Goal: Feedback & Contribution: Contribute content

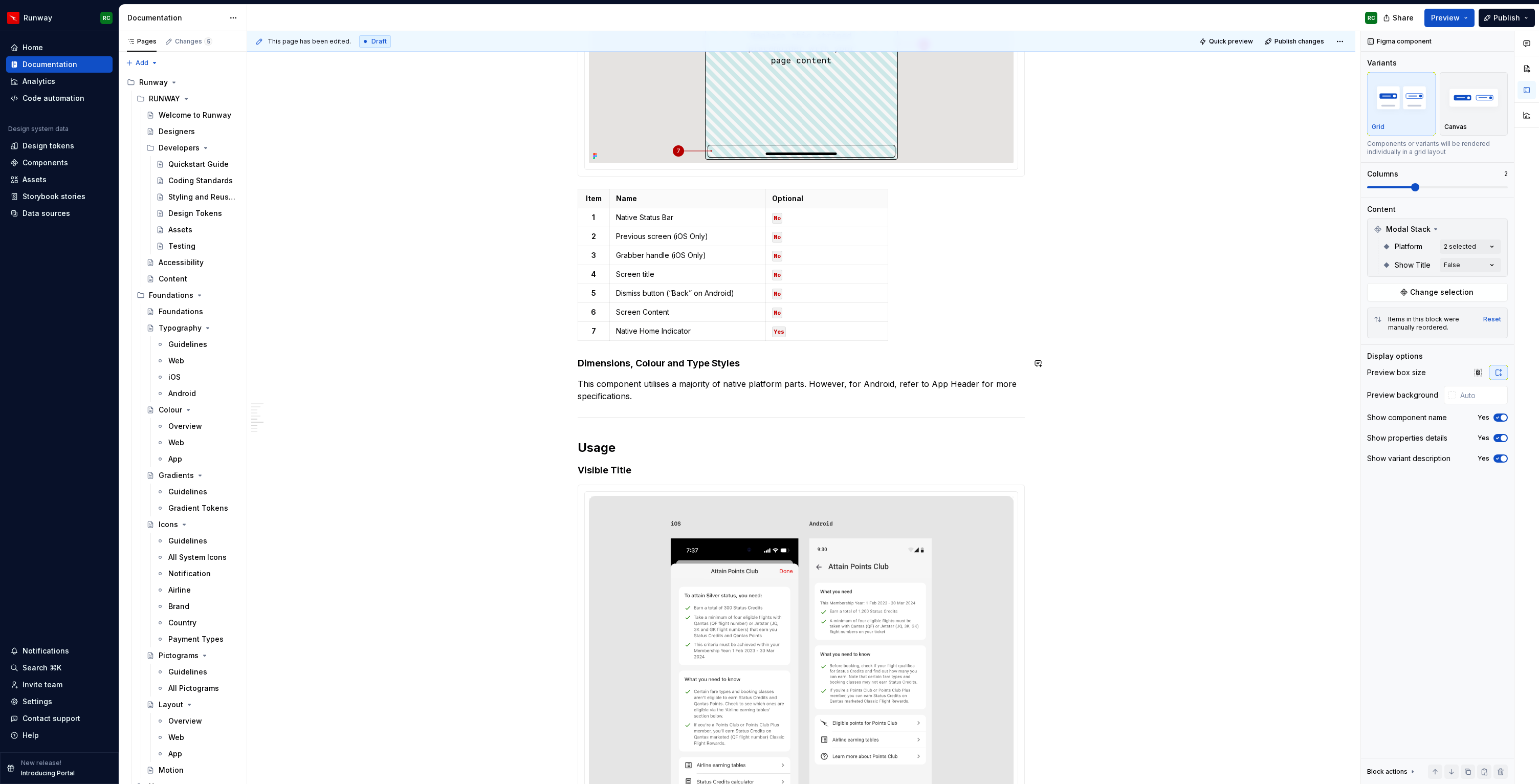
scroll to position [2486, 0]
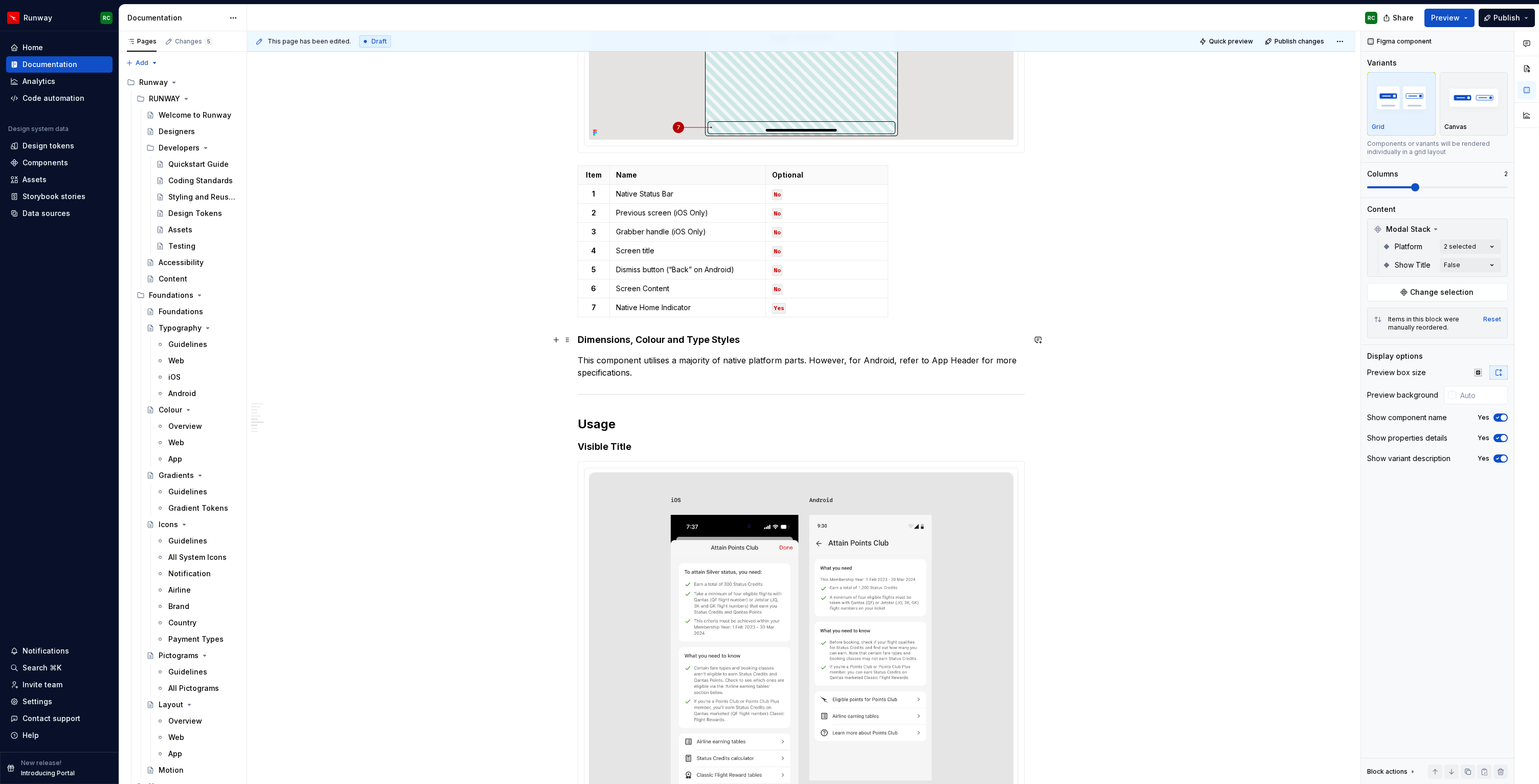
click at [581, 336] on h4 "Dimensions, Colour and Type Styles" at bounding box center [801, 339] width 447 height 12
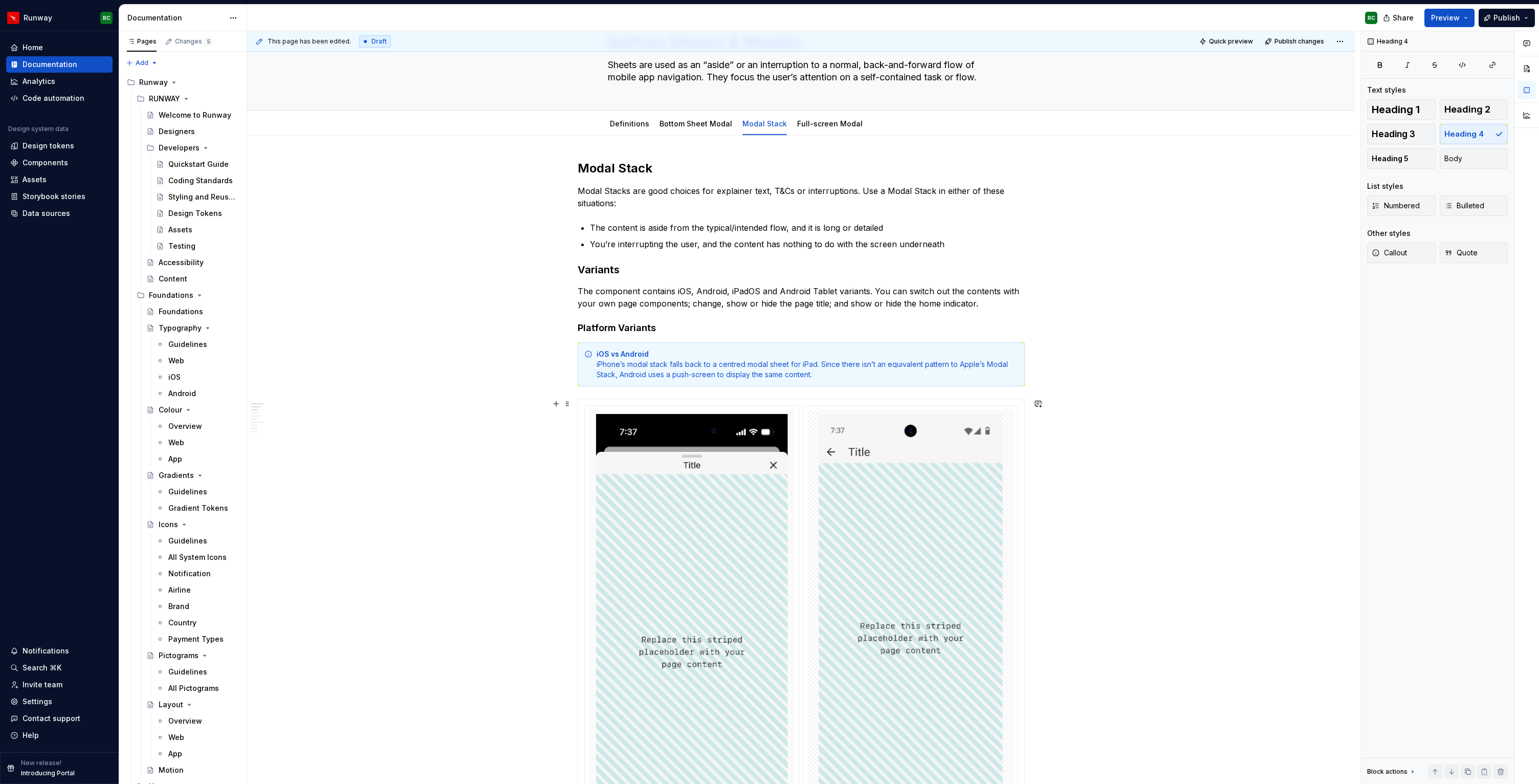
scroll to position [0, 0]
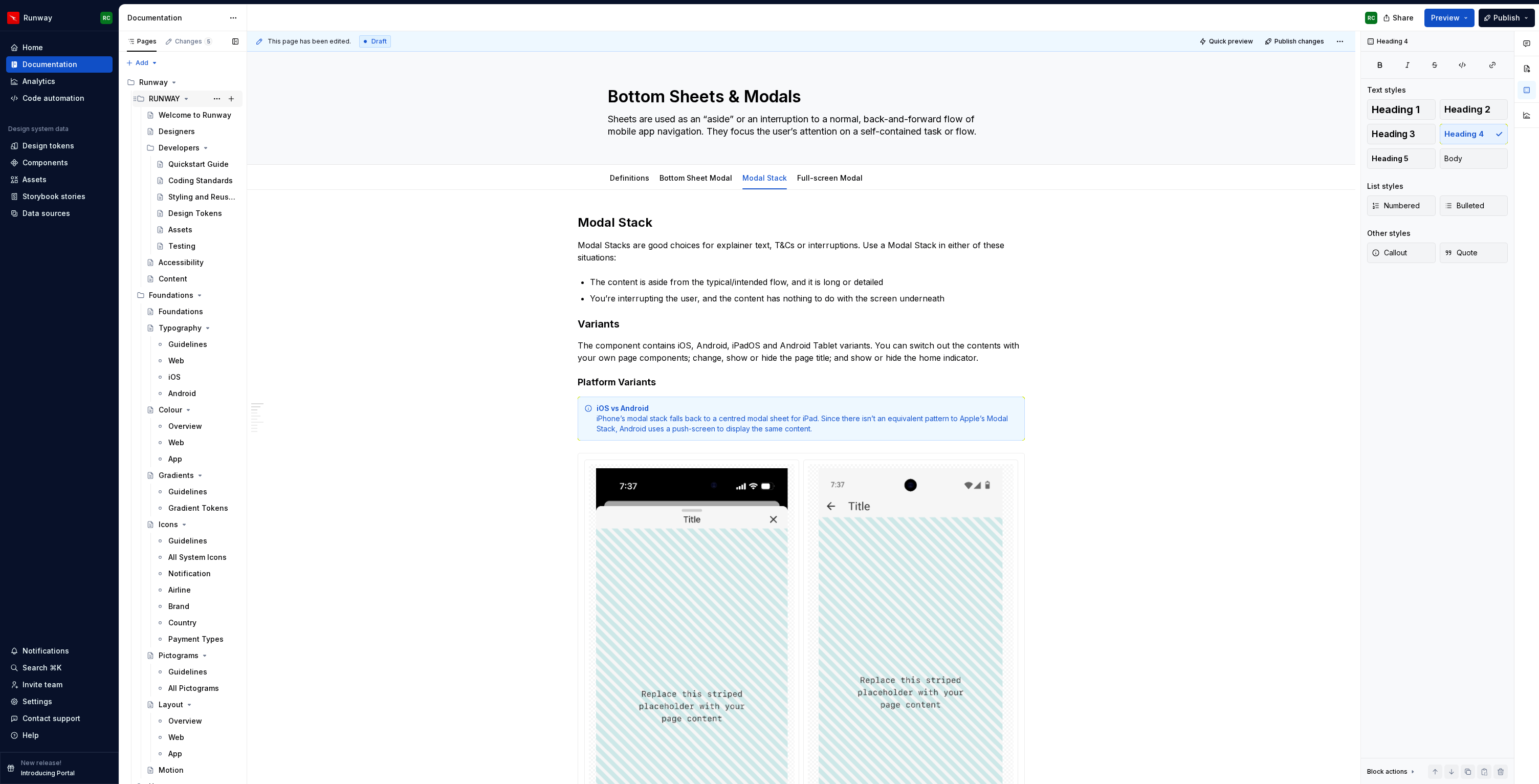
click at [186, 96] on icon "Page tree" at bounding box center [186, 99] width 8 height 8
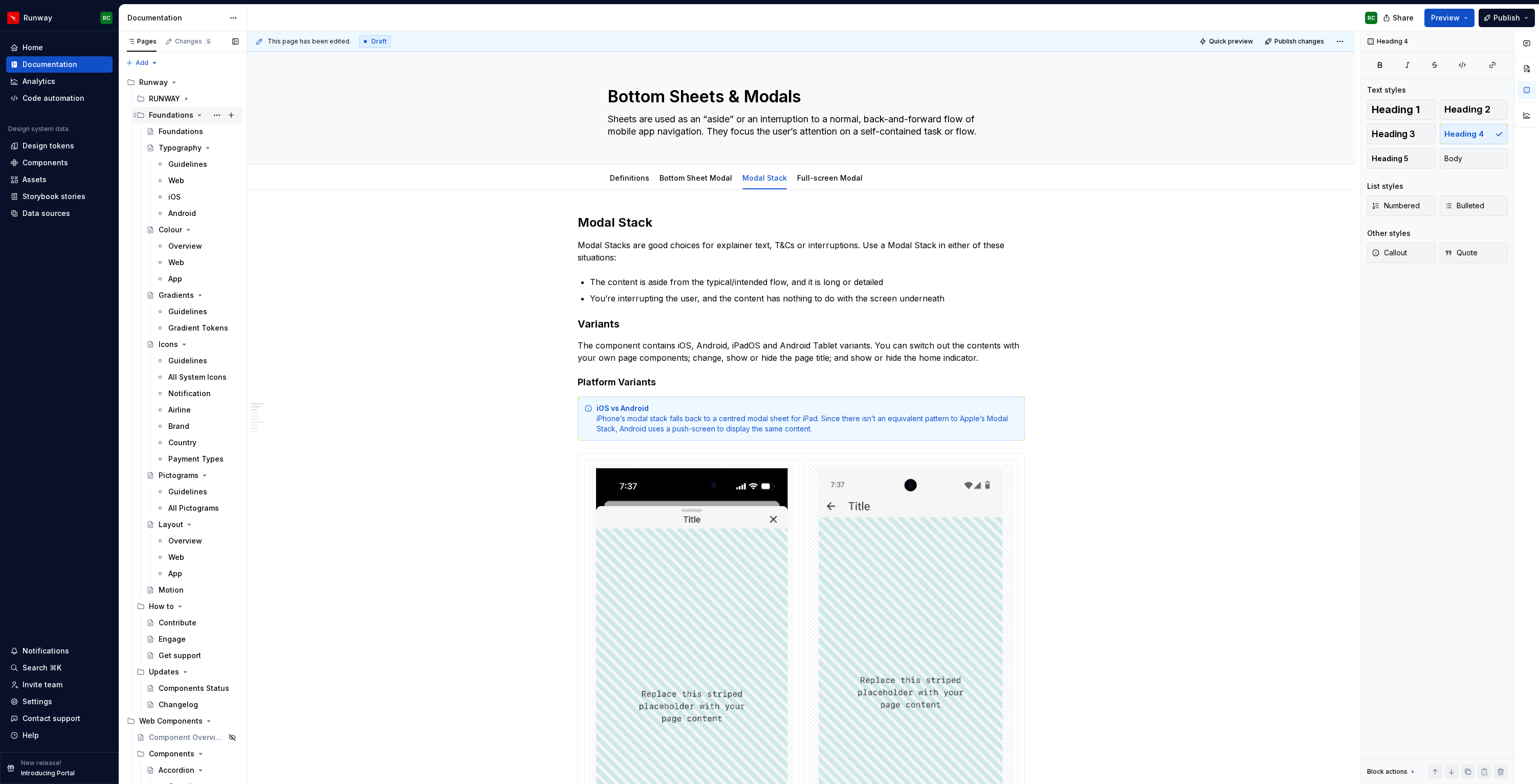
click at [196, 112] on icon "Page tree" at bounding box center [199, 114] width 8 height 8
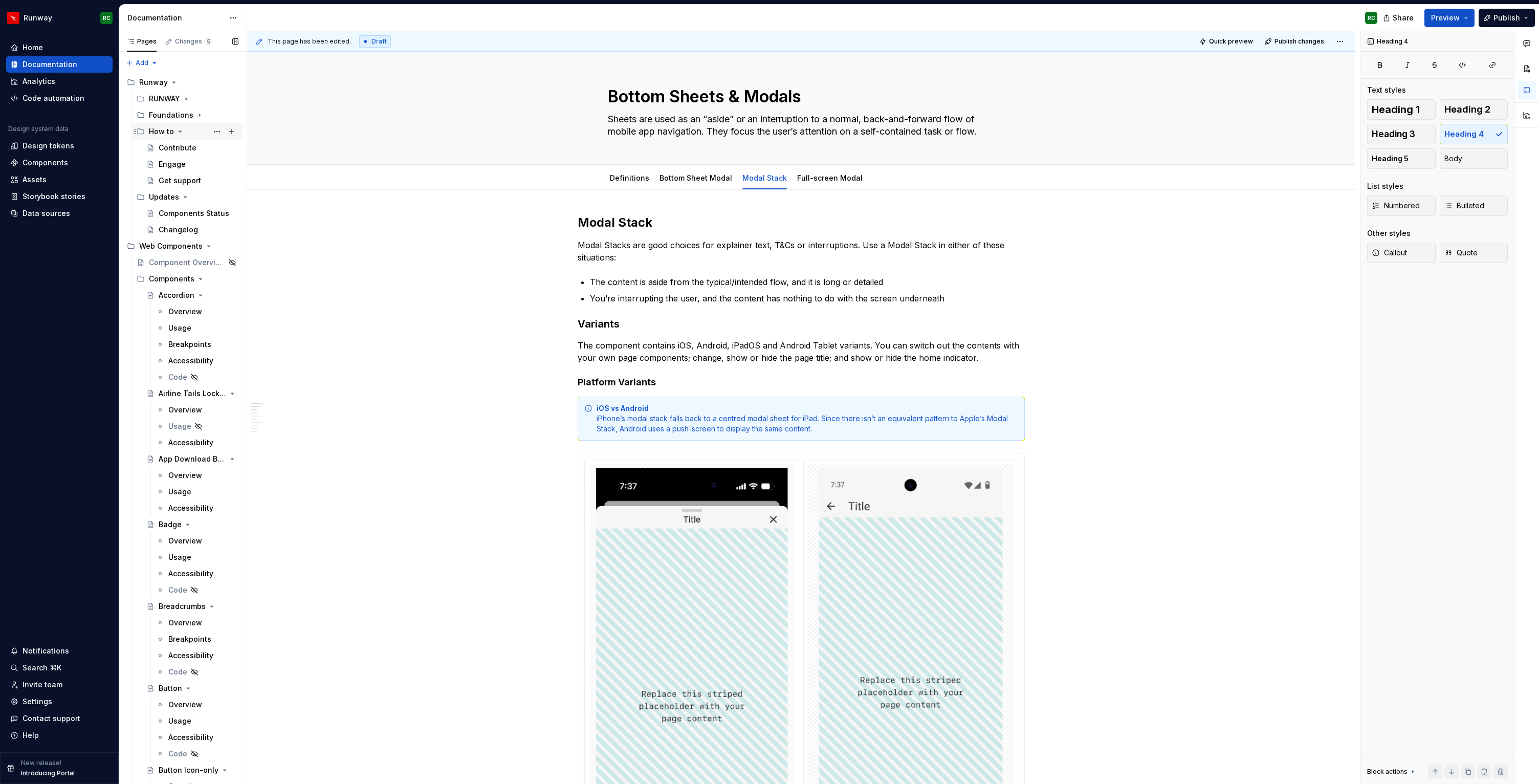
click at [179, 132] on icon "Page tree" at bounding box center [180, 131] width 3 height 1
click at [186, 147] on icon "Page tree" at bounding box center [185, 147] width 8 height 8
click at [207, 164] on icon "Page tree" at bounding box center [203, 164] width 8 height 8
click at [180, 211] on icon "Page tree" at bounding box center [179, 213] width 8 height 8
click at [233, 242] on button "Page tree" at bounding box center [231, 246] width 15 height 15
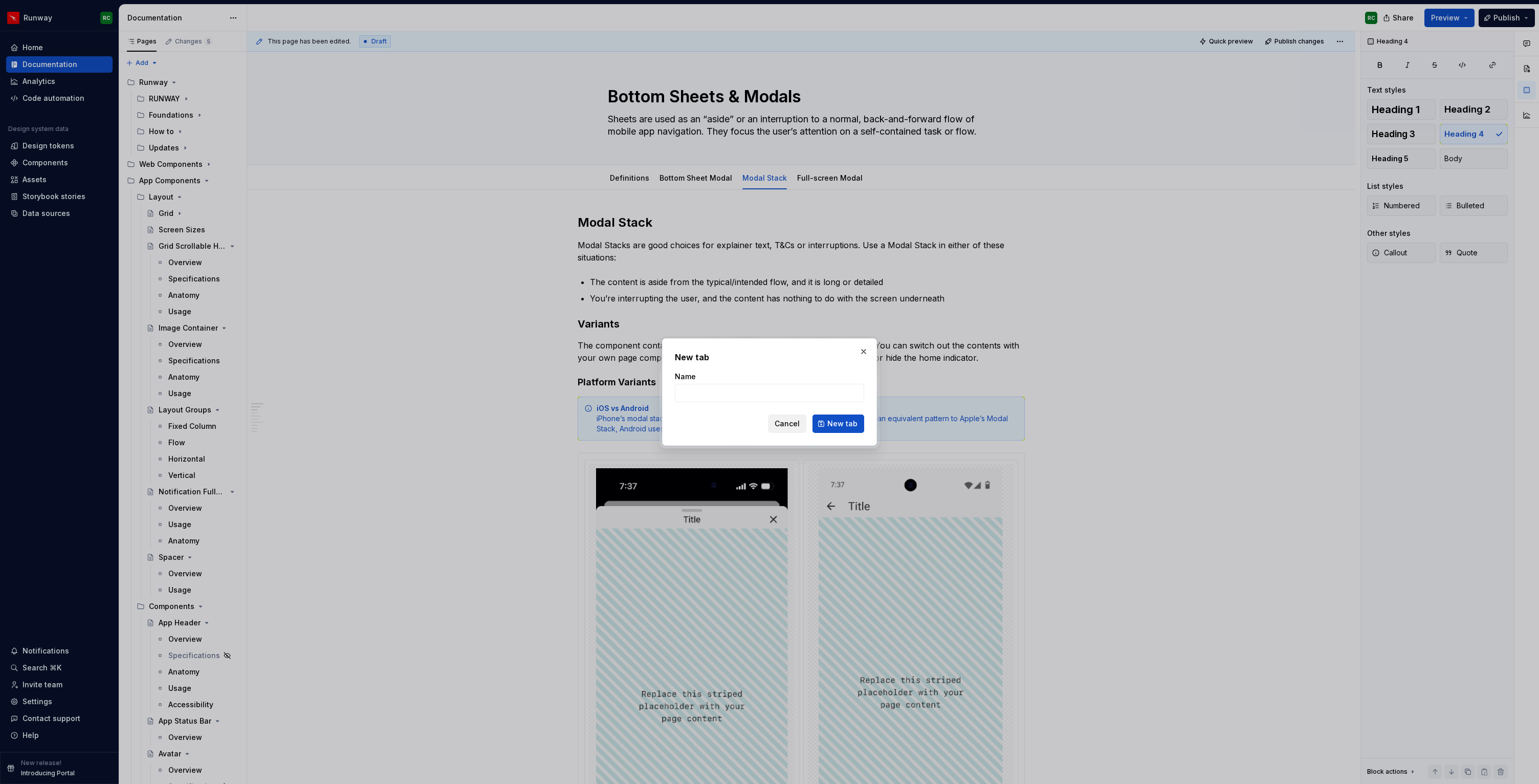
click at [787, 423] on span "Cancel" at bounding box center [787, 423] width 25 height 10
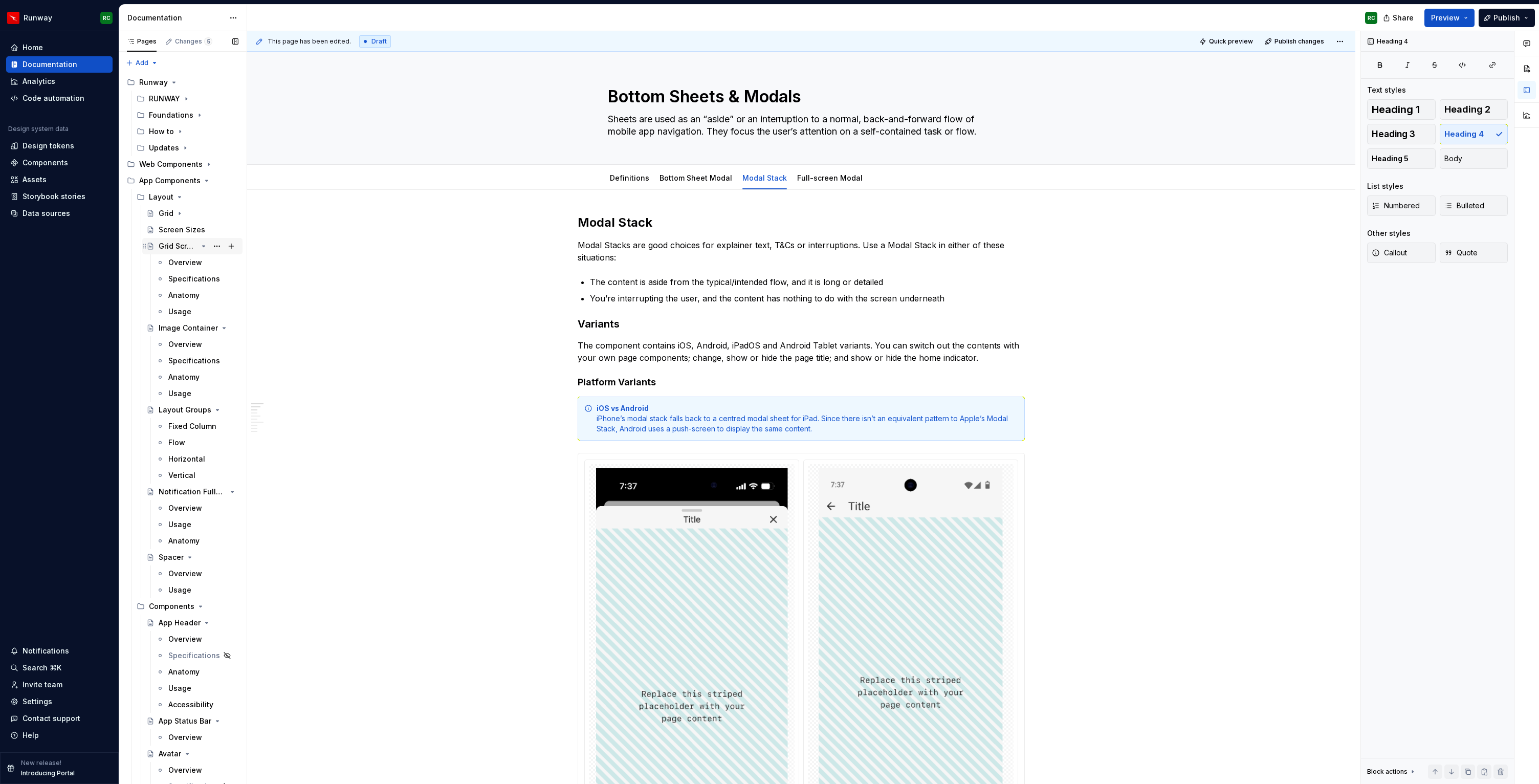
click at [204, 242] on icon "Page tree" at bounding box center [203, 246] width 8 height 8
click at [203, 262] on icon "Page tree" at bounding box center [204, 262] width 3 height 1
click at [203, 277] on icon "Page tree" at bounding box center [203, 279] width 8 height 8
click at [204, 294] on icon "Page tree" at bounding box center [204, 294] width 3 height 1
click at [189, 313] on icon "Page tree" at bounding box center [189, 311] width 8 height 8
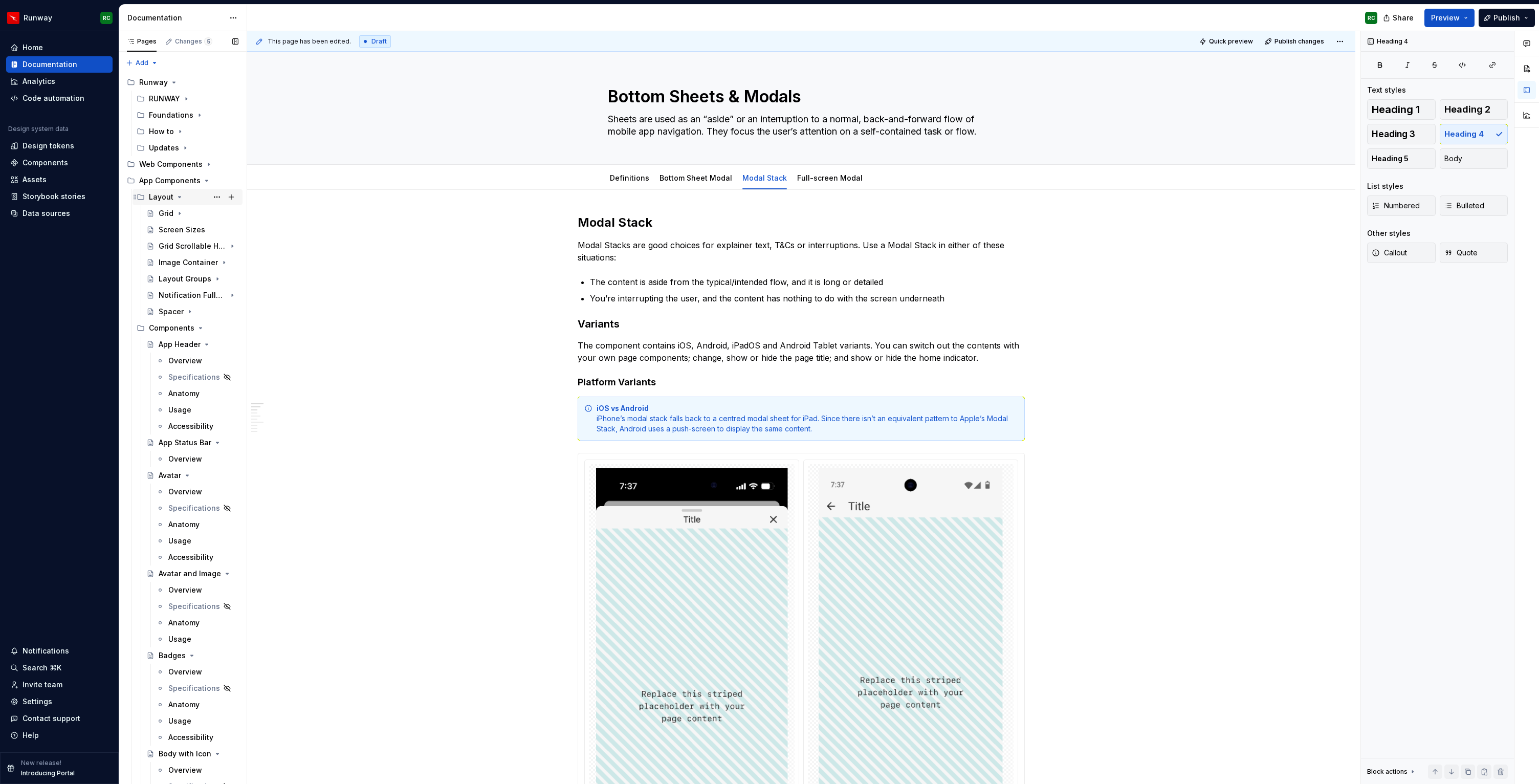
click at [179, 197] on icon "Page tree" at bounding box center [179, 196] width 8 height 8
click at [204, 231] on icon "Page tree" at bounding box center [203, 229] width 8 height 8
click at [205, 246] on icon "Page tree" at bounding box center [203, 246] width 8 height 8
click at [188, 260] on icon "Page tree" at bounding box center [186, 262] width 8 height 8
click at [204, 279] on icon "Page tree" at bounding box center [204, 279] width 3 height 1
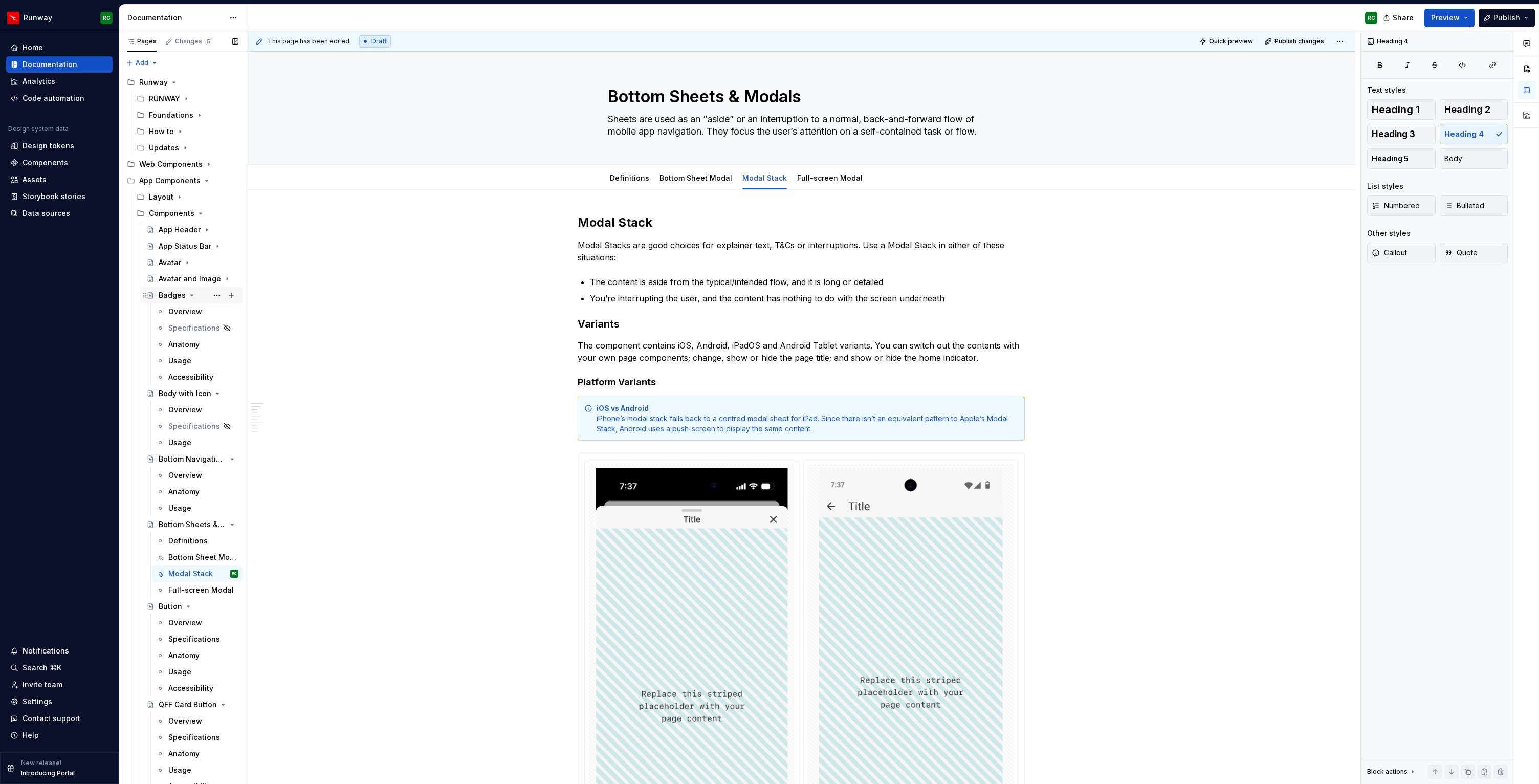
click at [194, 294] on icon "Page tree" at bounding box center [191, 295] width 8 height 8
click at [203, 310] on icon "Page tree" at bounding box center [203, 311] width 8 height 8
click at [205, 327] on icon "Page tree" at bounding box center [204, 327] width 3 height 1
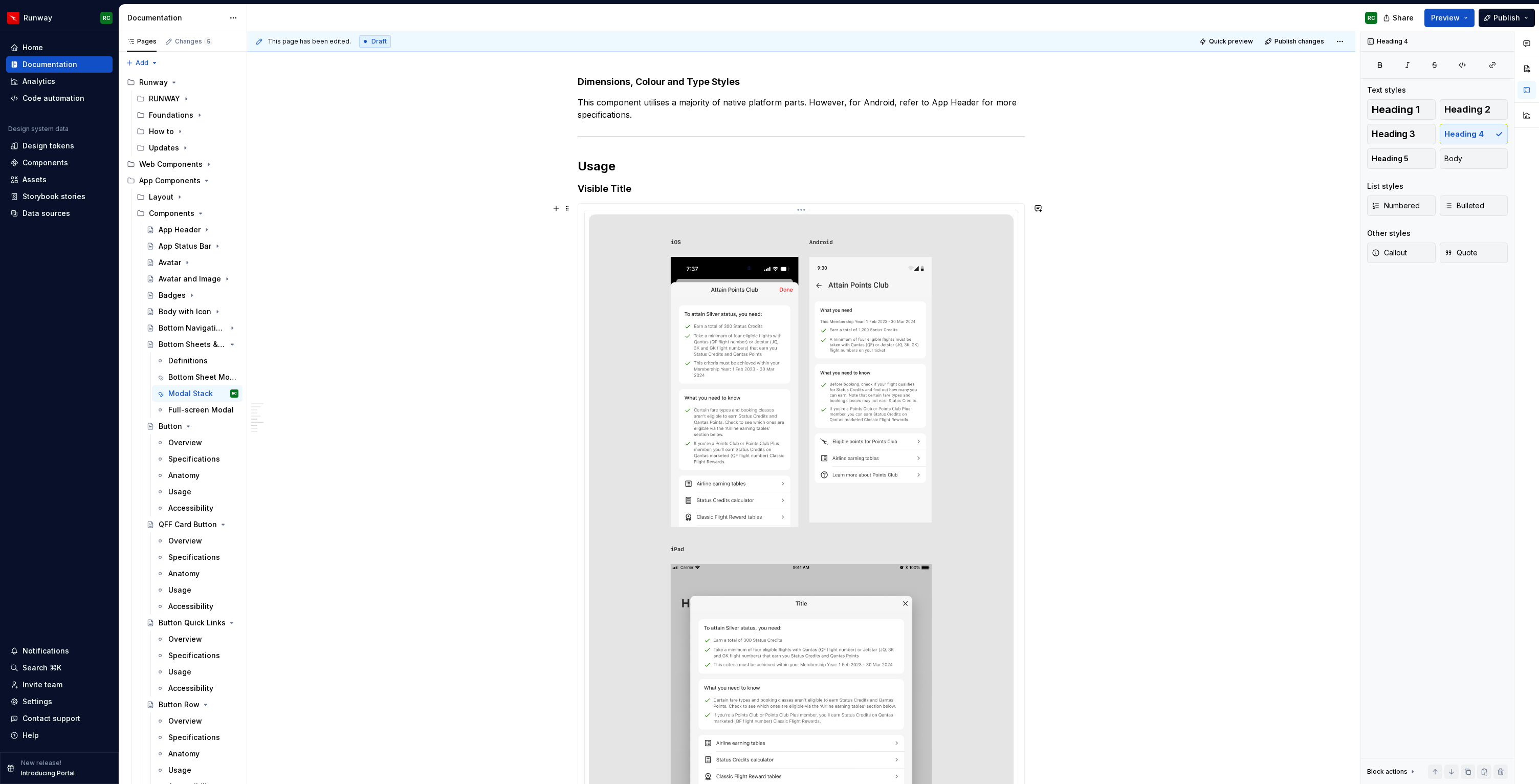
scroll to position [2770, 0]
click at [397, 329] on div "**********" at bounding box center [801, 333] width 1109 height 5824
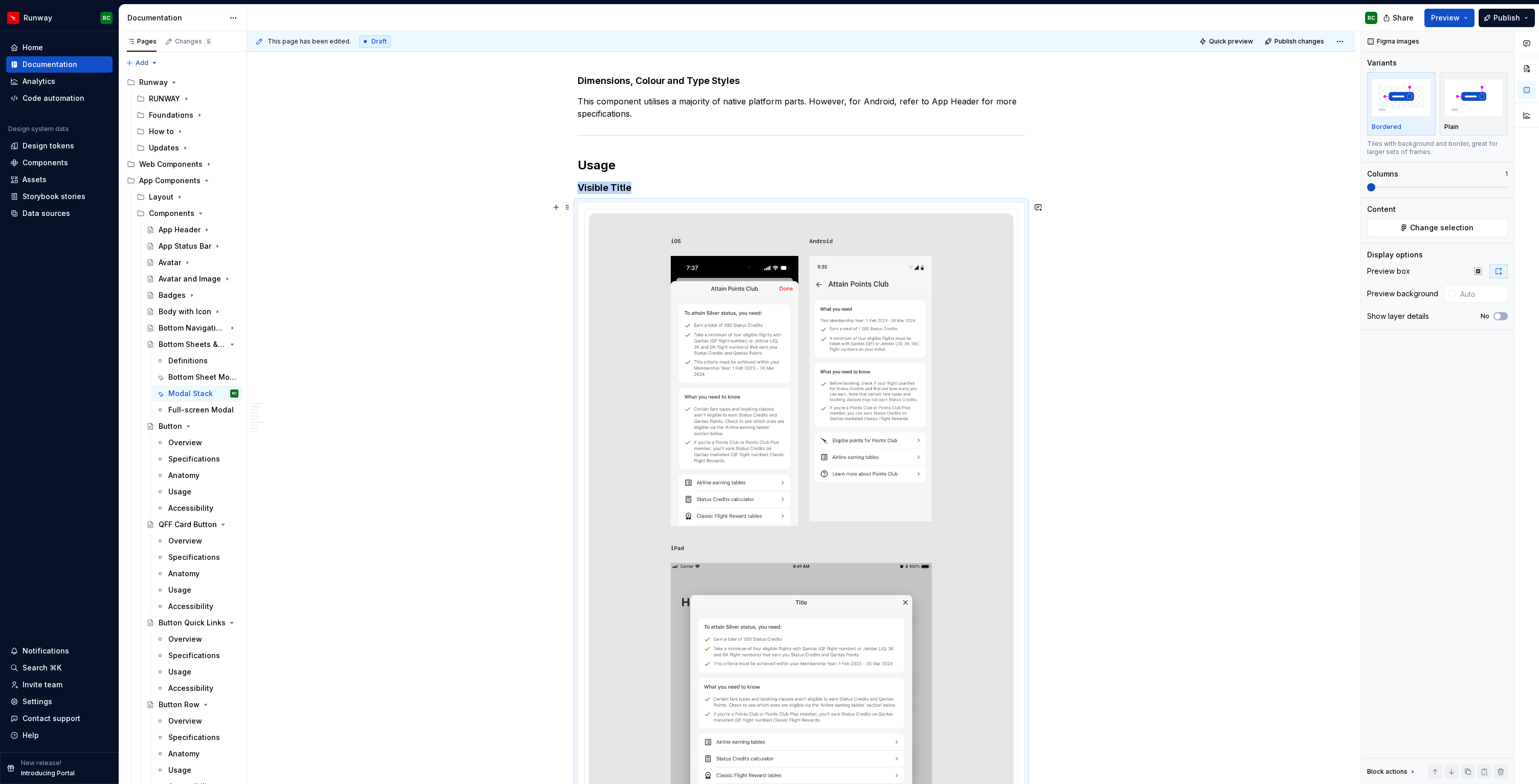
scroll to position [2940, 0]
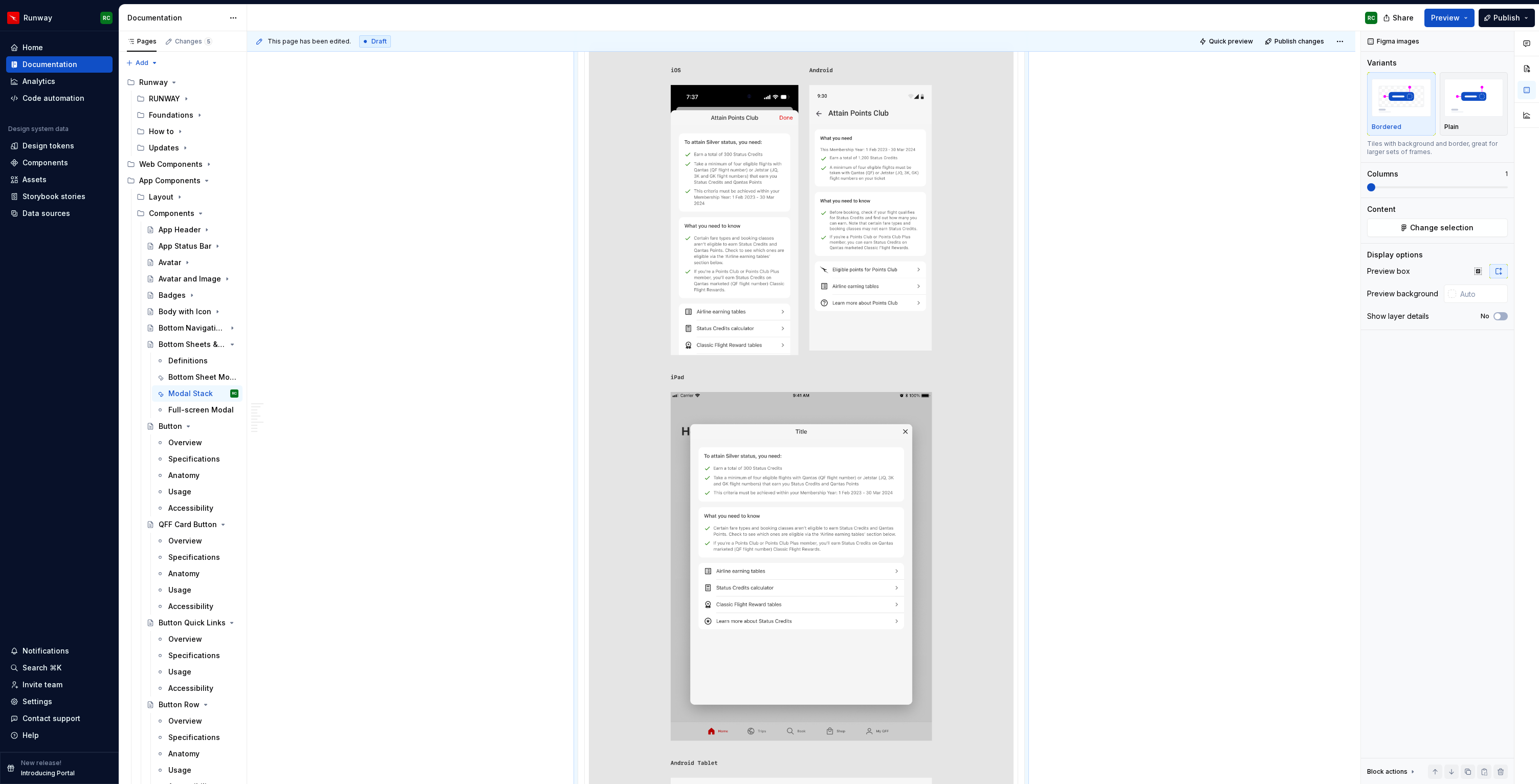
type textarea "*"
click at [67, 101] on div "Code automation" at bounding box center [54, 98] width 62 height 10
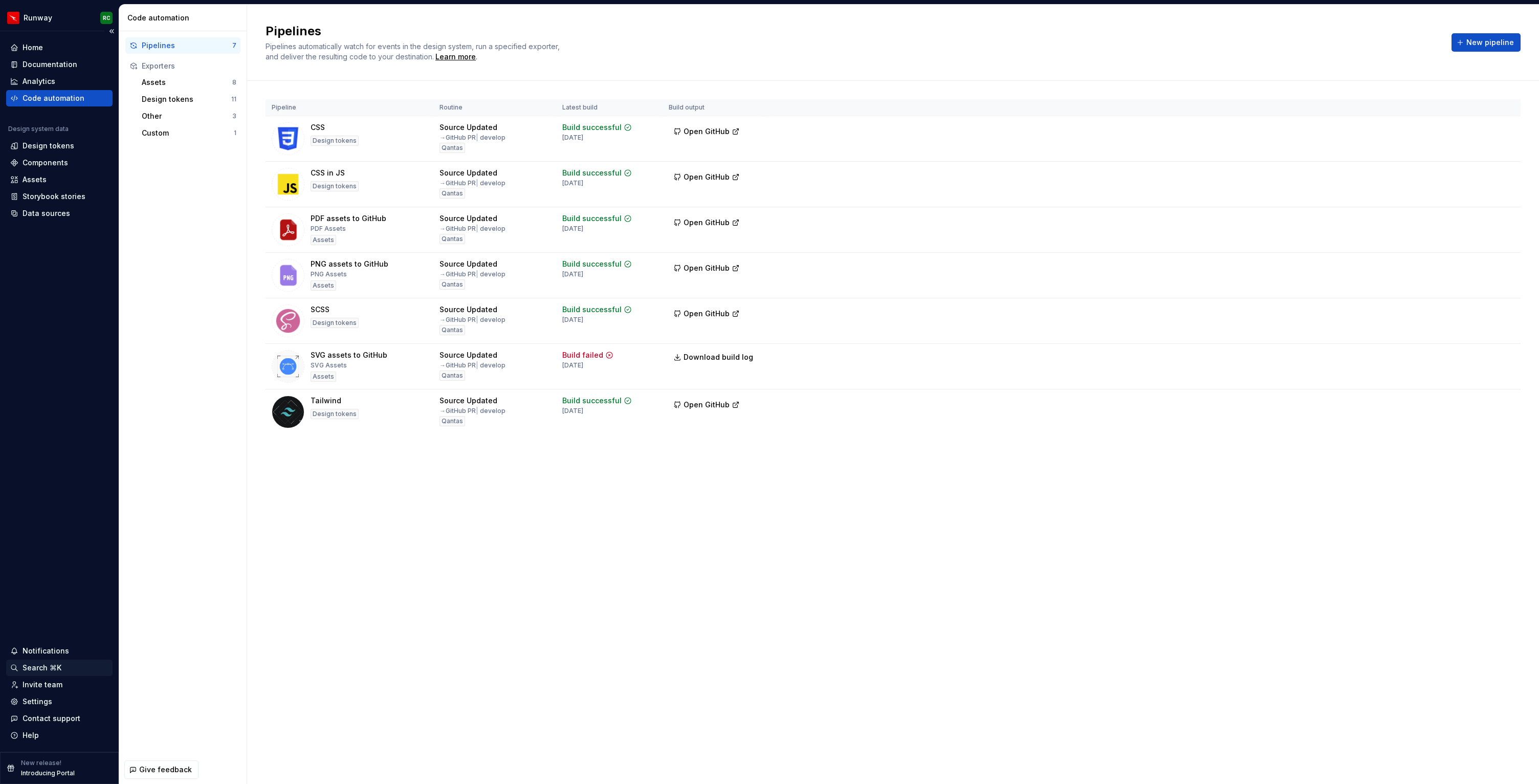
click at [42, 664] on div "Search ⌘K" at bounding box center [42, 667] width 39 height 10
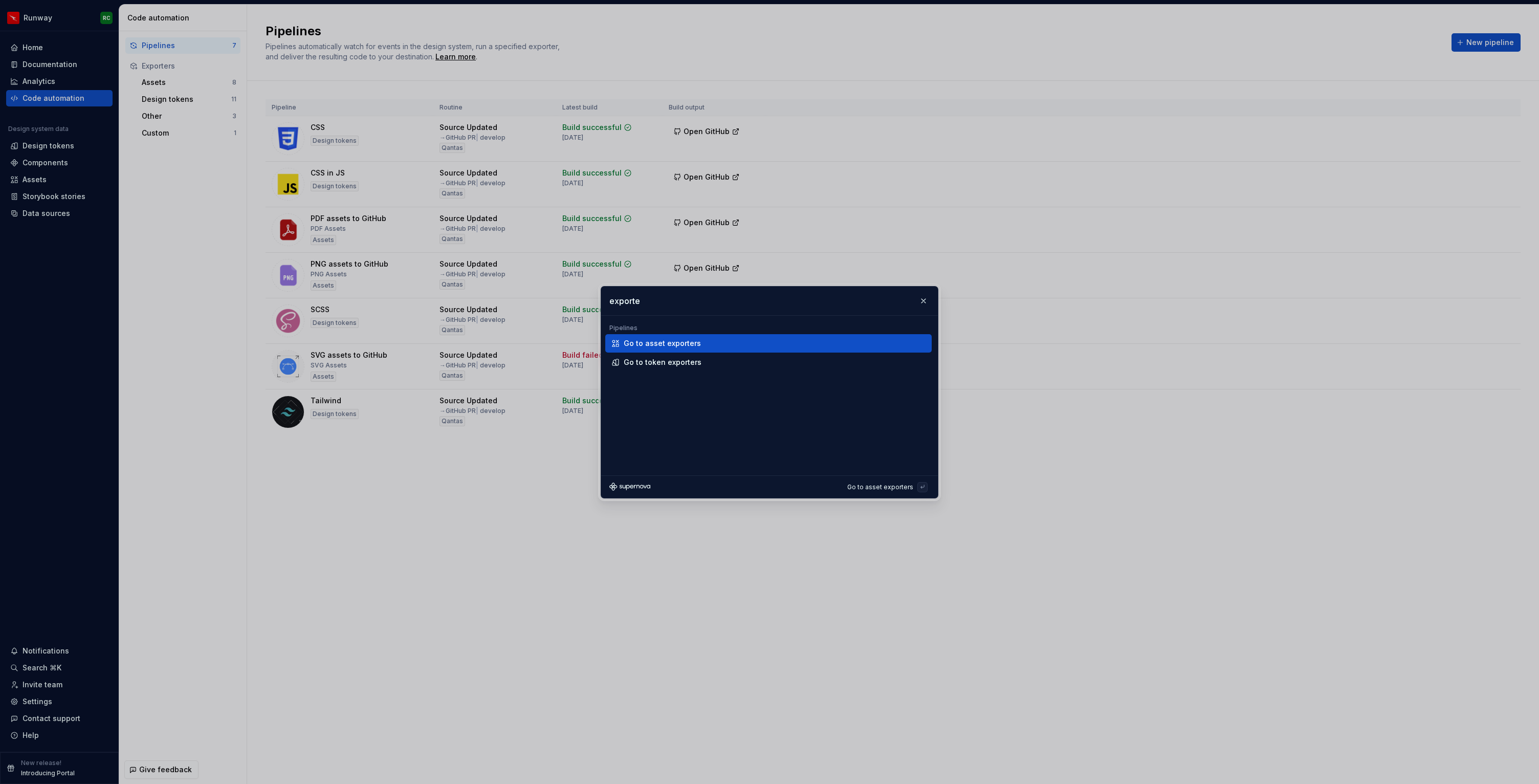
type input "exporter"
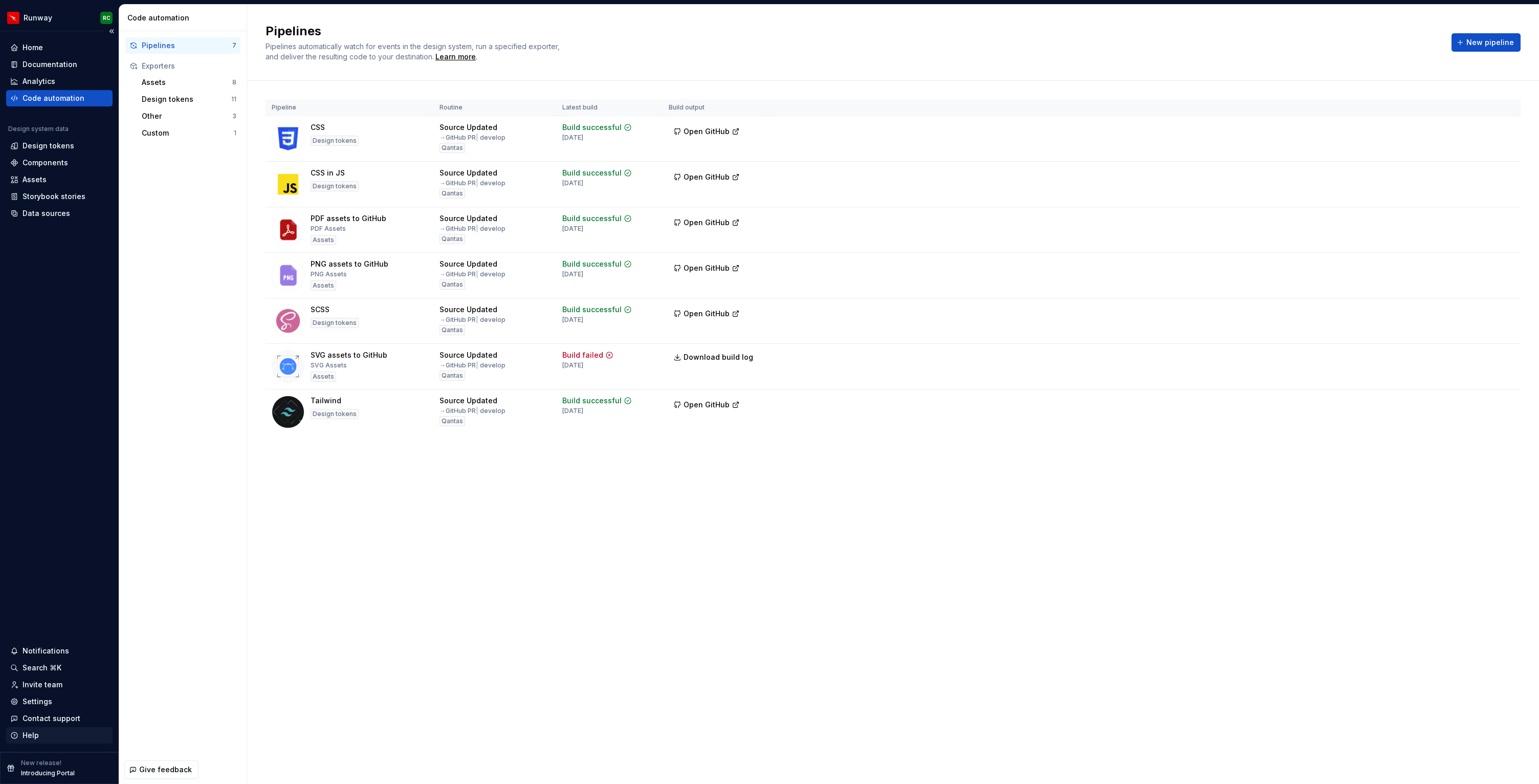
click at [37, 735] on div "Help" at bounding box center [31, 735] width 16 height 10
click at [50, 664] on div "Search ⌘K" at bounding box center [42, 667] width 39 height 10
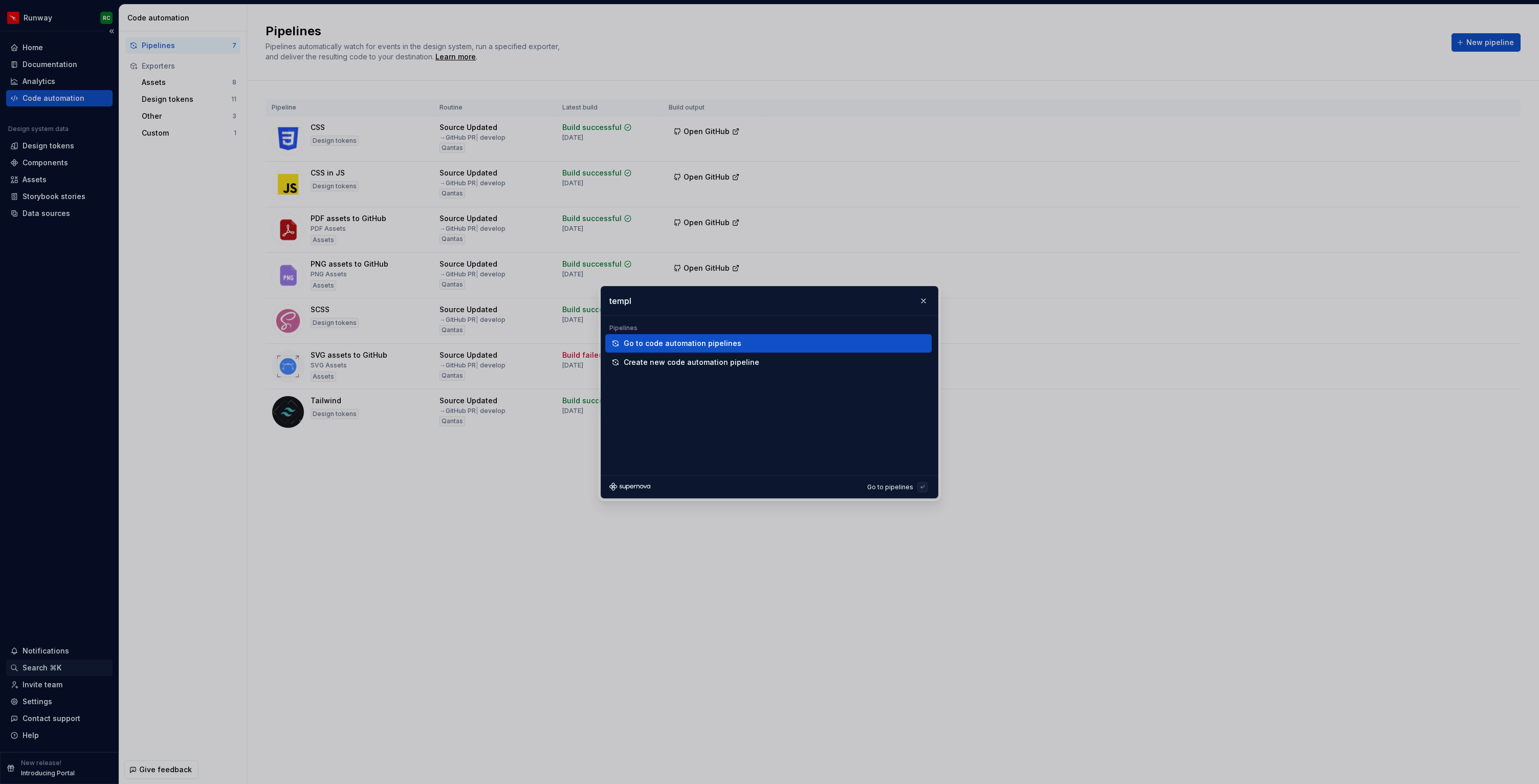
type input "templa"
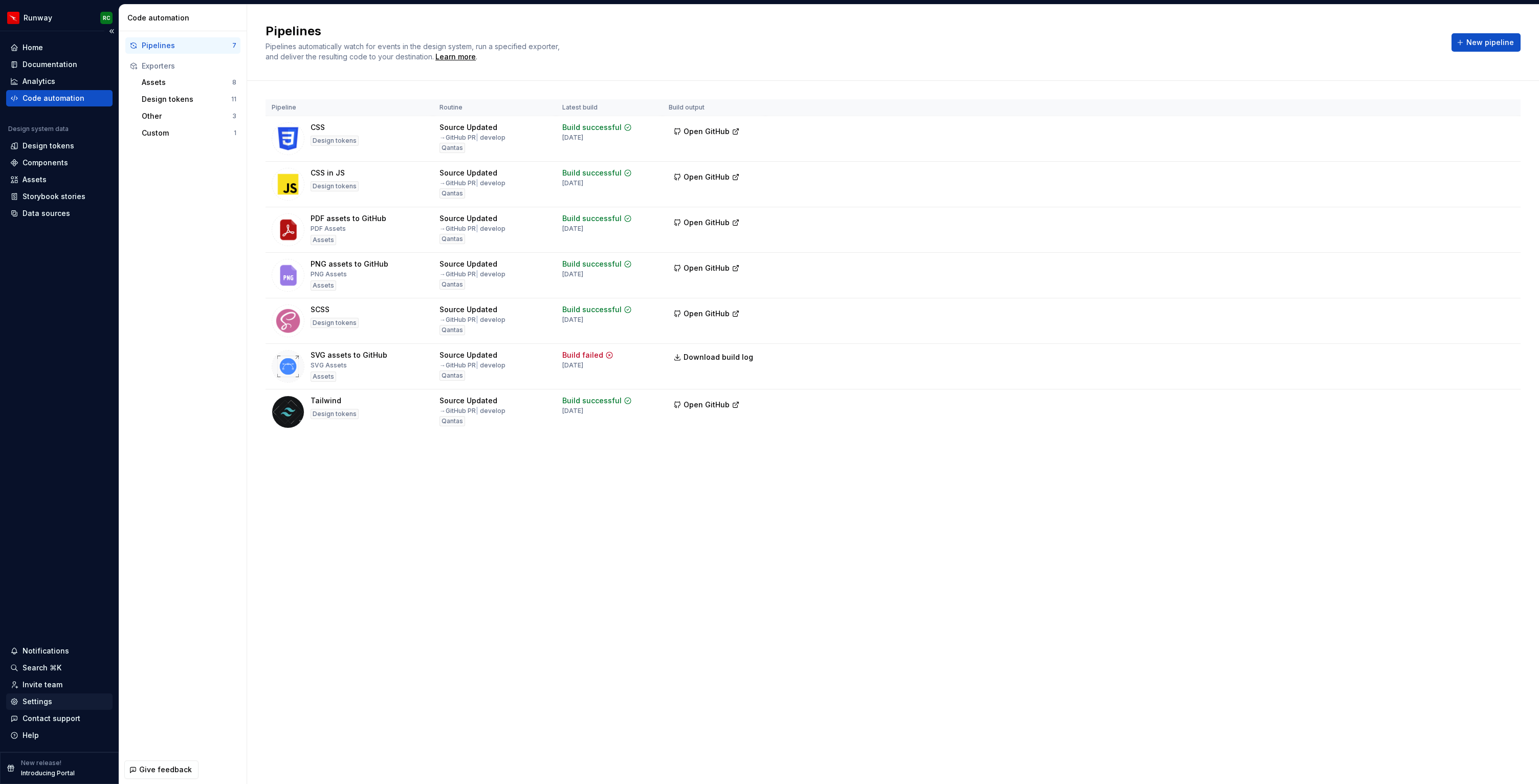
click at [53, 703] on div "Settings" at bounding box center [58, 701] width 98 height 10
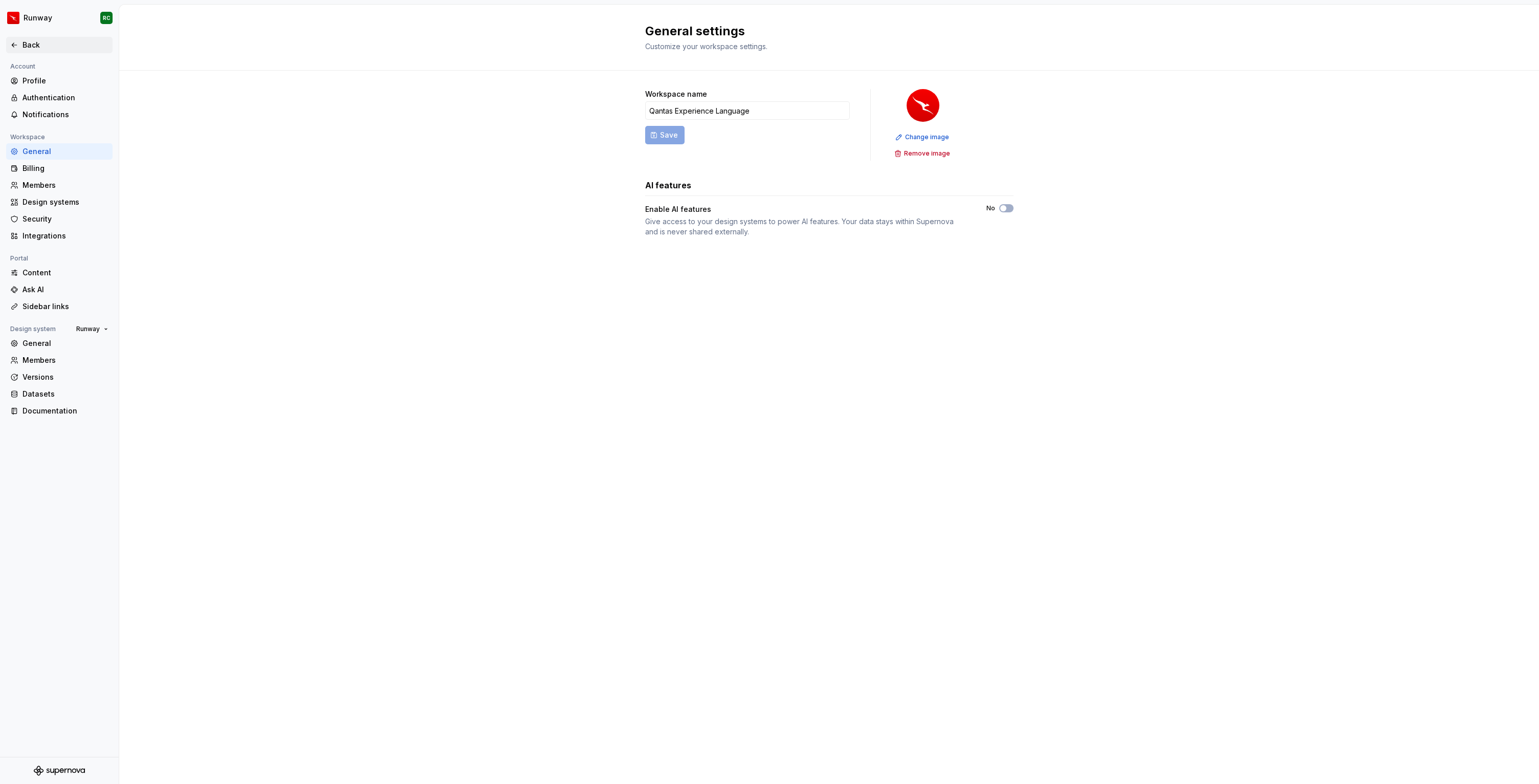
click at [40, 40] on div "Back" at bounding box center [66, 45] width 86 height 10
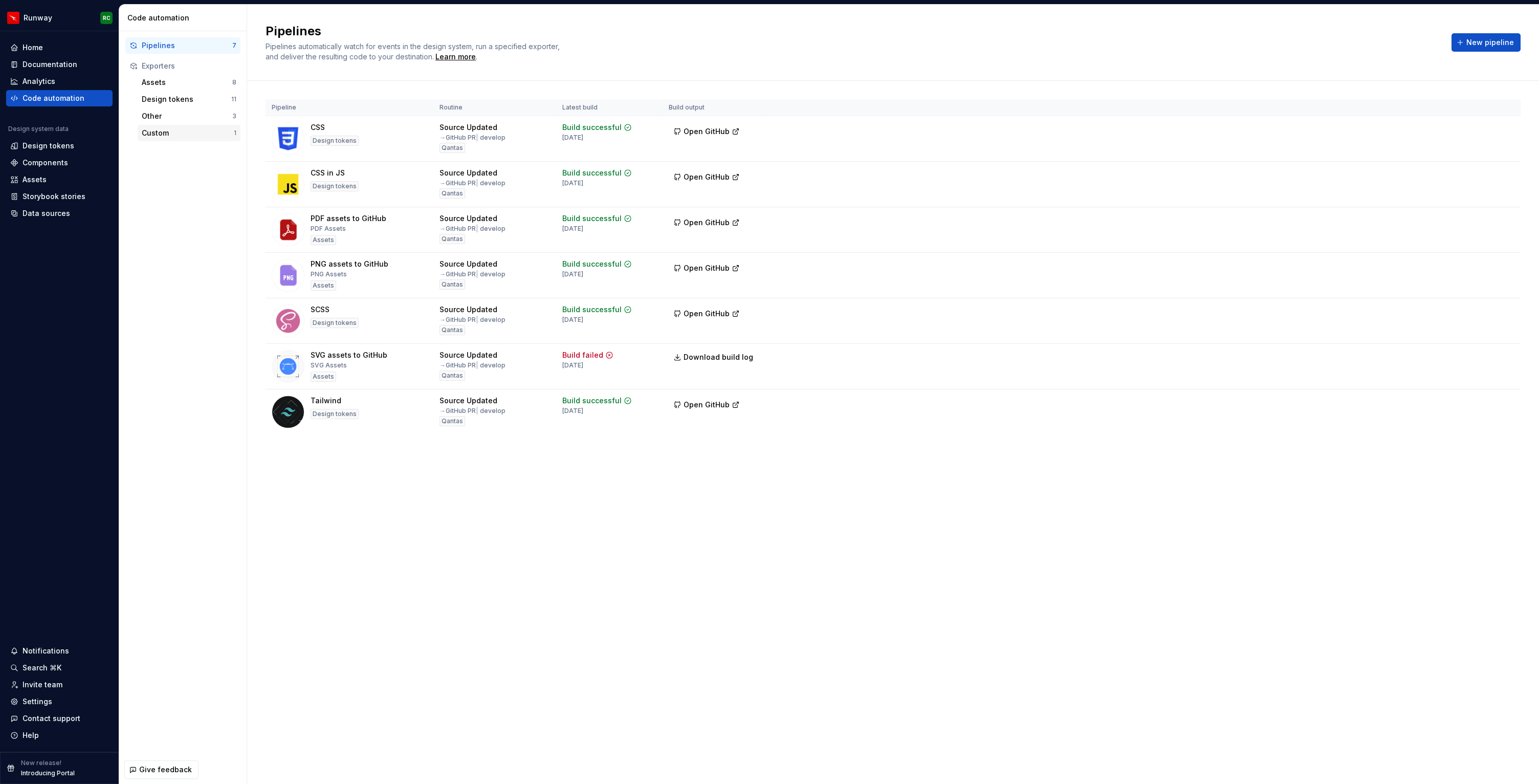
click at [176, 132] on div "Custom" at bounding box center [187, 132] width 92 height 10
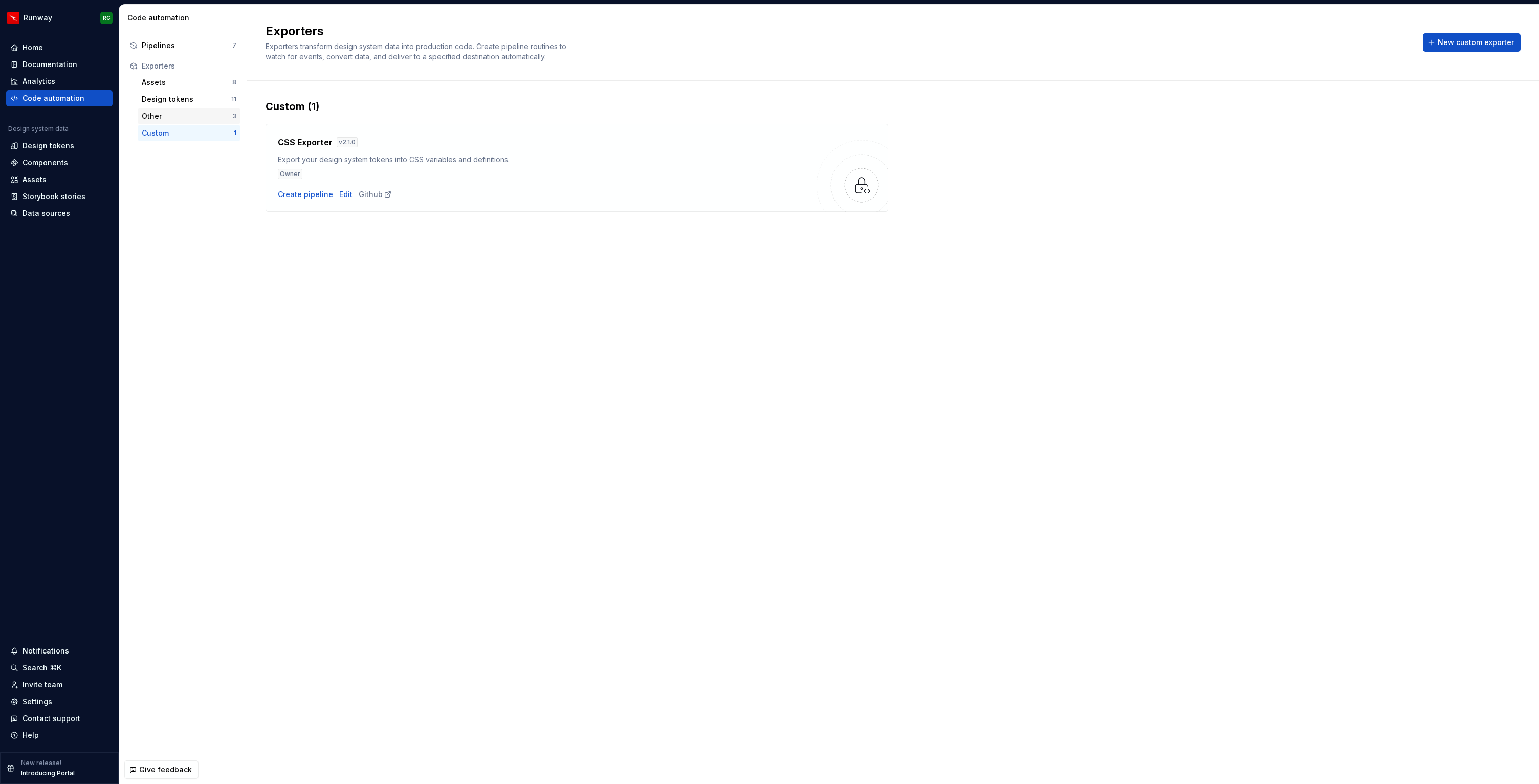
click at [182, 114] on div "Other" at bounding box center [186, 115] width 90 height 10
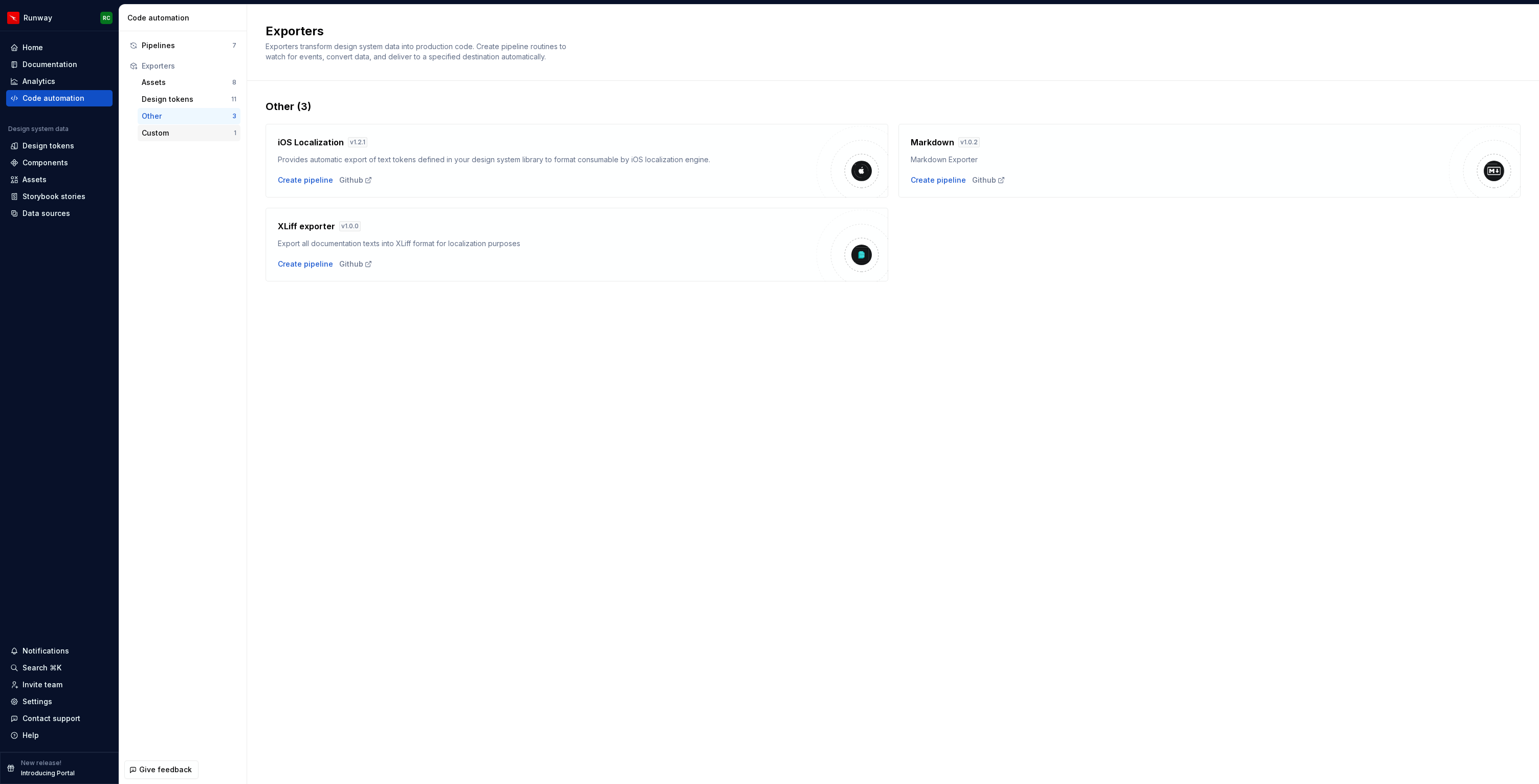
click at [175, 130] on div "Custom" at bounding box center [187, 132] width 92 height 10
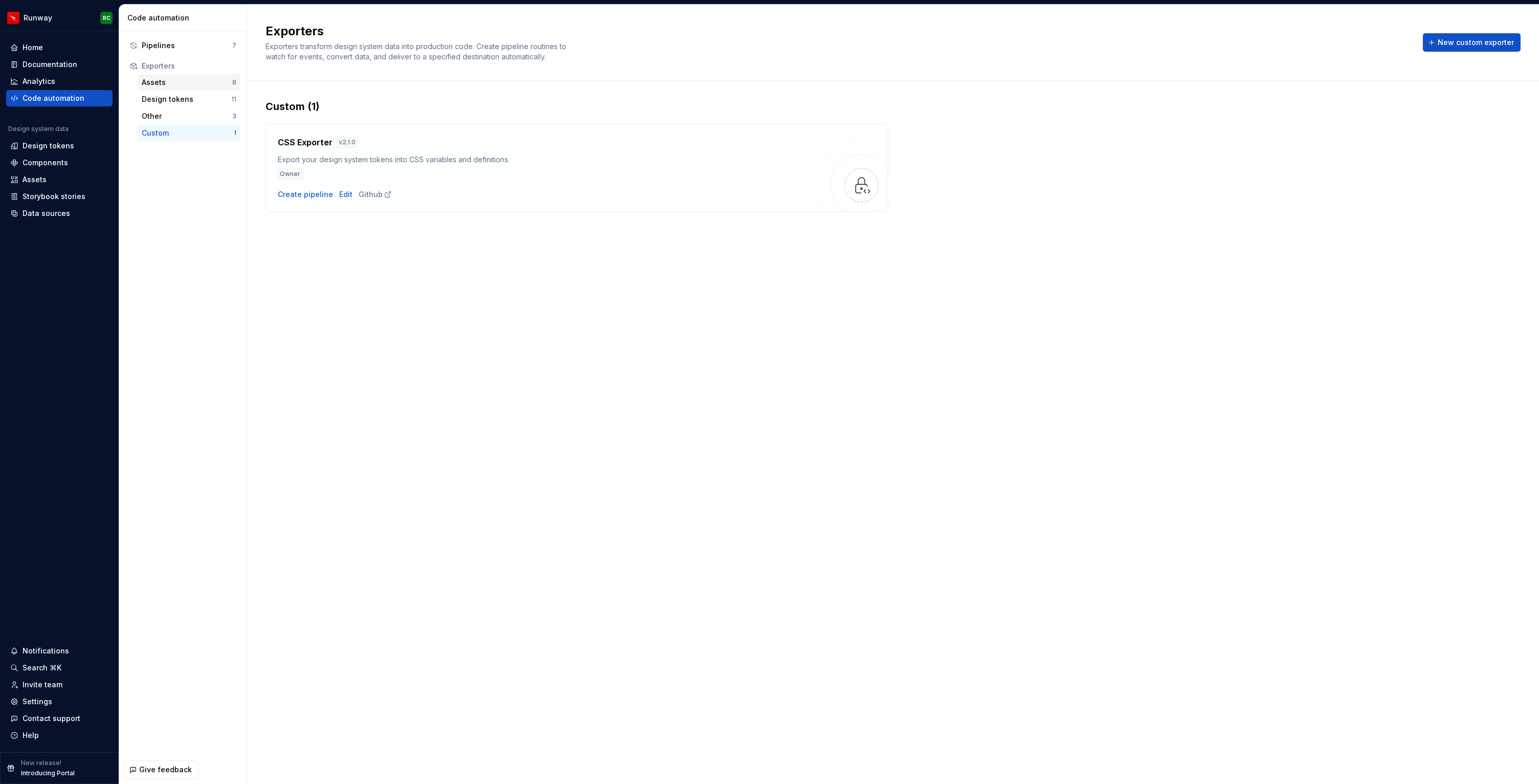
click at [177, 82] on div "Assets" at bounding box center [186, 82] width 90 height 10
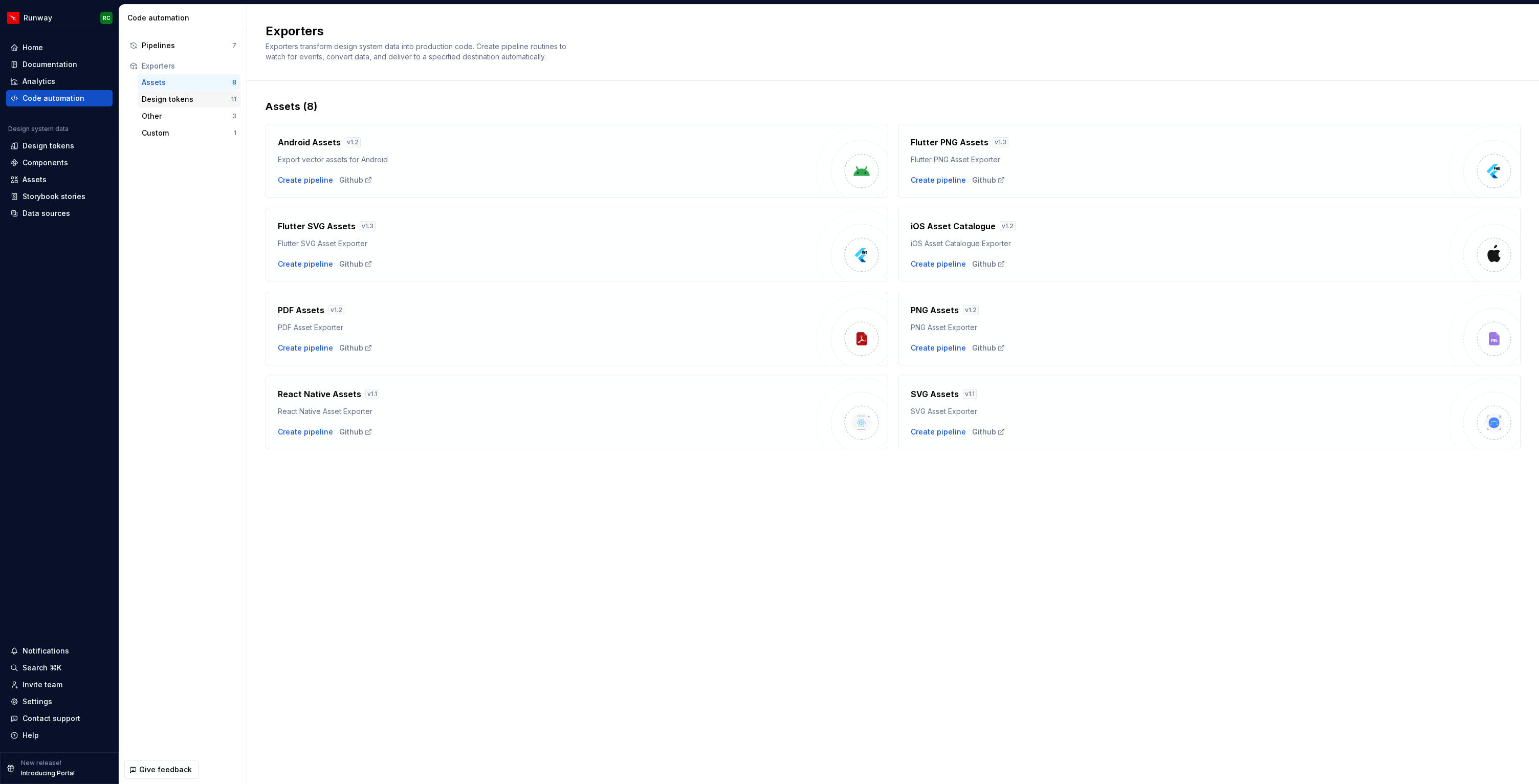
click at [170, 101] on div "Design tokens" at bounding box center [186, 99] width 90 height 10
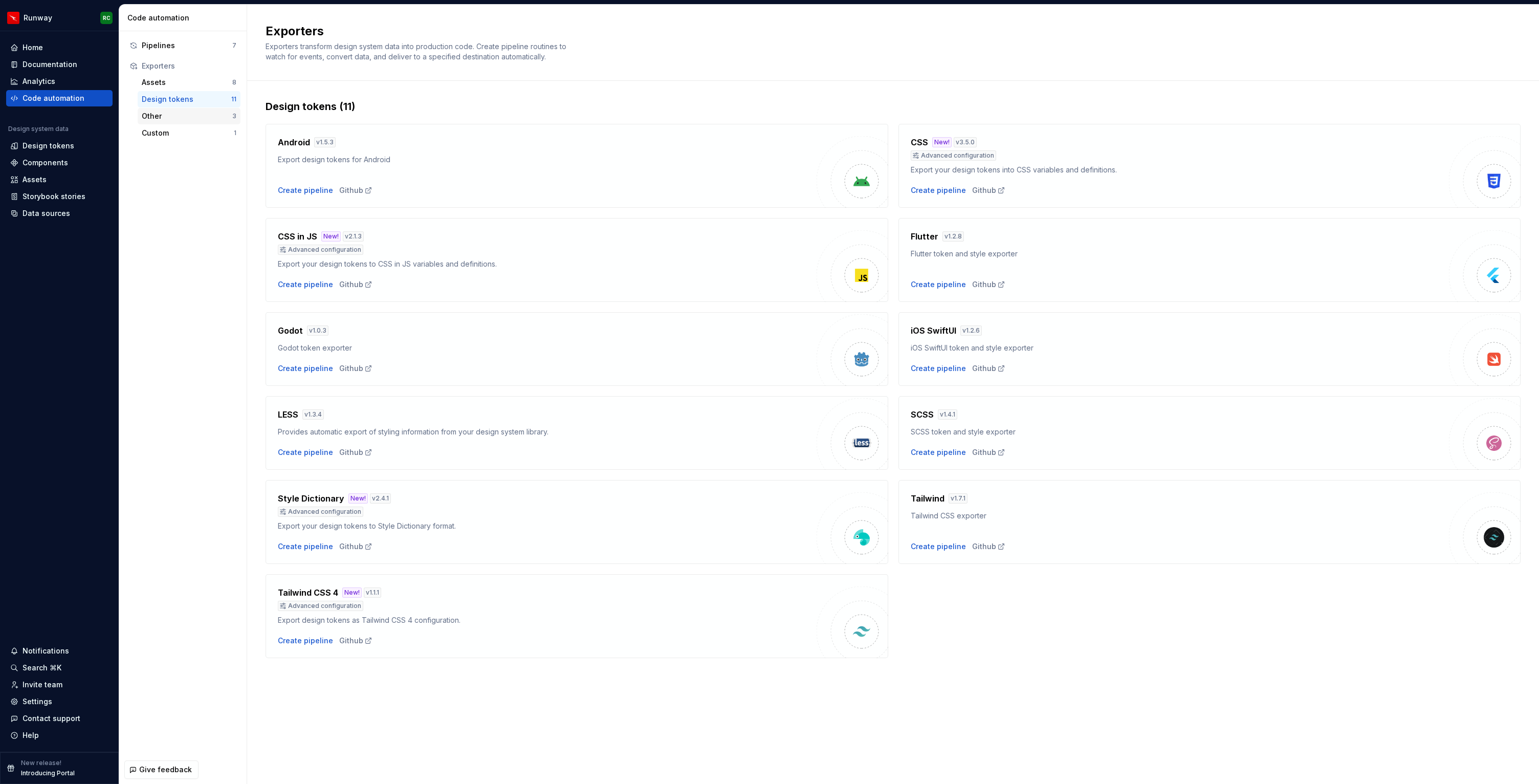
click at [172, 117] on div "Other" at bounding box center [186, 115] width 90 height 10
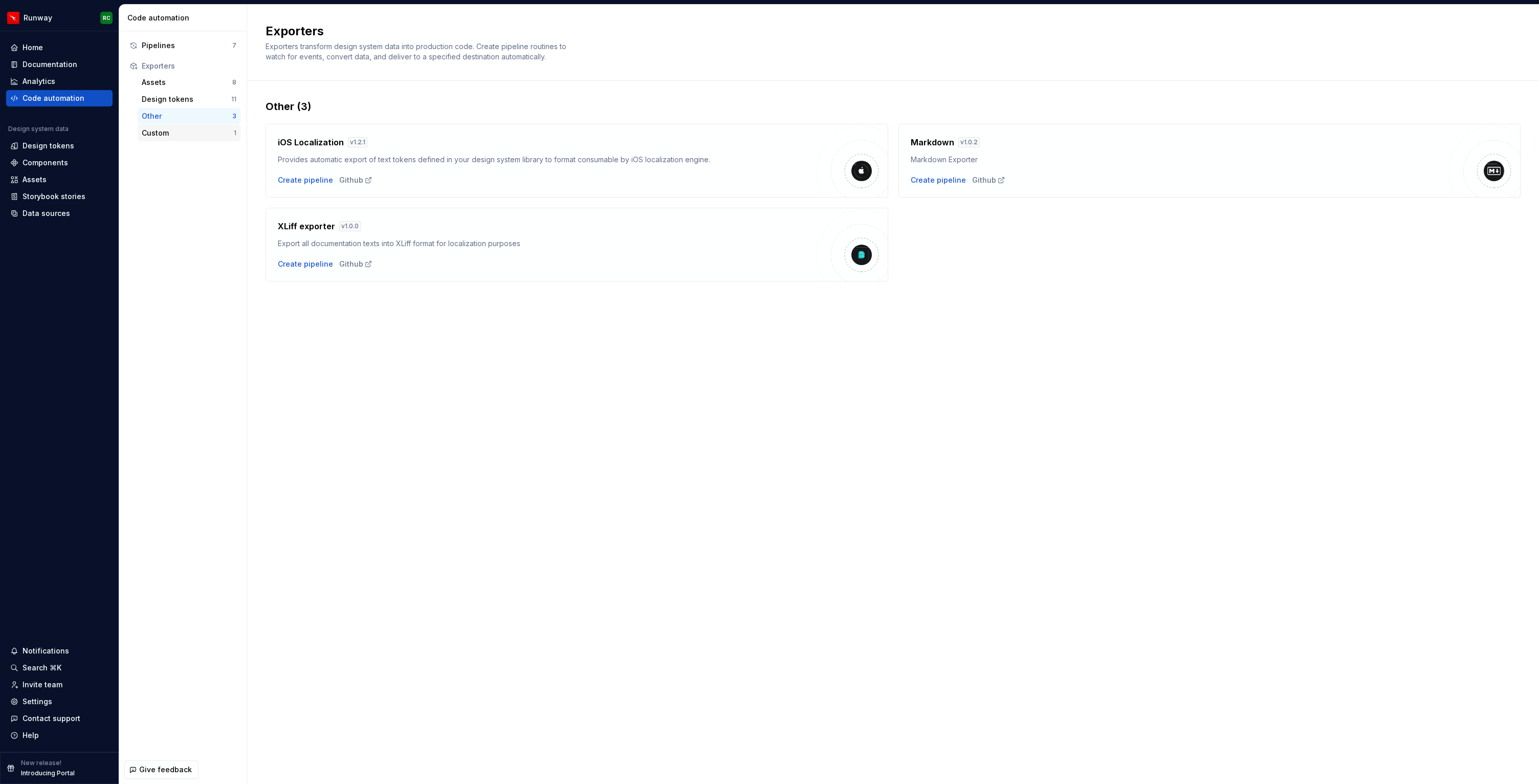
click at [169, 133] on div "Custom" at bounding box center [187, 132] width 92 height 10
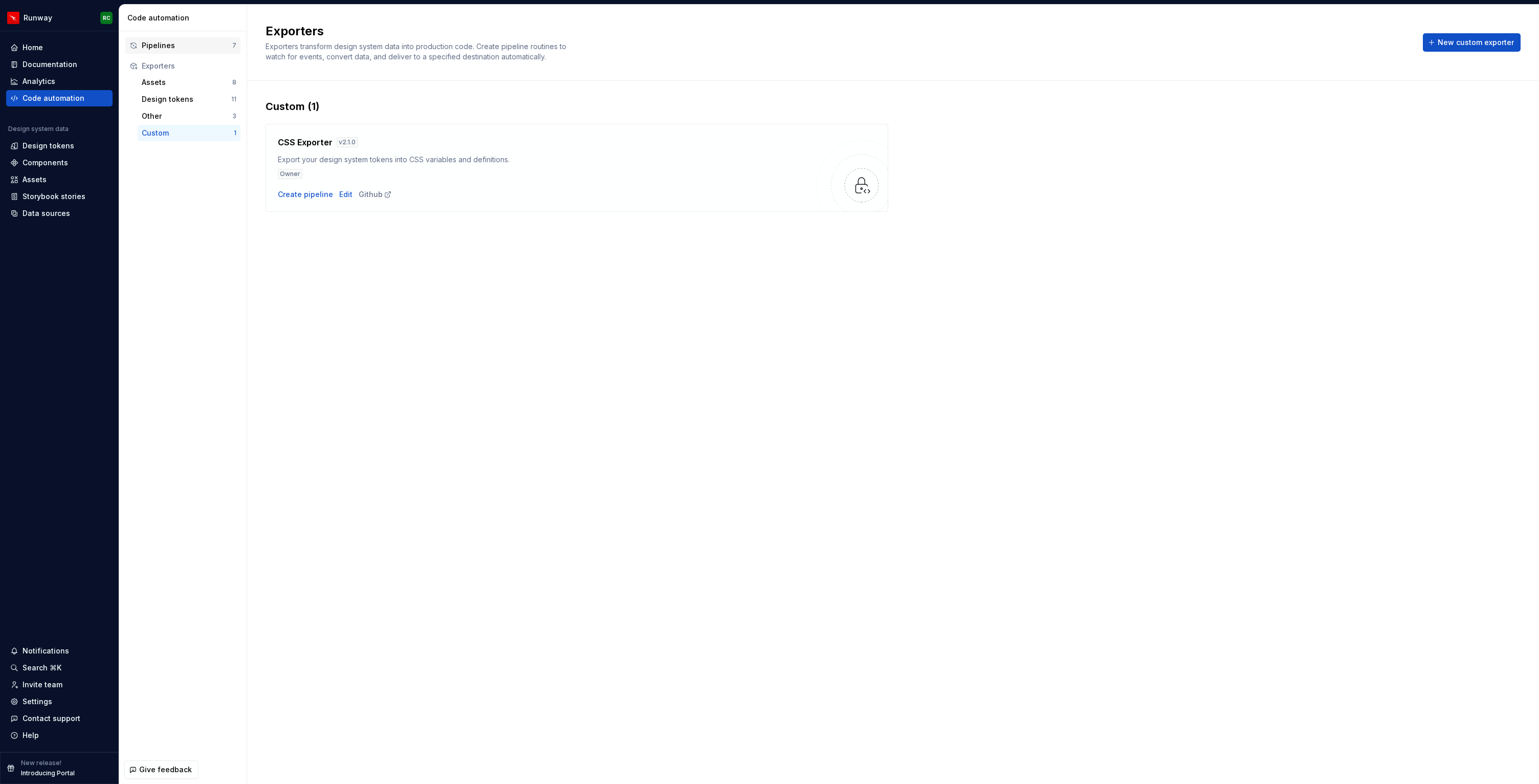
click at [183, 41] on div "Pipelines" at bounding box center [186, 45] width 90 height 10
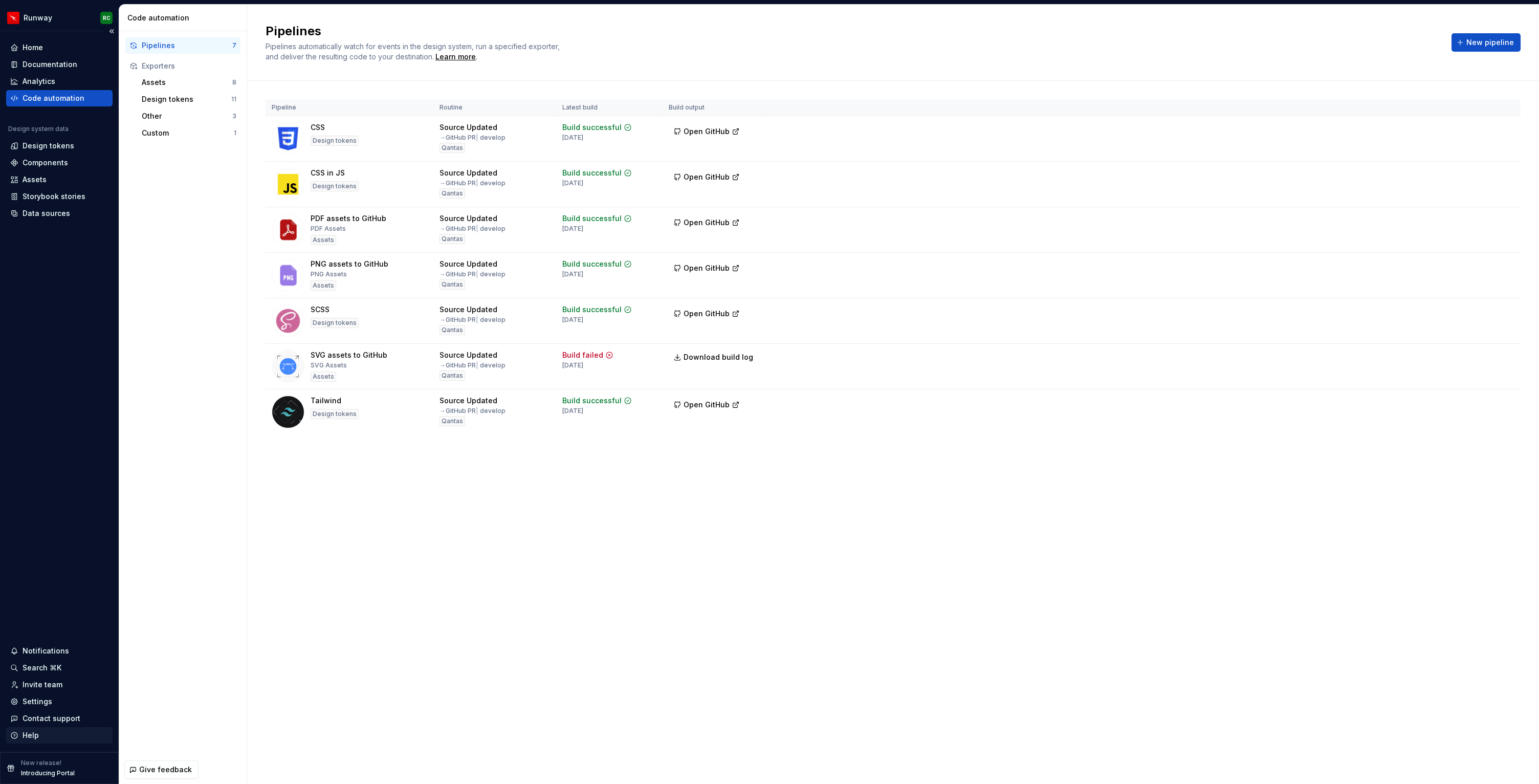
click at [54, 737] on div "Help" at bounding box center [58, 735] width 98 height 10
click at [59, 665] on div "Search ⌘K" at bounding box center [58, 667] width 98 height 10
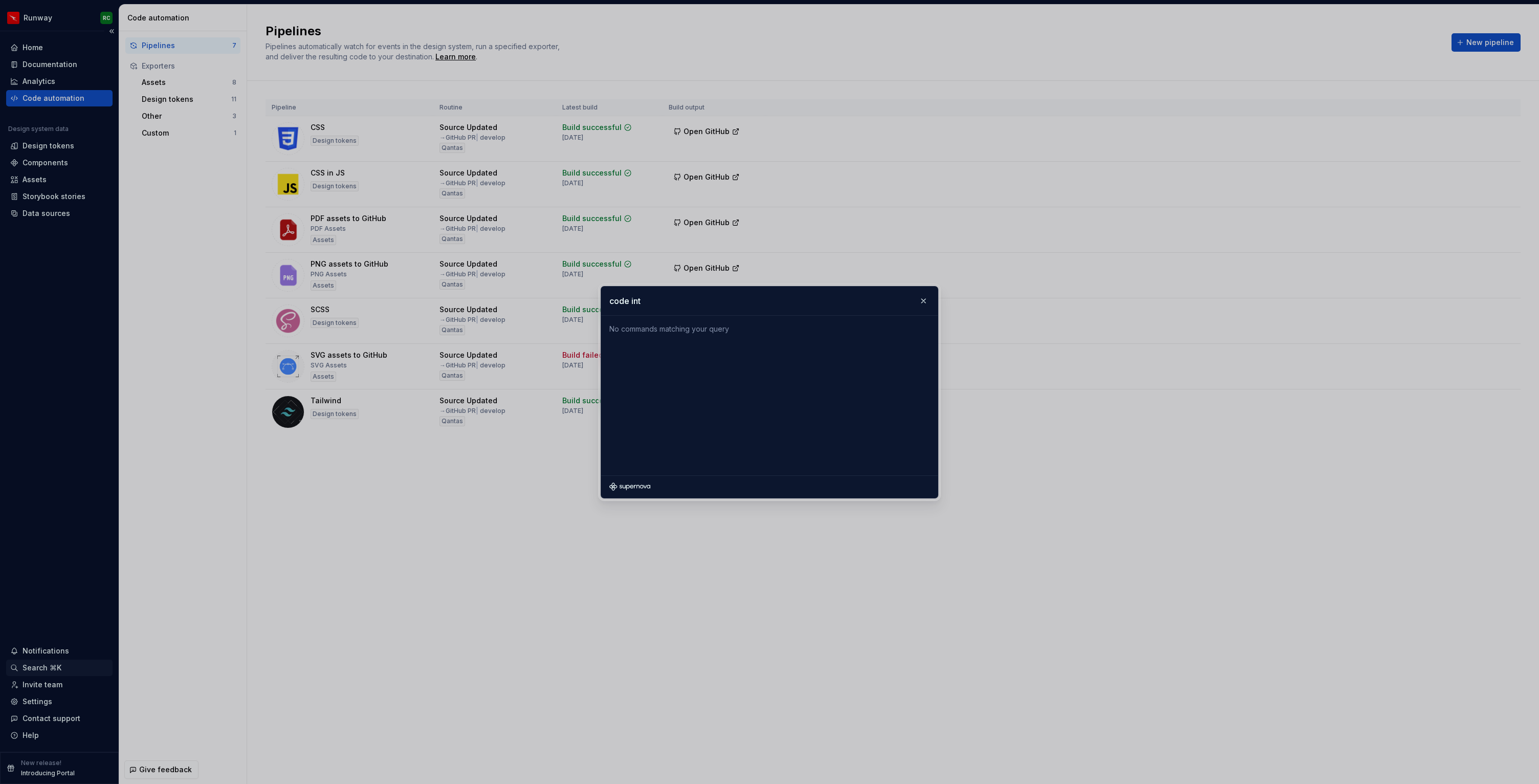
type input "code inte"
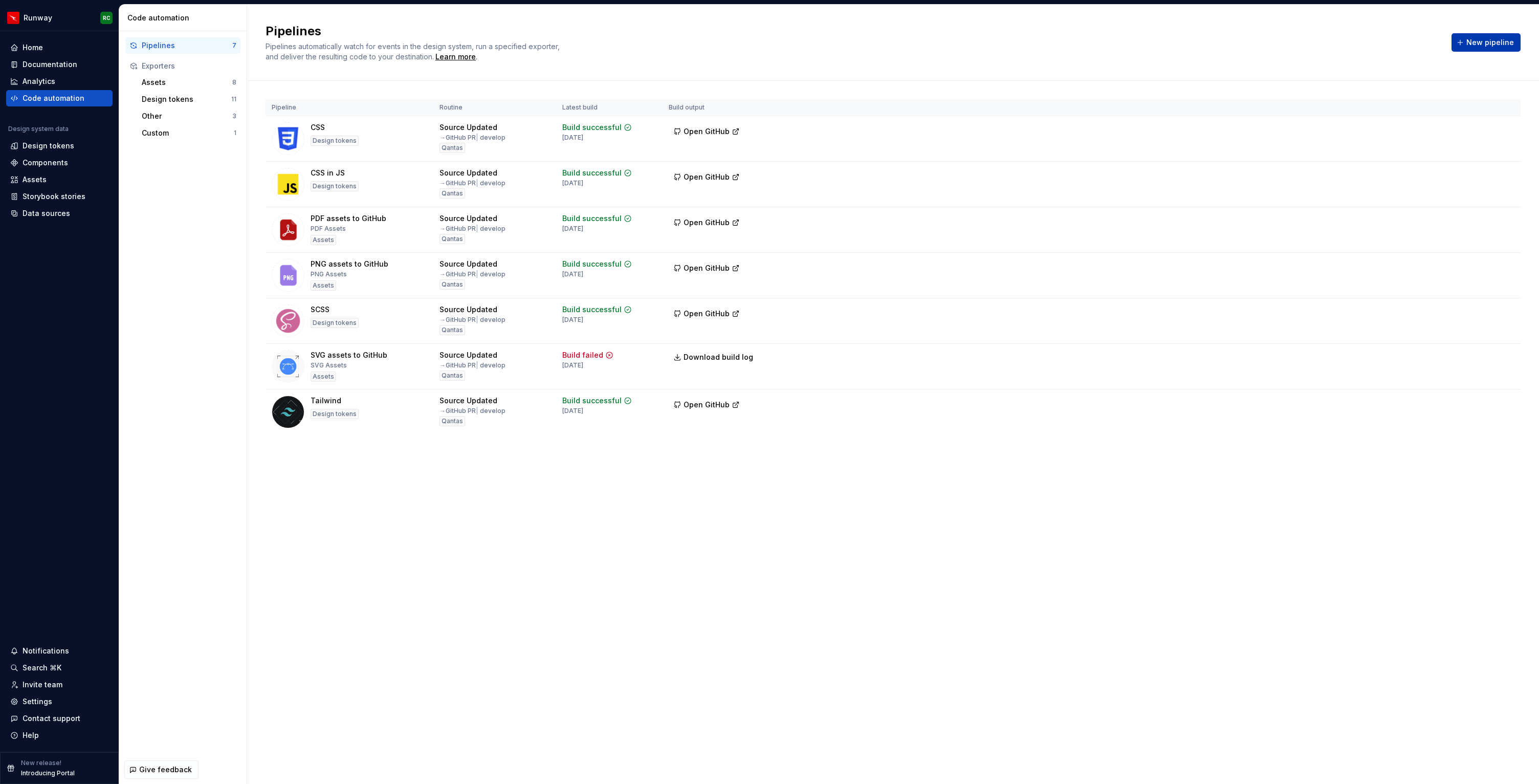
click at [1480, 46] on span "New pipeline" at bounding box center [1490, 42] width 48 height 10
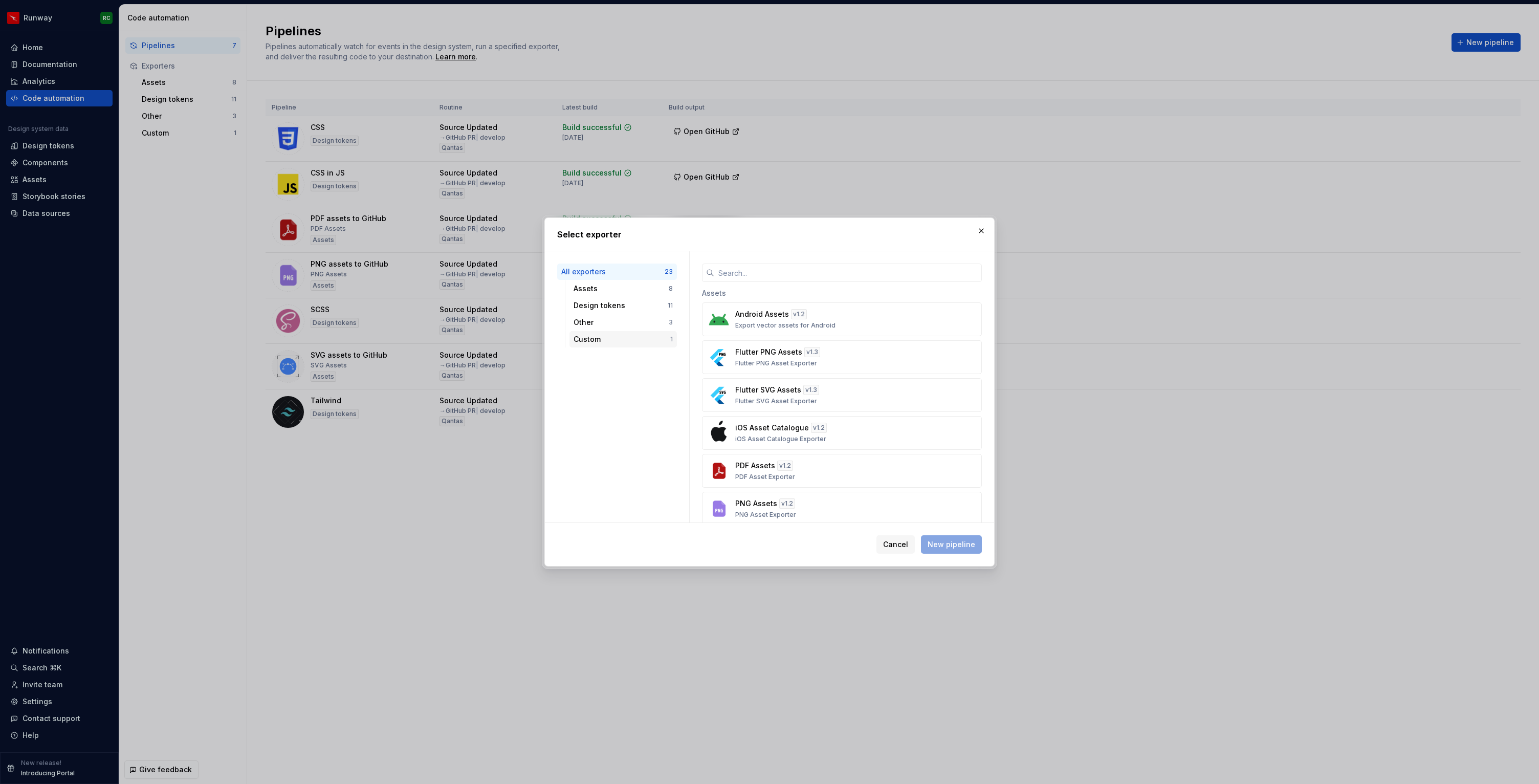
click at [598, 344] on div "Custom" at bounding box center [622, 339] width 97 height 10
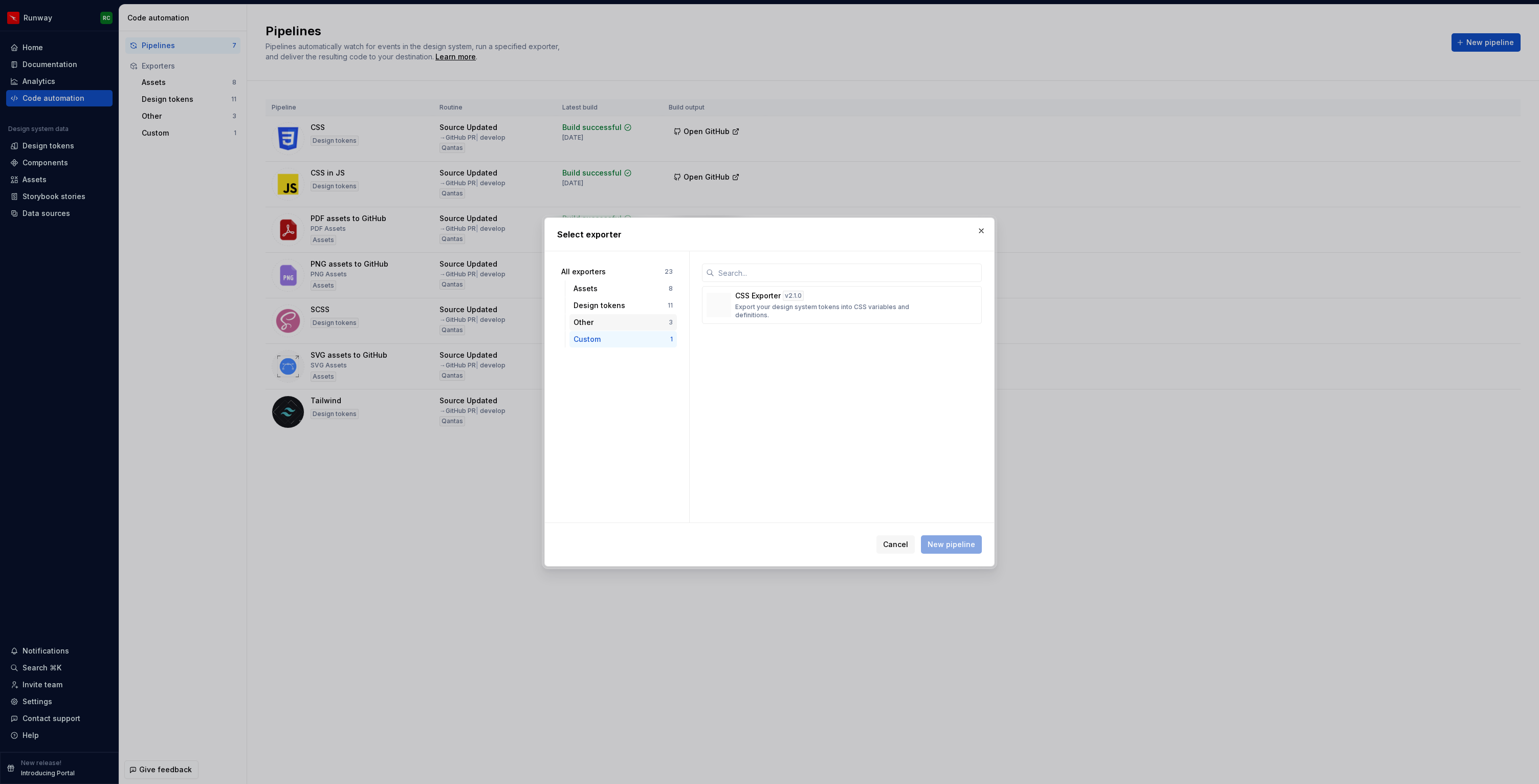
click at [599, 323] on div "Other" at bounding box center [621, 322] width 95 height 10
click at [601, 308] on div "Design tokens" at bounding box center [621, 305] width 94 height 10
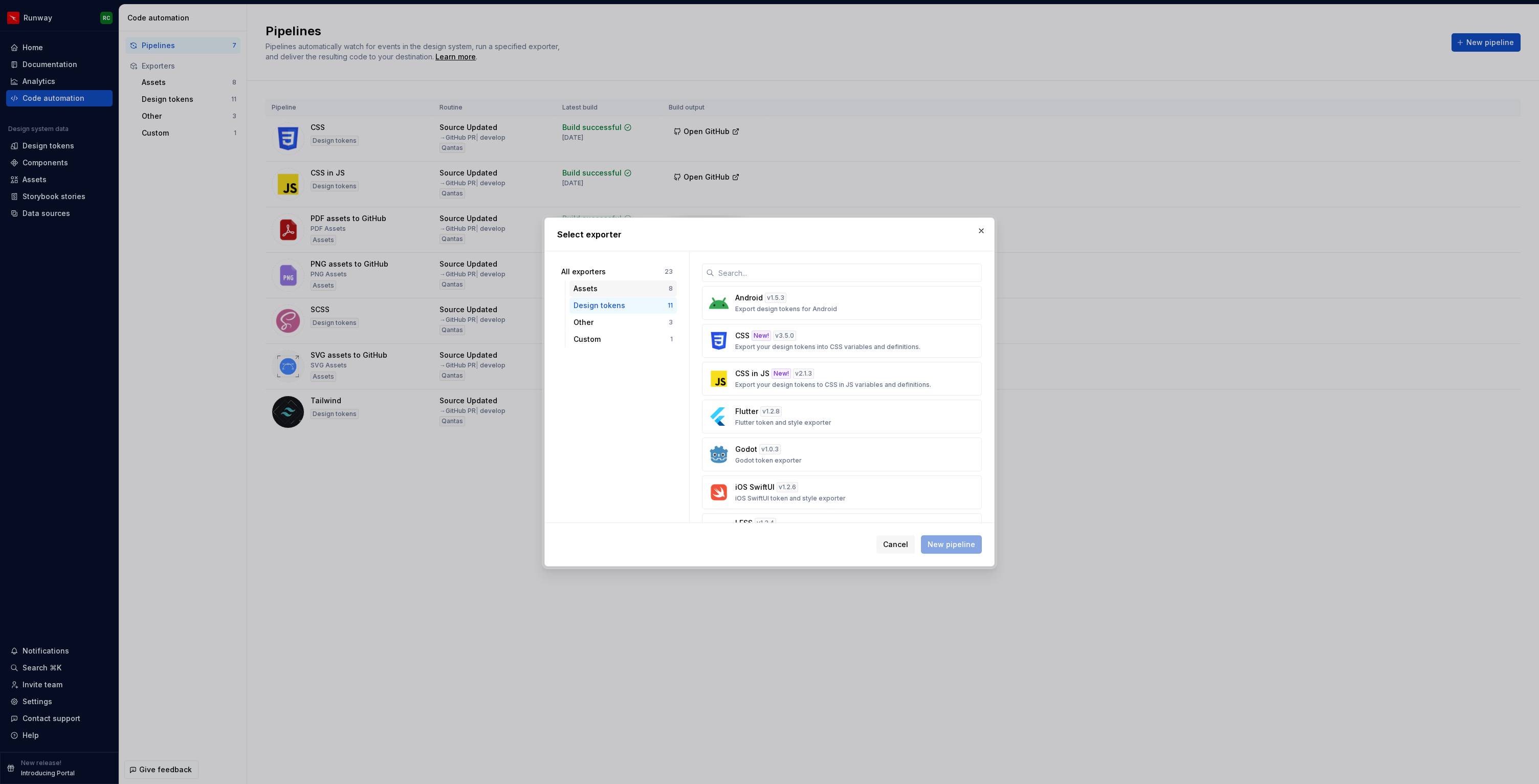
click at [606, 286] on div "Assets" at bounding box center [621, 288] width 95 height 10
click at [607, 266] on div "All exporters 23" at bounding box center [617, 271] width 120 height 16
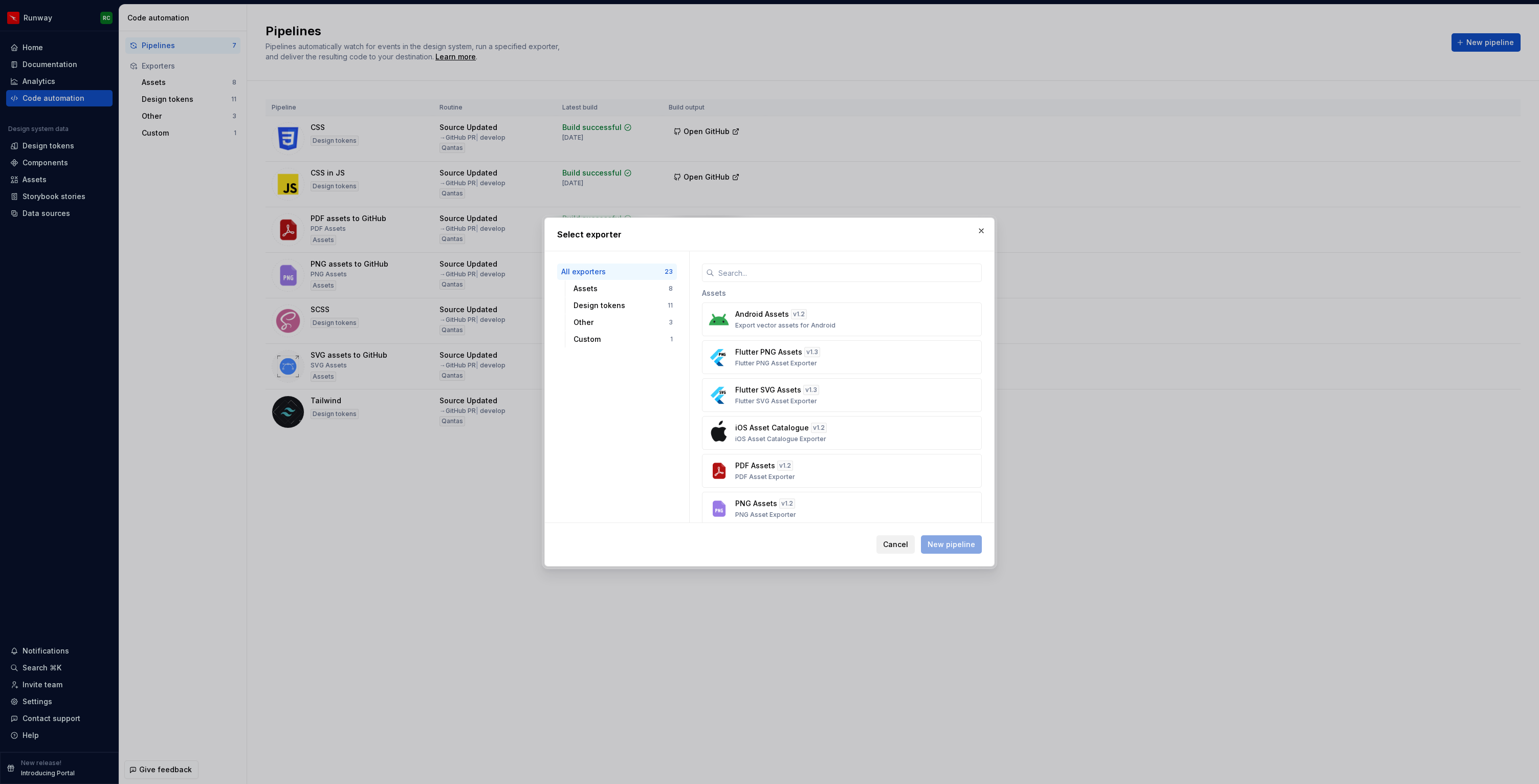
click at [889, 541] on span "Cancel" at bounding box center [895, 544] width 25 height 10
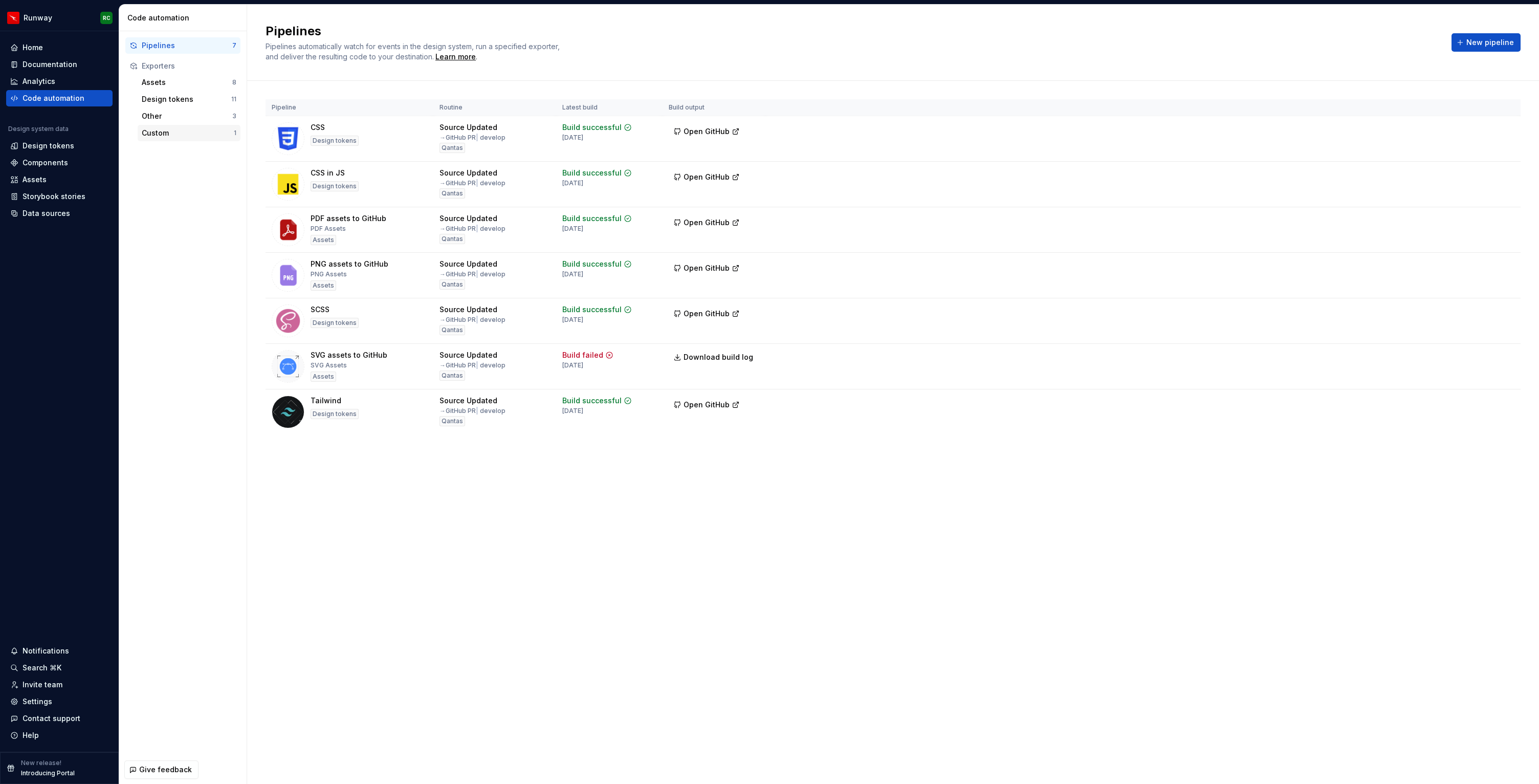
click at [161, 132] on div "Custom" at bounding box center [187, 132] width 92 height 10
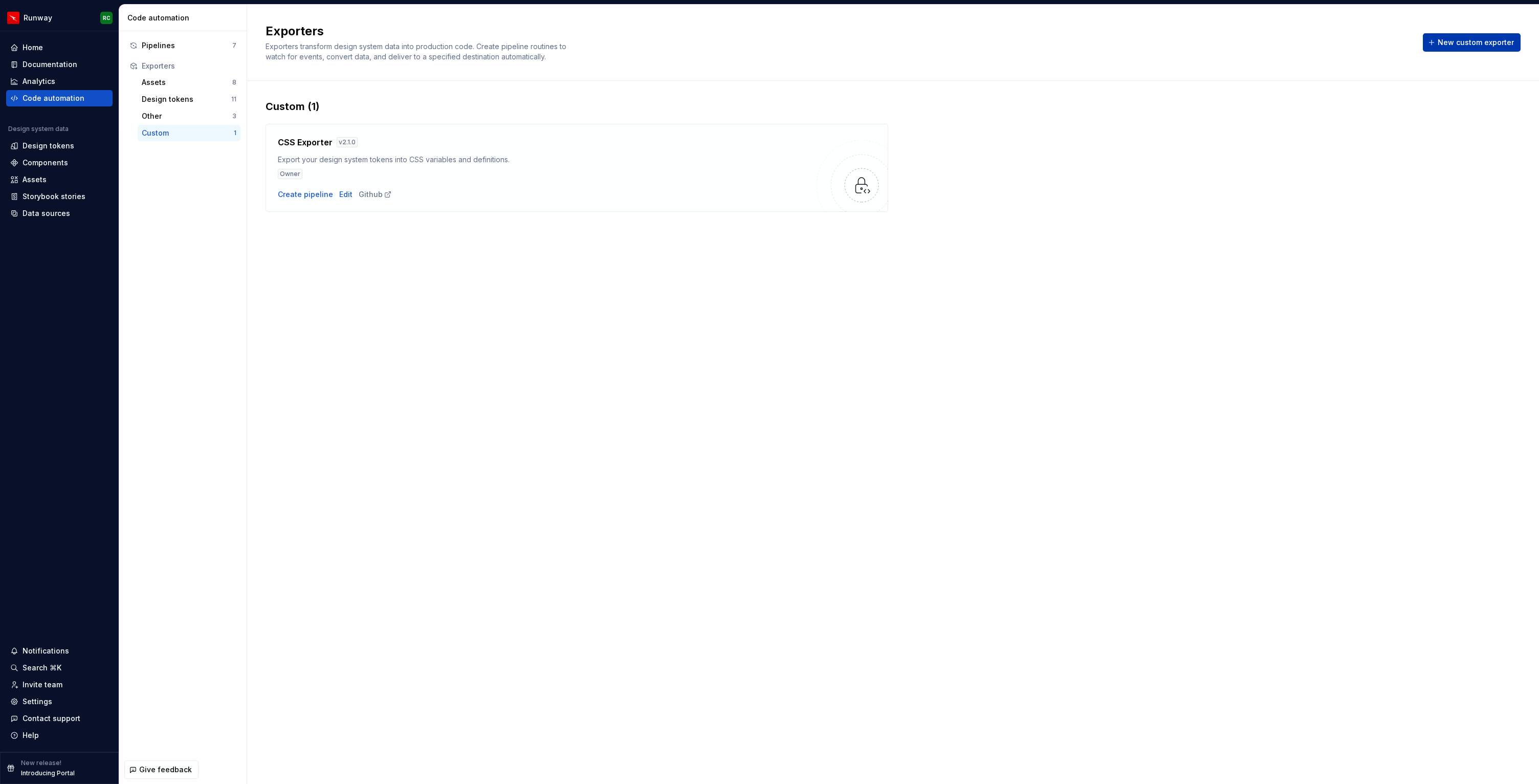
click at [1481, 42] on span "New custom exporter" at bounding box center [1475, 42] width 76 height 10
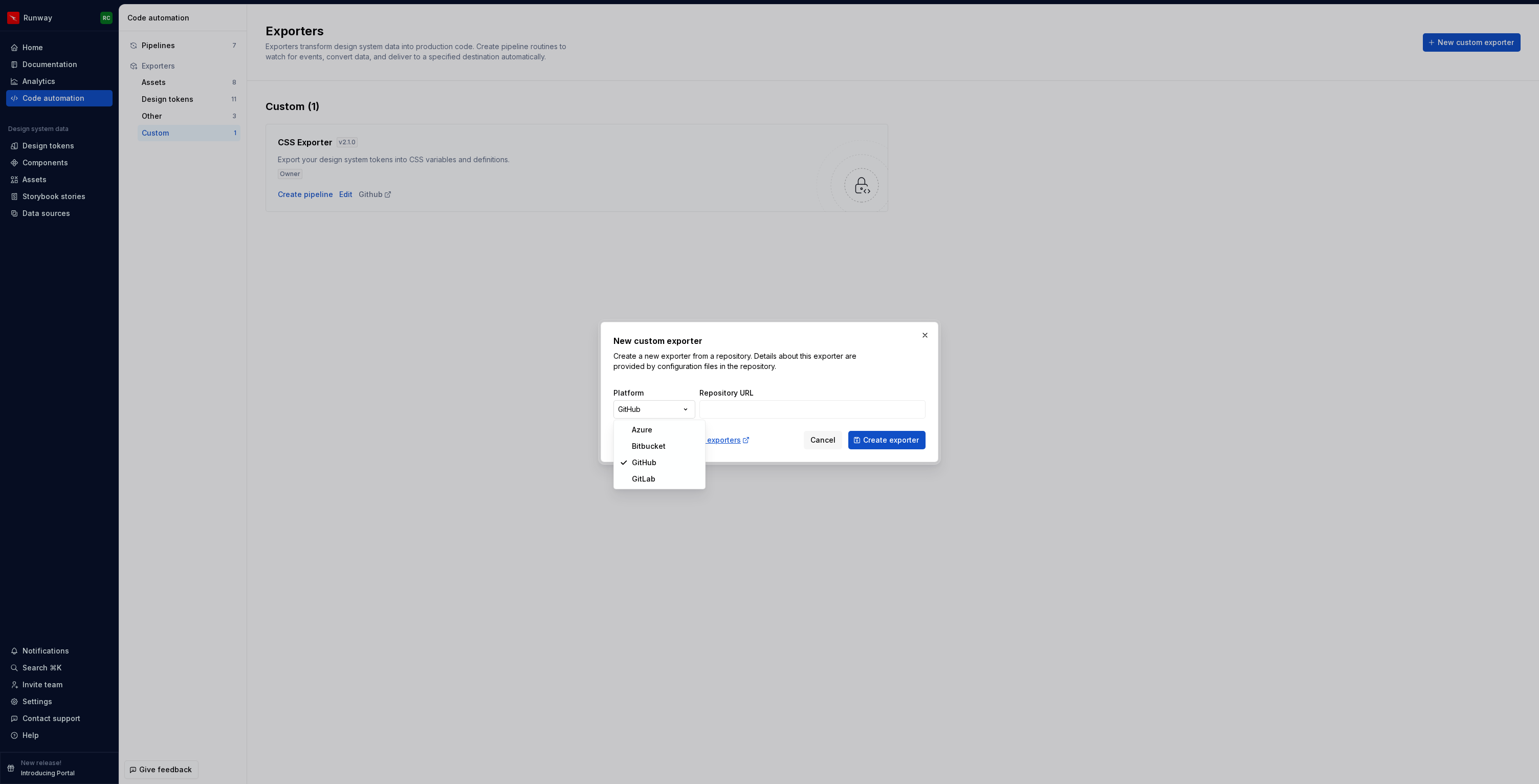
click at [681, 408] on div "New custom exporter Create a new exporter from a repository. Details about this…" at bounding box center [770, 392] width 1539 height 784
click at [687, 370] on div "New custom exporter Create a new exporter from a repository. Details about this…" at bounding box center [770, 392] width 1539 height 784
click at [817, 440] on span "Cancel" at bounding box center [823, 440] width 25 height 10
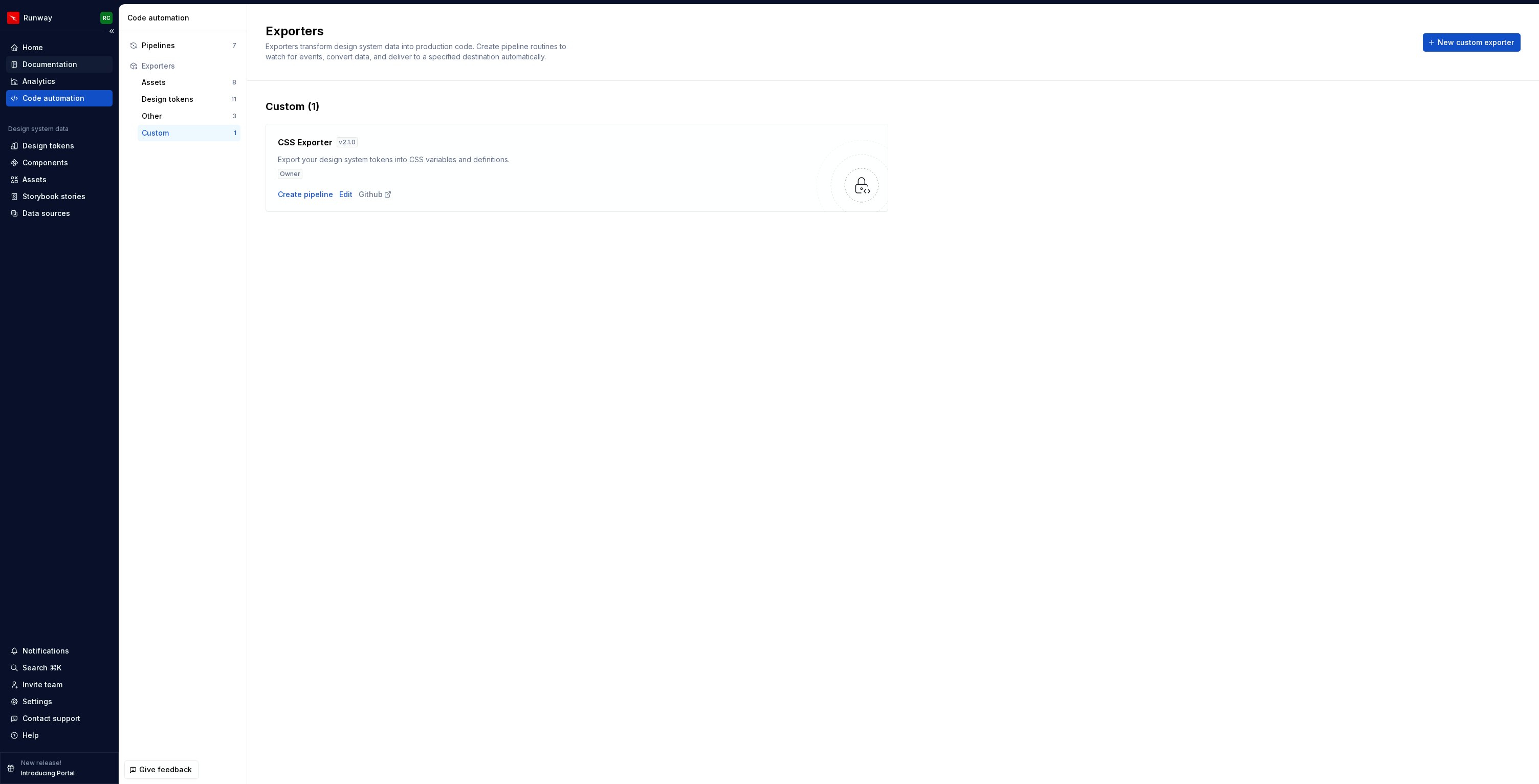
click at [56, 66] on div "Documentation" at bounding box center [50, 64] width 55 height 10
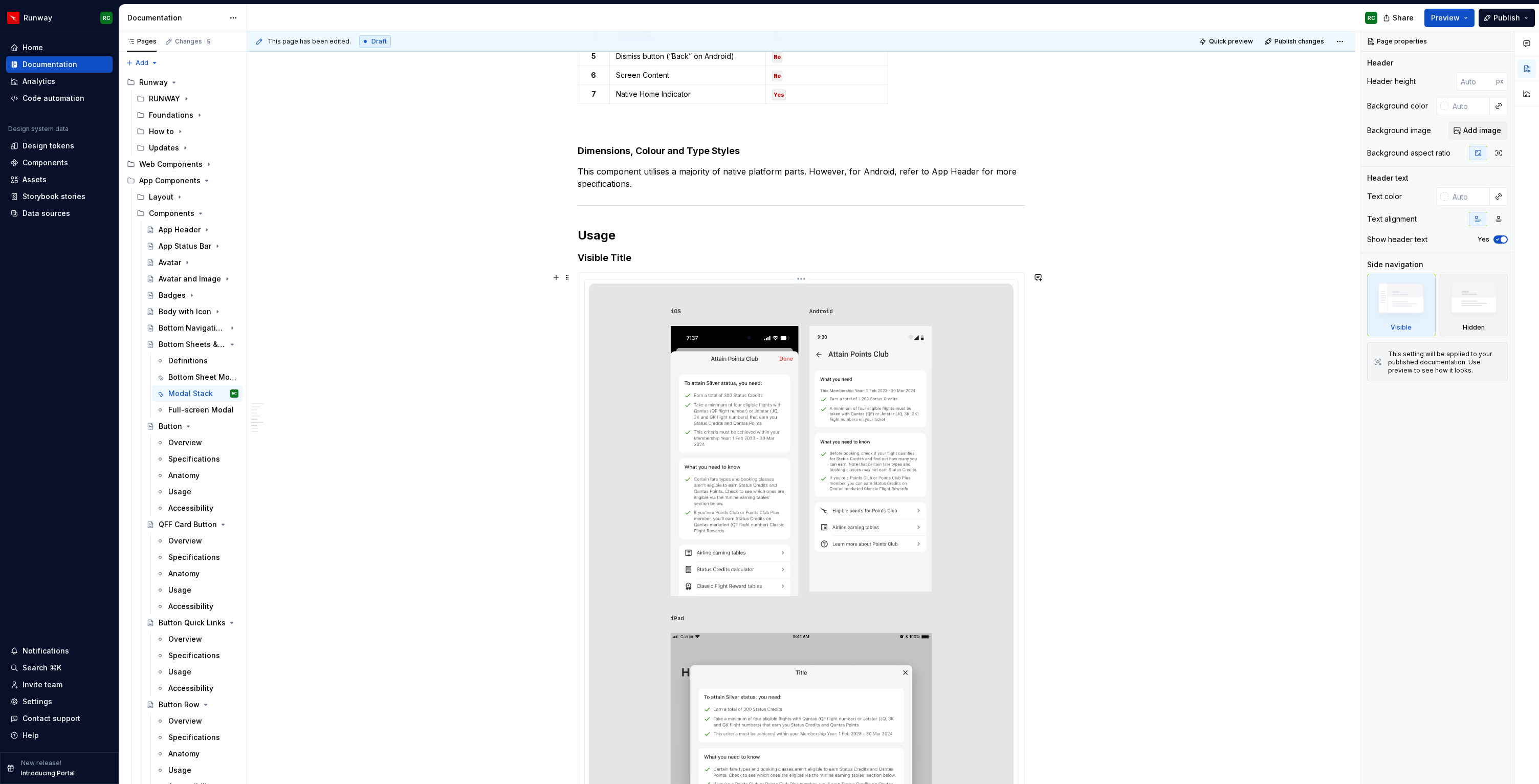
scroll to position [2700, 0]
click at [831, 266] on div "**********" at bounding box center [801, 291] width 447 height 5553
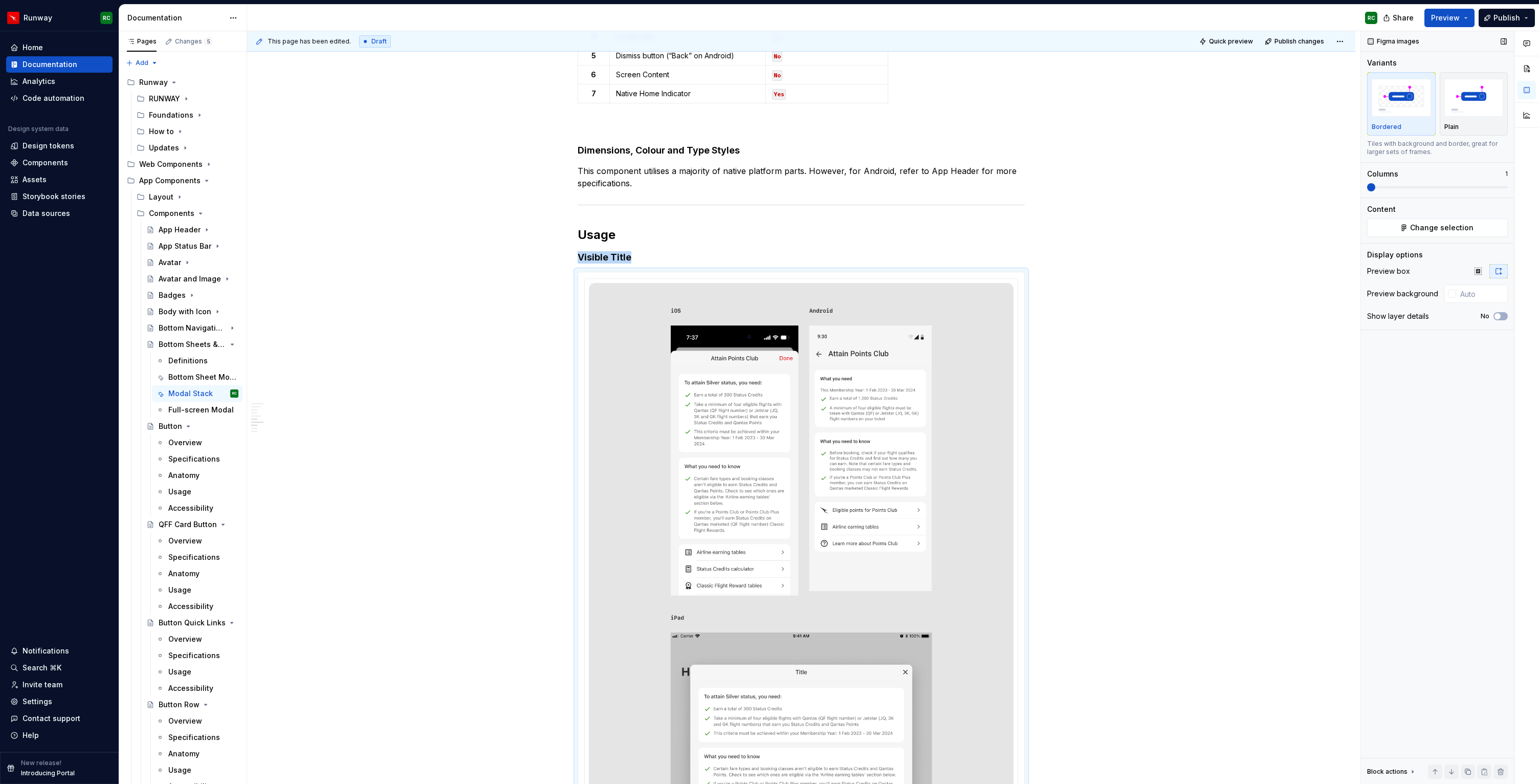
click at [1468, 769] on button "button" at bounding box center [1468, 771] width 15 height 15
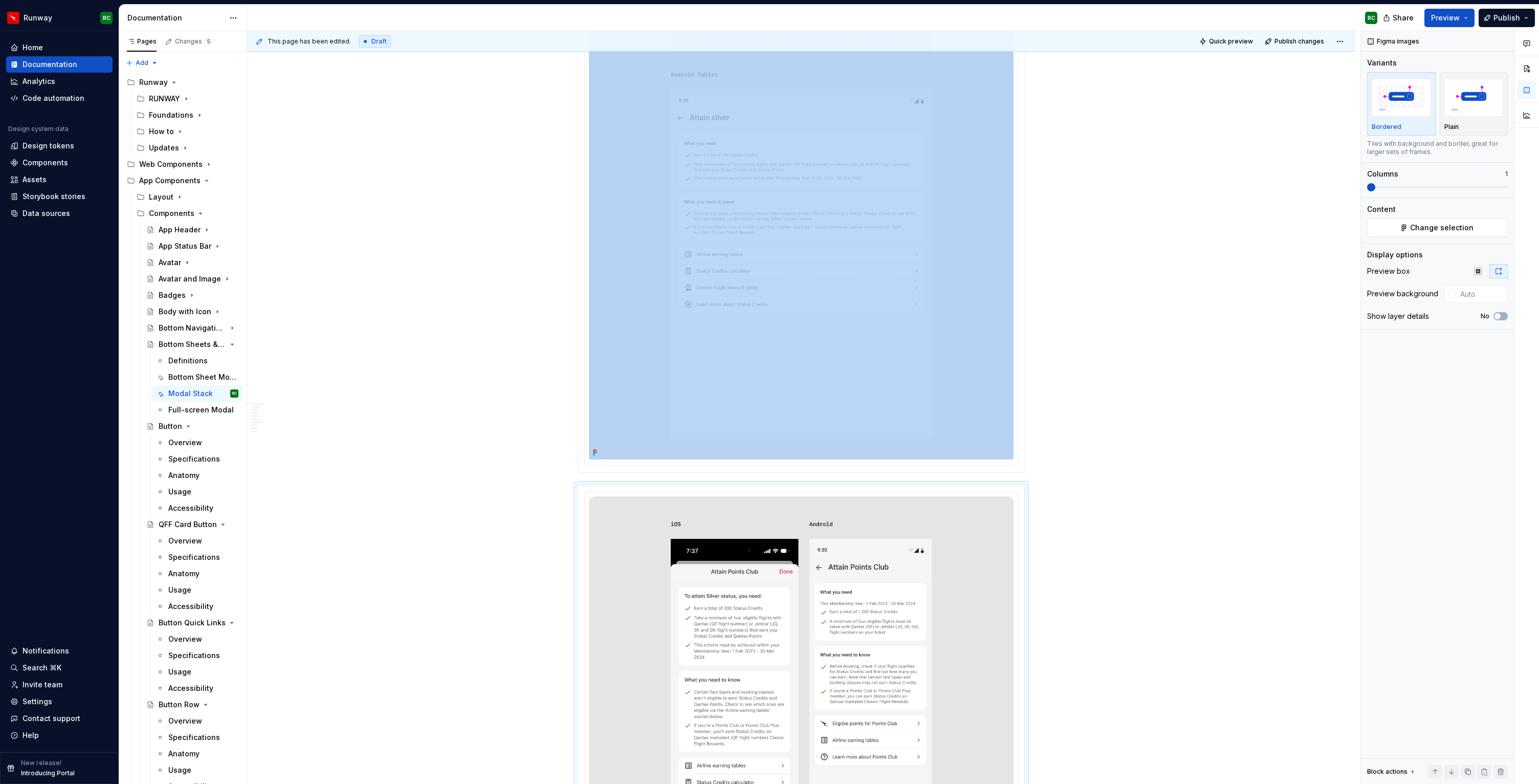
scroll to position [3619, 0]
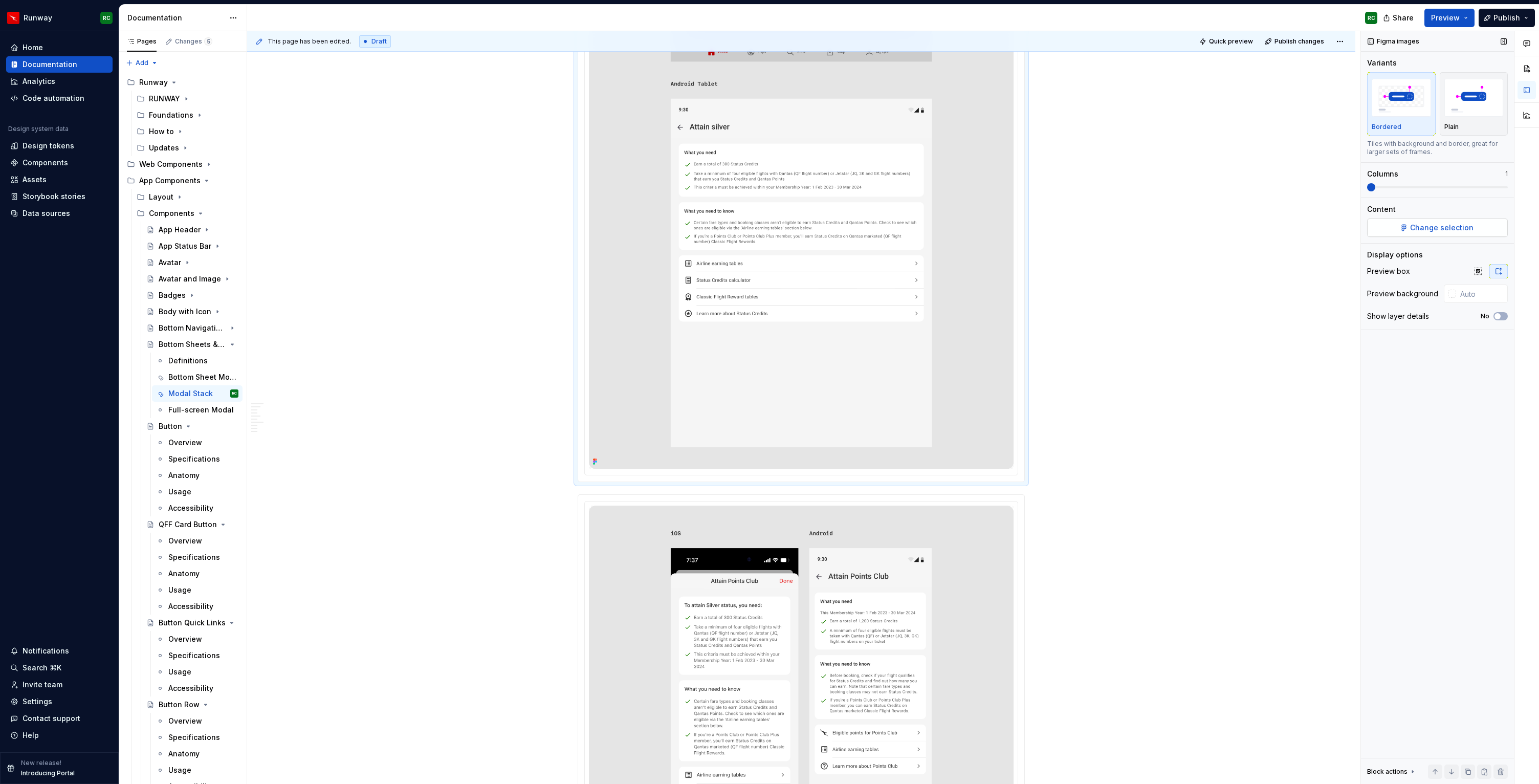
click at [1440, 225] on span "Change selection" at bounding box center [1441, 228] width 63 height 10
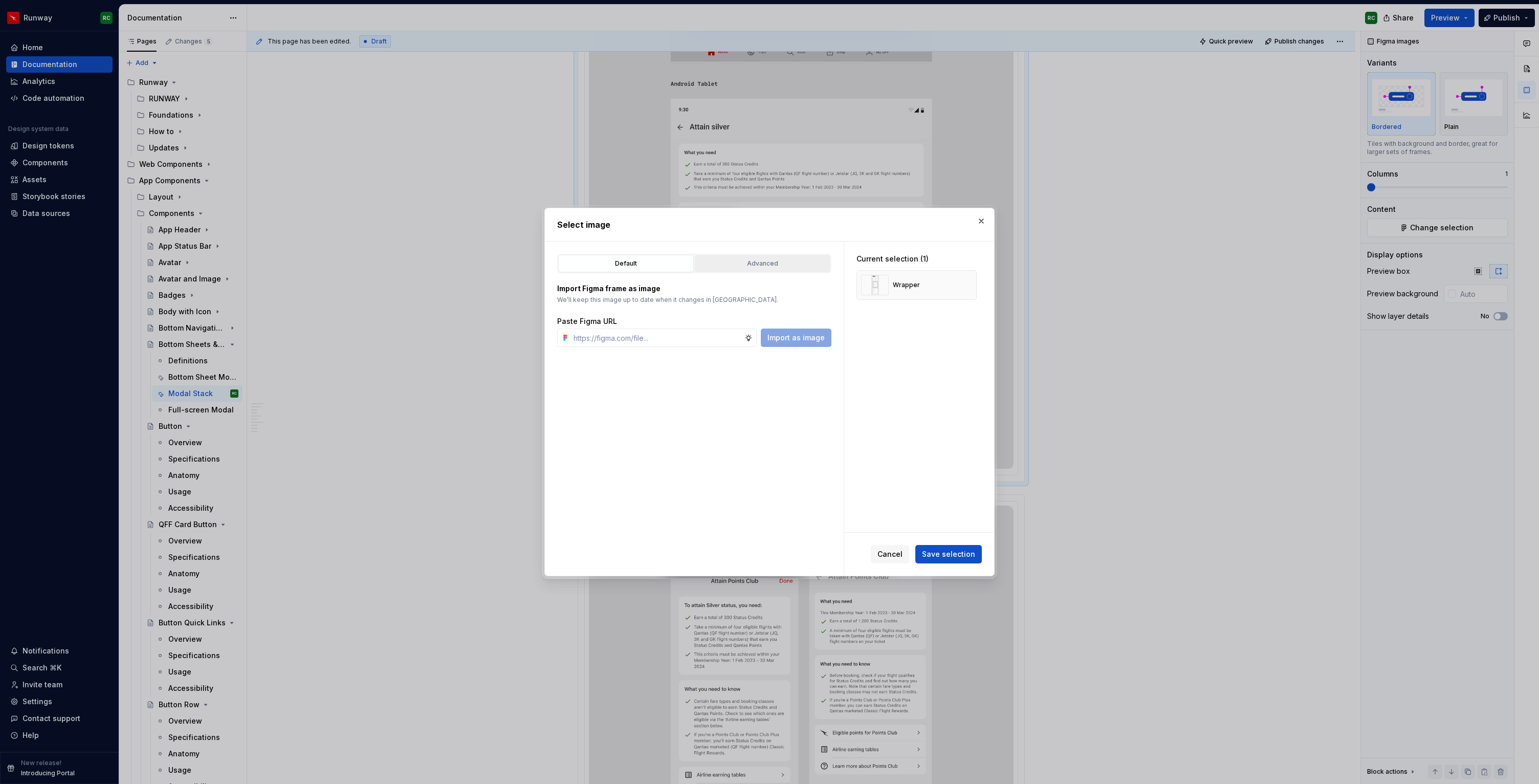
click at [762, 268] on div "Advanced" at bounding box center [762, 263] width 129 height 10
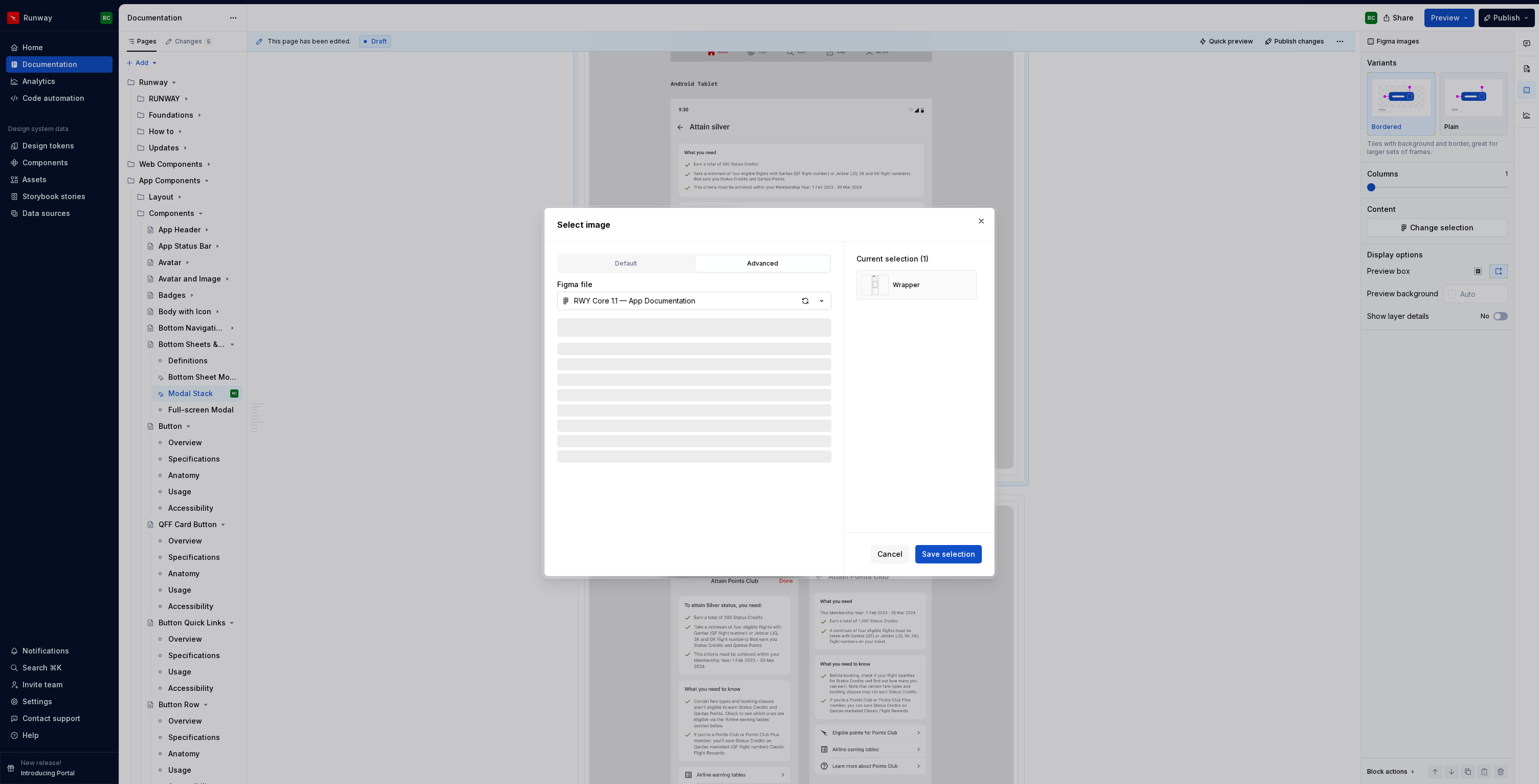
click at [675, 310] on button "RWY Core 1.1 — App Documentation" at bounding box center [695, 301] width 274 height 18
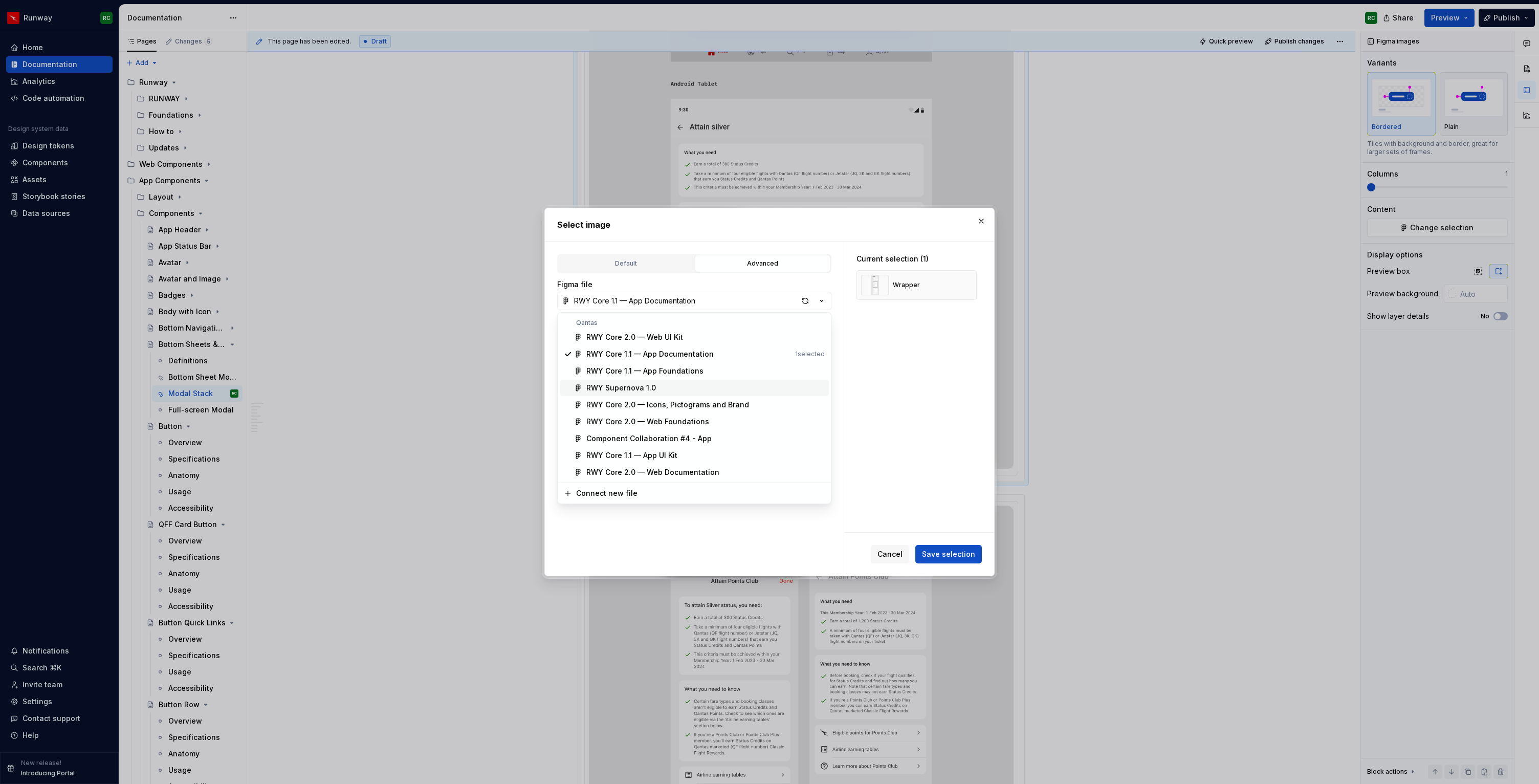
click at [657, 382] on span "RWY Supernova 1.0" at bounding box center [694, 387] width 269 height 16
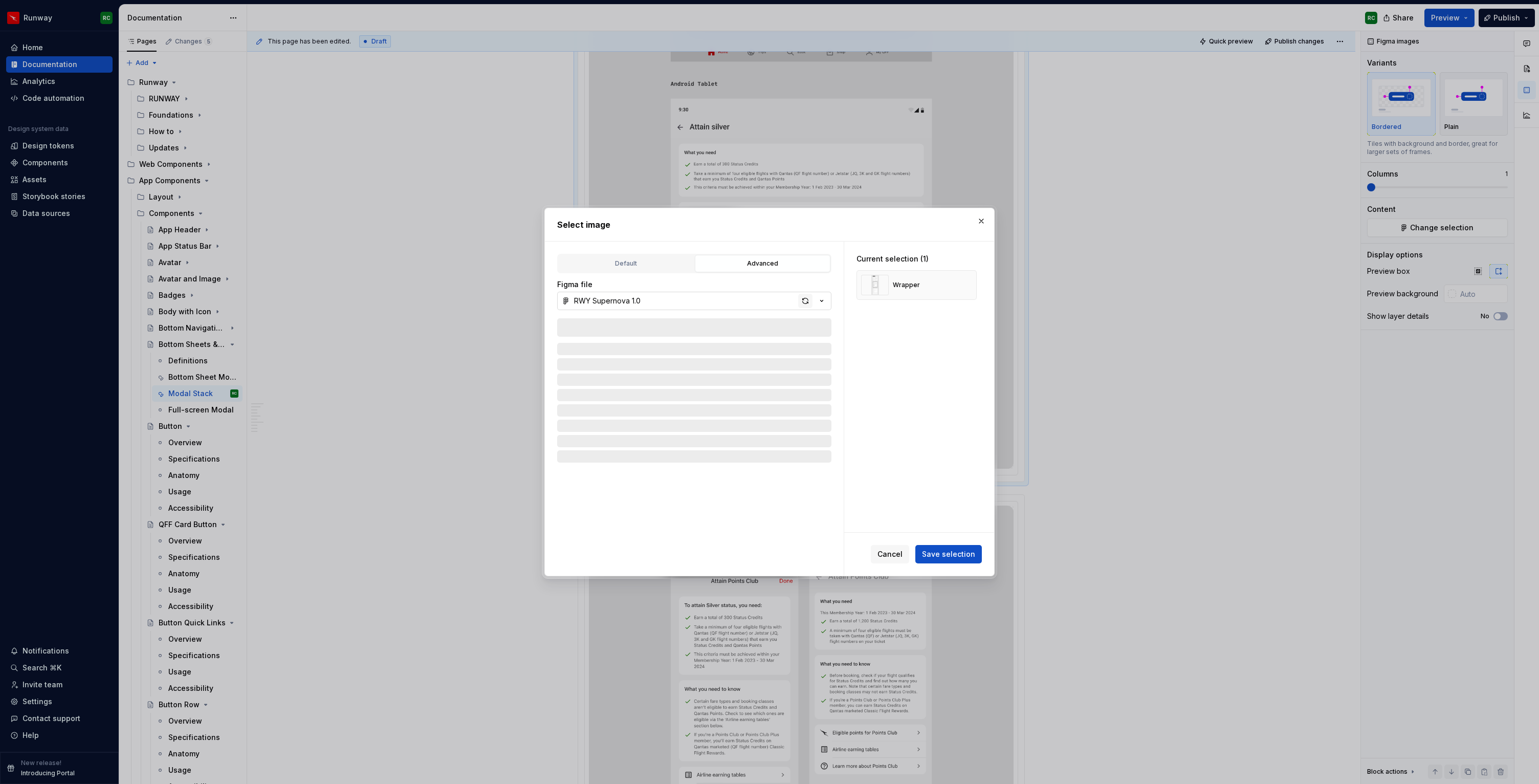
click at [806, 306] on div "button" at bounding box center [805, 301] width 15 height 15
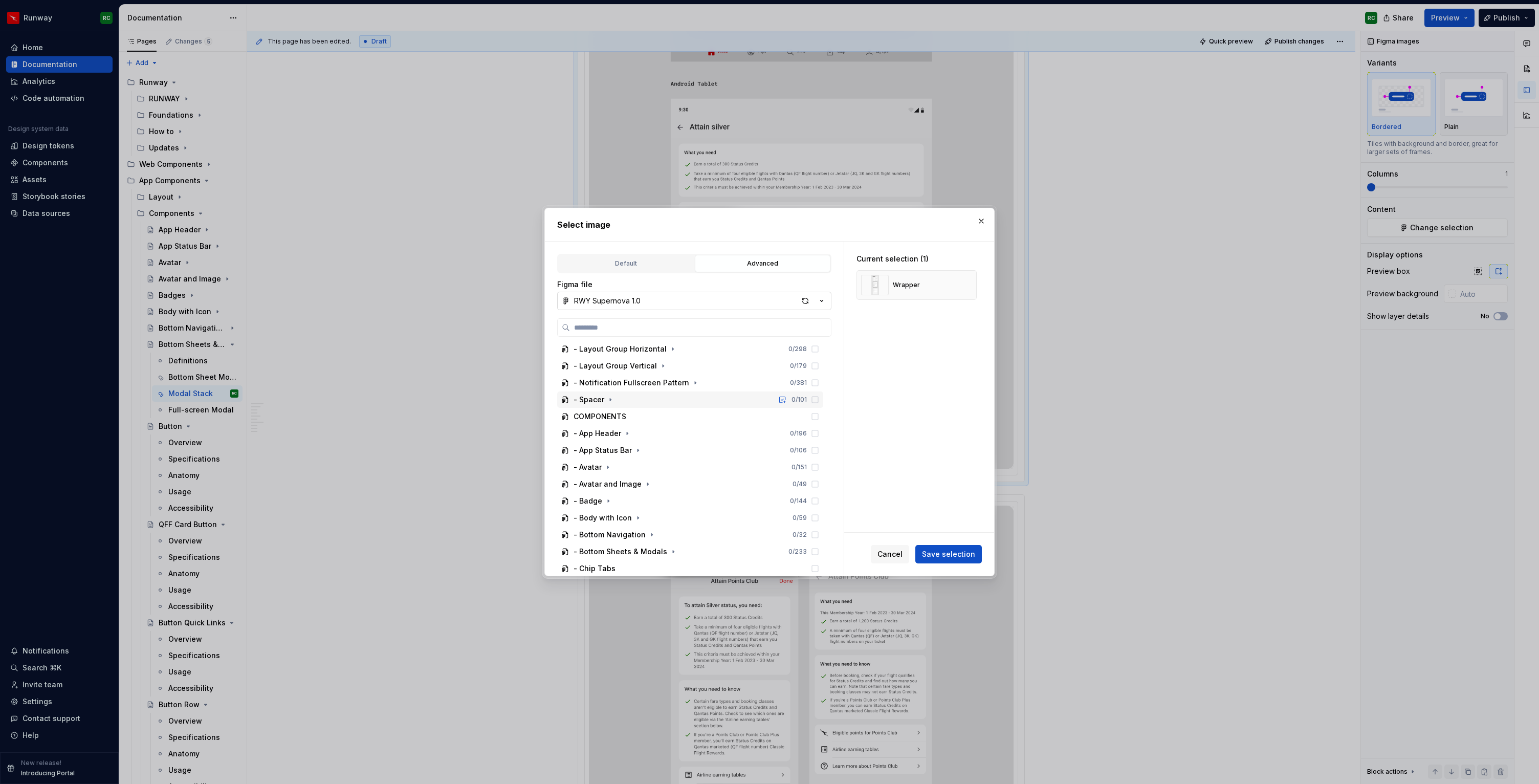
scroll to position [338, 0]
click at [669, 433] on icon "button" at bounding box center [673, 434] width 8 height 8
click at [612, 524] on icon "button" at bounding box center [612, 524] width 8 height 8
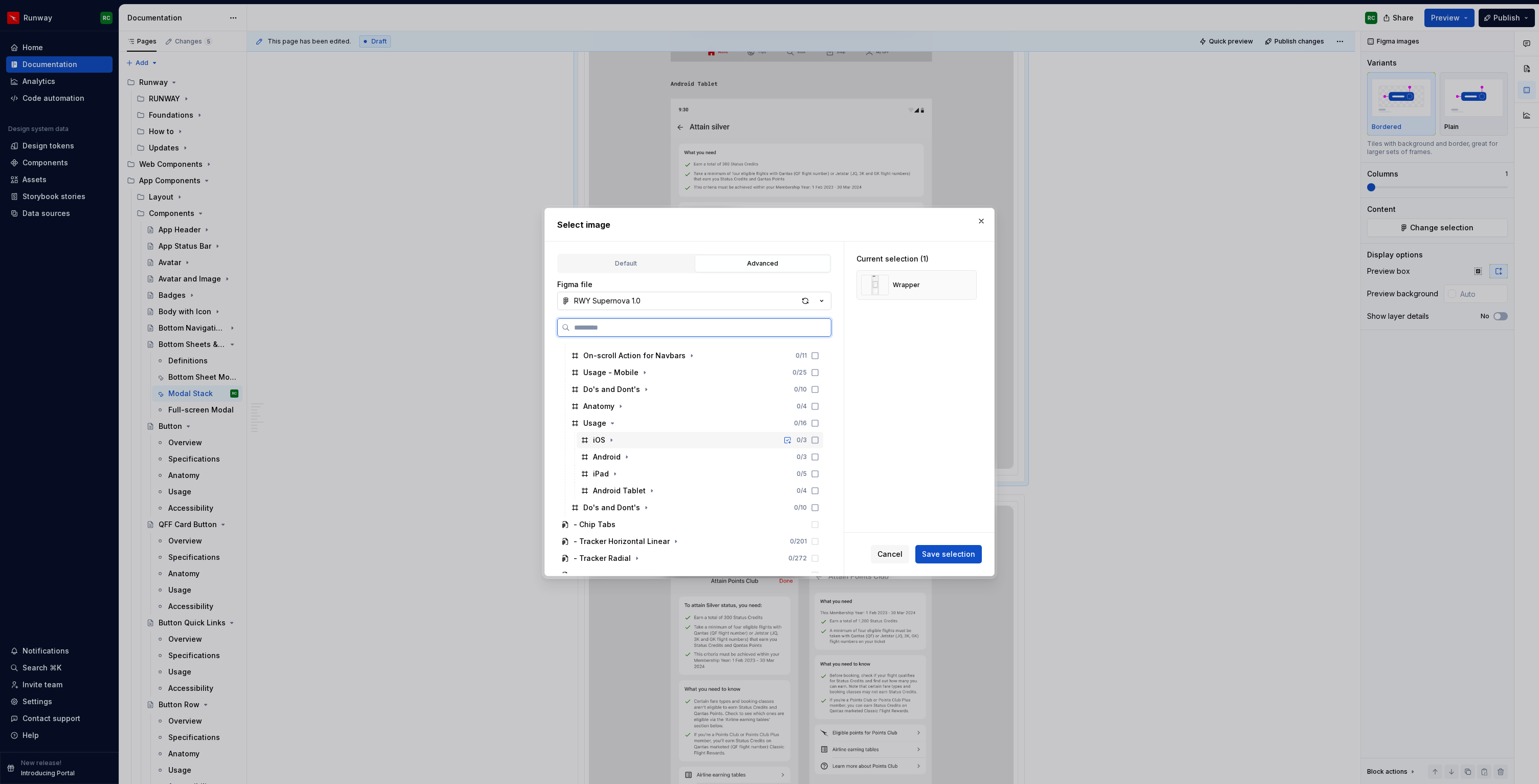
click at [663, 446] on div "iOS 0 / 3" at bounding box center [700, 440] width 247 height 16
click at [662, 456] on div "Android 0 / 3" at bounding box center [700, 457] width 247 height 16
click at [965, 281] on button "button" at bounding box center [965, 285] width 15 height 15
click at [964, 553] on span "Save selection" at bounding box center [949, 554] width 53 height 10
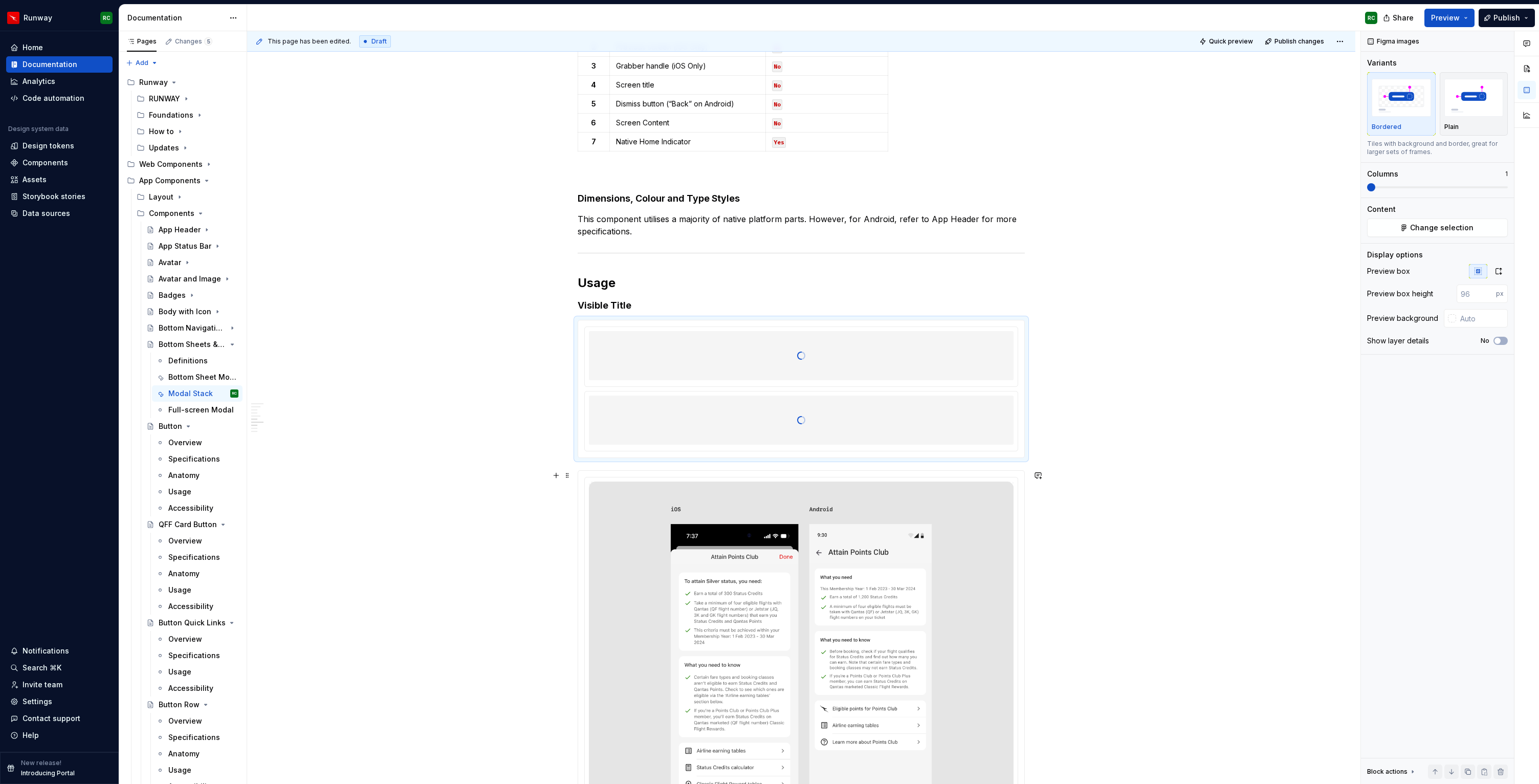
scroll to position [2623, 0]
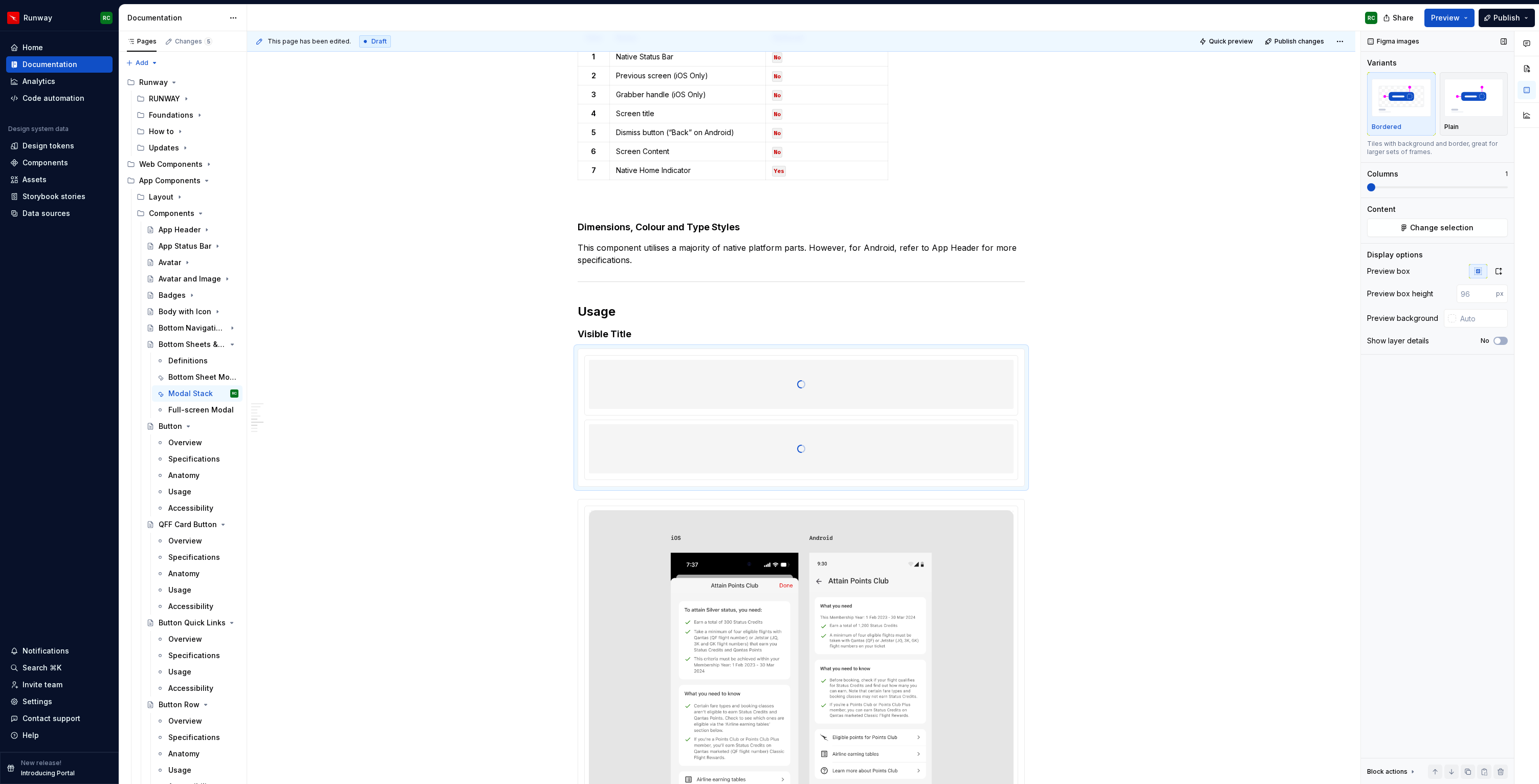
click at [1396, 187] on span at bounding box center [1438, 187] width 141 height 2
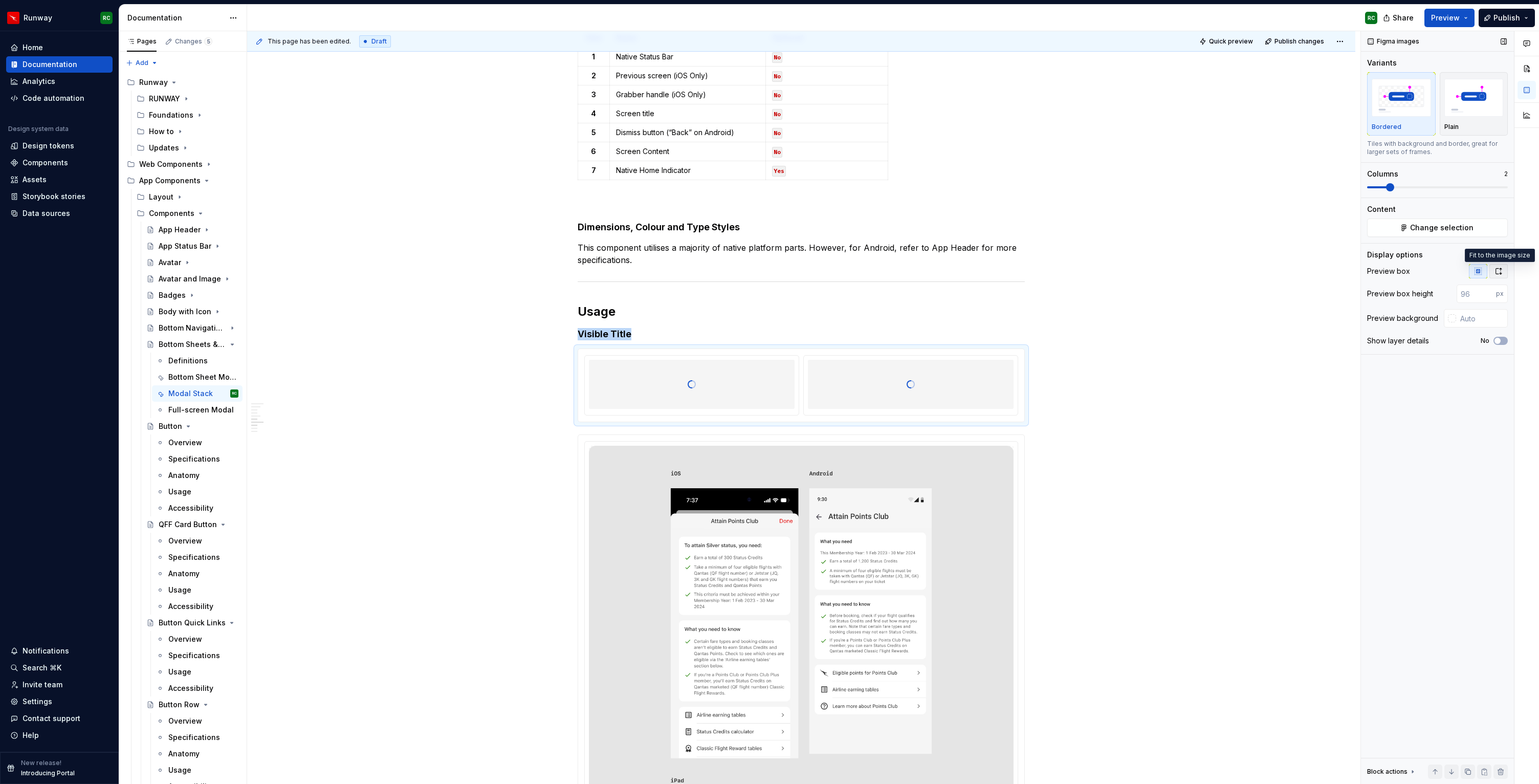
click at [1503, 271] on button "button" at bounding box center [1499, 271] width 18 height 15
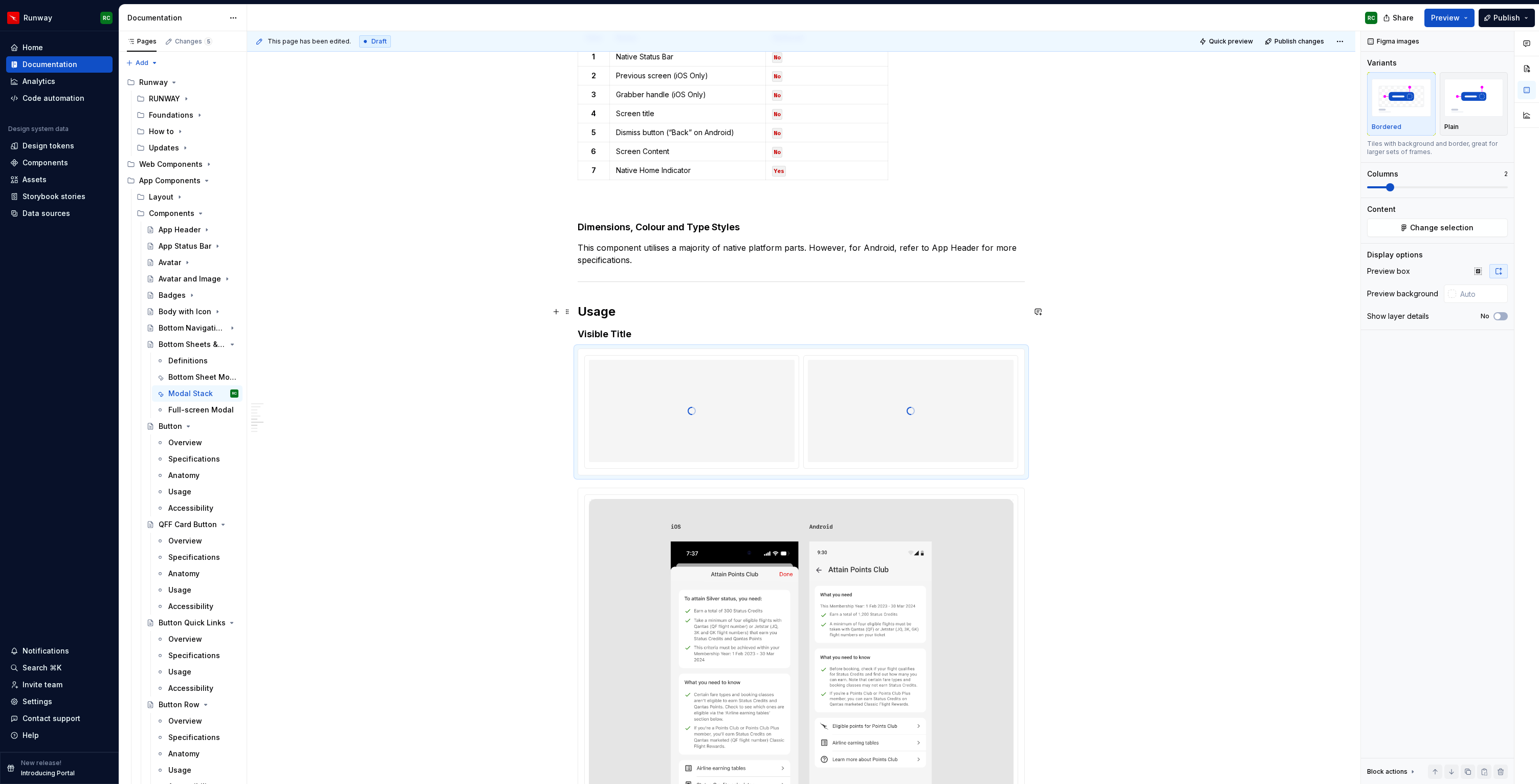
click at [603, 311] on h2 "Usage" at bounding box center [801, 312] width 447 height 16
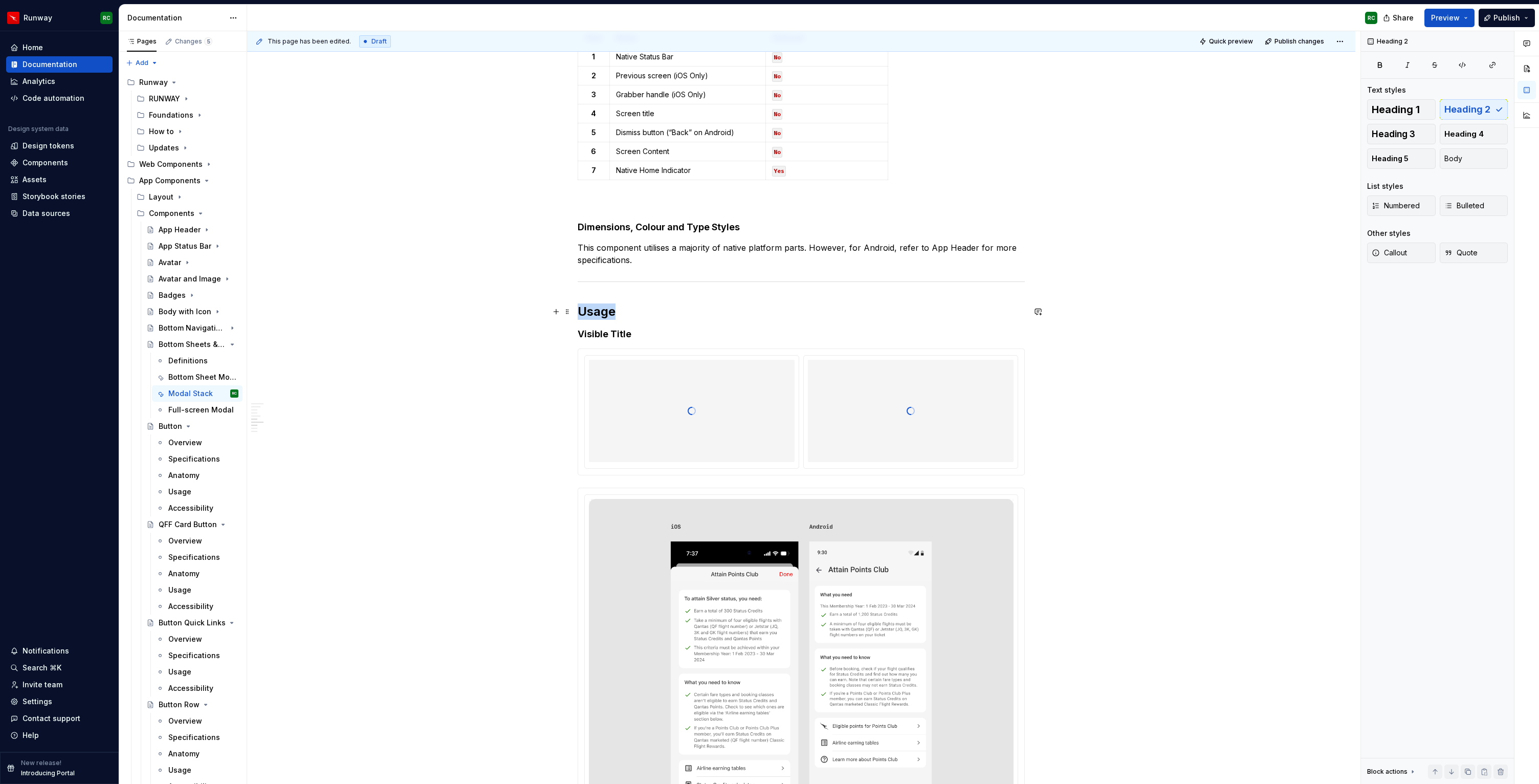
click at [603, 311] on h2 "Usage" at bounding box center [801, 312] width 447 height 16
click at [675, 291] on button "button" at bounding box center [678, 291] width 15 height 15
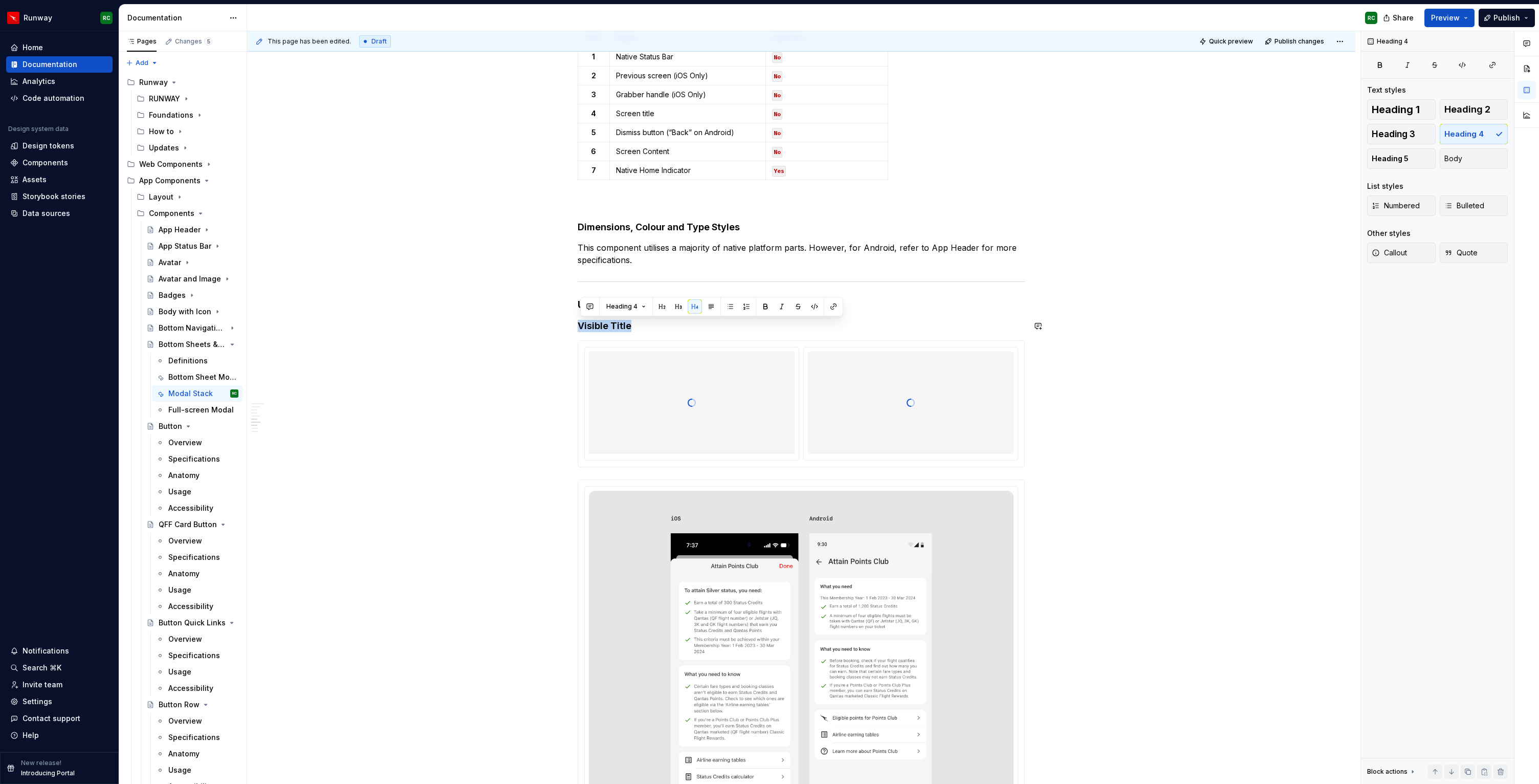
drag, startPoint x: 632, startPoint y: 324, endPoint x: 500, endPoint y: 317, distance: 132.2
click at [500, 317] on div "**********" at bounding box center [801, 545] width 1109 height 5956
click at [762, 328] on h4 "Visible Title" at bounding box center [801, 325] width 447 height 12
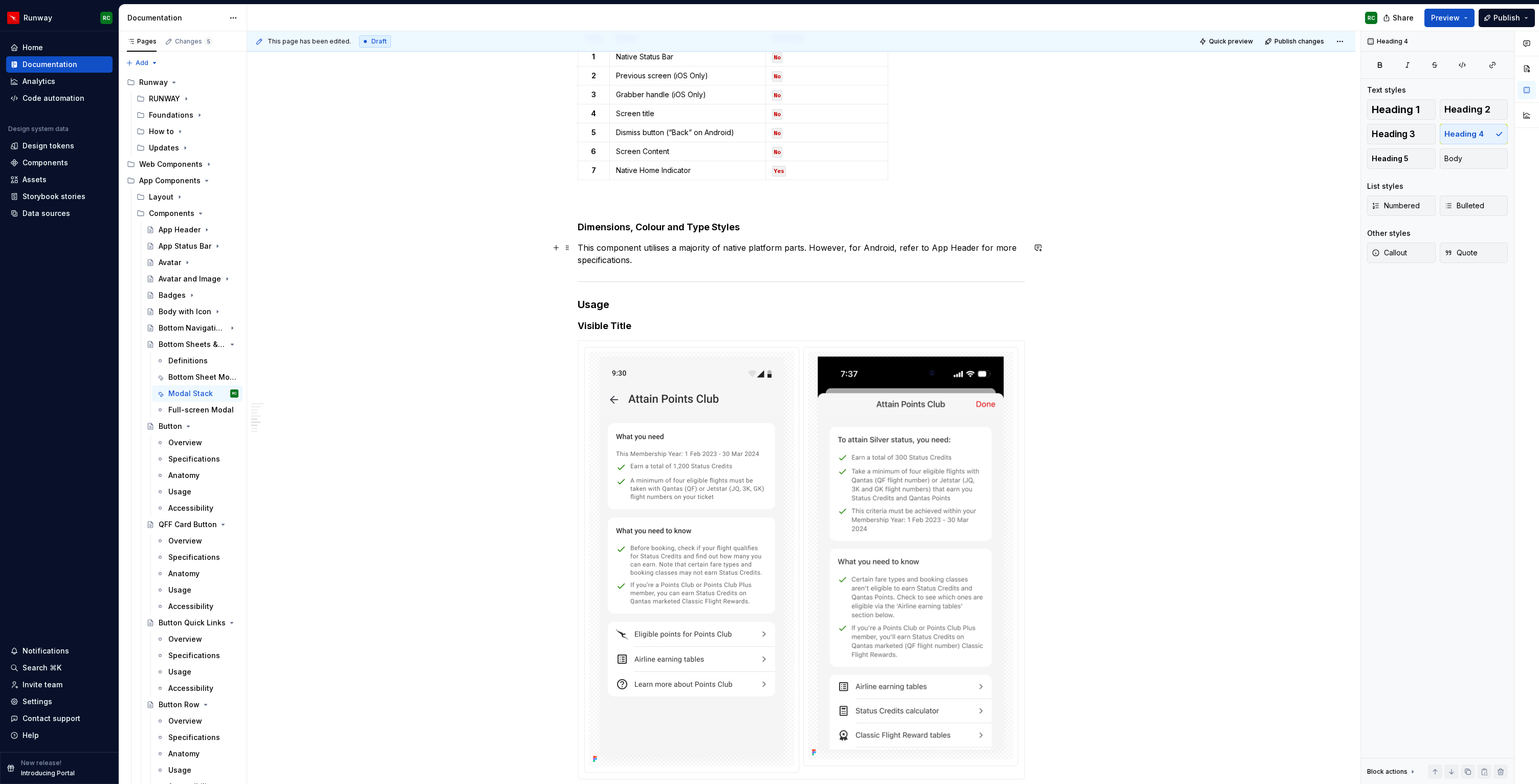
scroll to position [2707, 0]
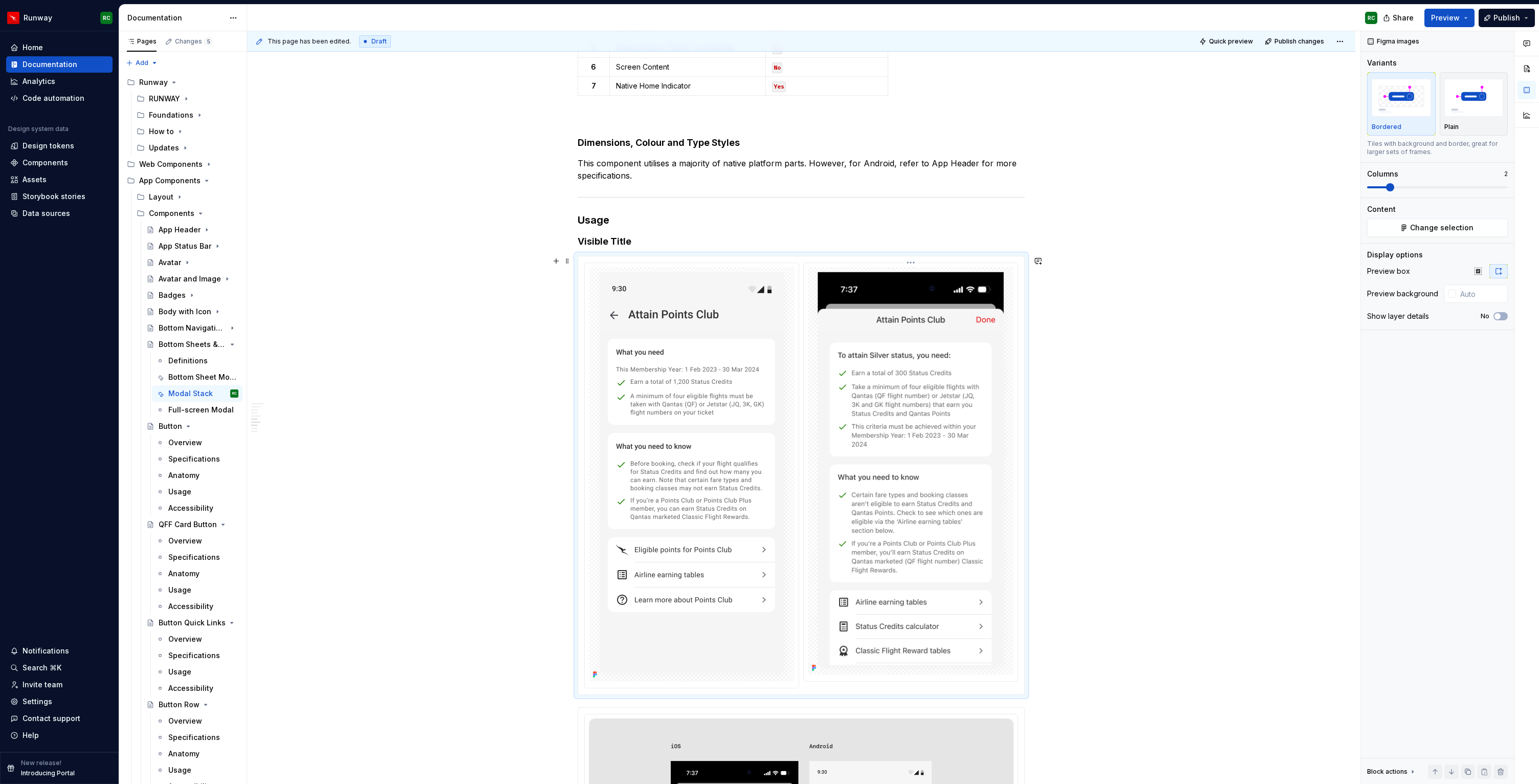
click at [919, 375] on img at bounding box center [910, 471] width 206 height 408
click at [1467, 106] on img "button" at bounding box center [1473, 97] width 59 height 37
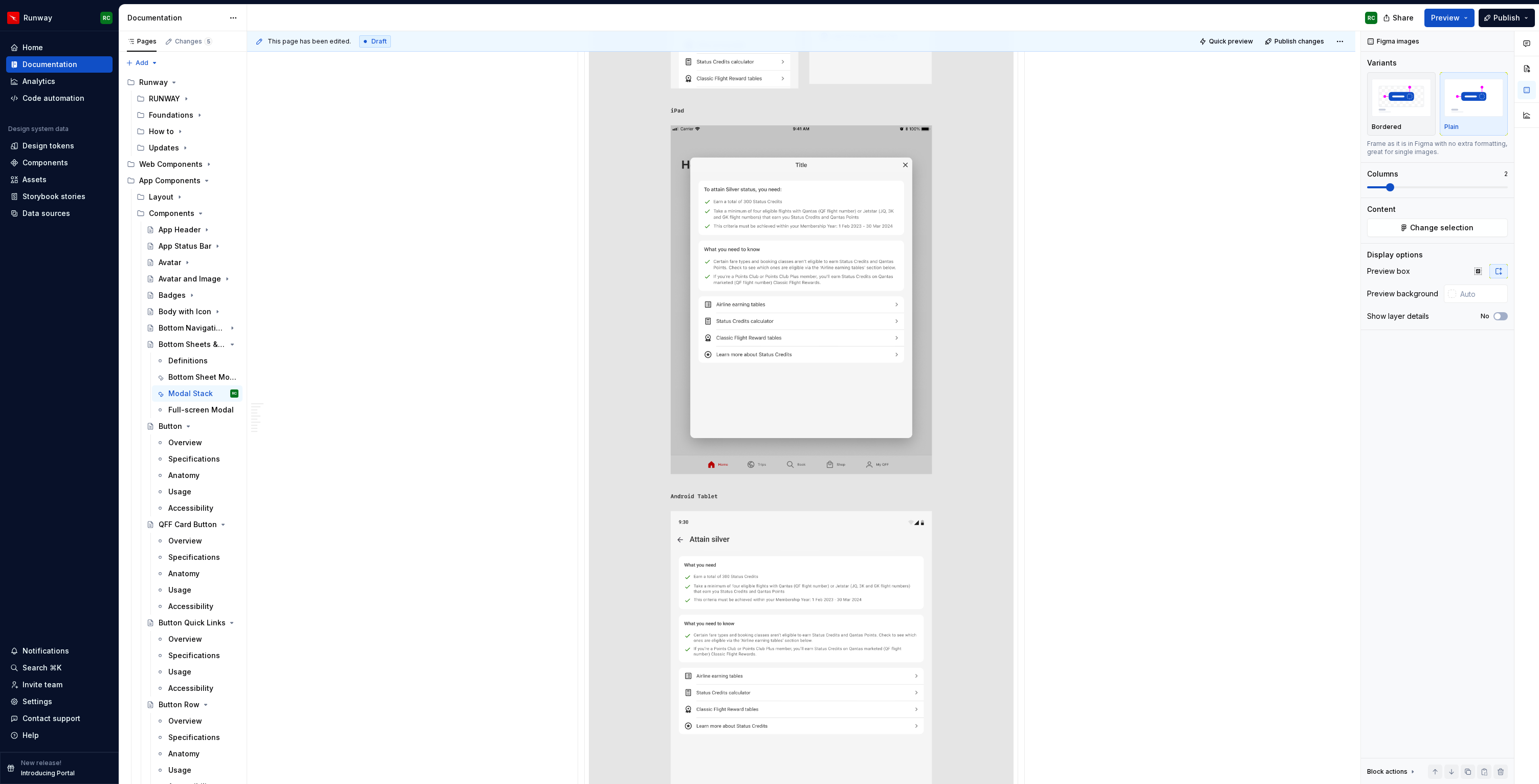
scroll to position [3427, 0]
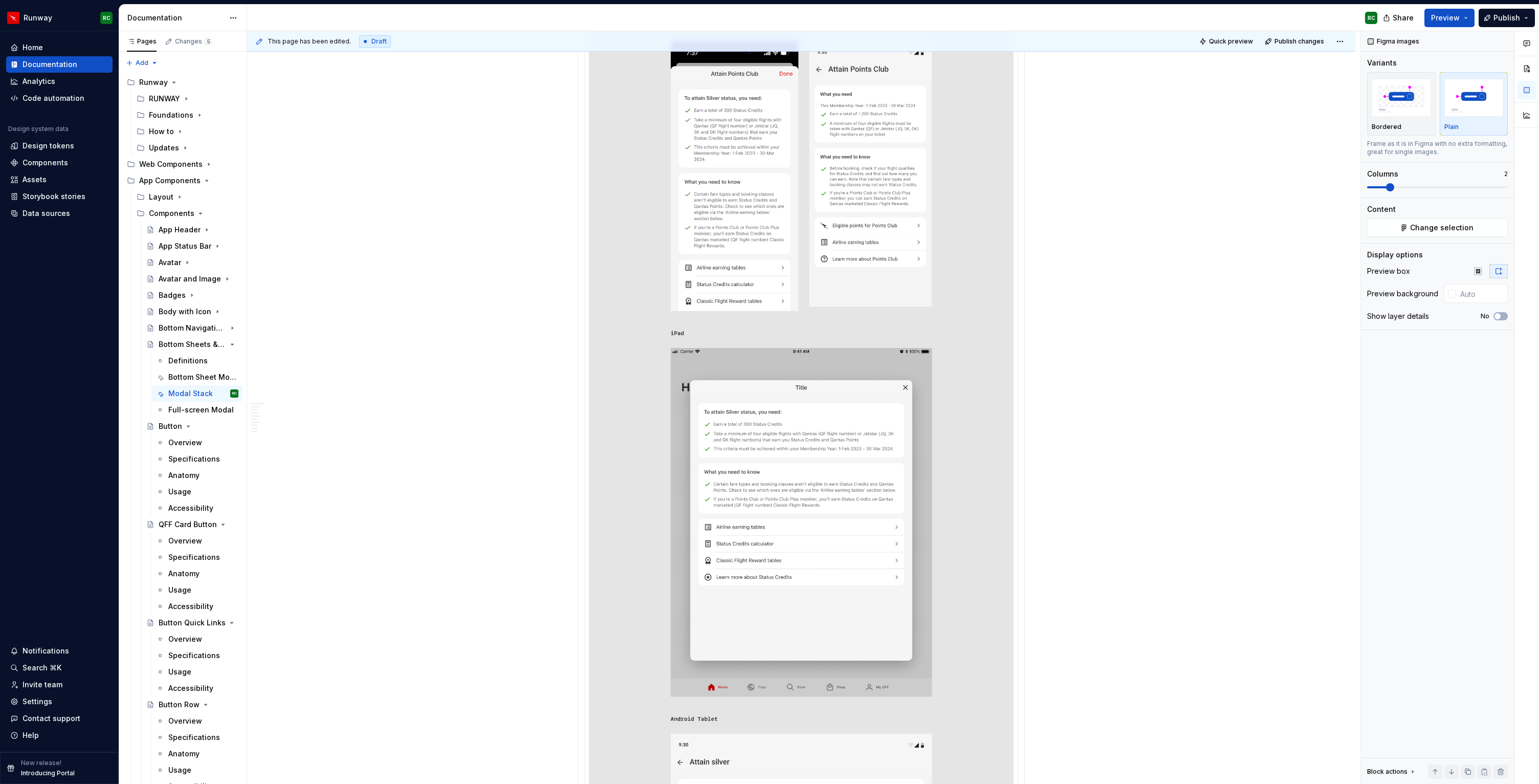
click at [963, 390] on img at bounding box center [801, 550] width 425 height 1105
click at [1405, 230] on button "Change selection" at bounding box center [1438, 228] width 141 height 18
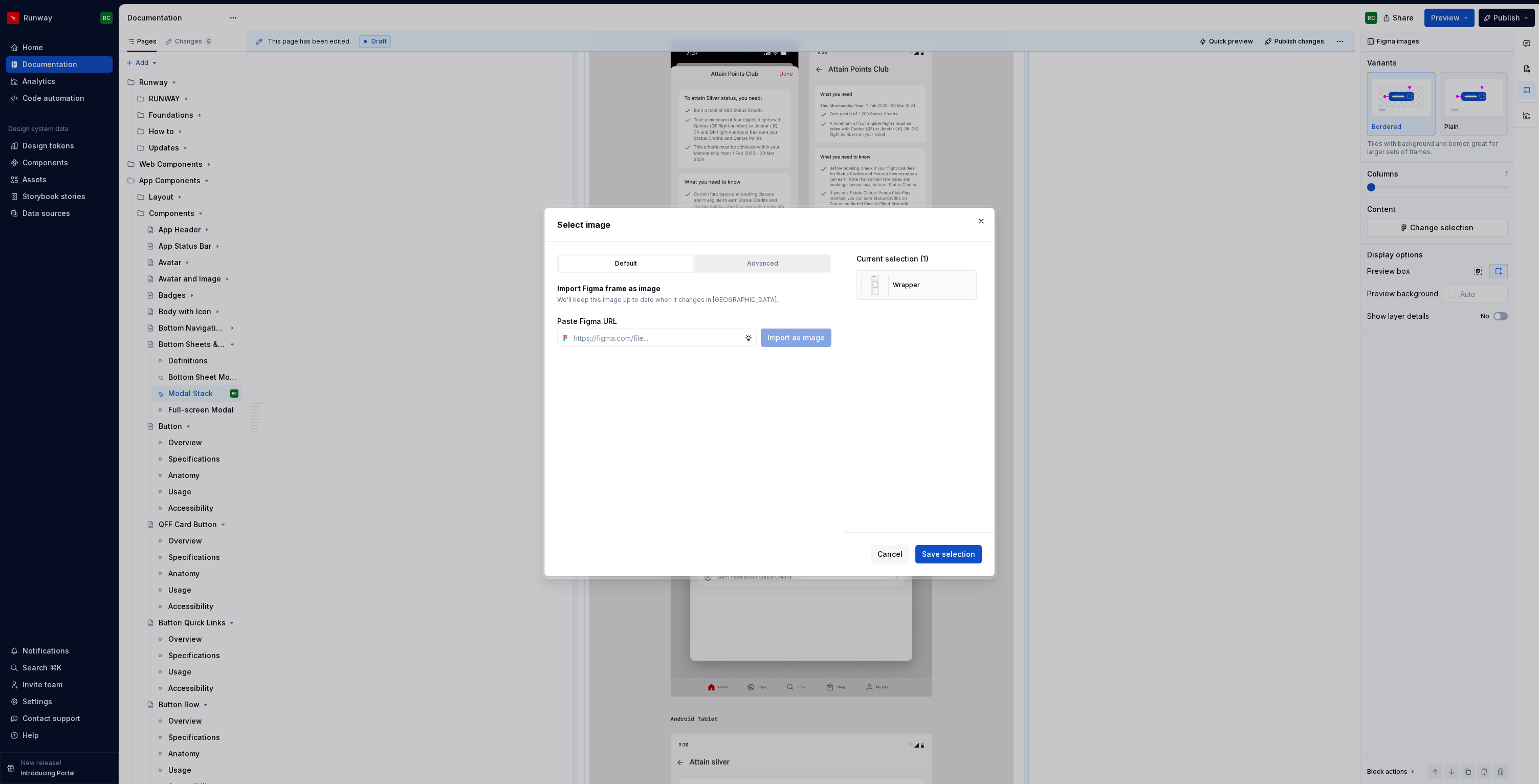
type textarea "*"
click at [759, 263] on div "Advanced" at bounding box center [762, 263] width 129 height 10
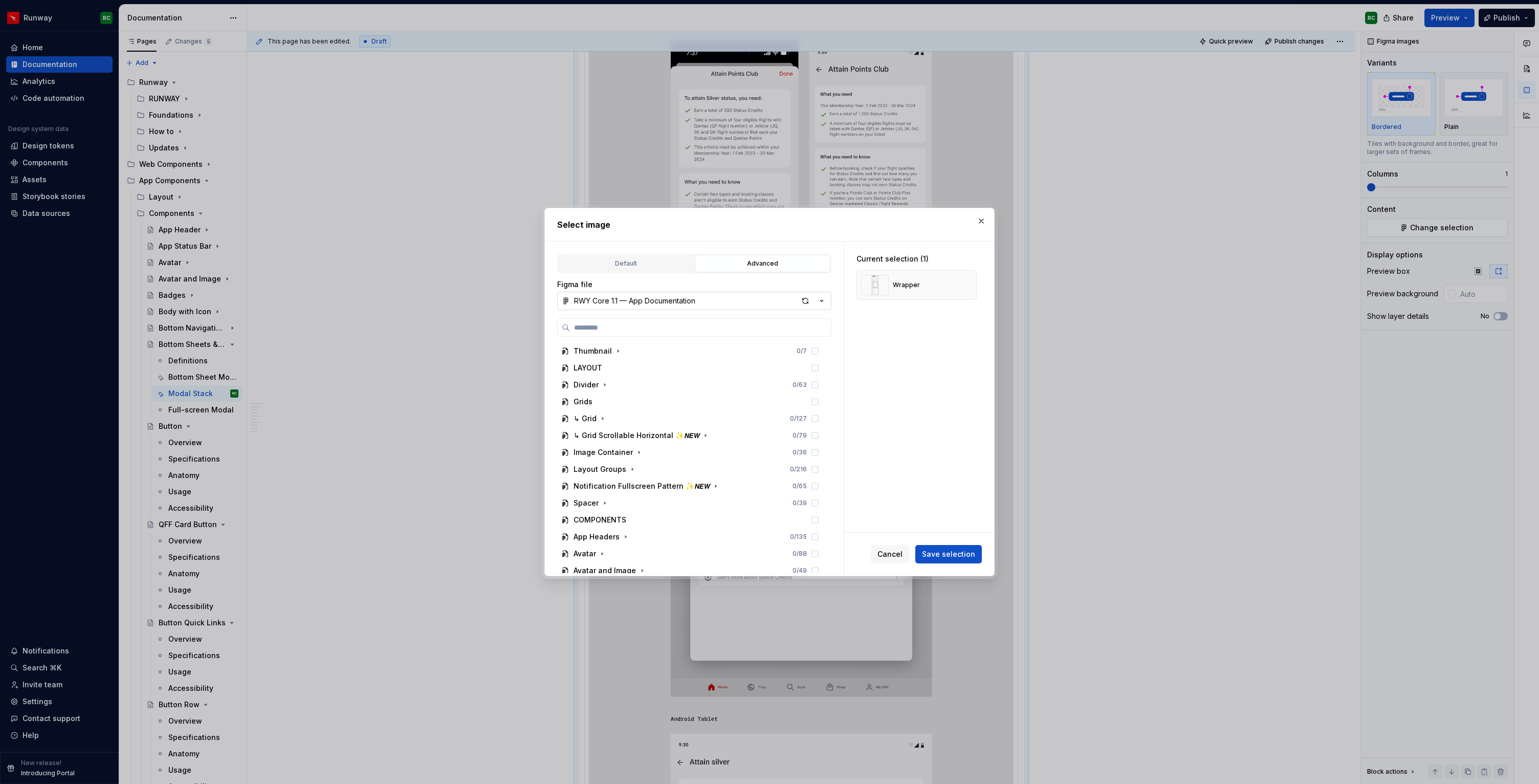
click at [691, 307] on button "RWY Core 1.1 — App Documentation" at bounding box center [695, 301] width 274 height 18
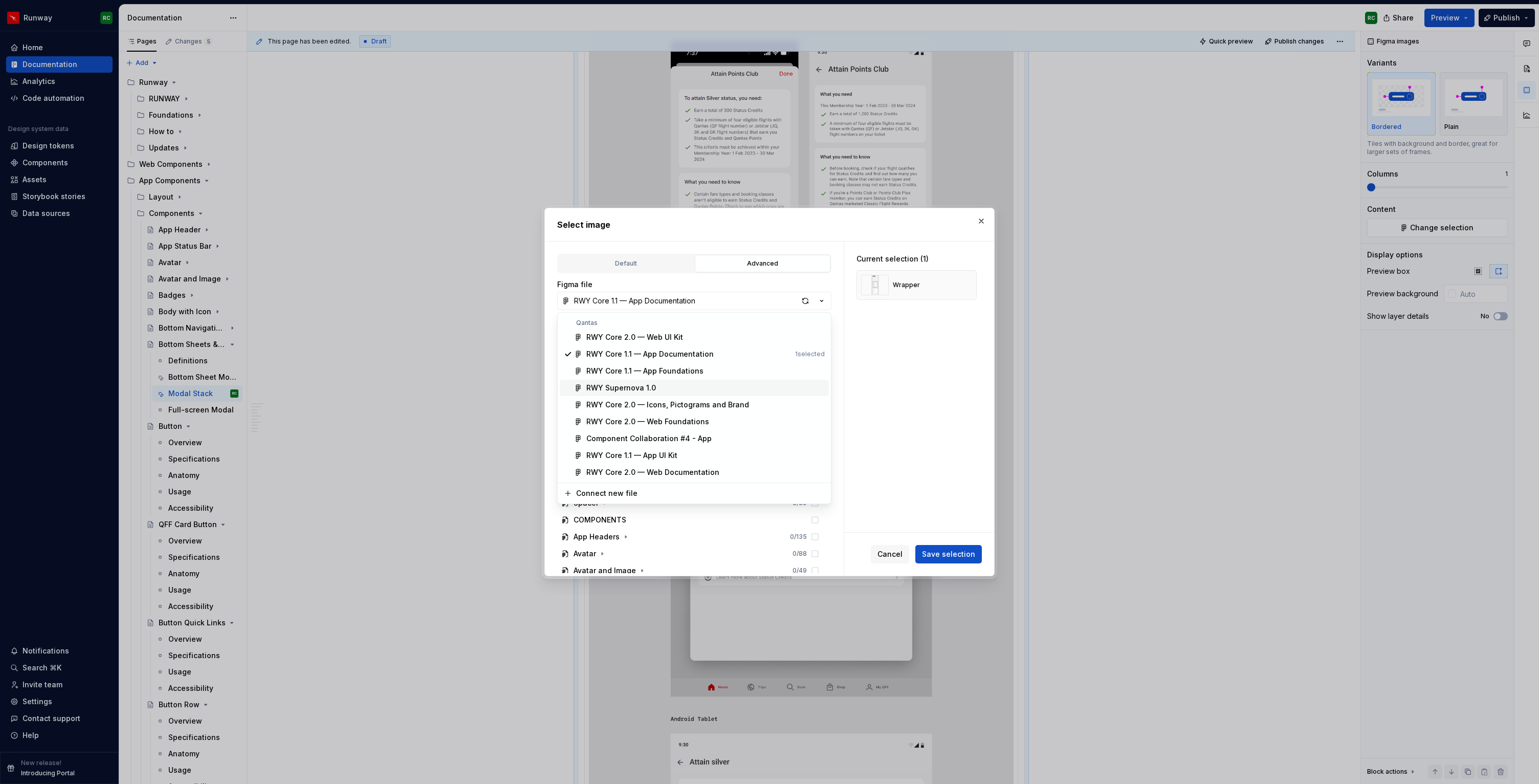
click at [662, 384] on div "RWY Supernova 1.0" at bounding box center [706, 387] width 239 height 10
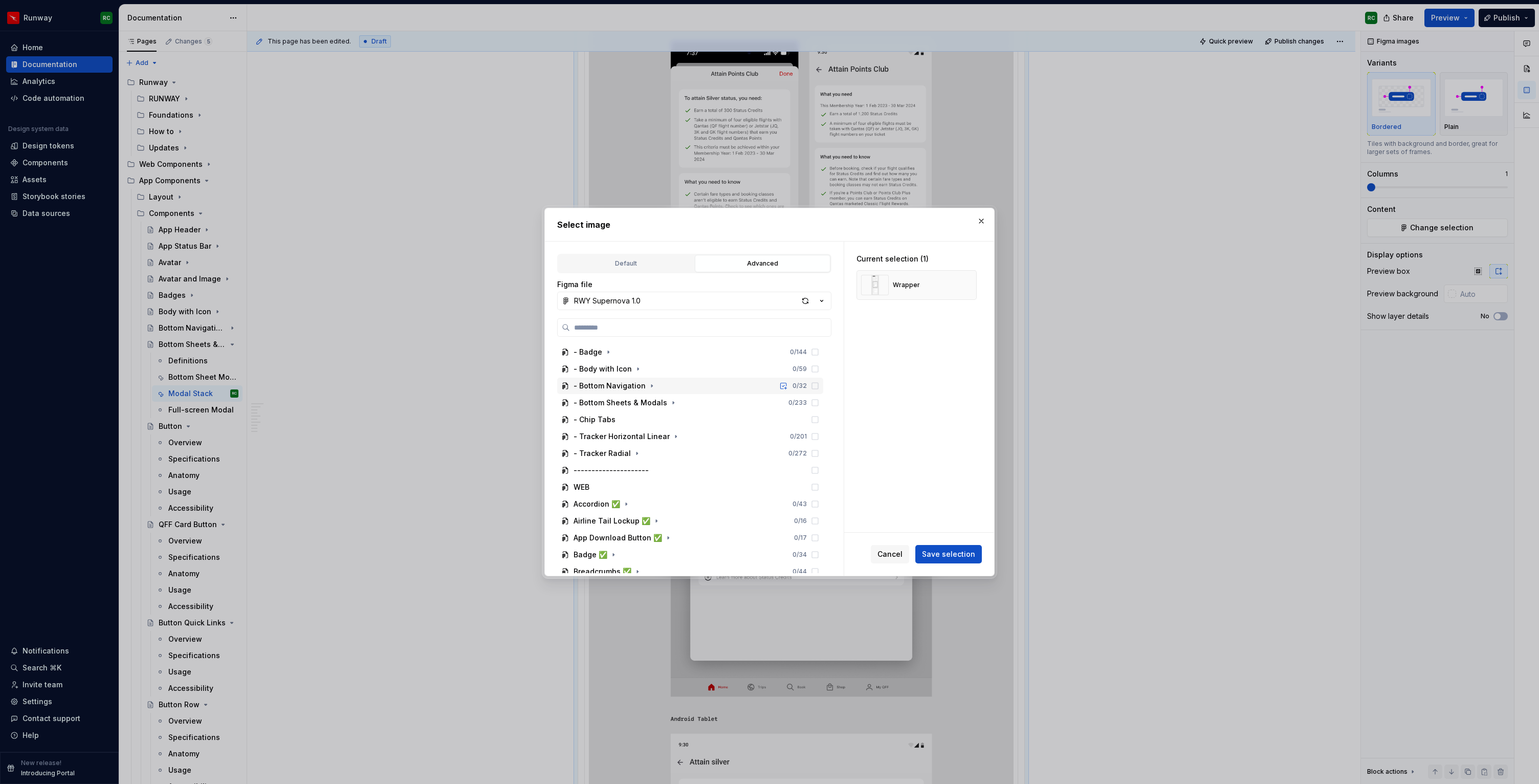
scroll to position [379, 0]
click at [669, 395] on icon "button" at bounding box center [673, 393] width 8 height 8
click at [612, 510] on icon "button" at bounding box center [612, 512] width 8 height 8
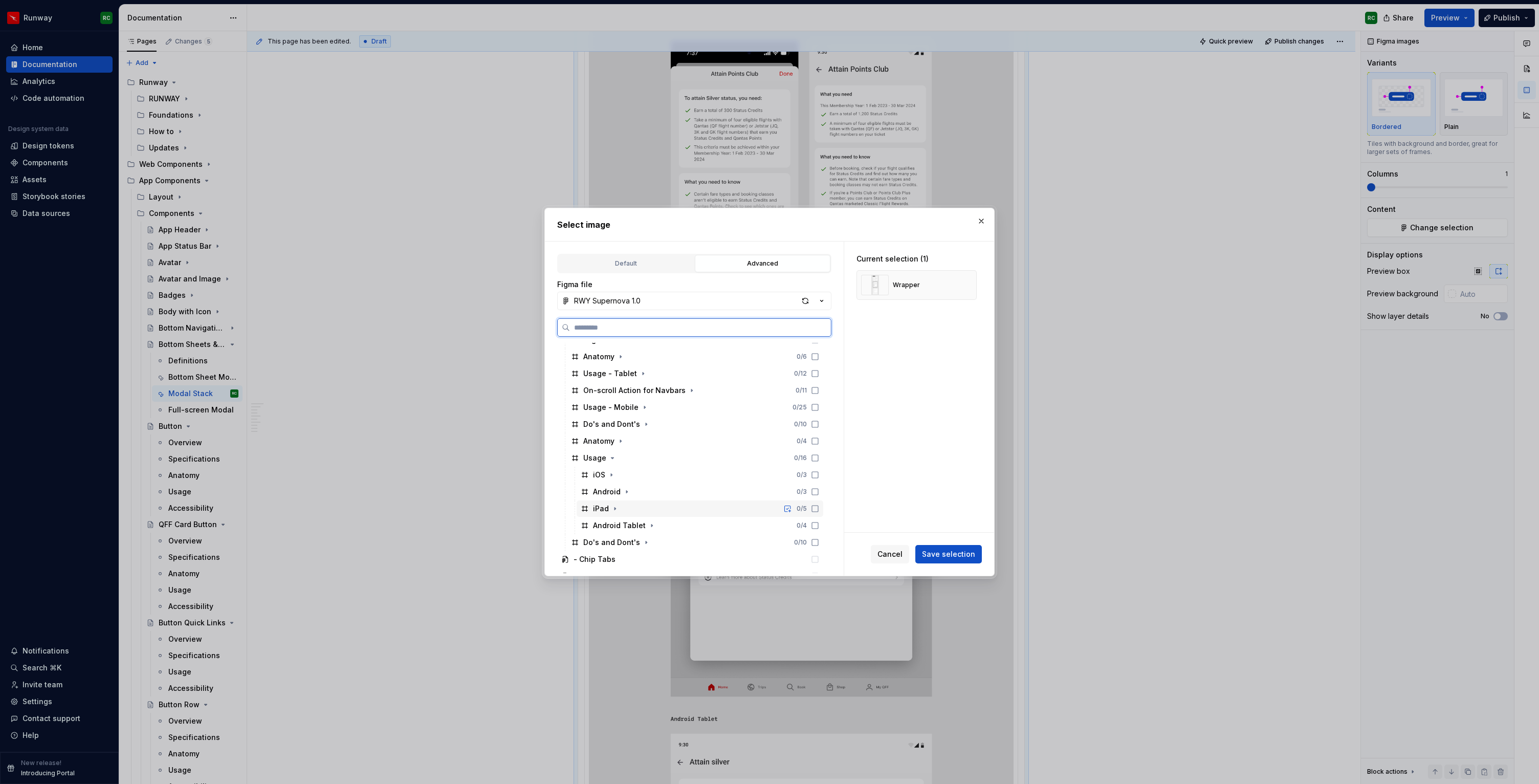
click at [656, 512] on div "iPad 0 / 5" at bounding box center [700, 508] width 247 height 16
click at [669, 528] on div "Android Tablet 0 / 4" at bounding box center [700, 525] width 247 height 16
click at [971, 284] on button "button" at bounding box center [965, 285] width 15 height 15
click at [950, 558] on span "Save selection" at bounding box center [949, 554] width 53 height 10
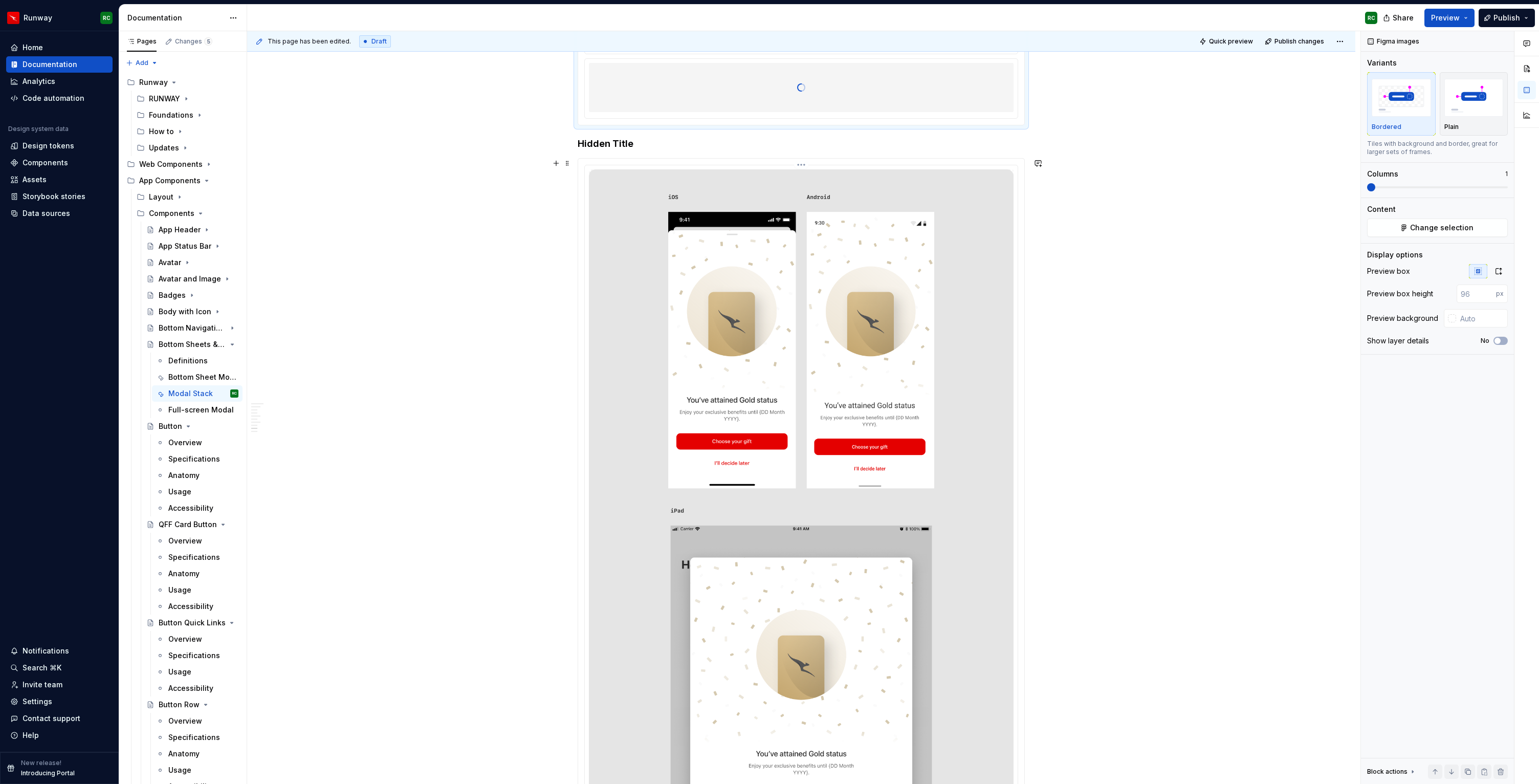
scroll to position [3063, 0]
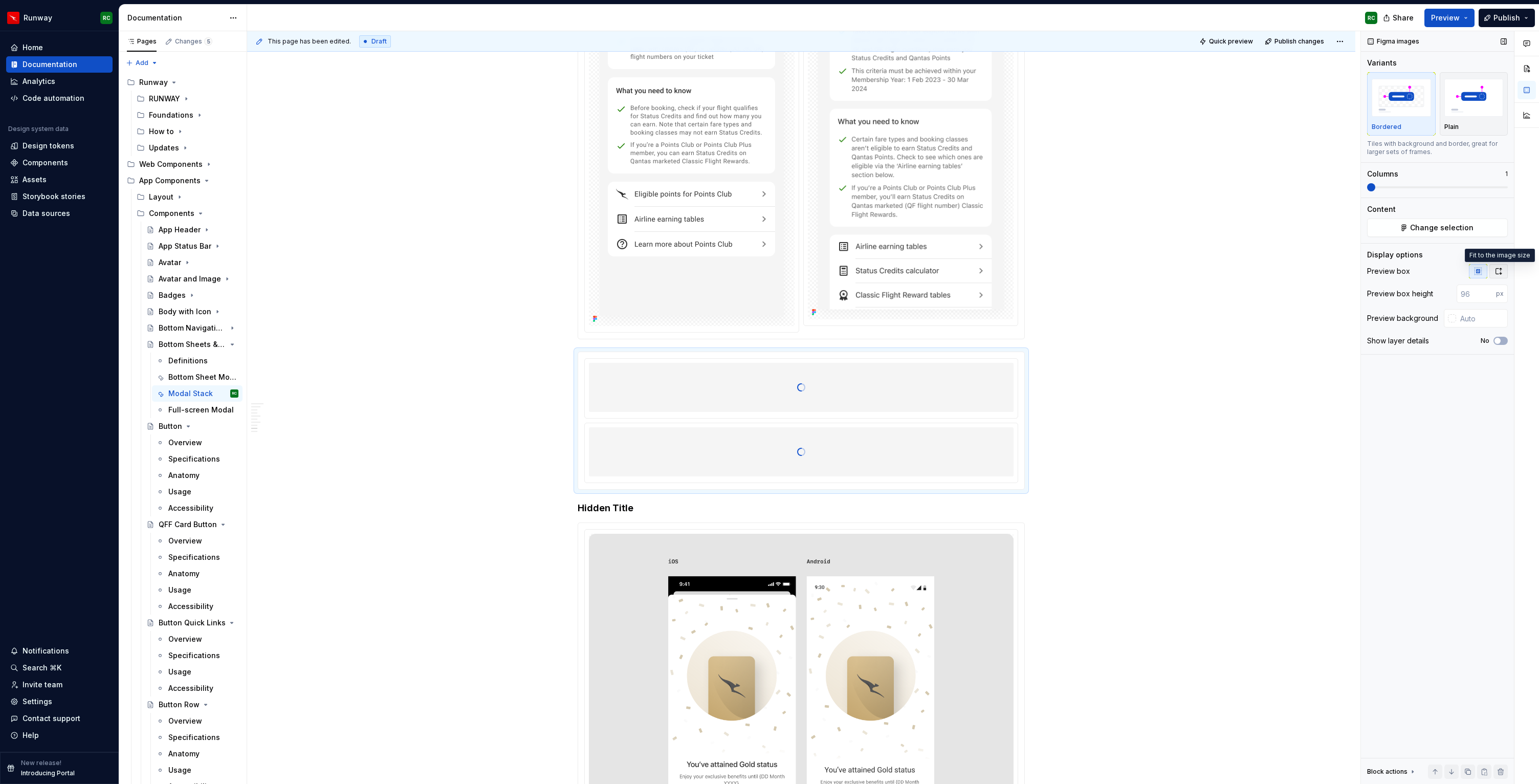
click at [1497, 267] on button "button" at bounding box center [1499, 271] width 18 height 15
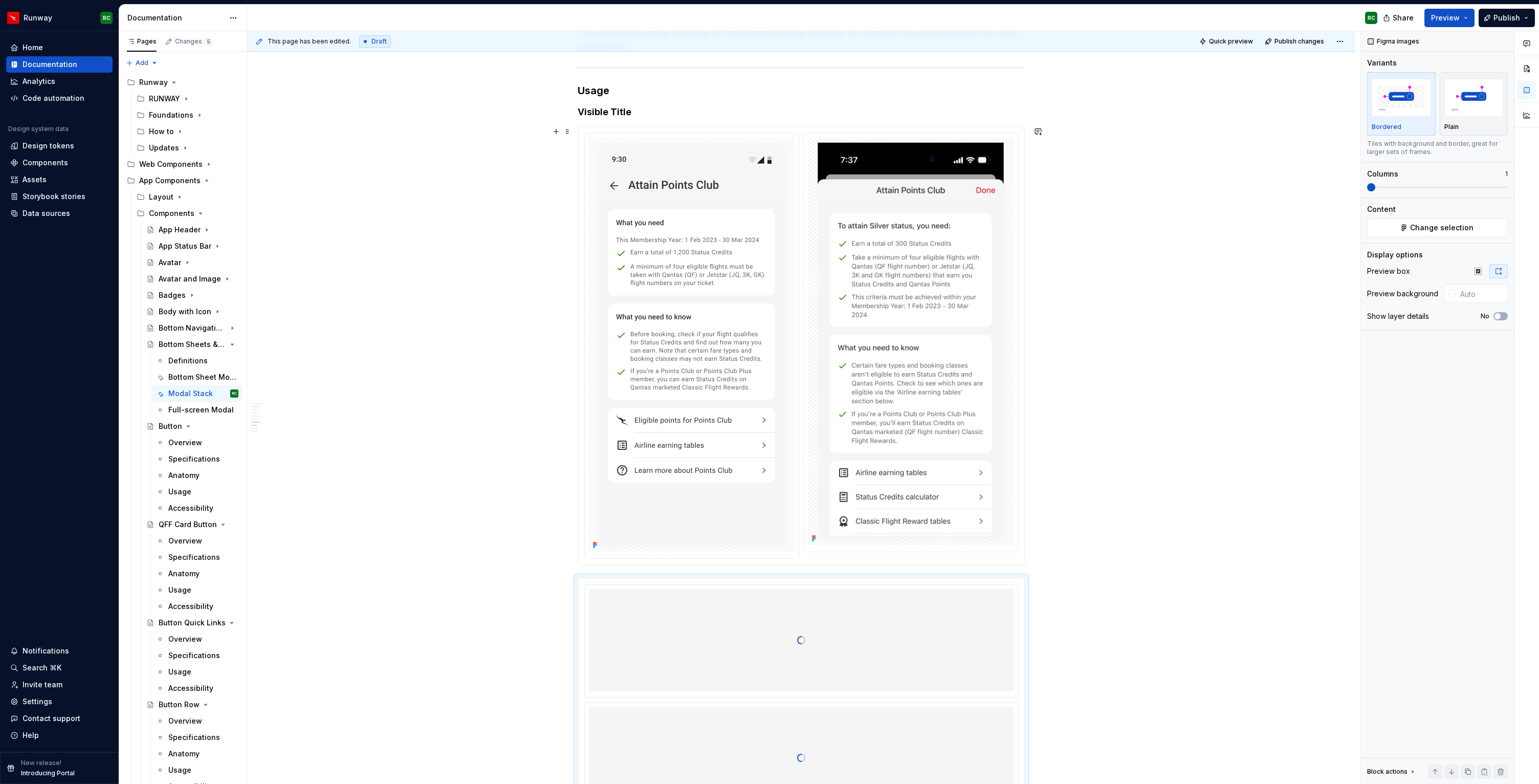
scroll to position [2835, 0]
click at [811, 413] on img at bounding box center [910, 343] width 206 height 408
click at [1505, 317] on button "No" at bounding box center [1501, 315] width 15 height 8
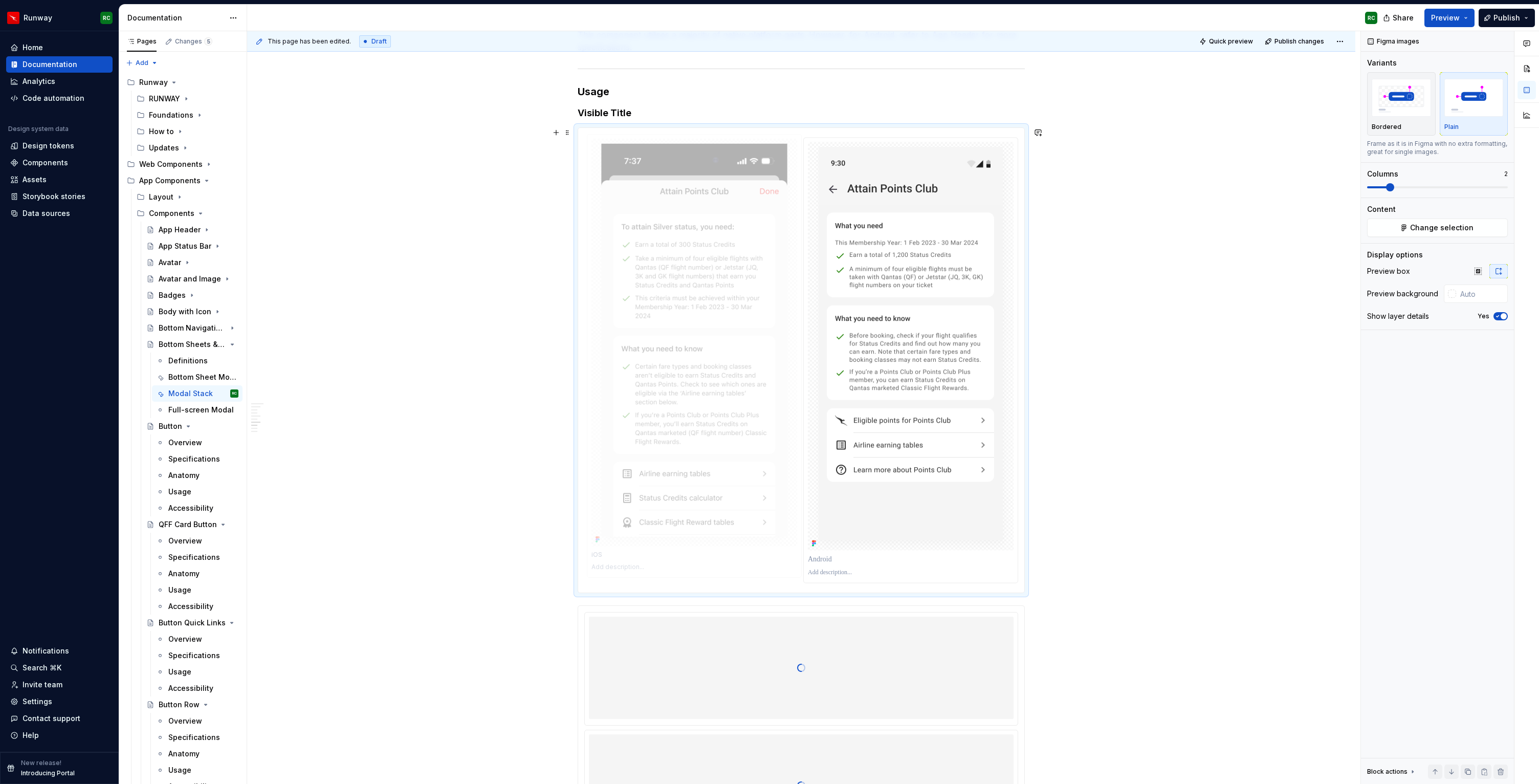
drag, startPoint x: 951, startPoint y: 483, endPoint x: 732, endPoint y: 491, distance: 219.1
click at [732, 491] on body "Runway RC Home Documentation Analytics Code automation Design system data Desig…" at bounding box center [770, 392] width 1539 height 784
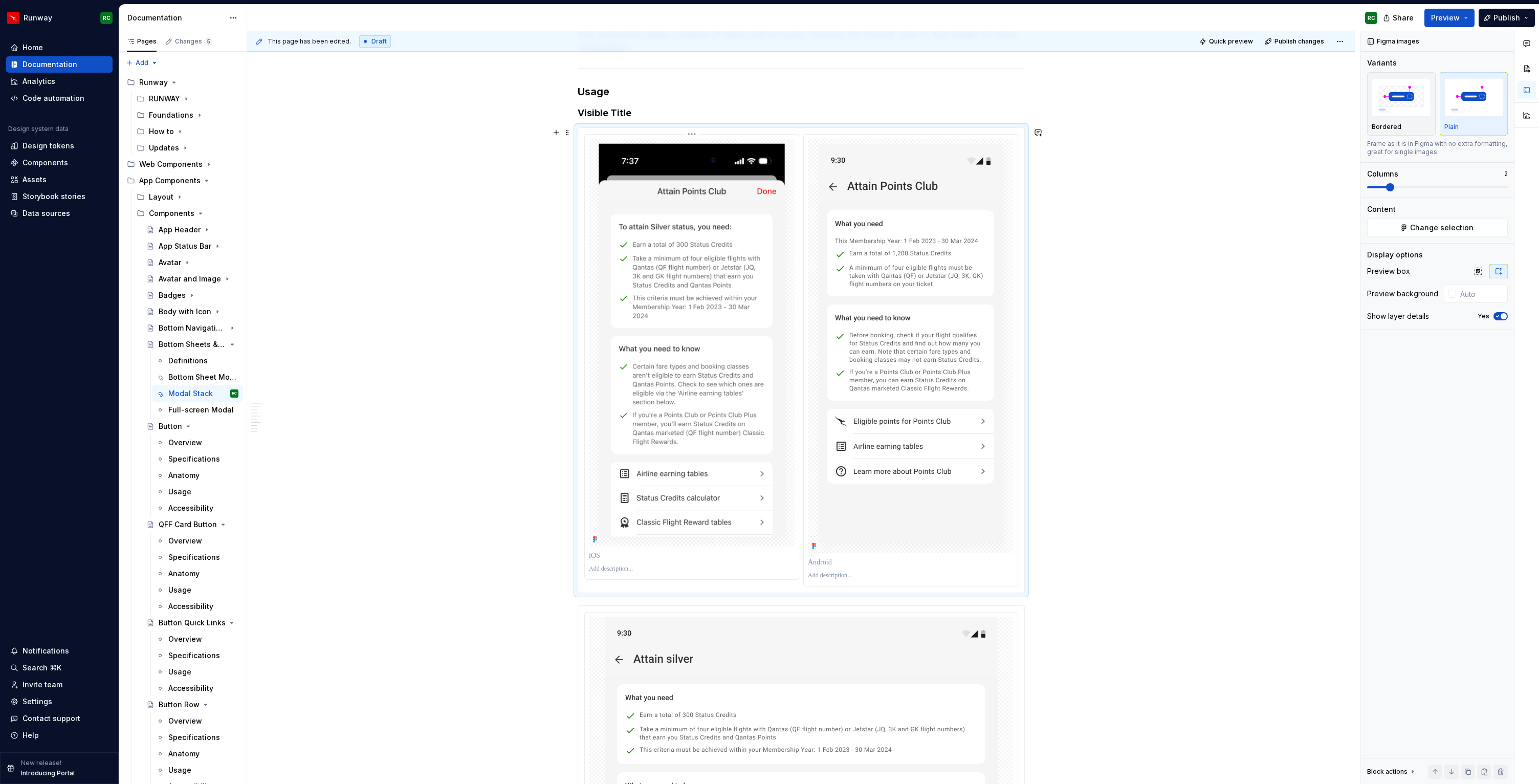
click at [655, 555] on p at bounding box center [691, 555] width 206 height 10
click at [840, 565] on p at bounding box center [910, 562] width 206 height 10
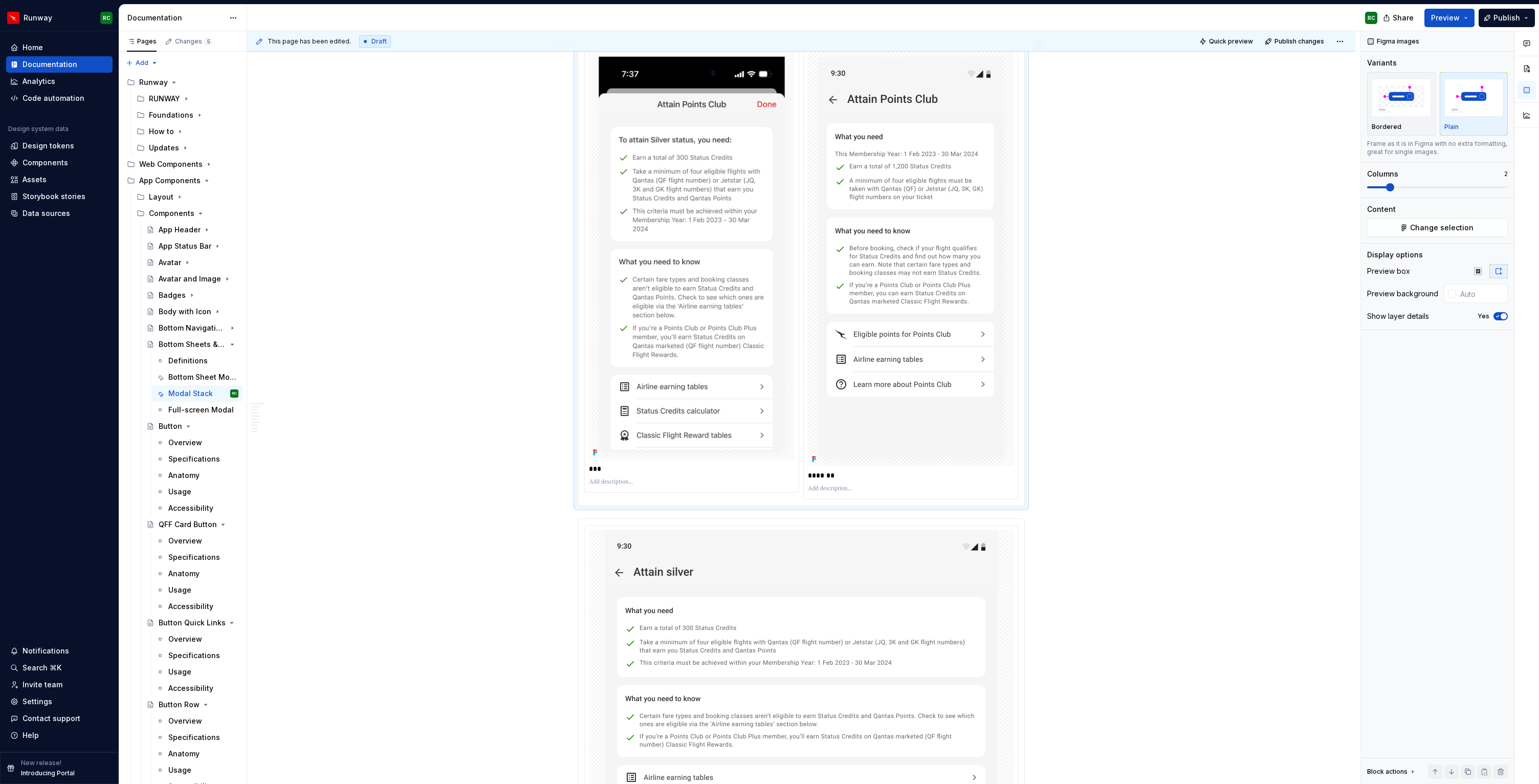
scroll to position [2954, 0]
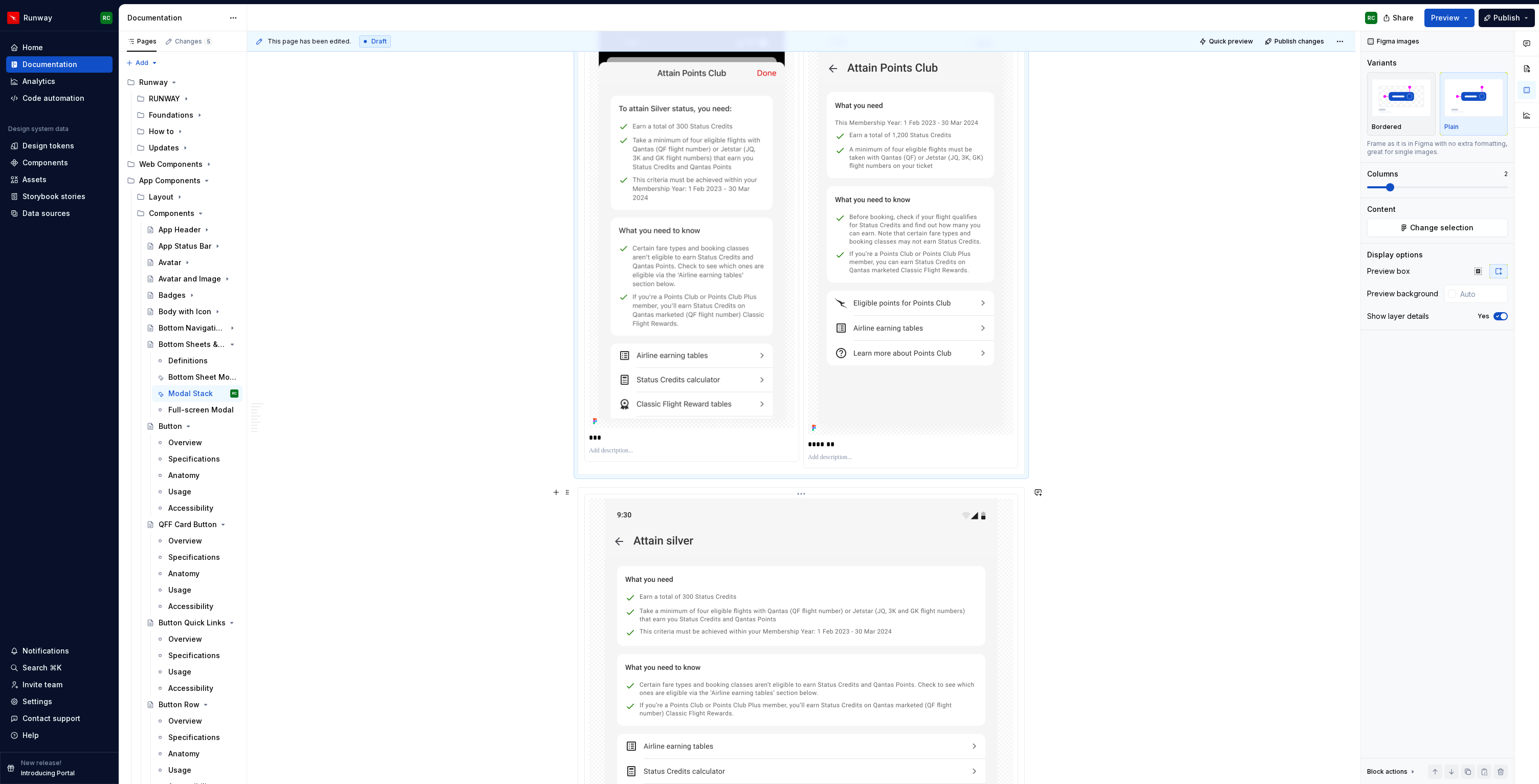
click at [823, 523] on img at bounding box center [801, 759] width 393 height 524
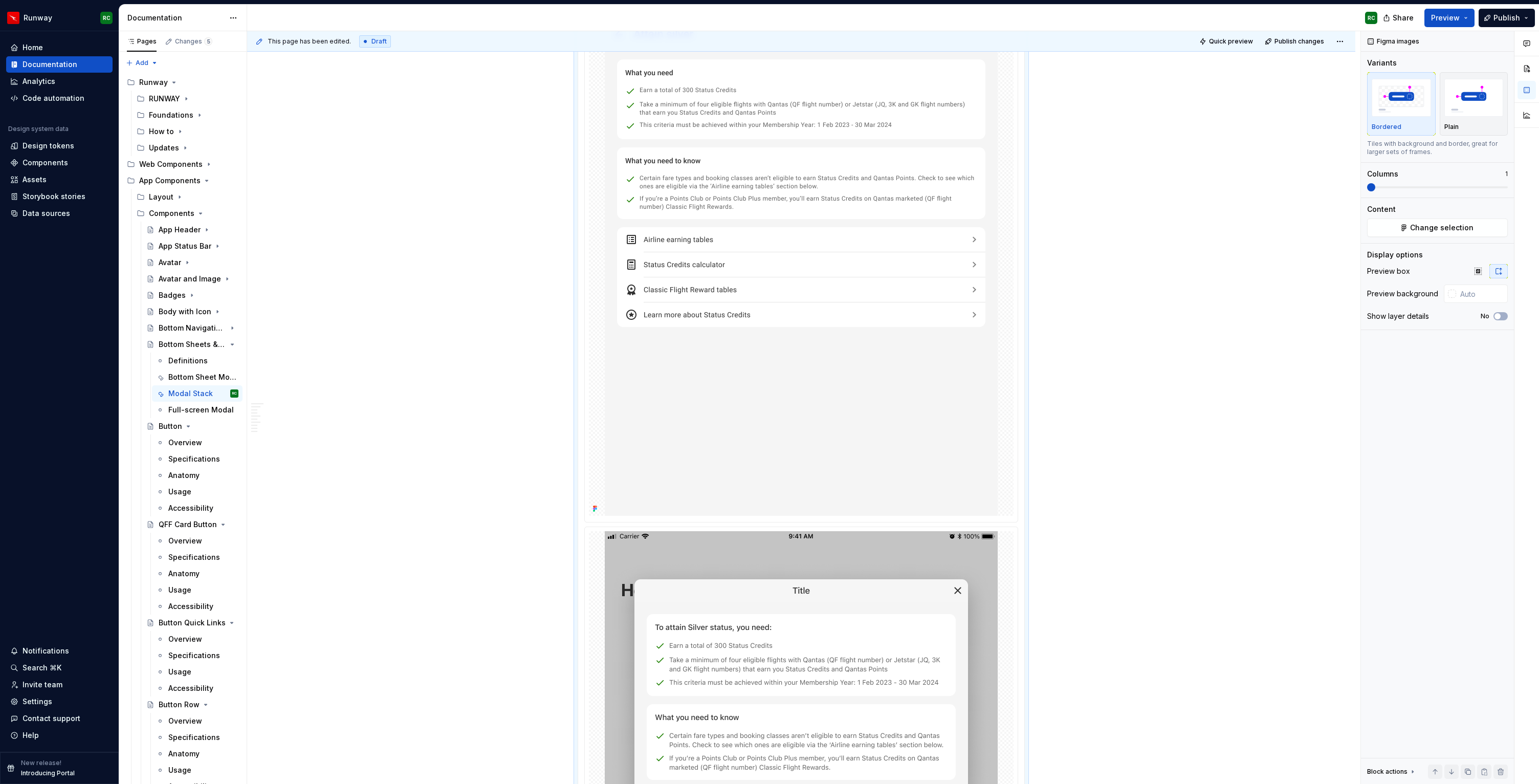
scroll to position [3468, 0]
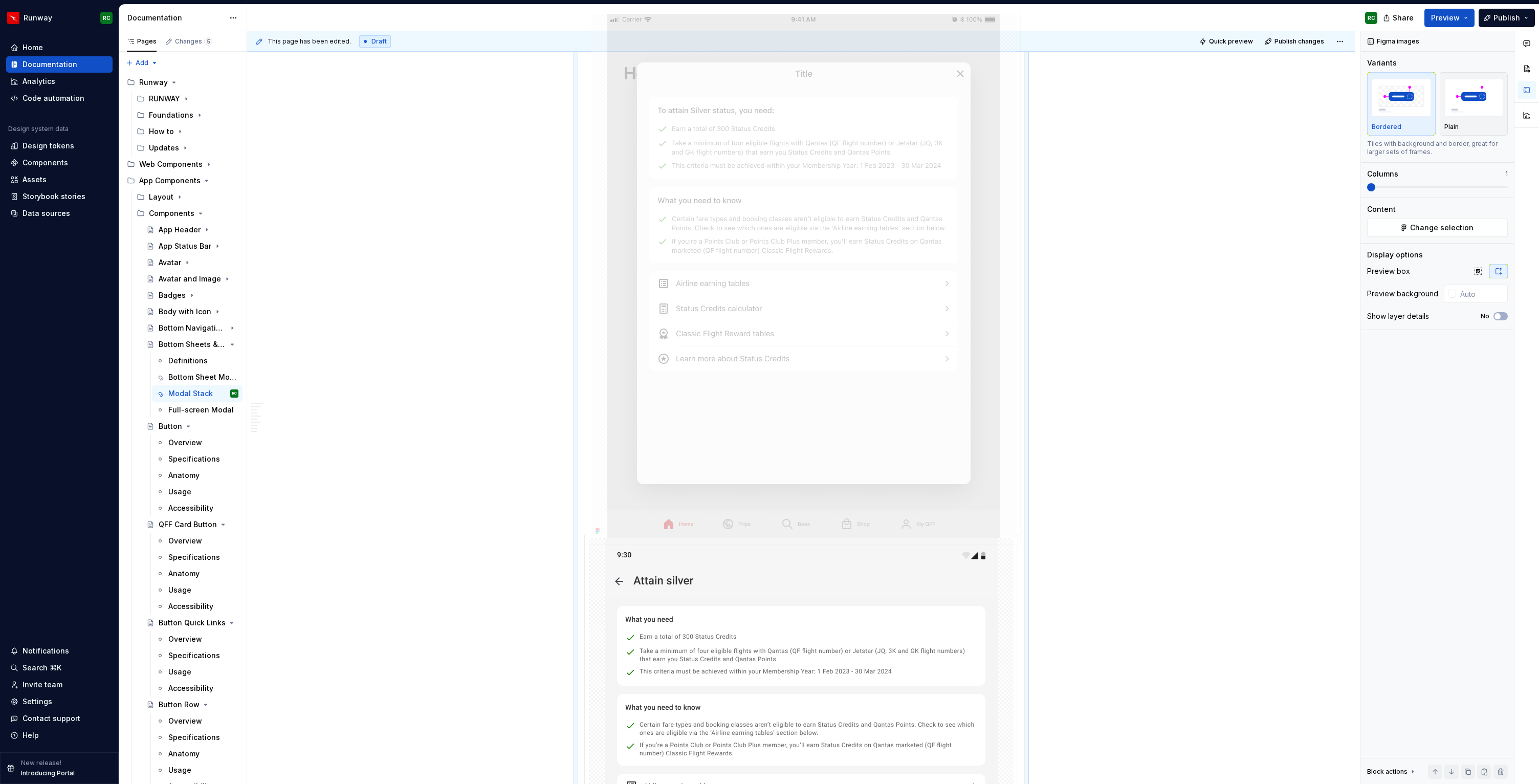
drag, startPoint x: 746, startPoint y: 600, endPoint x: 760, endPoint y: 156, distance: 444.2
click at [760, 156] on body "Runway RC Home Documentation Analytics Code automation Design system data Desig…" at bounding box center [770, 392] width 1539 height 784
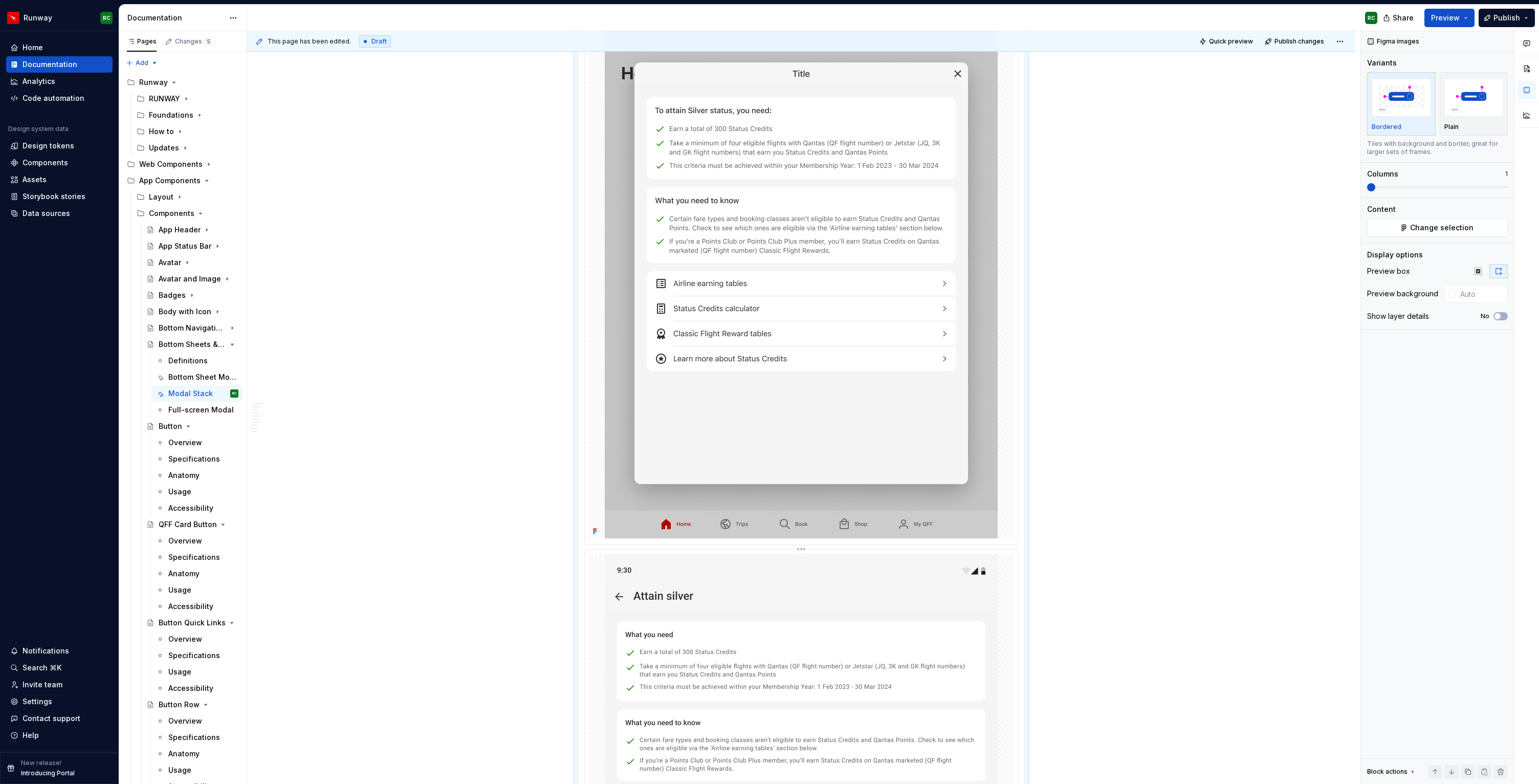
scroll to position [3296, 0]
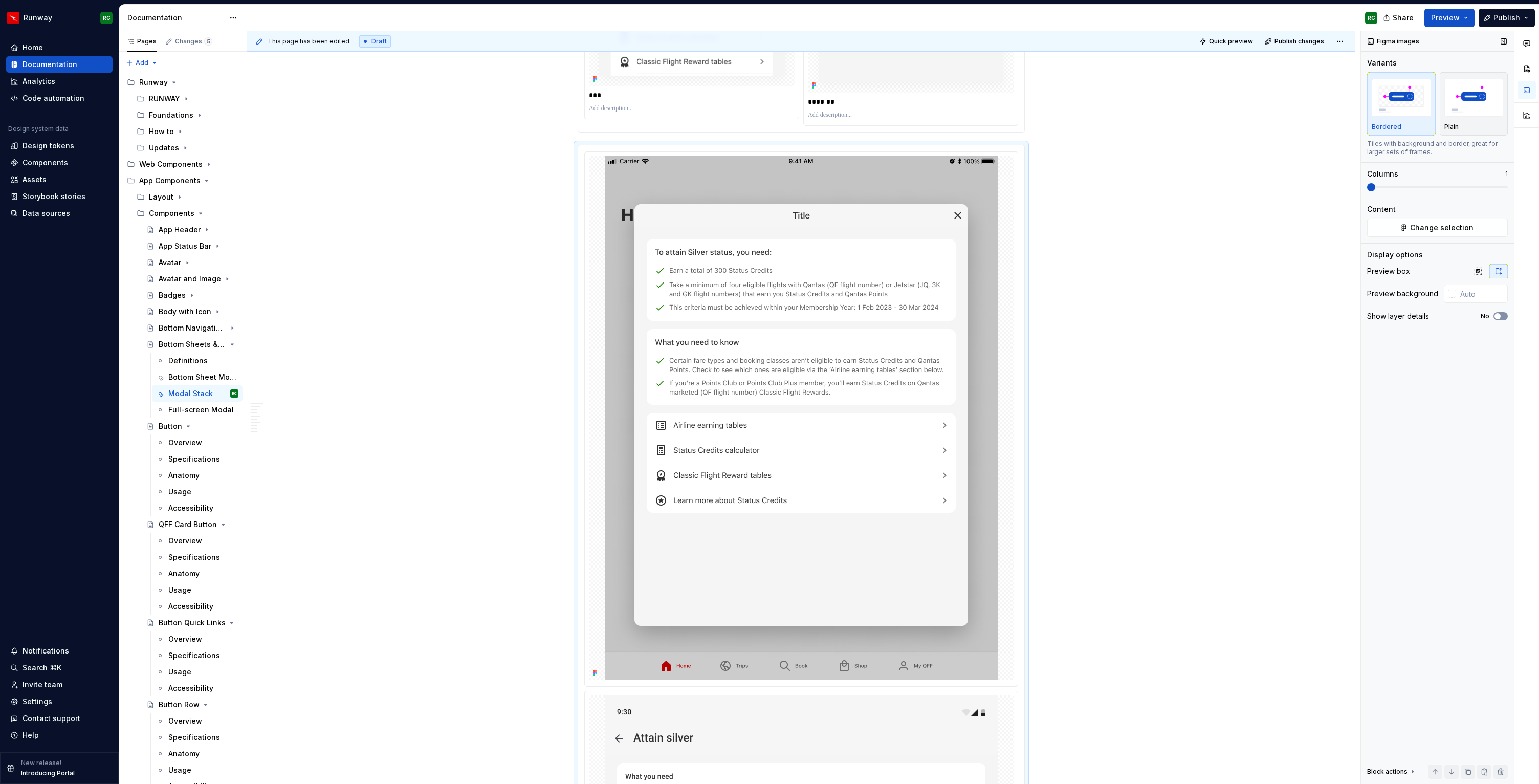
click at [1501, 314] on icon "button" at bounding box center [1497, 316] width 8 height 6
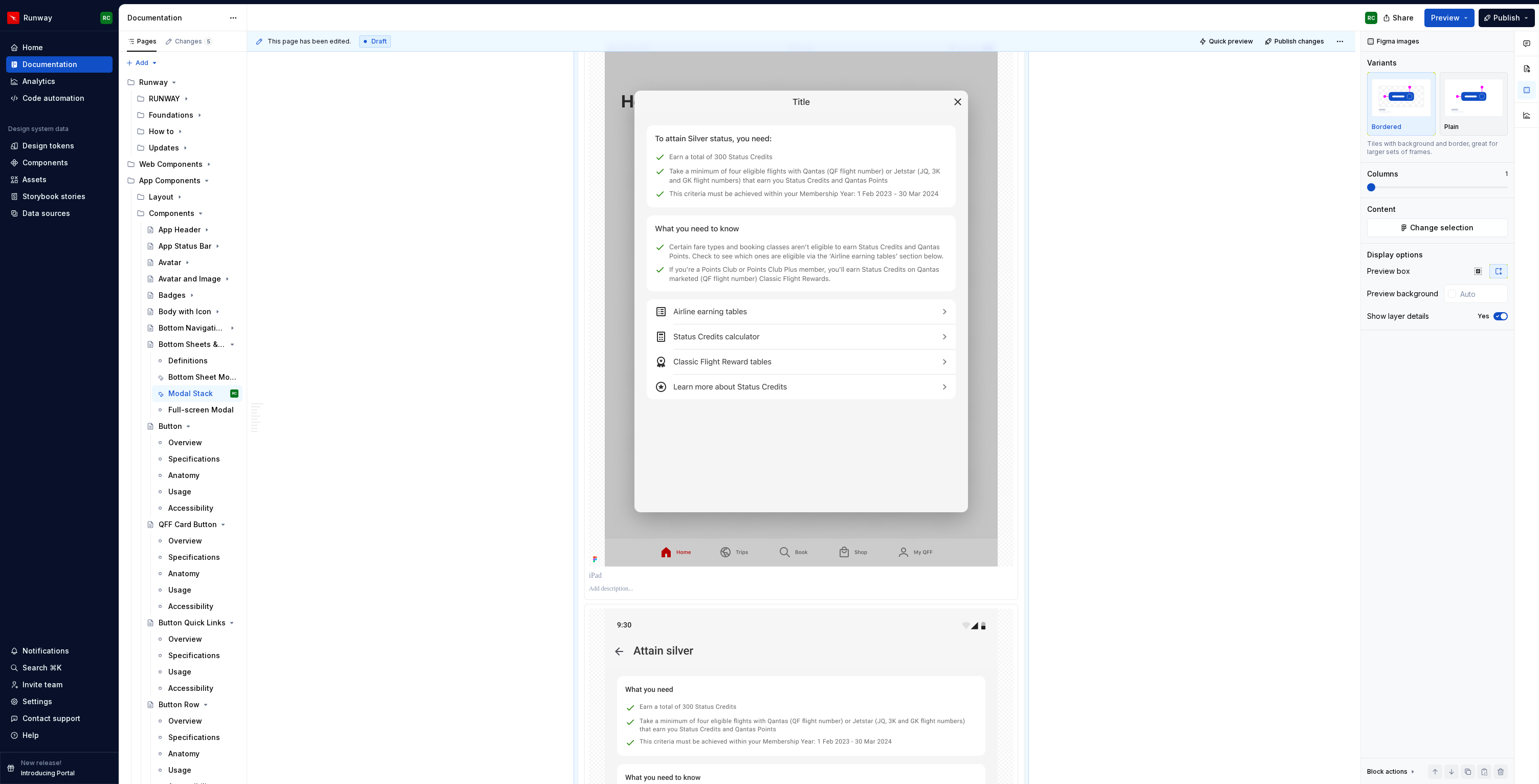
type textarea "*"
click at [695, 577] on p at bounding box center [801, 575] width 425 height 10
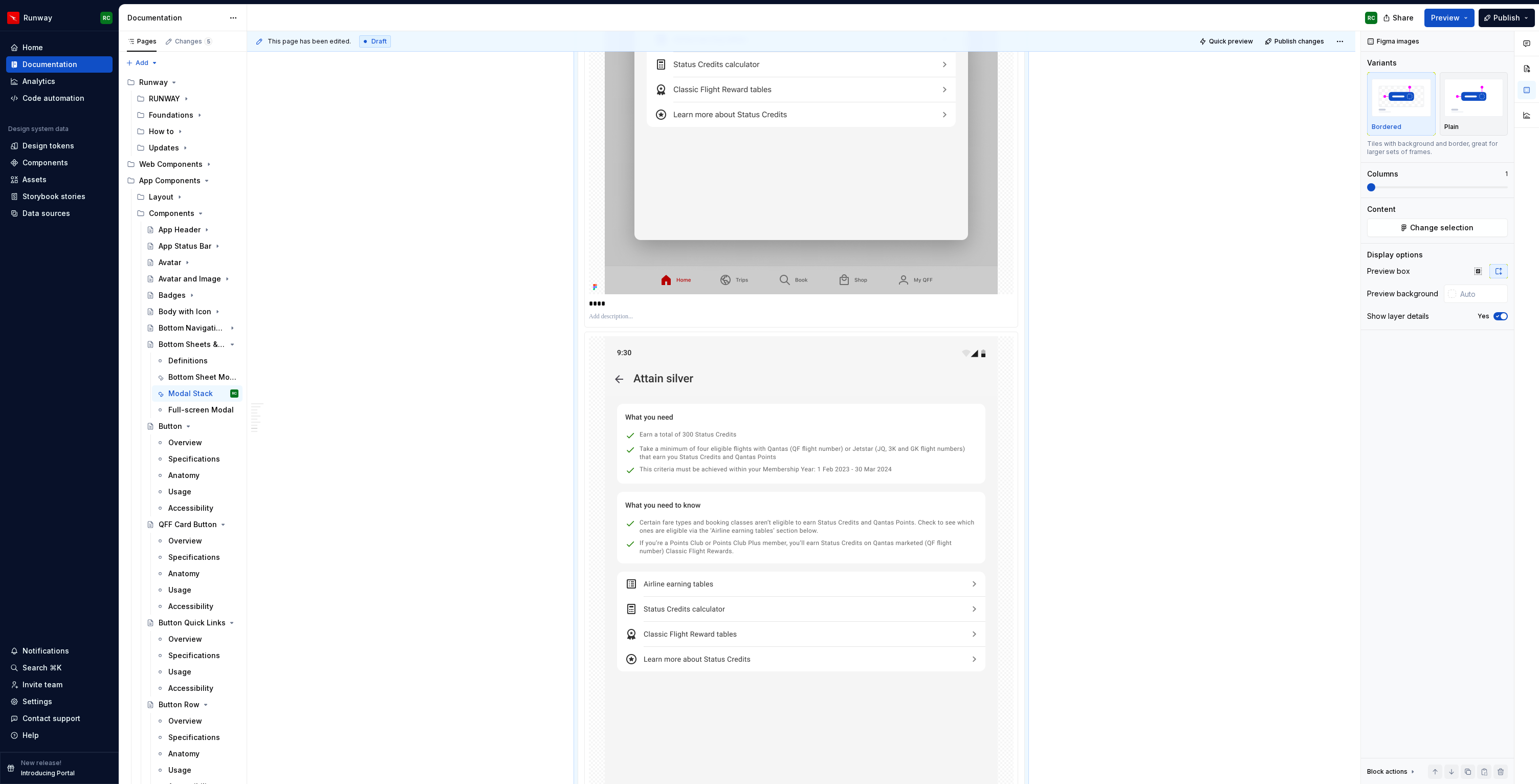
scroll to position [3928, 0]
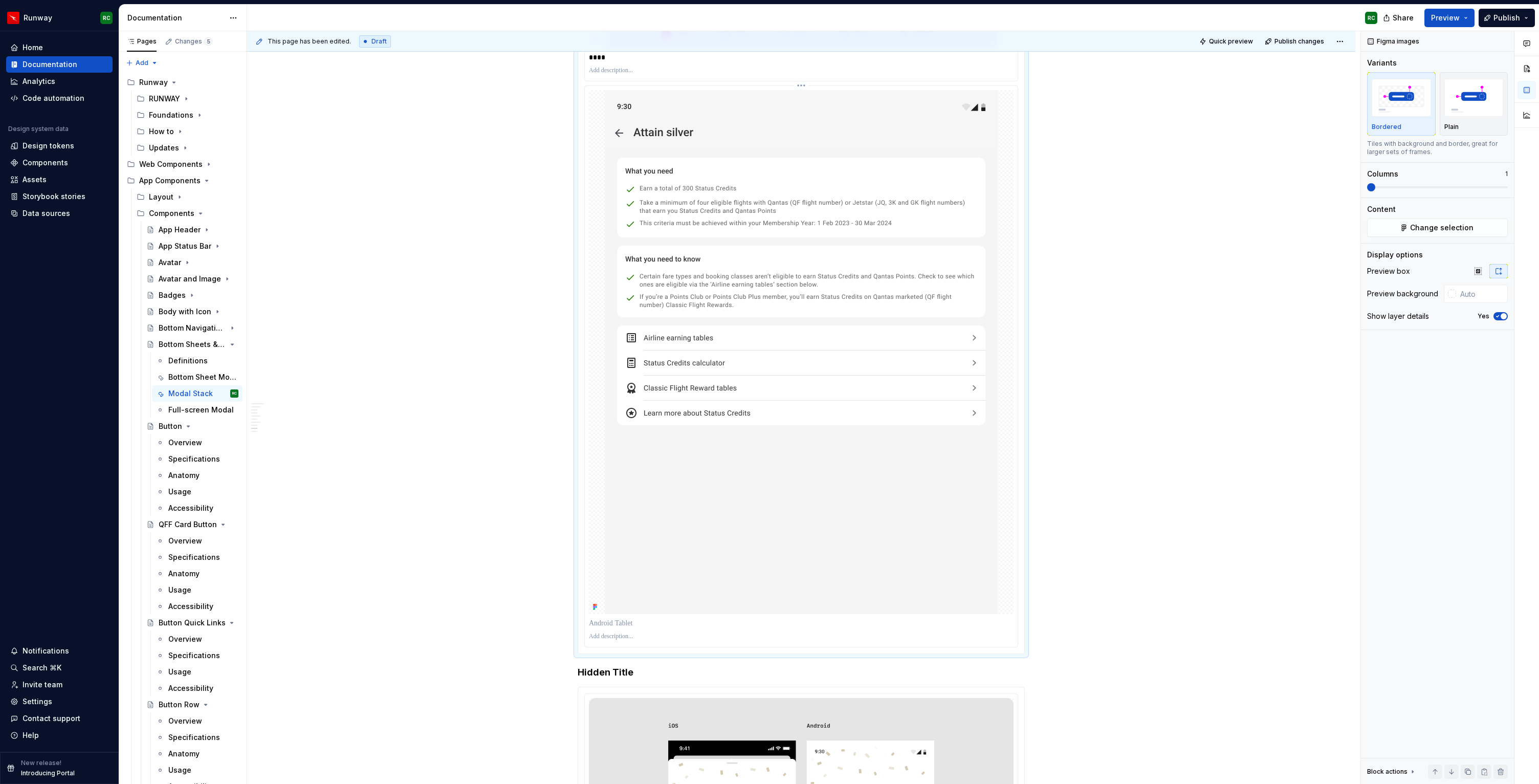
click at [639, 620] on p at bounding box center [801, 622] width 425 height 10
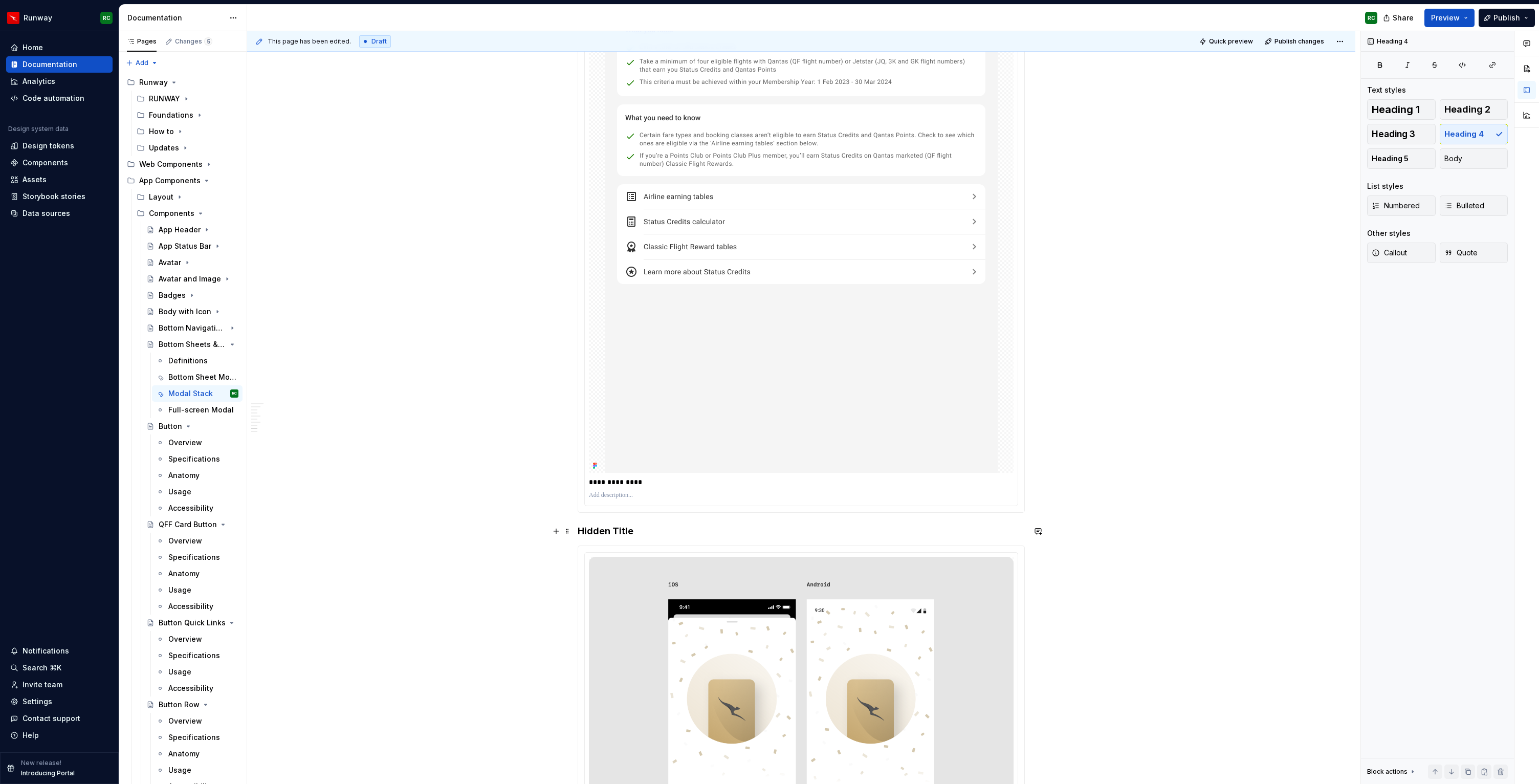
click at [582, 532] on h4 "Hidden Title" at bounding box center [801, 530] width 447 height 12
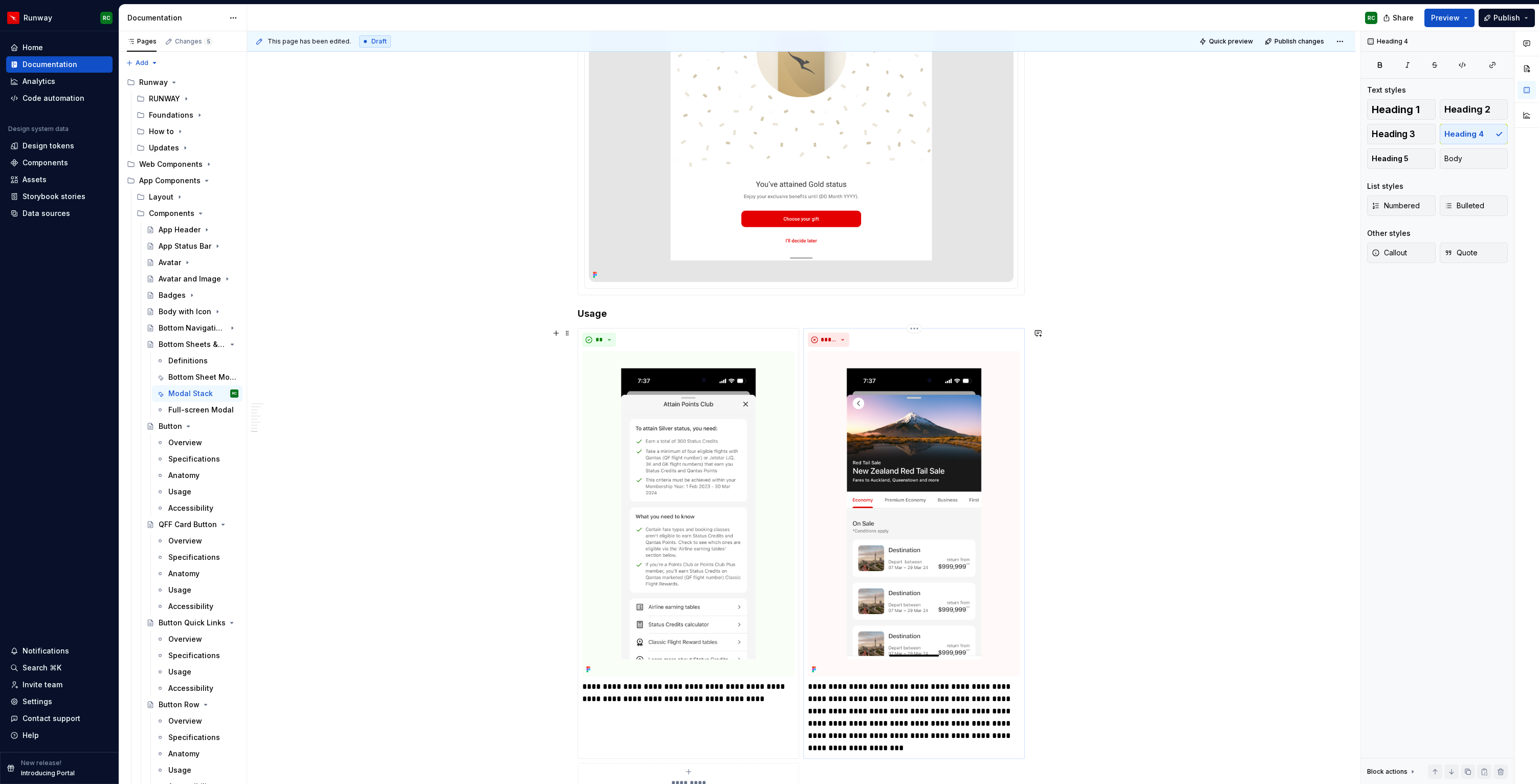
scroll to position [5574, 0]
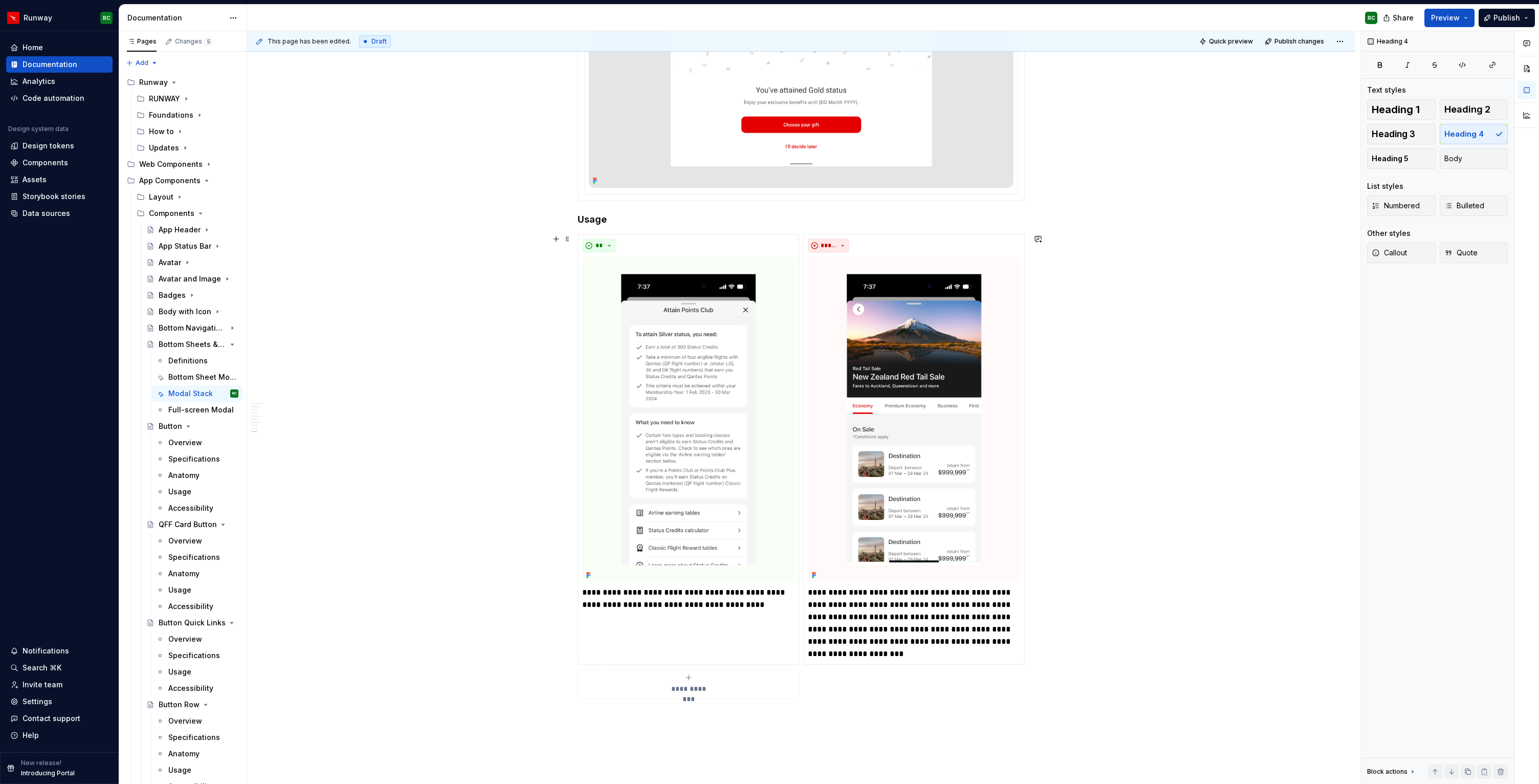
click at [830, 680] on div "**********" at bounding box center [801, 466] width 447 height 465
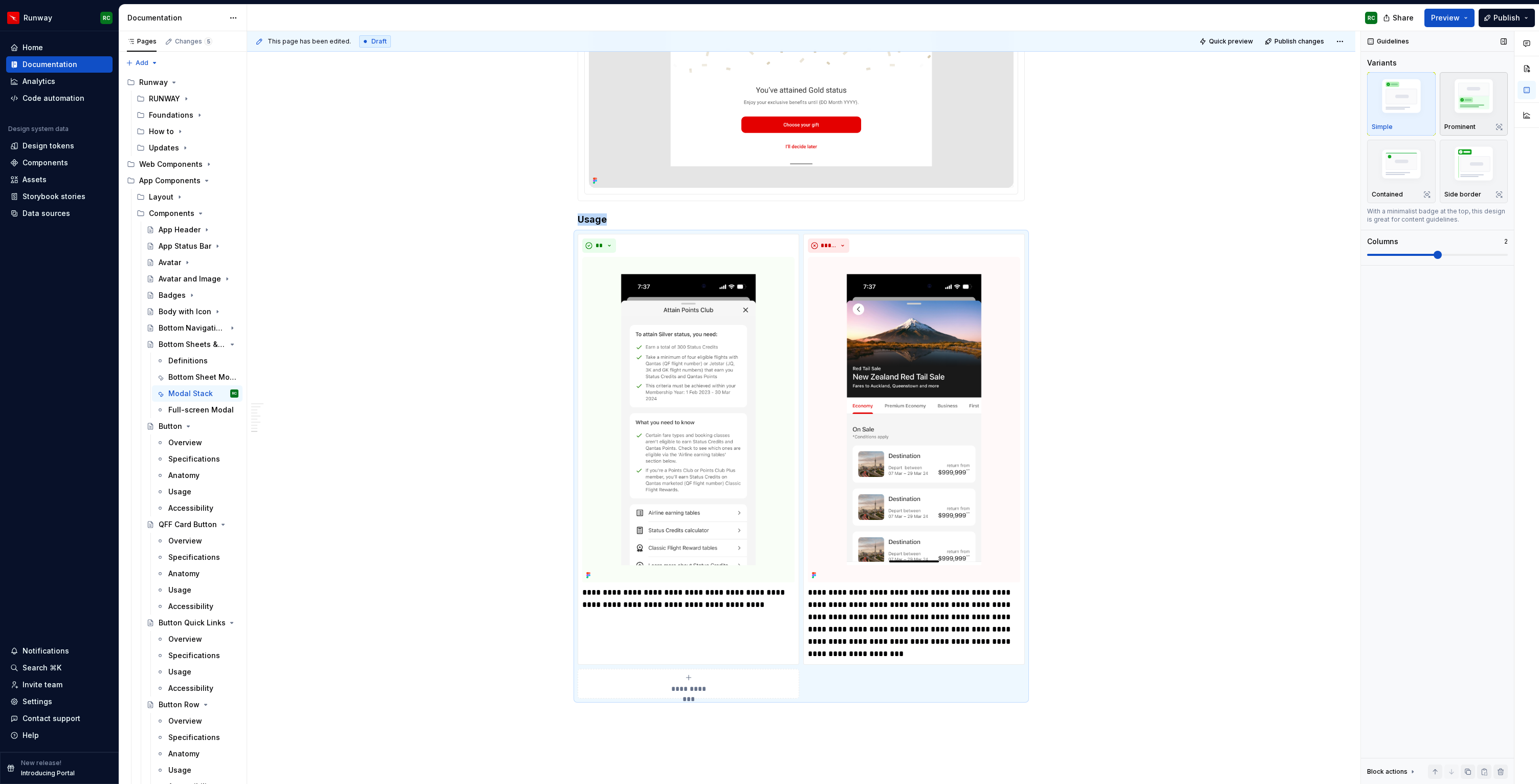
click at [1487, 89] on img "button" at bounding box center [1473, 98] width 59 height 45
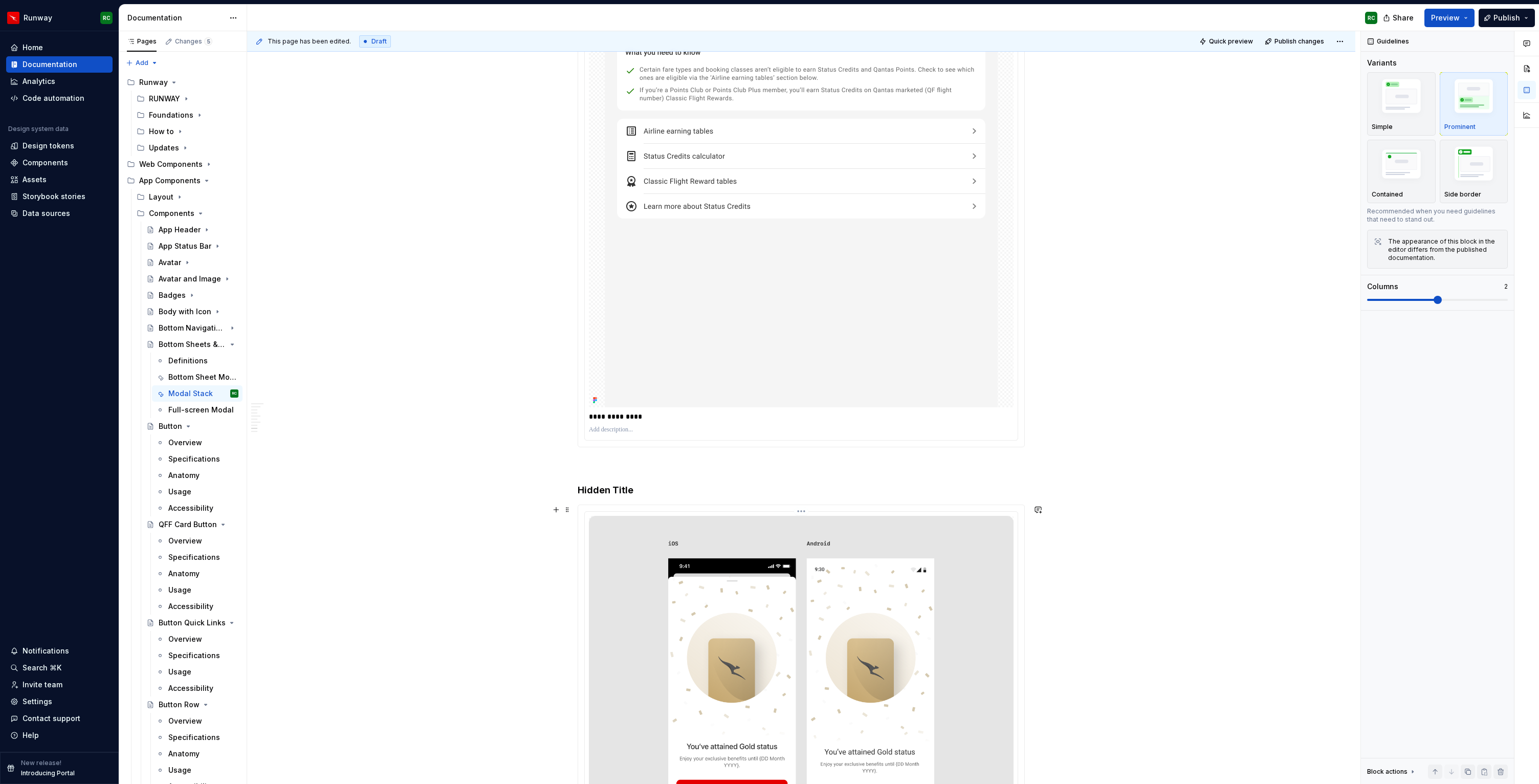
scroll to position [4132, 0]
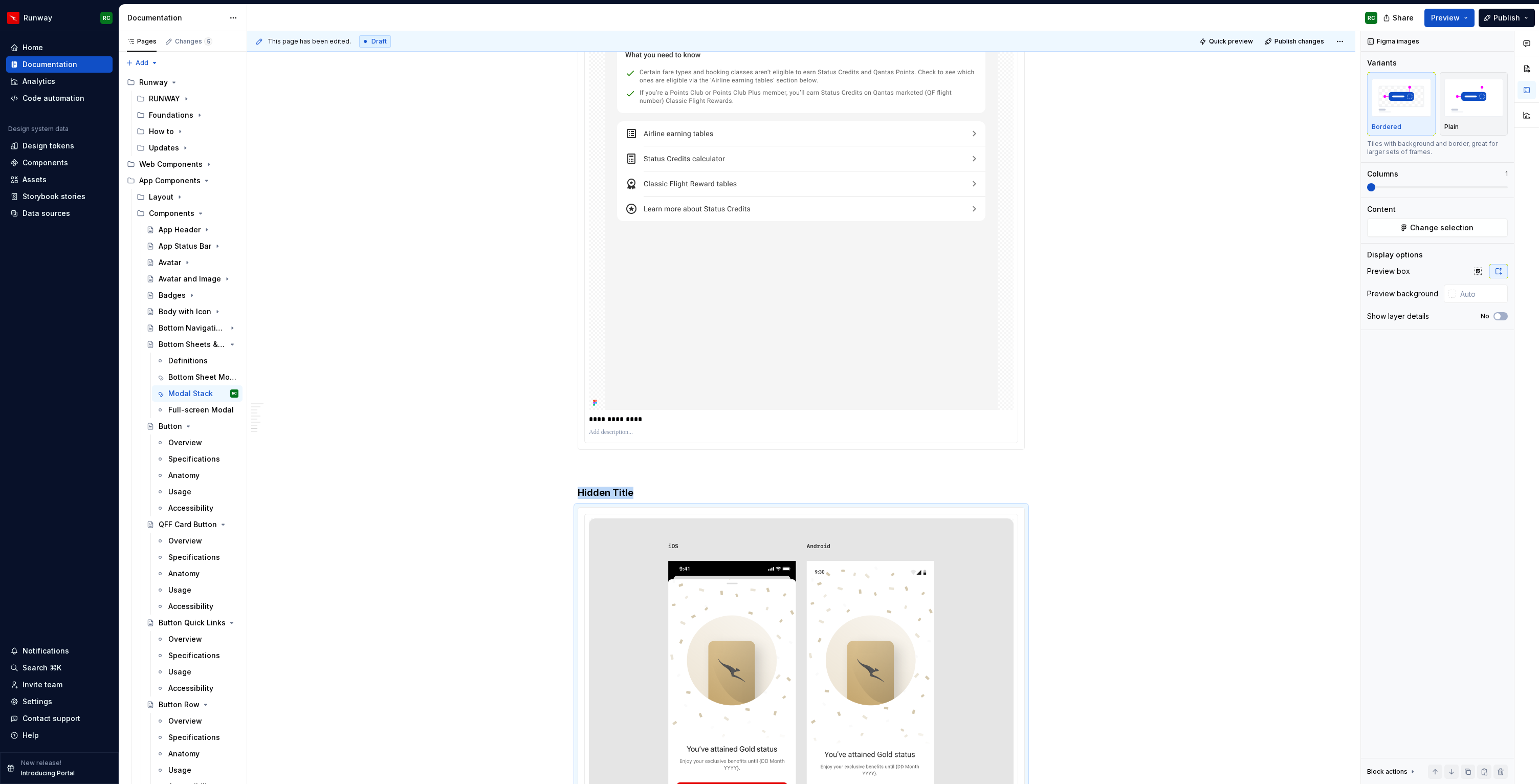
click at [846, 282] on img at bounding box center [801, 147] width 393 height 524
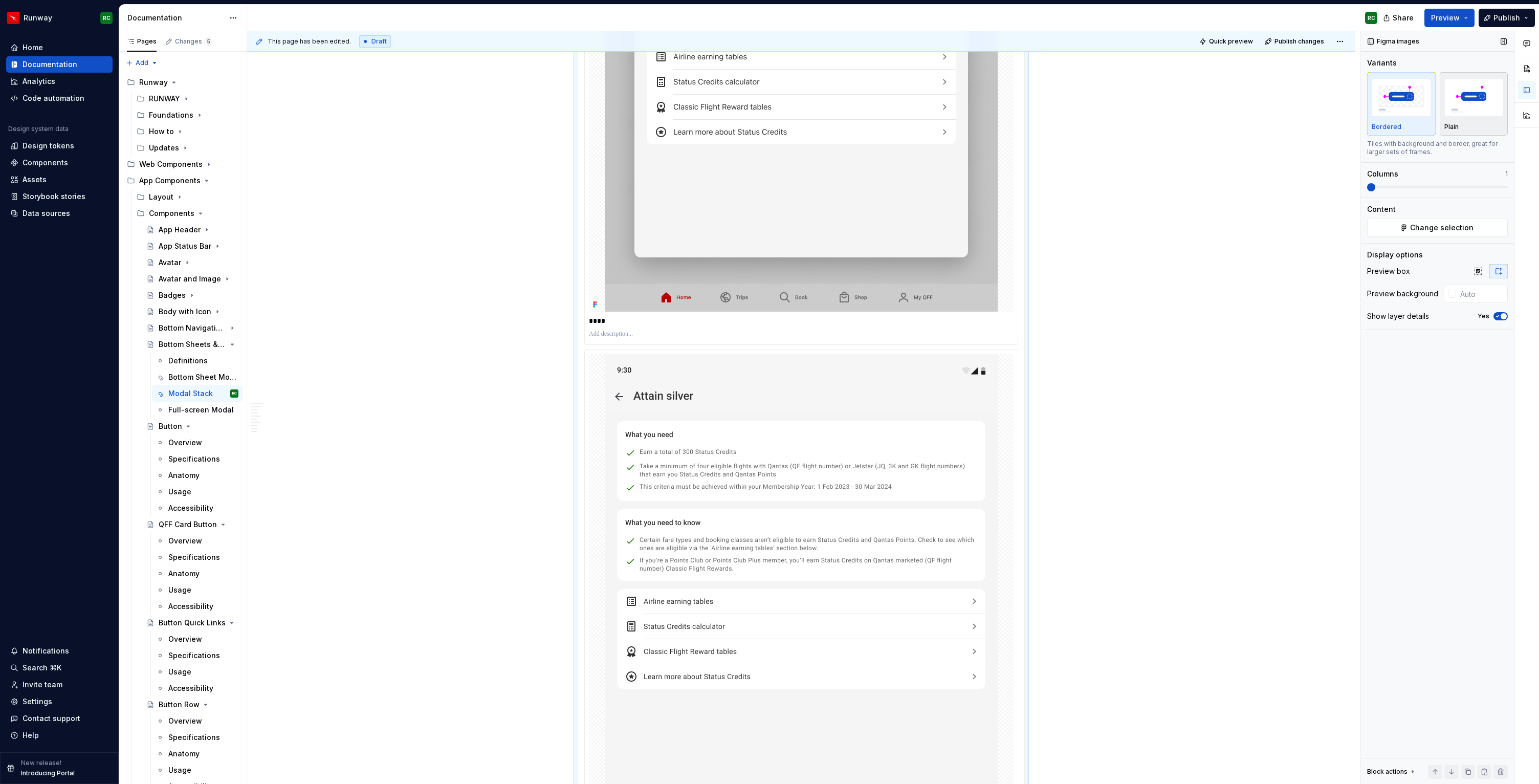
click at [1499, 99] on img "button" at bounding box center [1473, 97] width 59 height 37
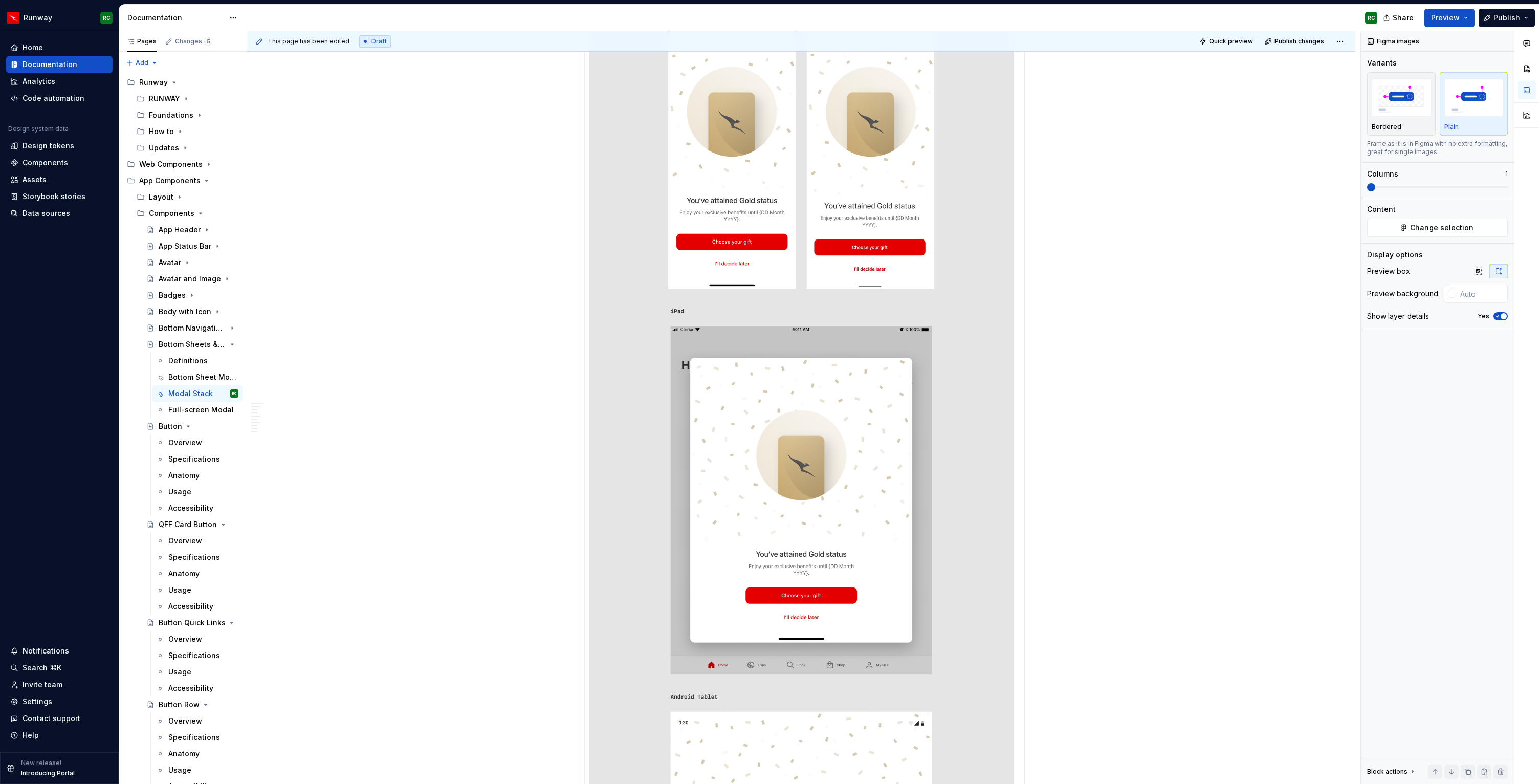
scroll to position [4647, 0]
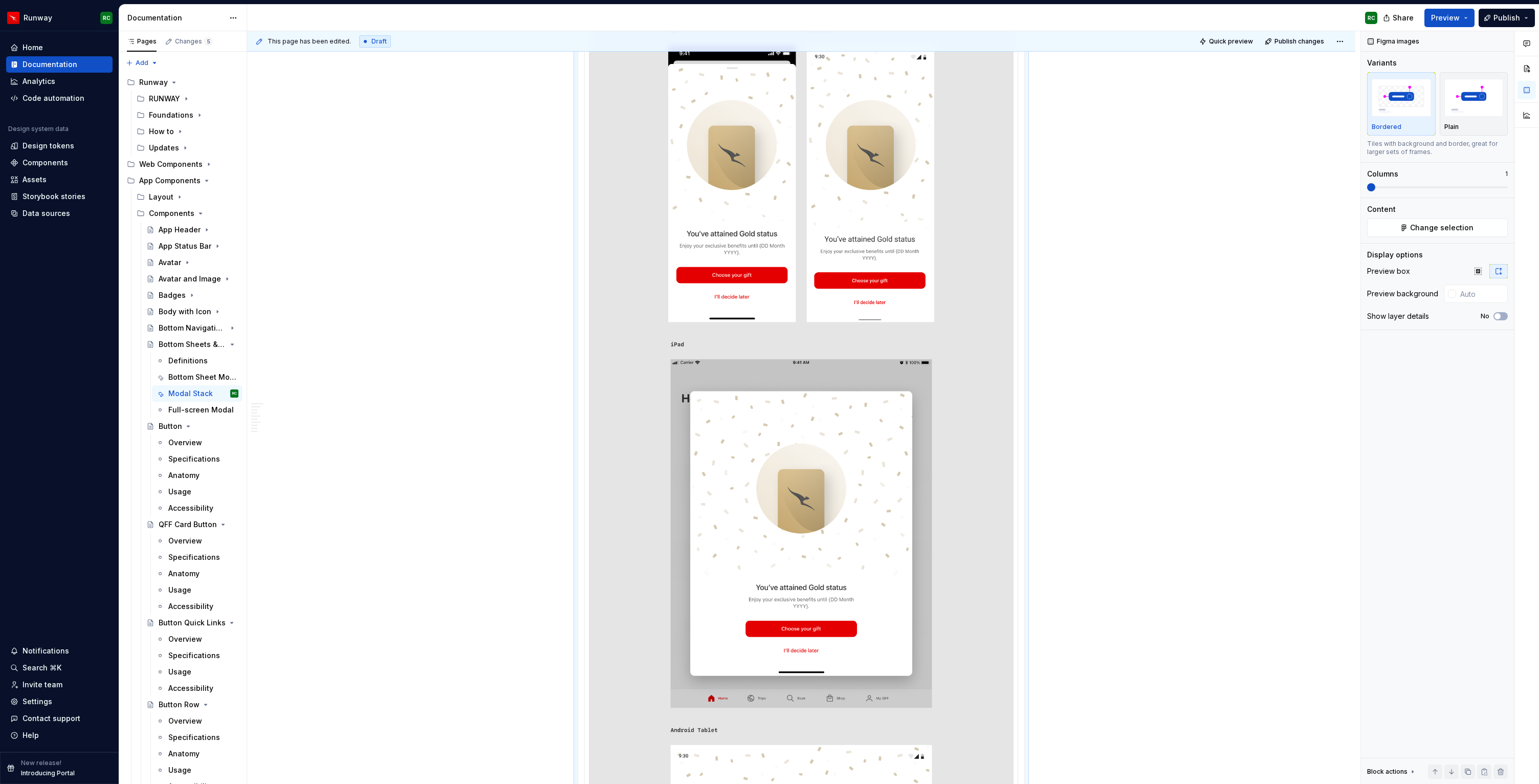
click at [907, 337] on img at bounding box center [801, 558] width 425 height 1111
click at [1470, 773] on button "button" at bounding box center [1468, 771] width 15 height 15
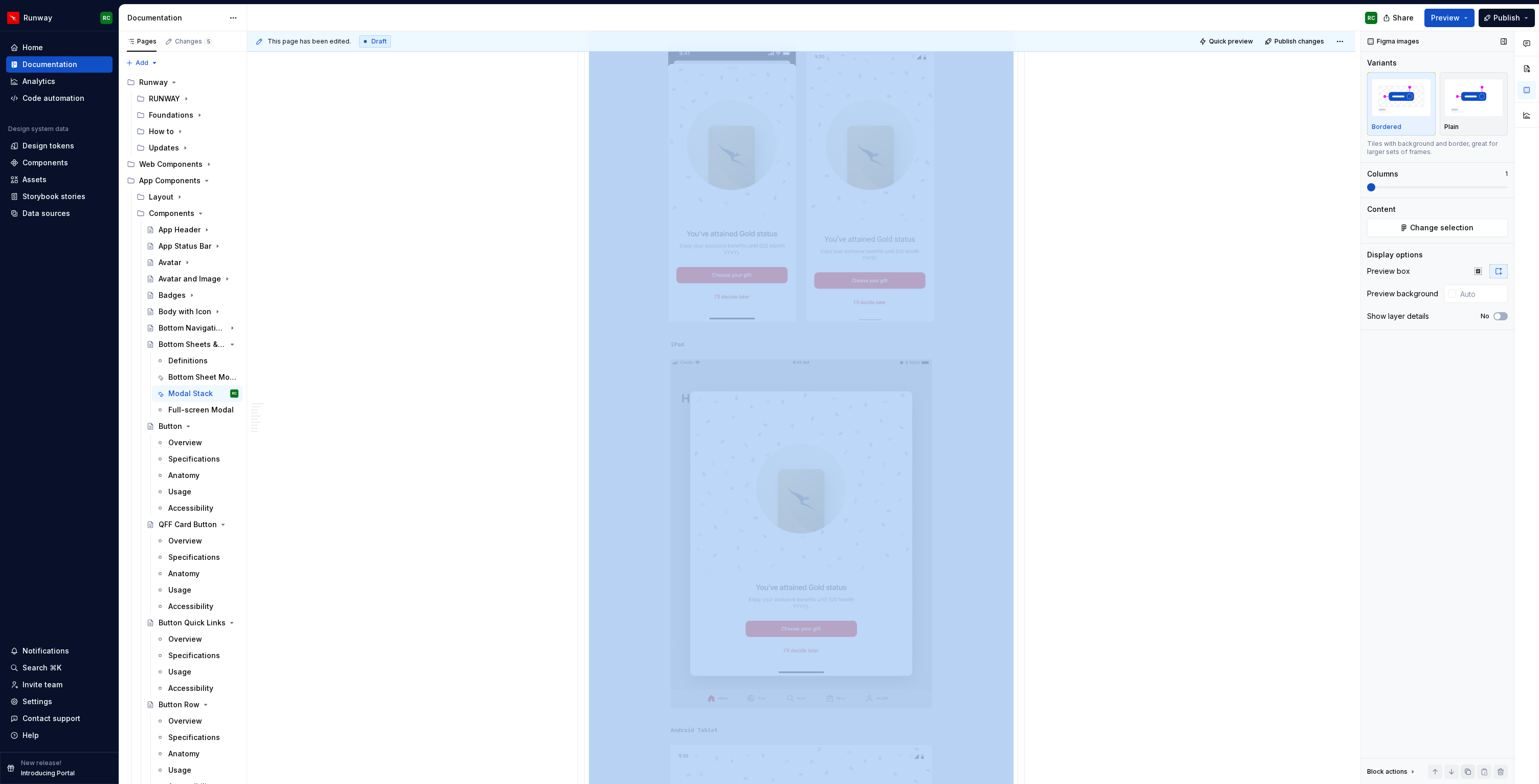
scroll to position [5756, 0]
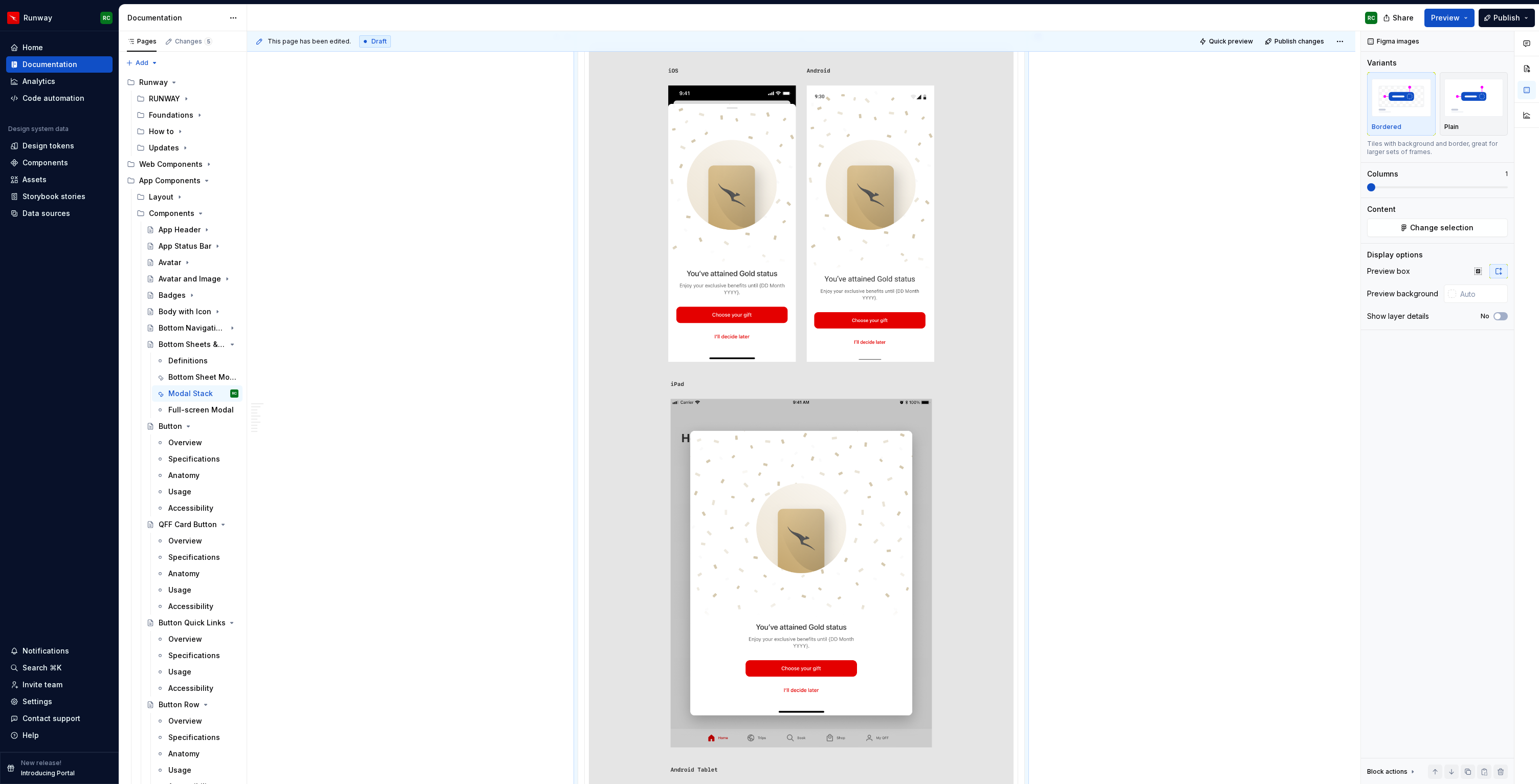
click at [836, 341] on img at bounding box center [801, 599] width 425 height 1111
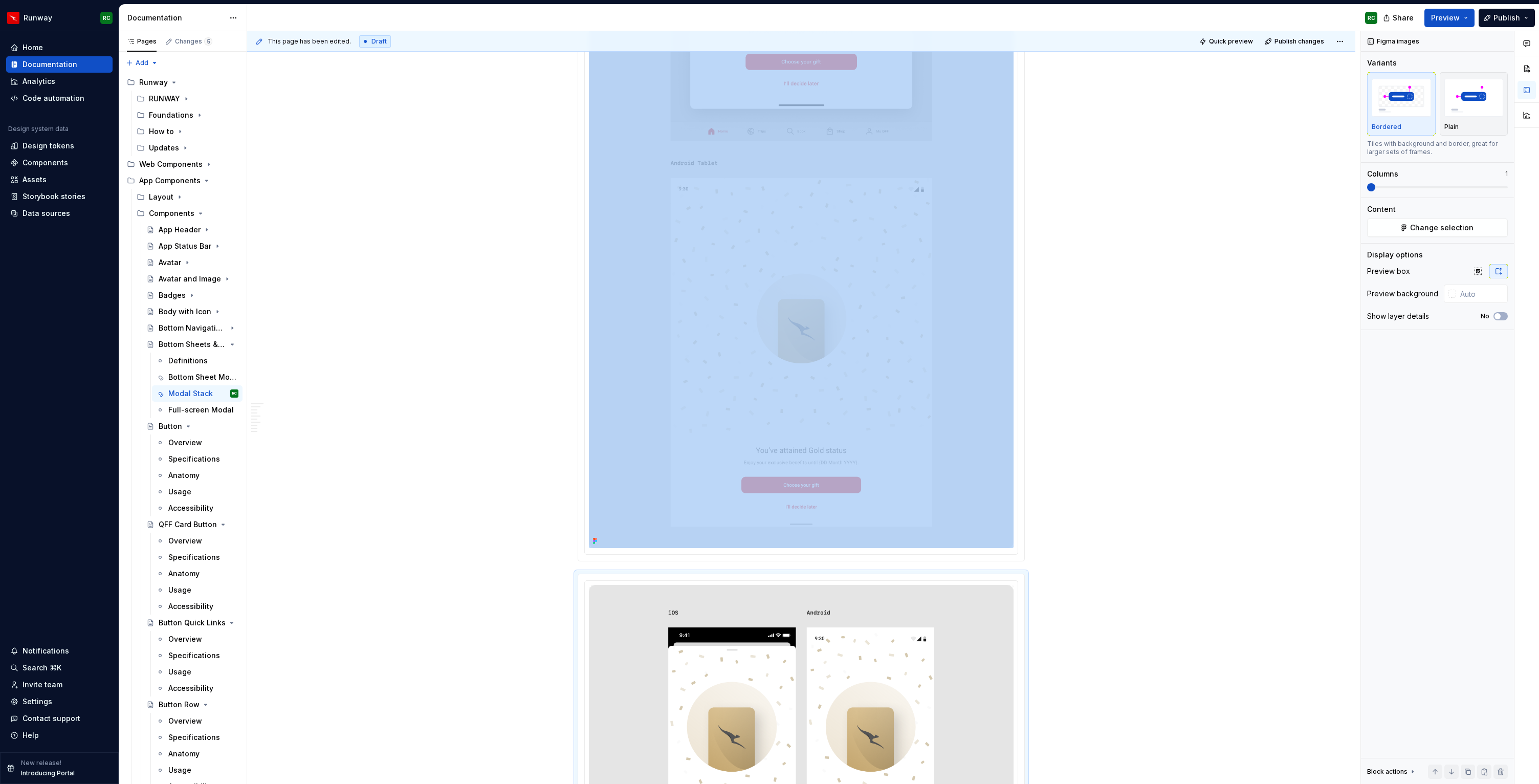
scroll to position [5226, 0]
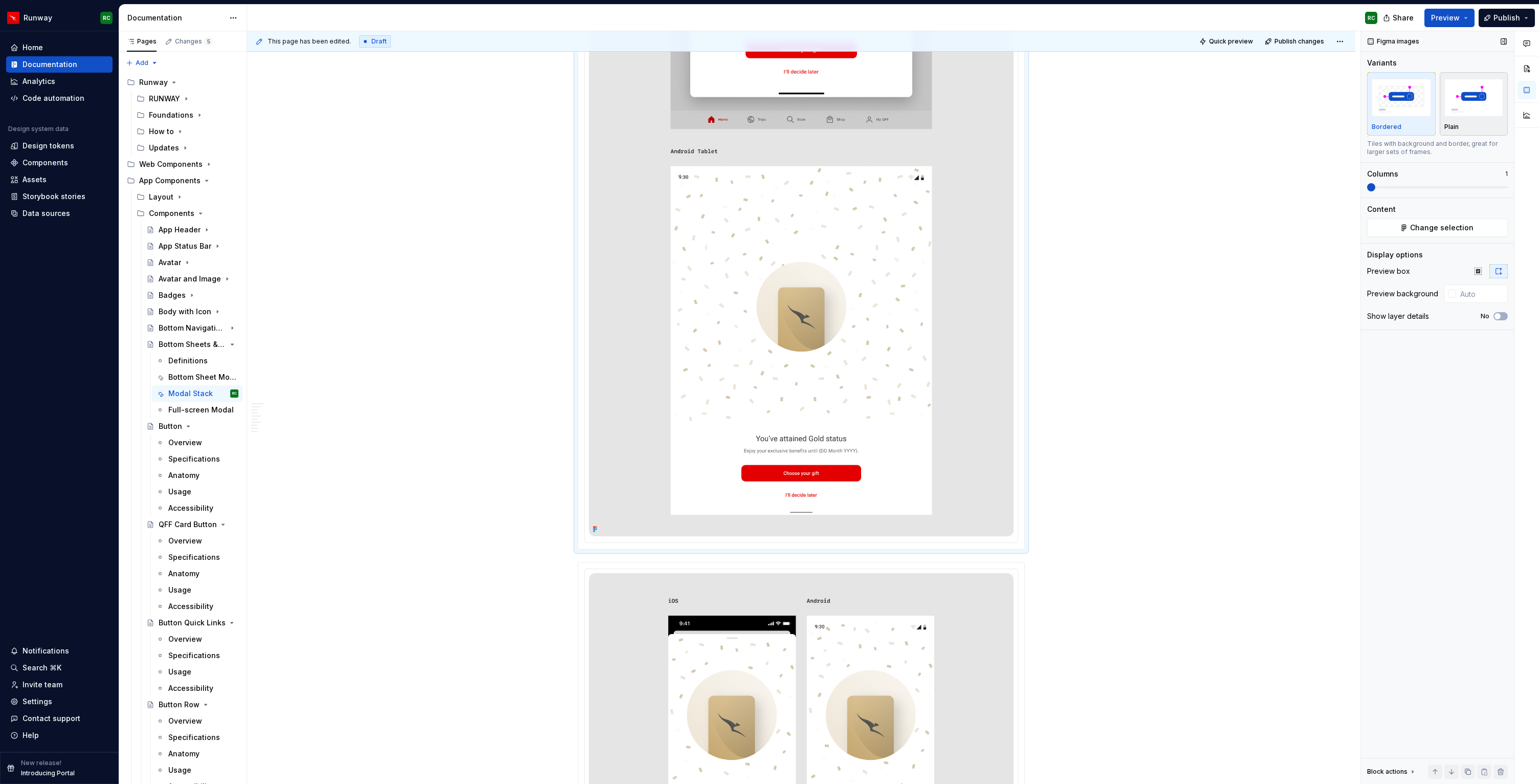
click at [1485, 104] on img "button" at bounding box center [1473, 97] width 59 height 37
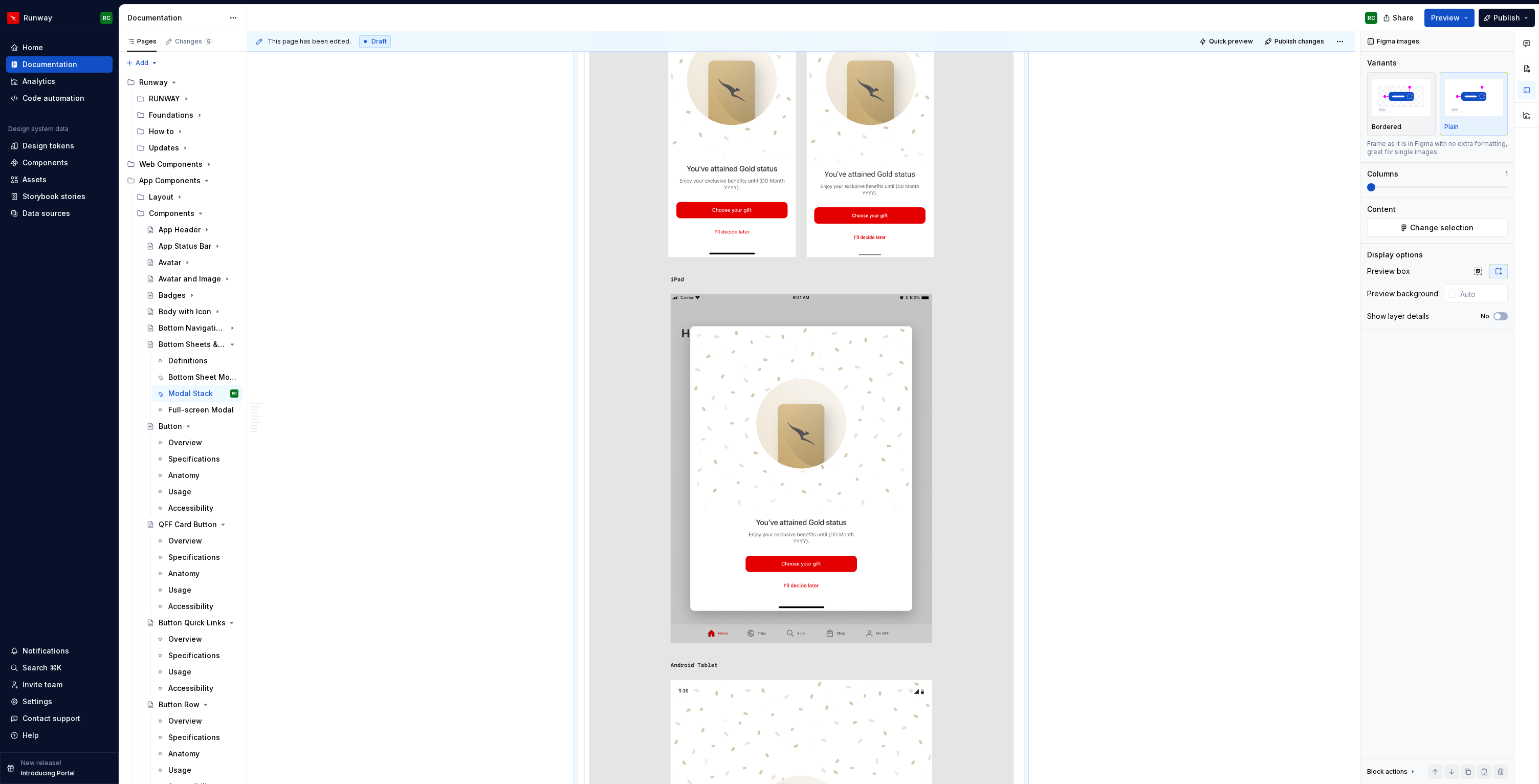
scroll to position [4416, 0]
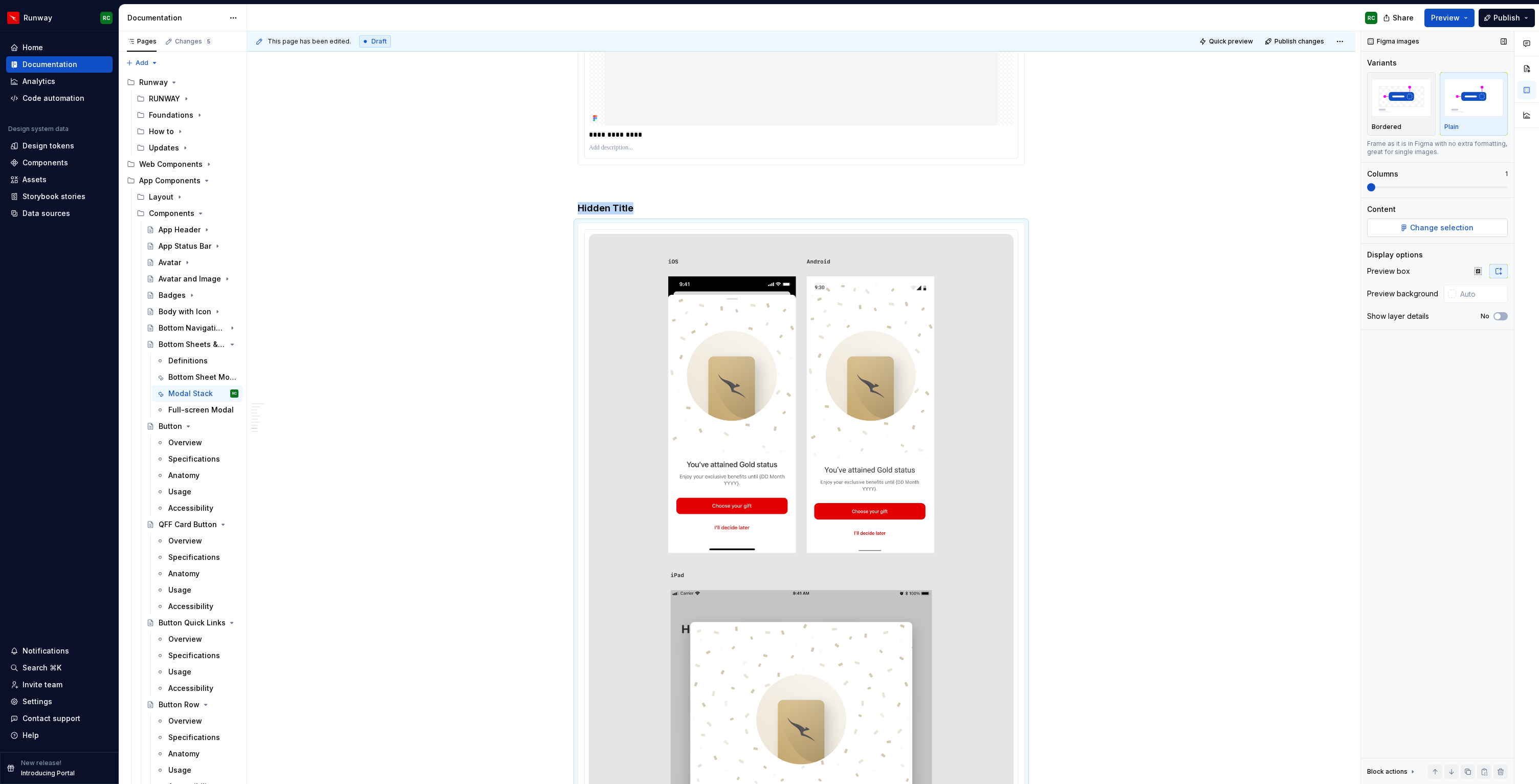
click at [1437, 230] on span "Change selection" at bounding box center [1441, 228] width 63 height 10
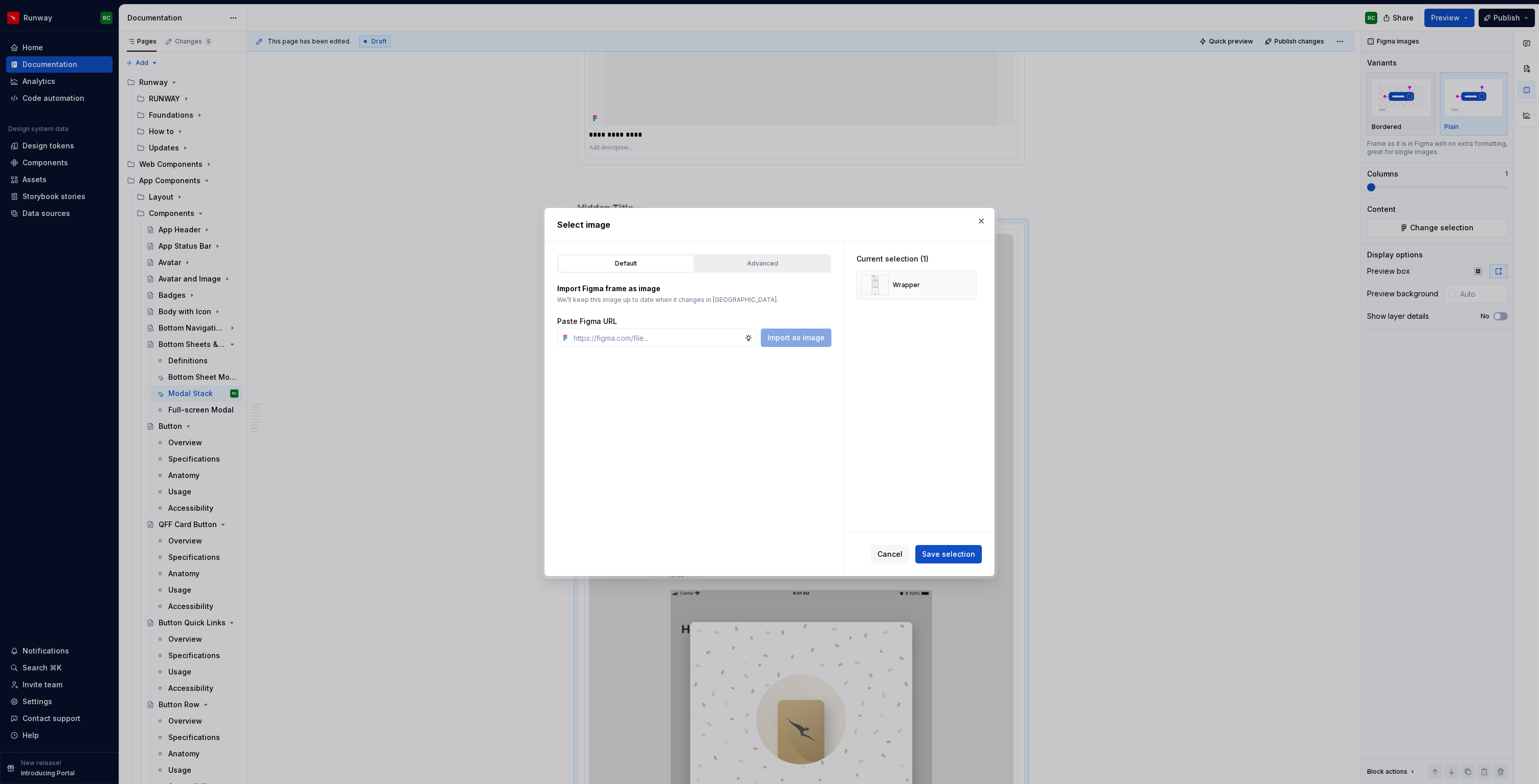
click at [759, 270] on button "Advanced" at bounding box center [762, 263] width 135 height 17
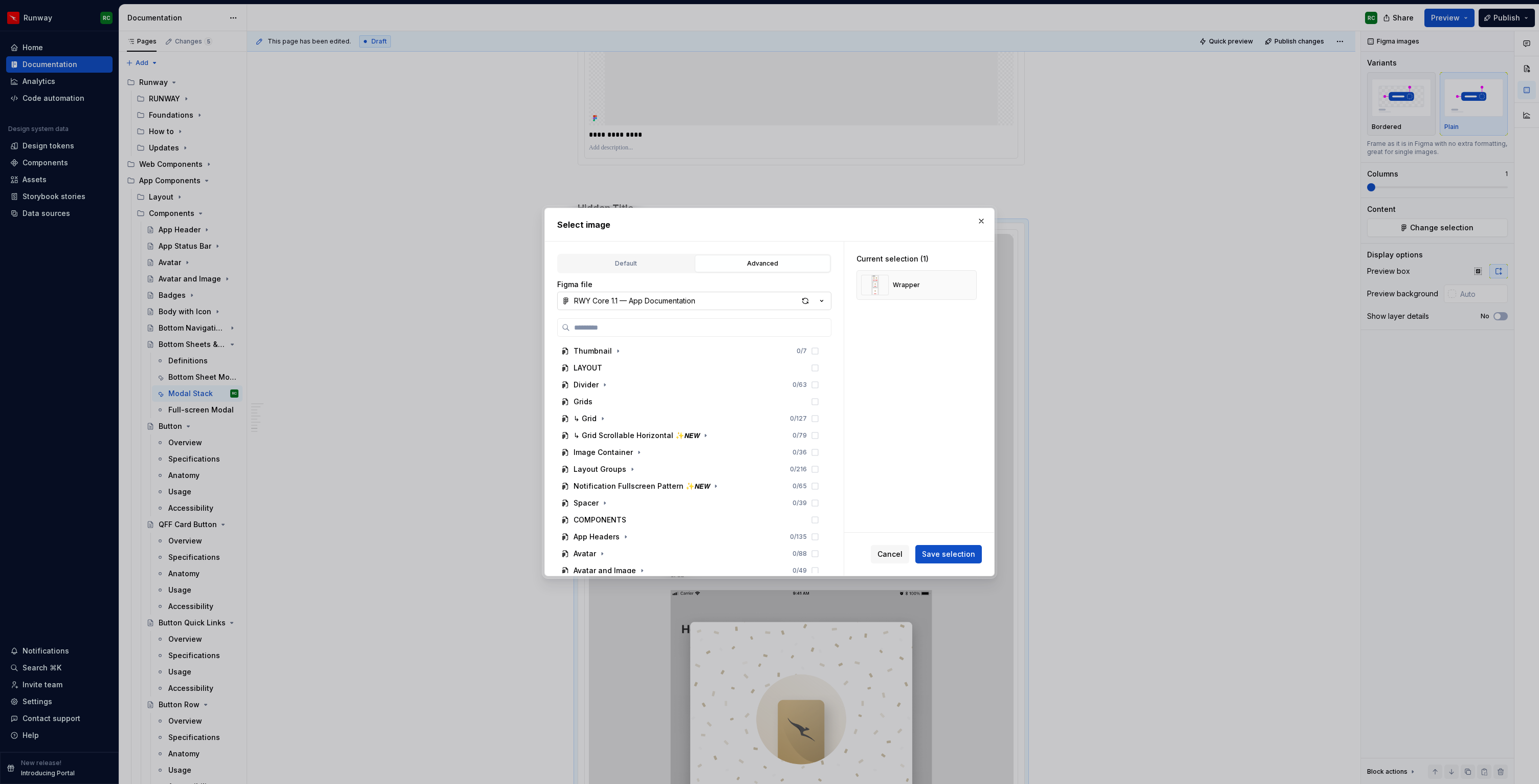
click at [718, 302] on button "RWY Core 1.1 — App Documentation" at bounding box center [695, 301] width 274 height 18
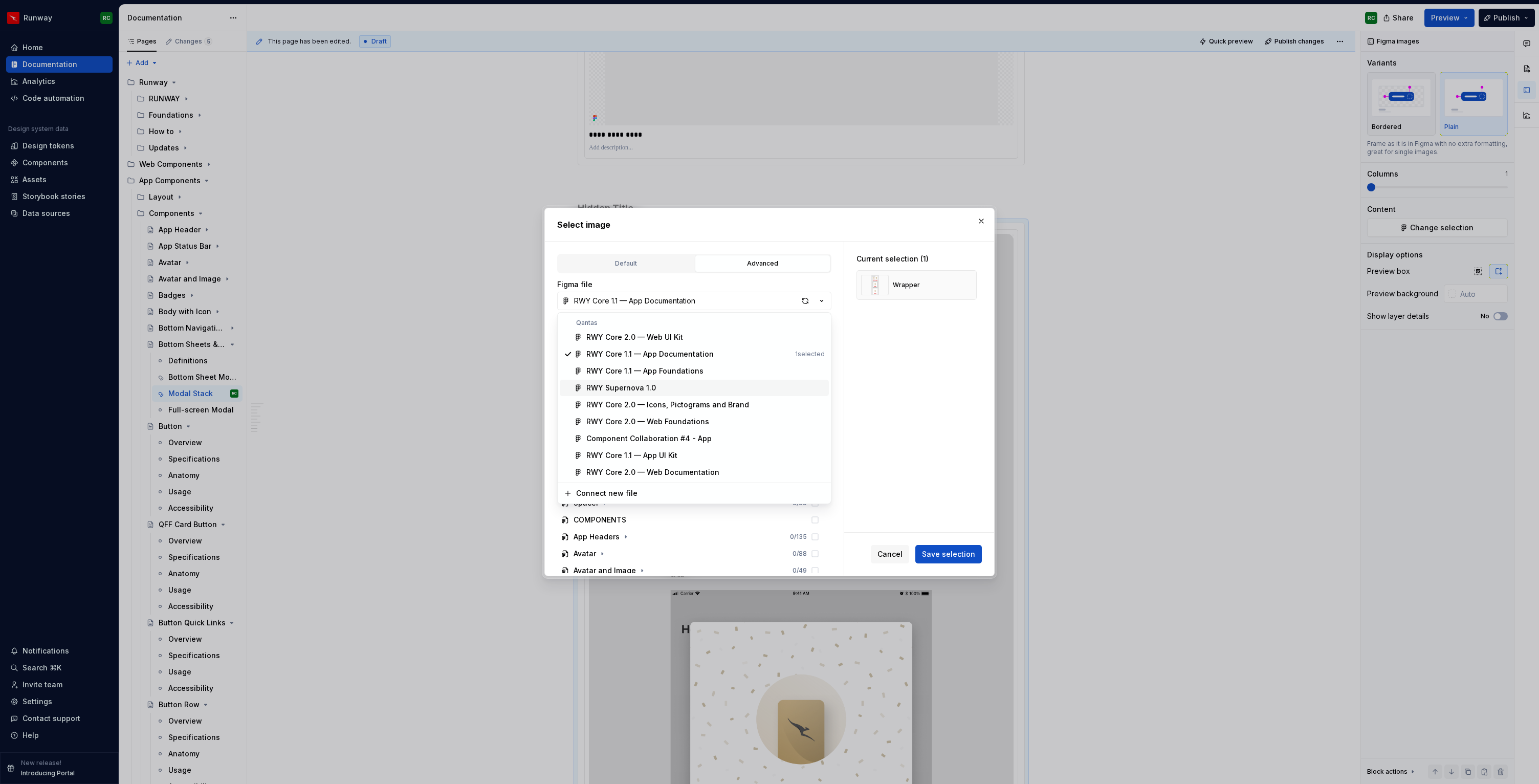
click at [637, 388] on div "RWY Supernova 1.0" at bounding box center [621, 387] width 69 height 10
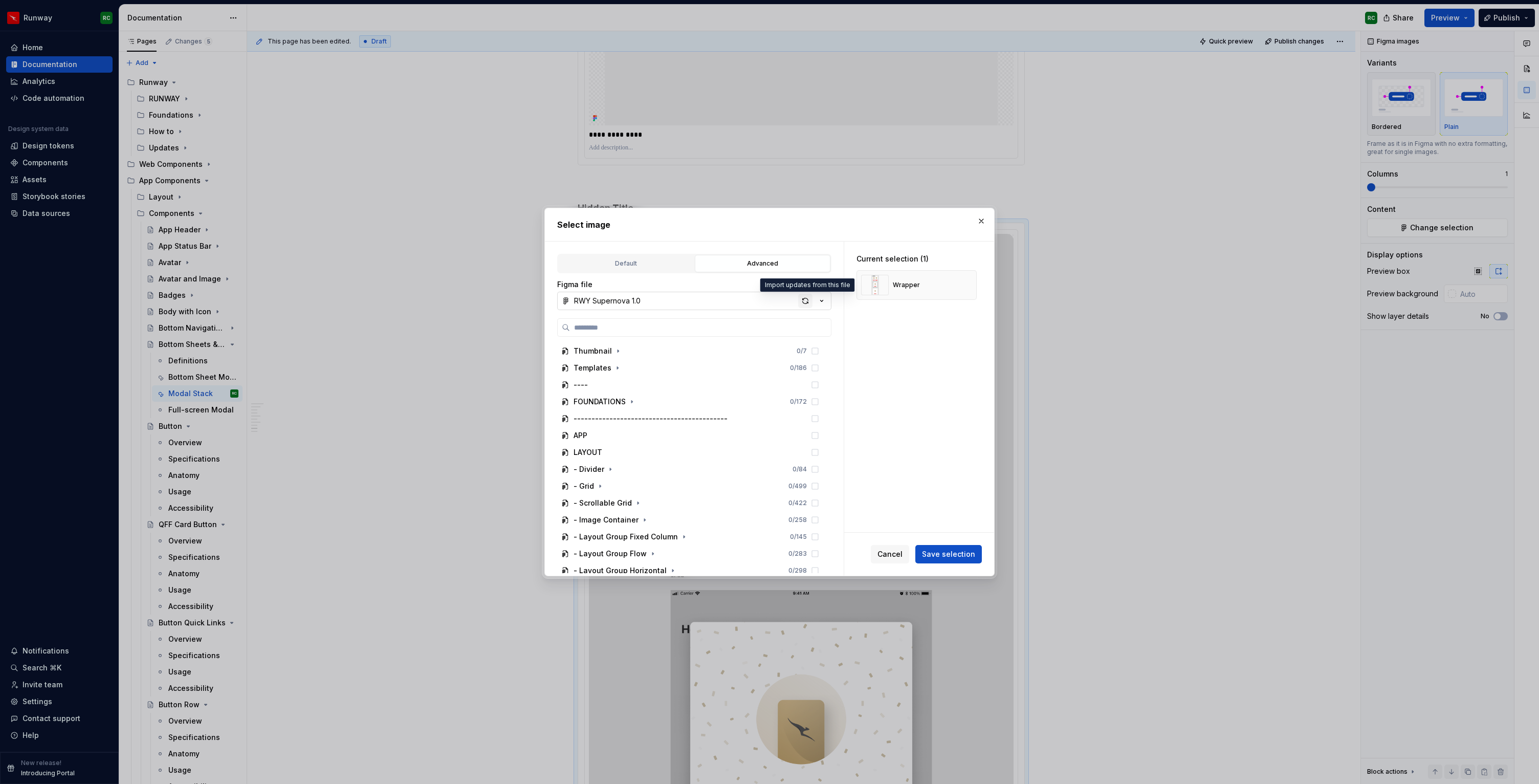
click at [811, 299] on div "button" at bounding box center [805, 301] width 15 height 15
click at [669, 440] on icon "button" at bounding box center [673, 439] width 8 height 8
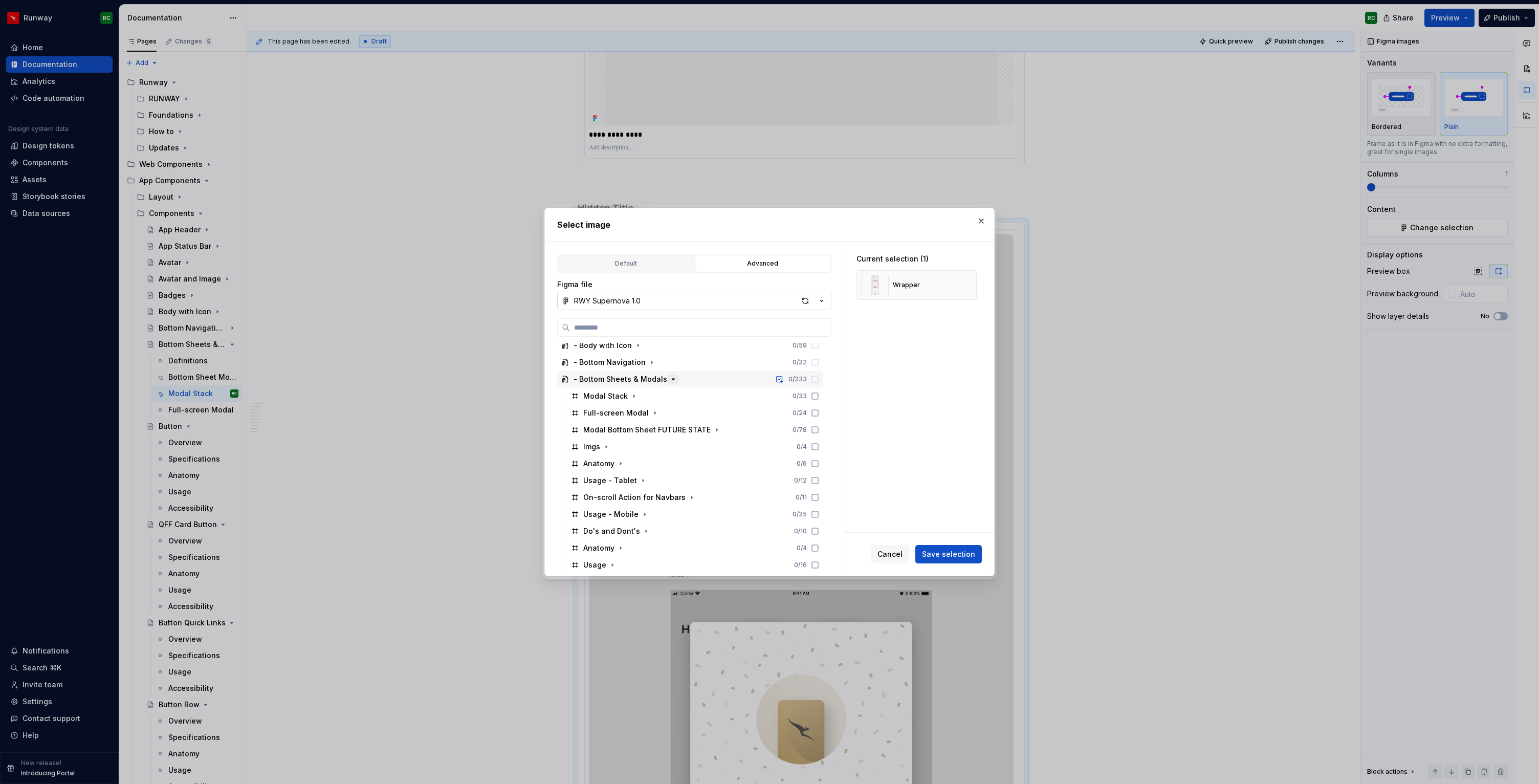
scroll to position [464, 0]
click at [613, 493] on icon "button" at bounding box center [612, 494] width 8 height 8
click at [612, 393] on icon "button" at bounding box center [612, 395] width 8 height 8
click at [808, 303] on div "button" at bounding box center [805, 301] width 15 height 15
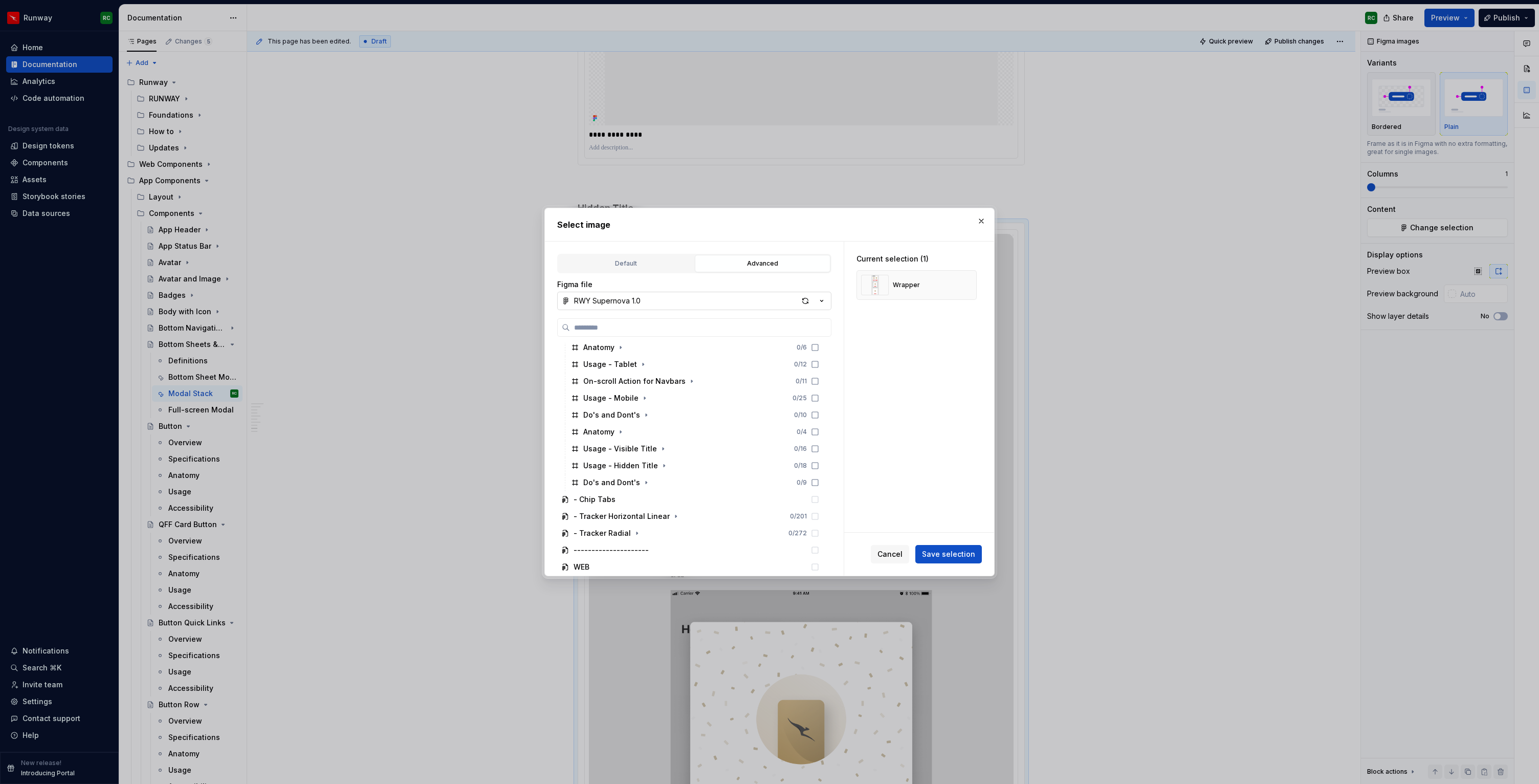
scroll to position [527, 0]
click at [661, 450] on icon "button" at bounding box center [663, 448] width 8 height 8
click at [656, 468] on div "iOS 0 / 3" at bounding box center [700, 465] width 247 height 16
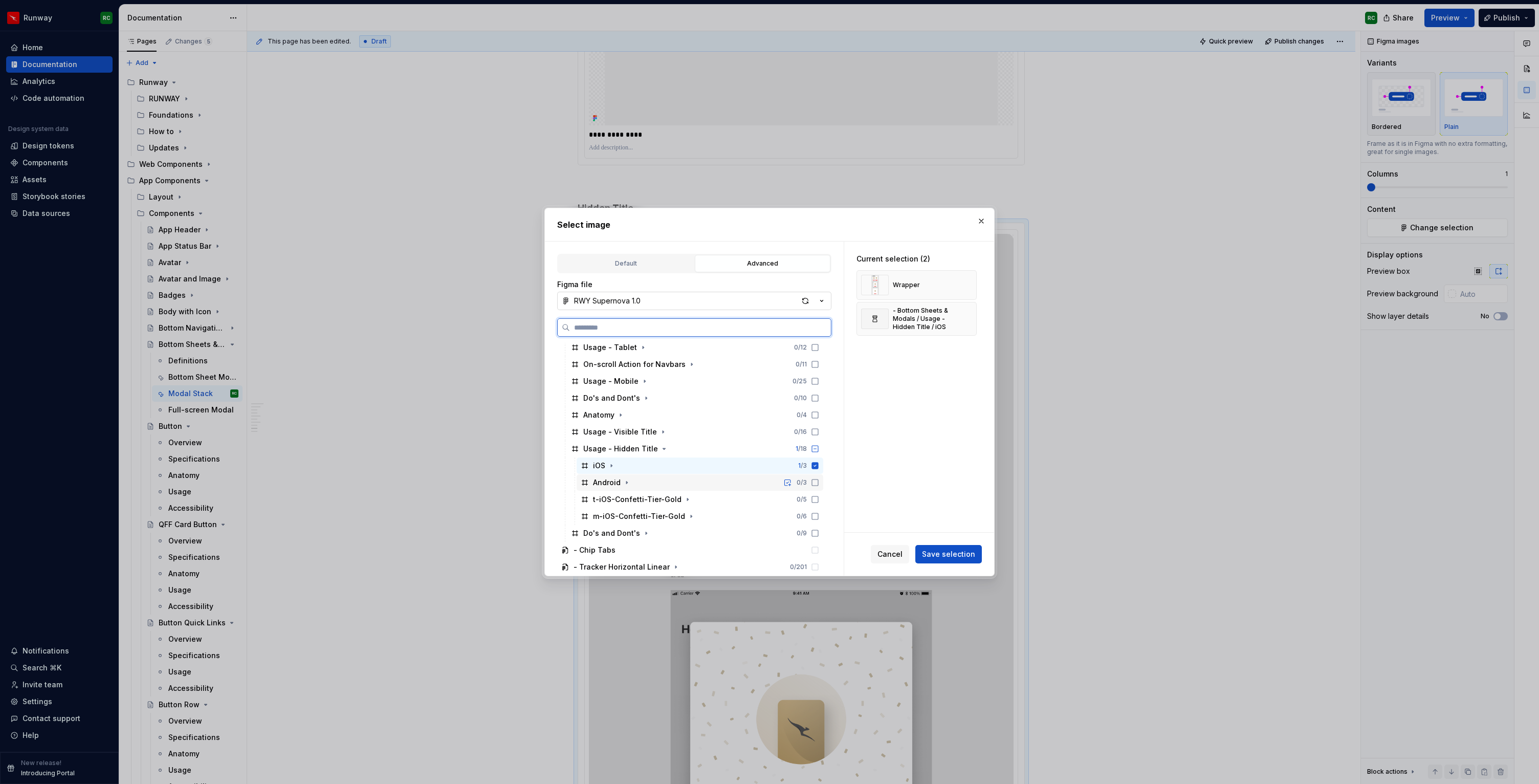
click at [655, 485] on div "Android 0 / 3" at bounding box center [700, 482] width 247 height 16
click at [971, 282] on button "button" at bounding box center [965, 285] width 15 height 15
click at [968, 556] on span "Save selection" at bounding box center [949, 554] width 53 height 10
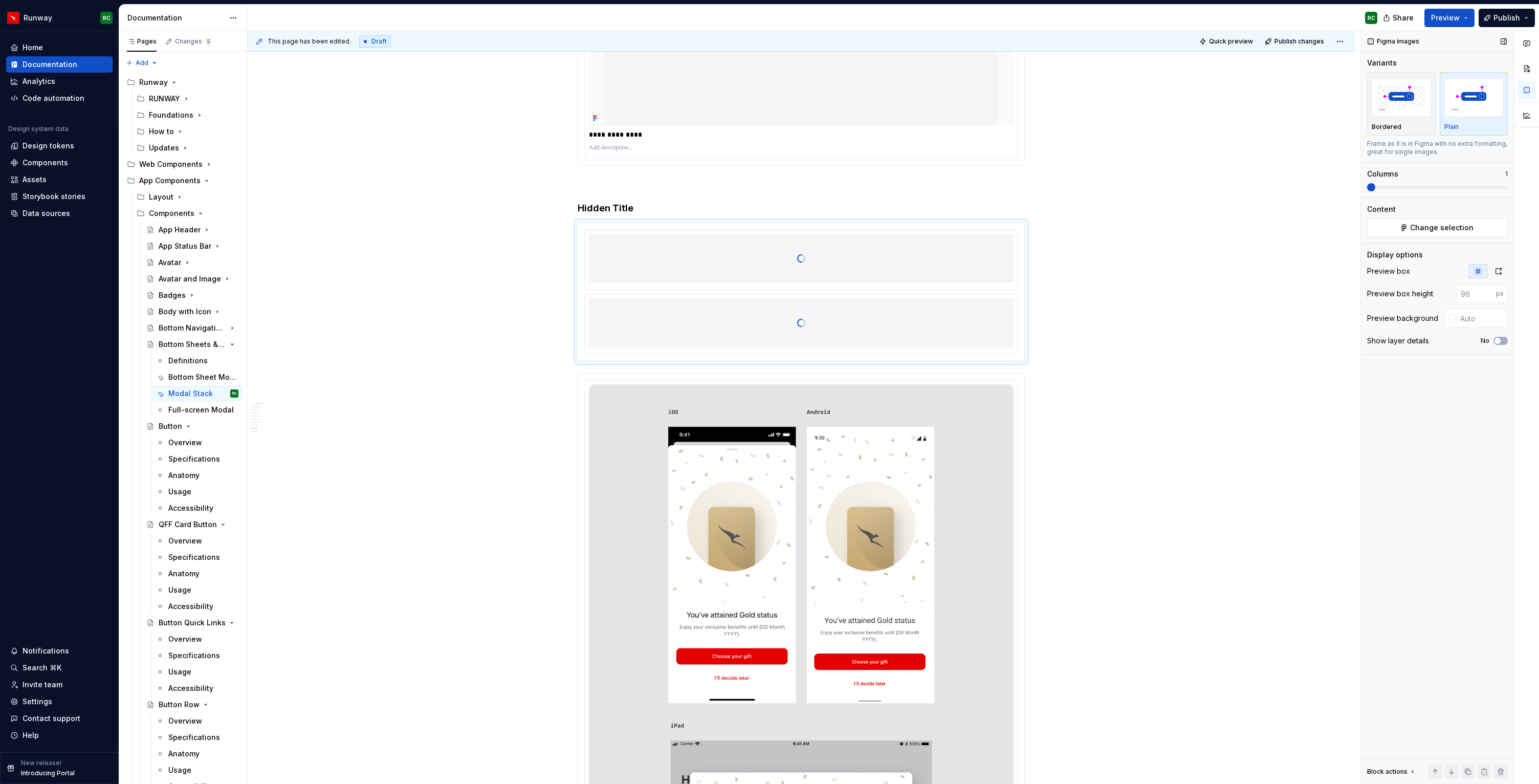
click at [1385, 185] on span at bounding box center [1438, 186] width 141 height 8
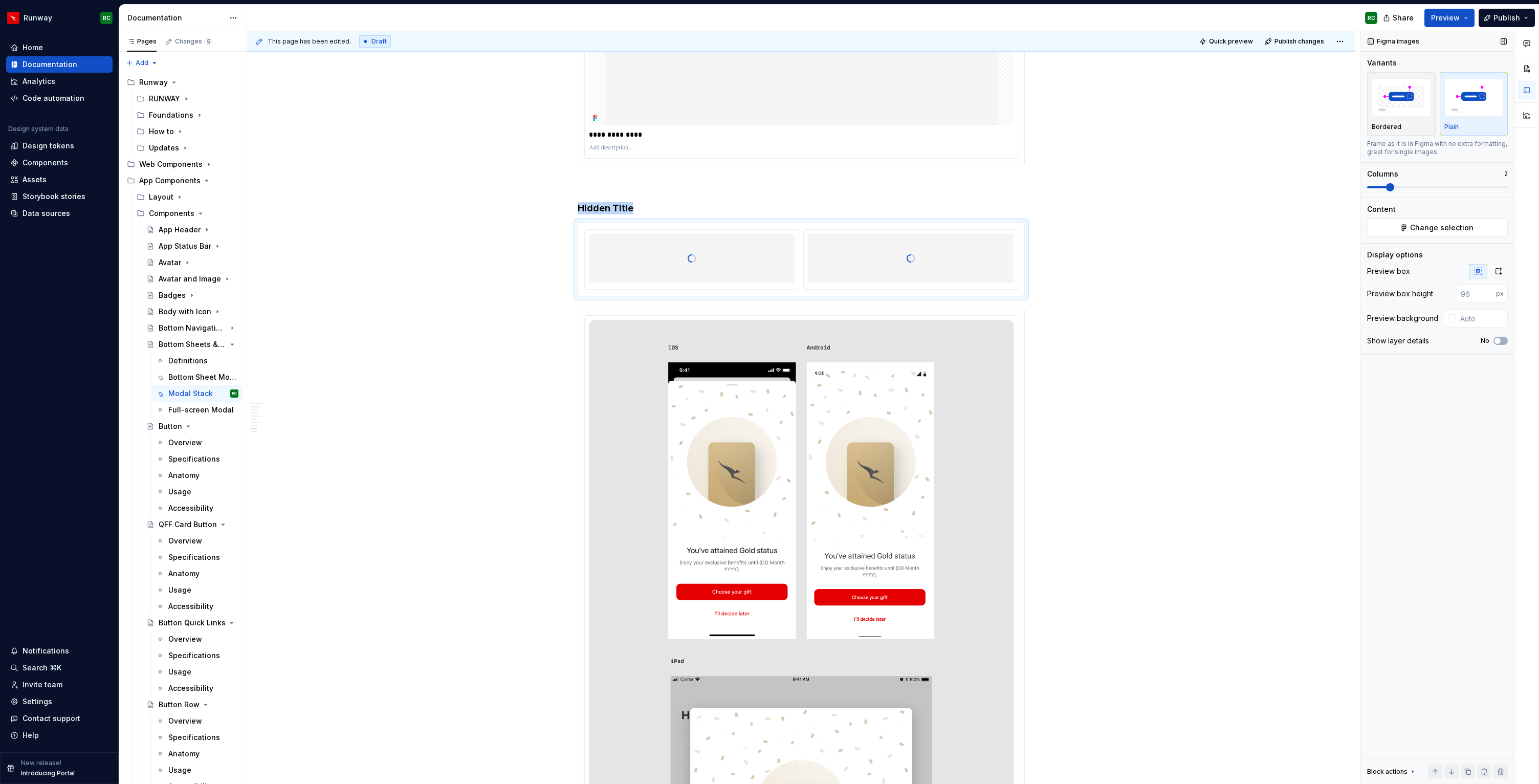
type textarea "*"
click at [1497, 266] on button "button" at bounding box center [1499, 271] width 18 height 15
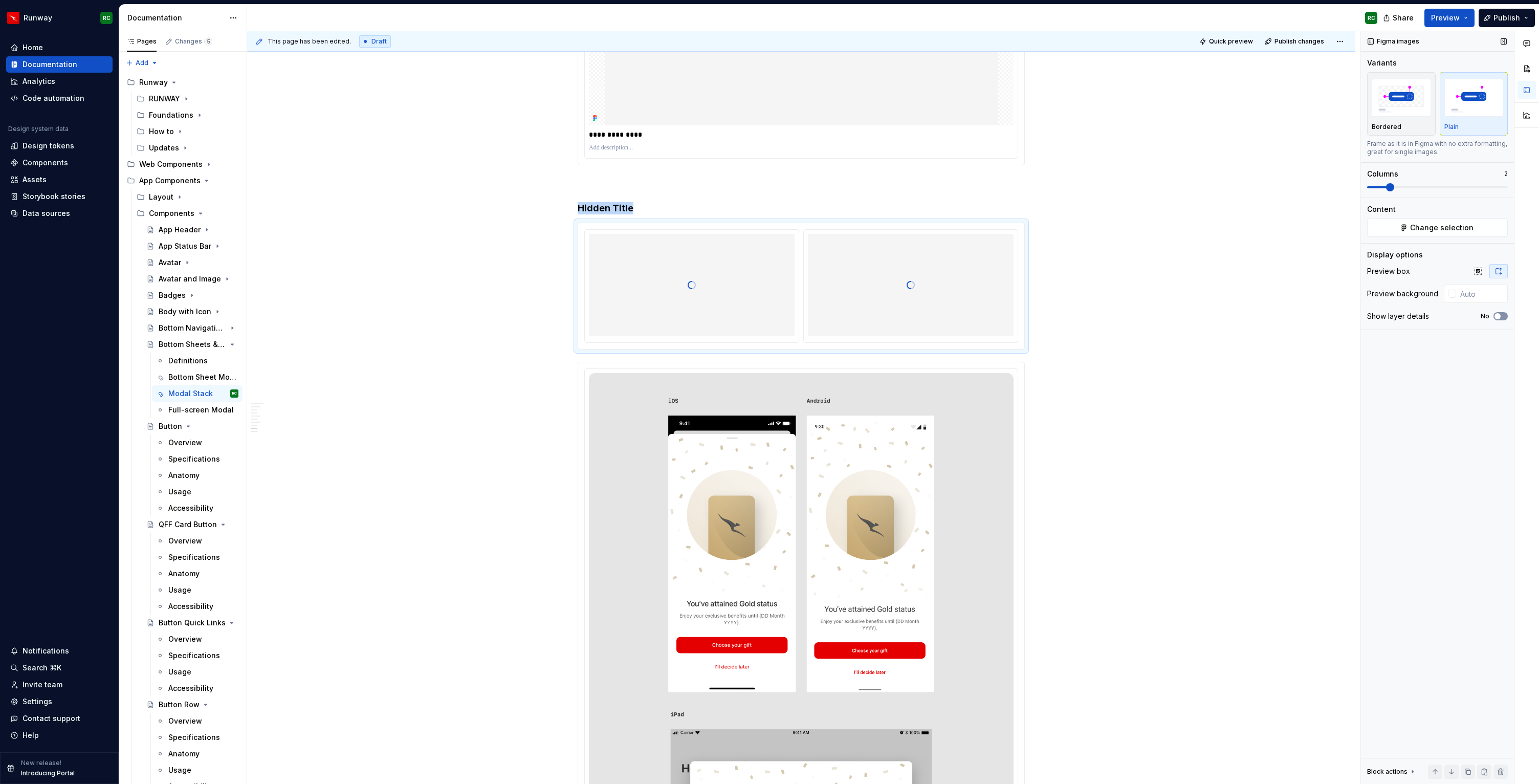
click at [1499, 313] on span "button" at bounding box center [1497, 316] width 6 height 6
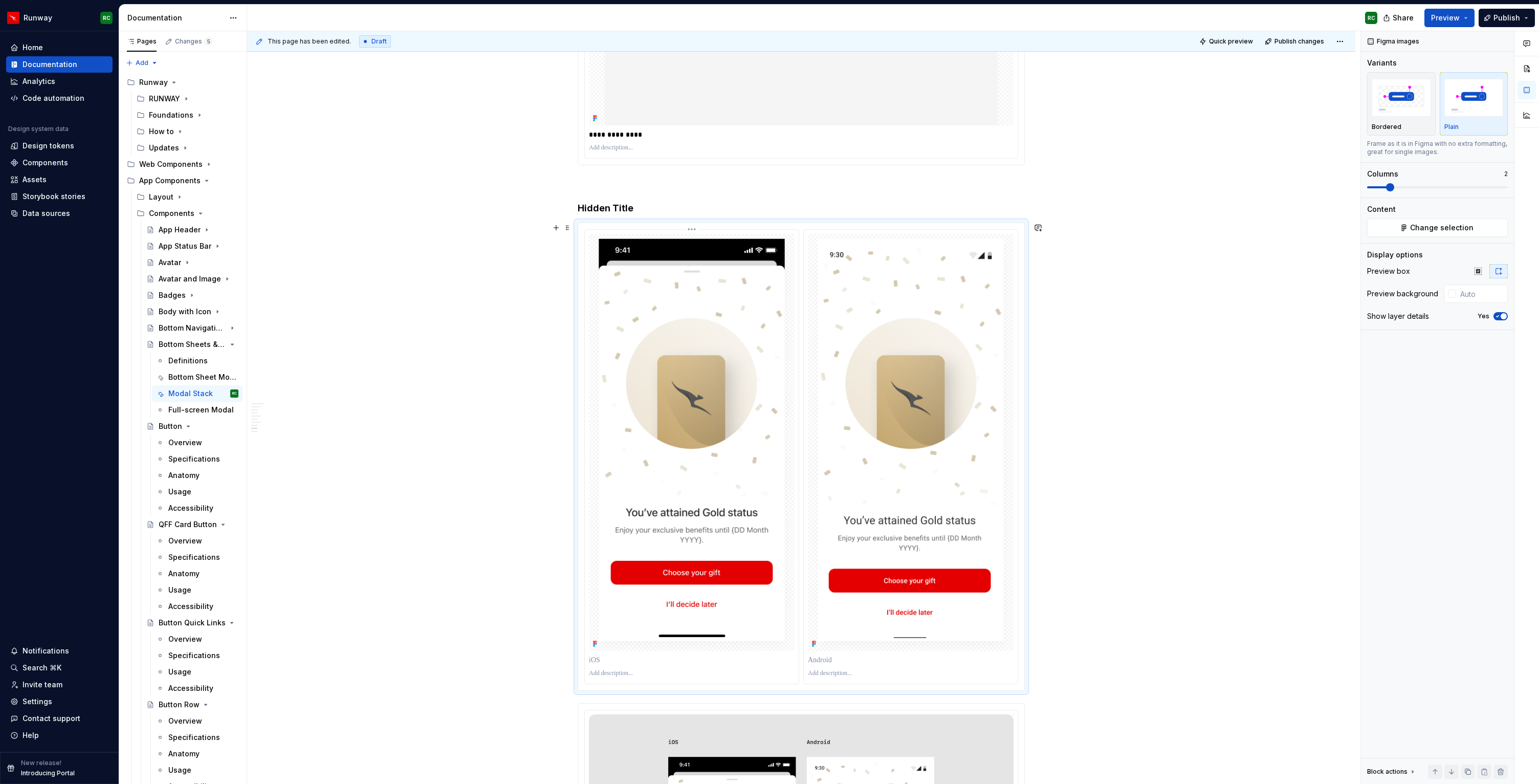
click at [653, 657] on p at bounding box center [691, 660] width 206 height 10
click at [855, 660] on p at bounding box center [910, 660] width 206 height 10
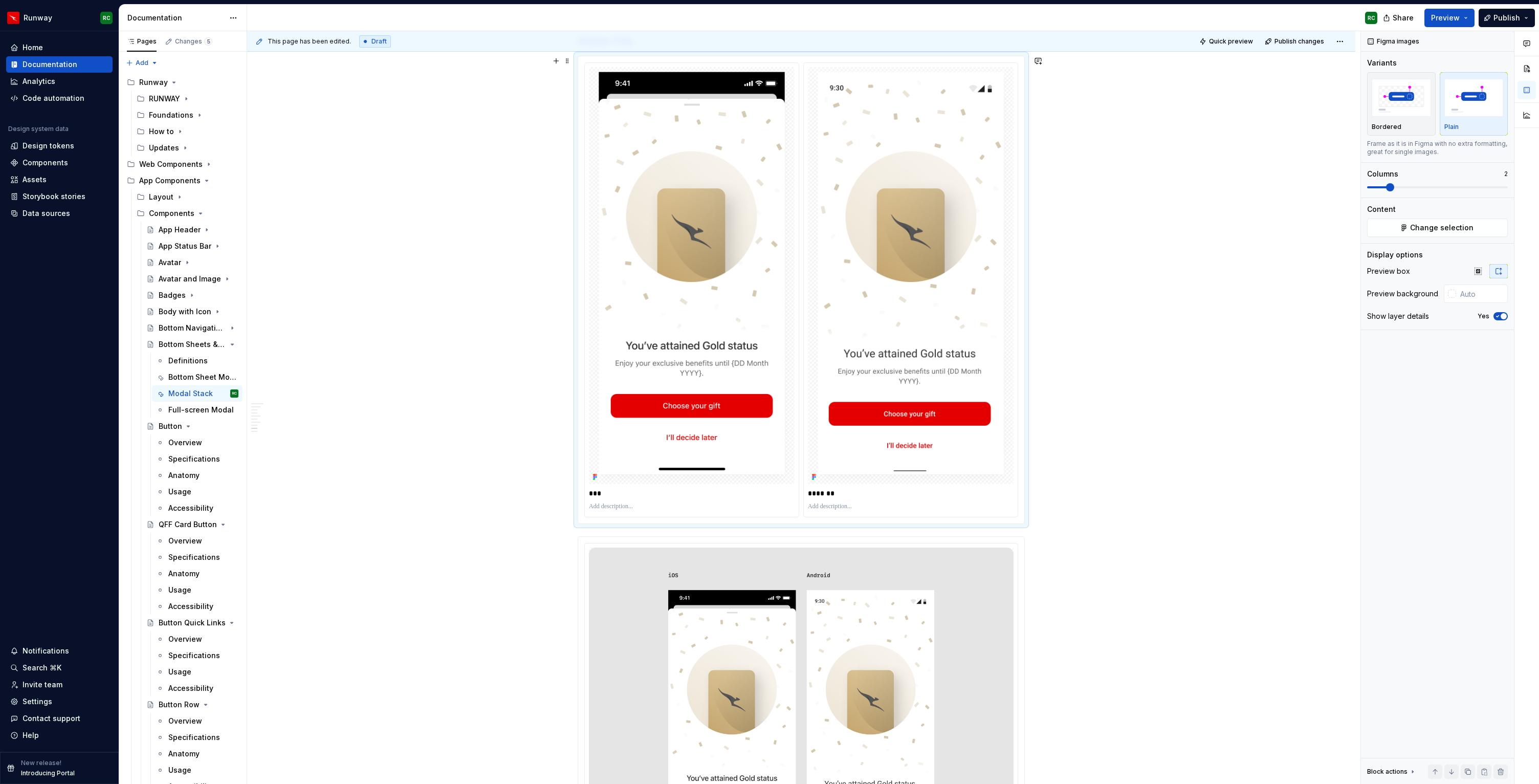
scroll to position [4656, 0]
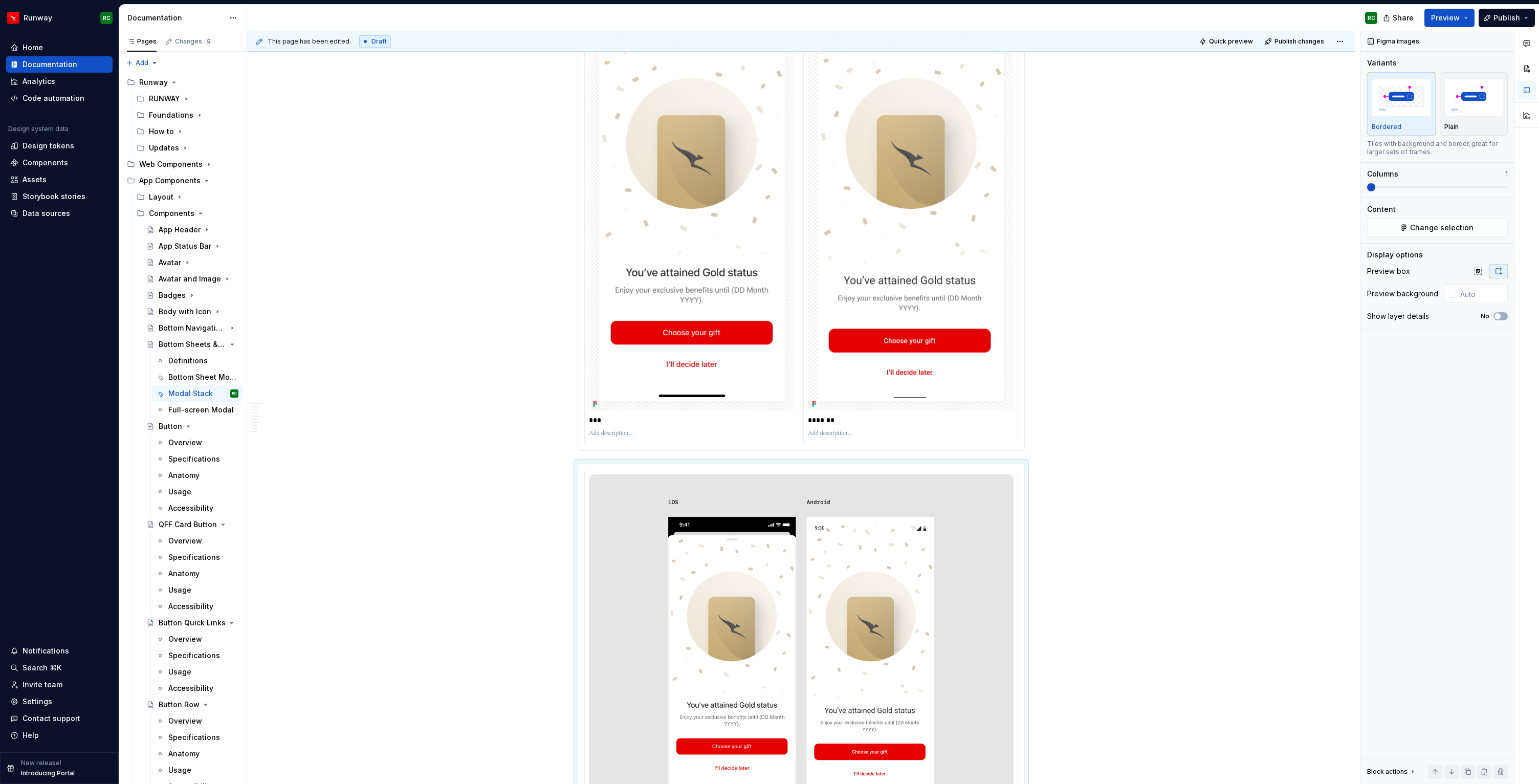
click at [922, 438] on div at bounding box center [910, 432] width 206 height 12
click at [1465, 769] on button "button" at bounding box center [1468, 771] width 15 height 15
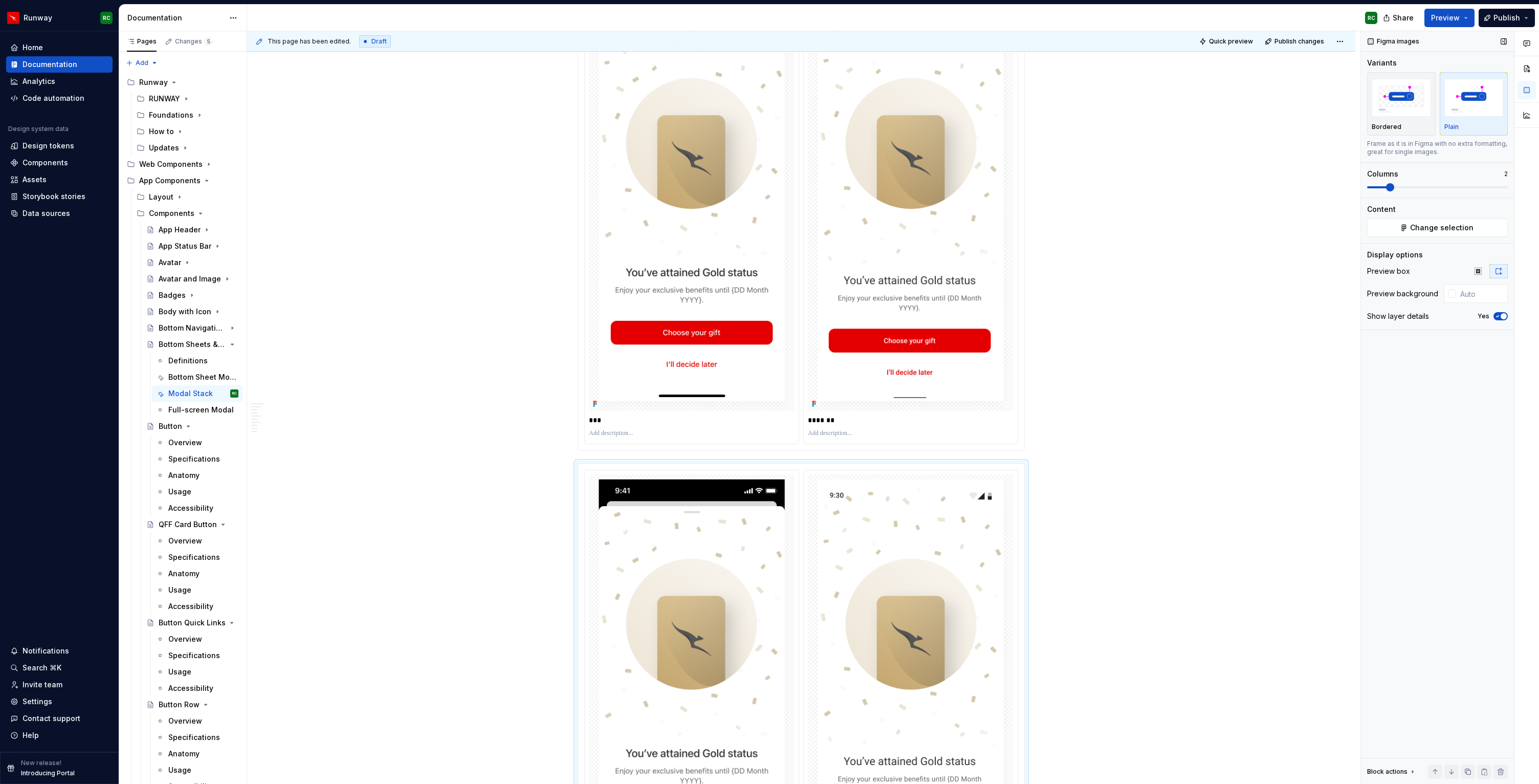
scroll to position [4804, 0]
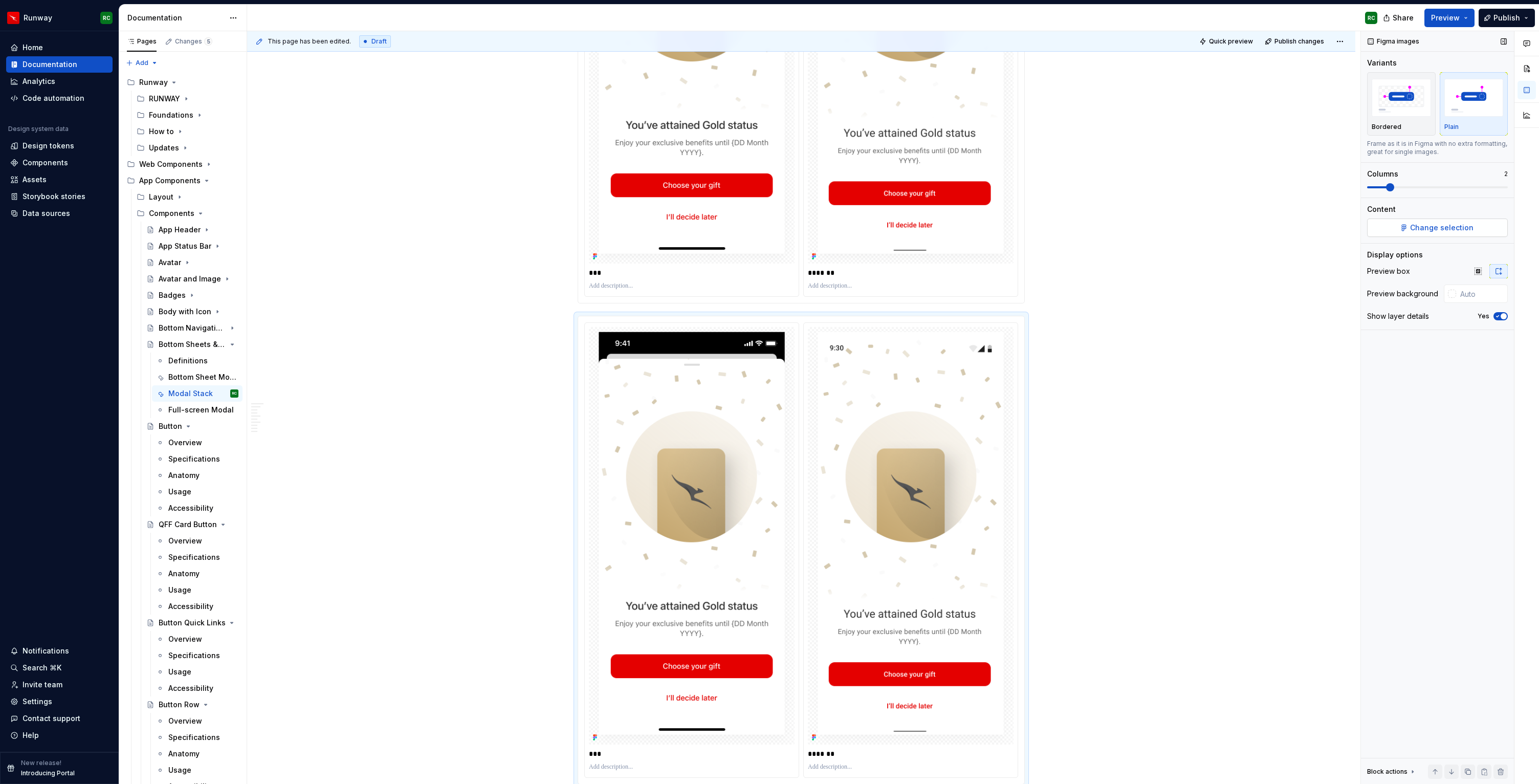
click at [1438, 228] on span "Change selection" at bounding box center [1441, 228] width 63 height 10
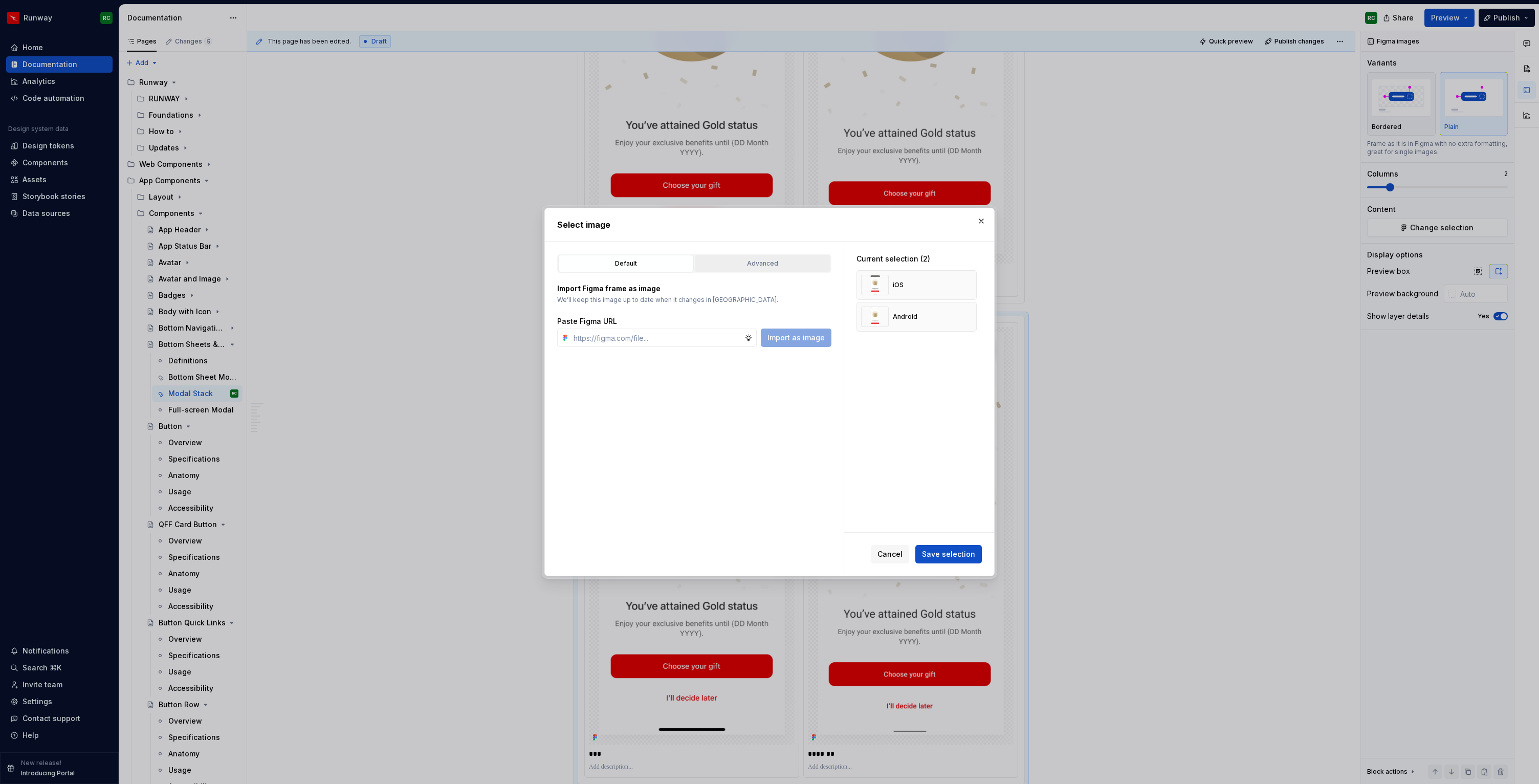
click at [743, 266] on div "Advanced" at bounding box center [762, 263] width 129 height 10
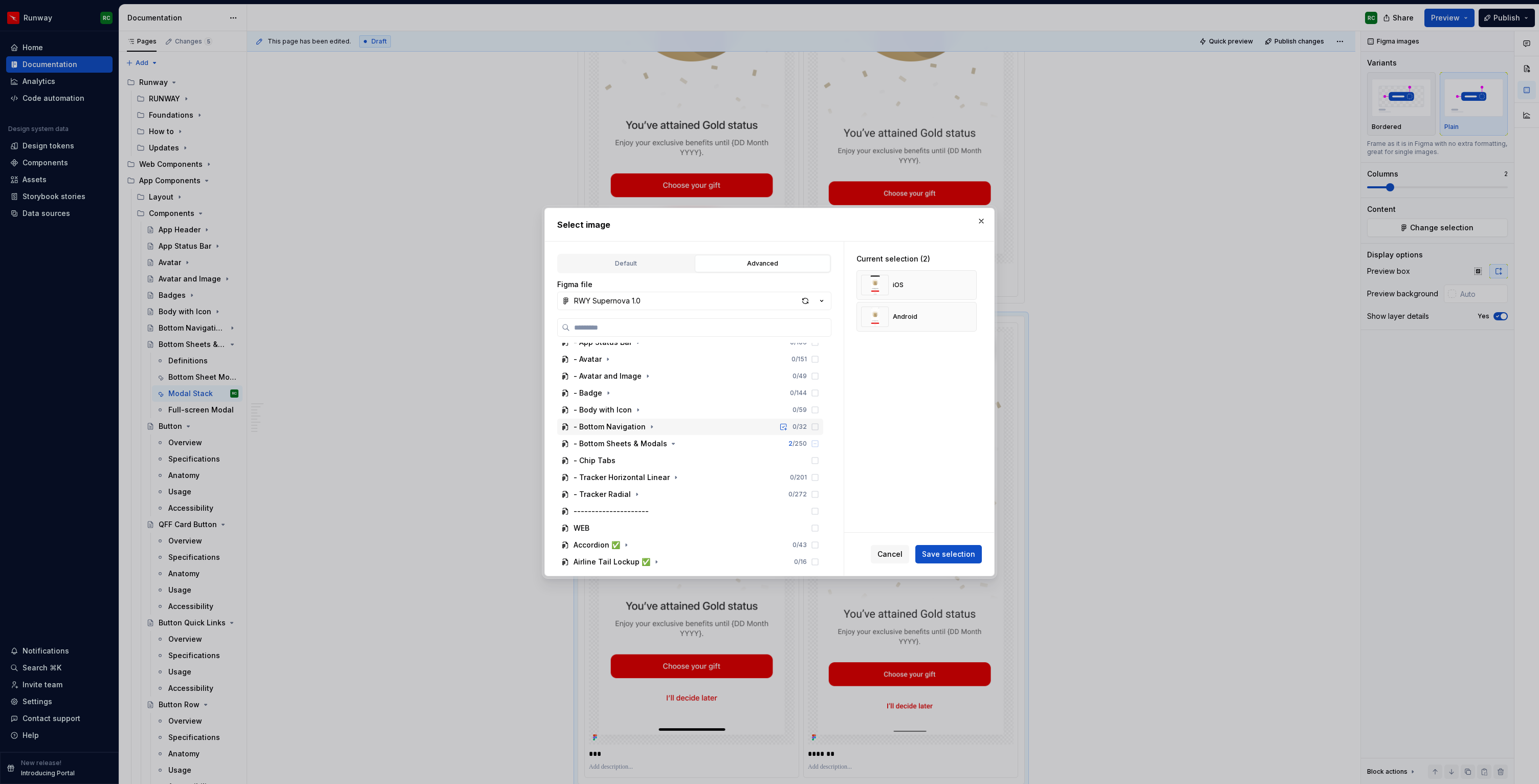
scroll to position [318, 0]
click at [673, 456] on icon "button" at bounding box center [674, 455] width 3 height 1
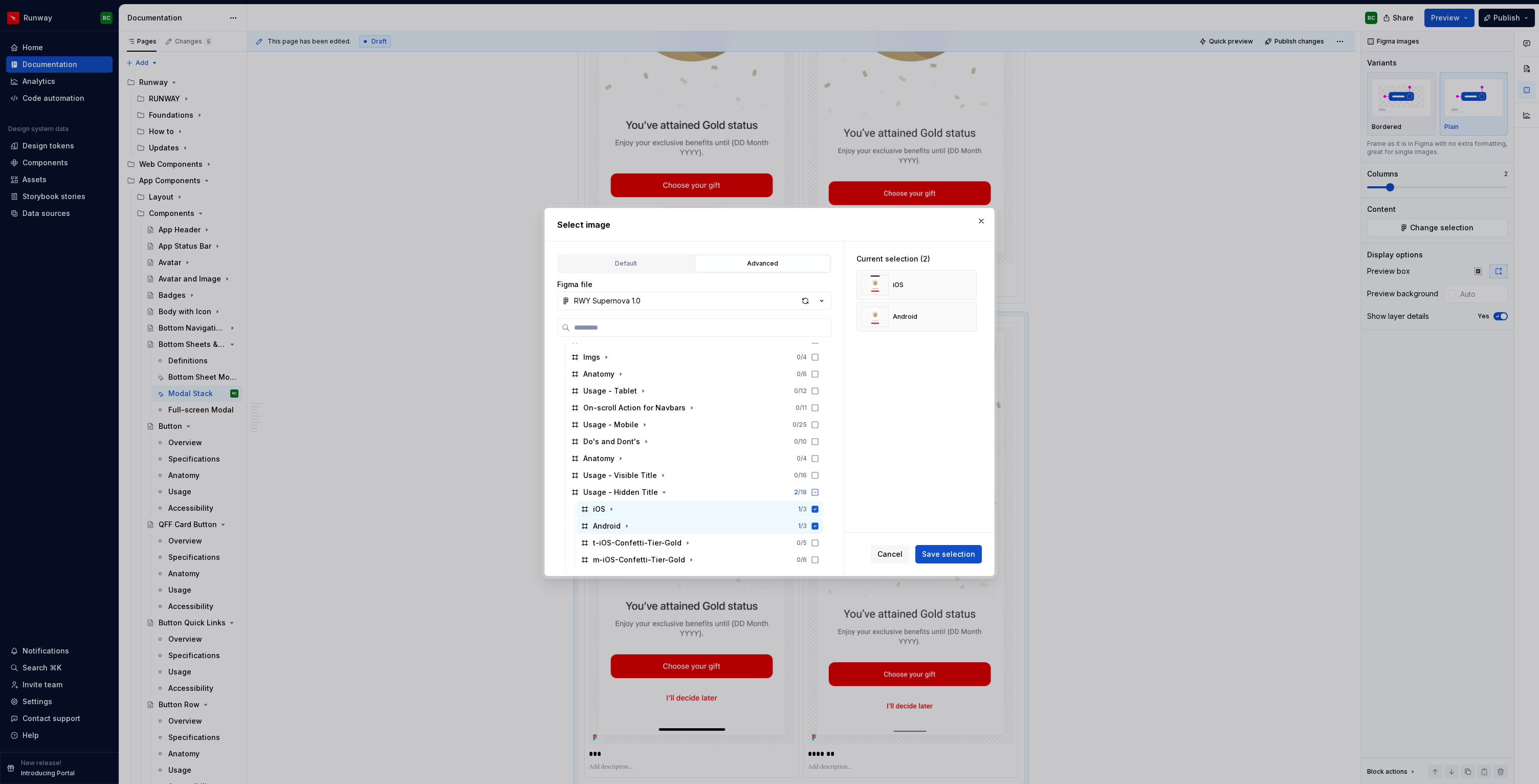
scroll to position [556, 0]
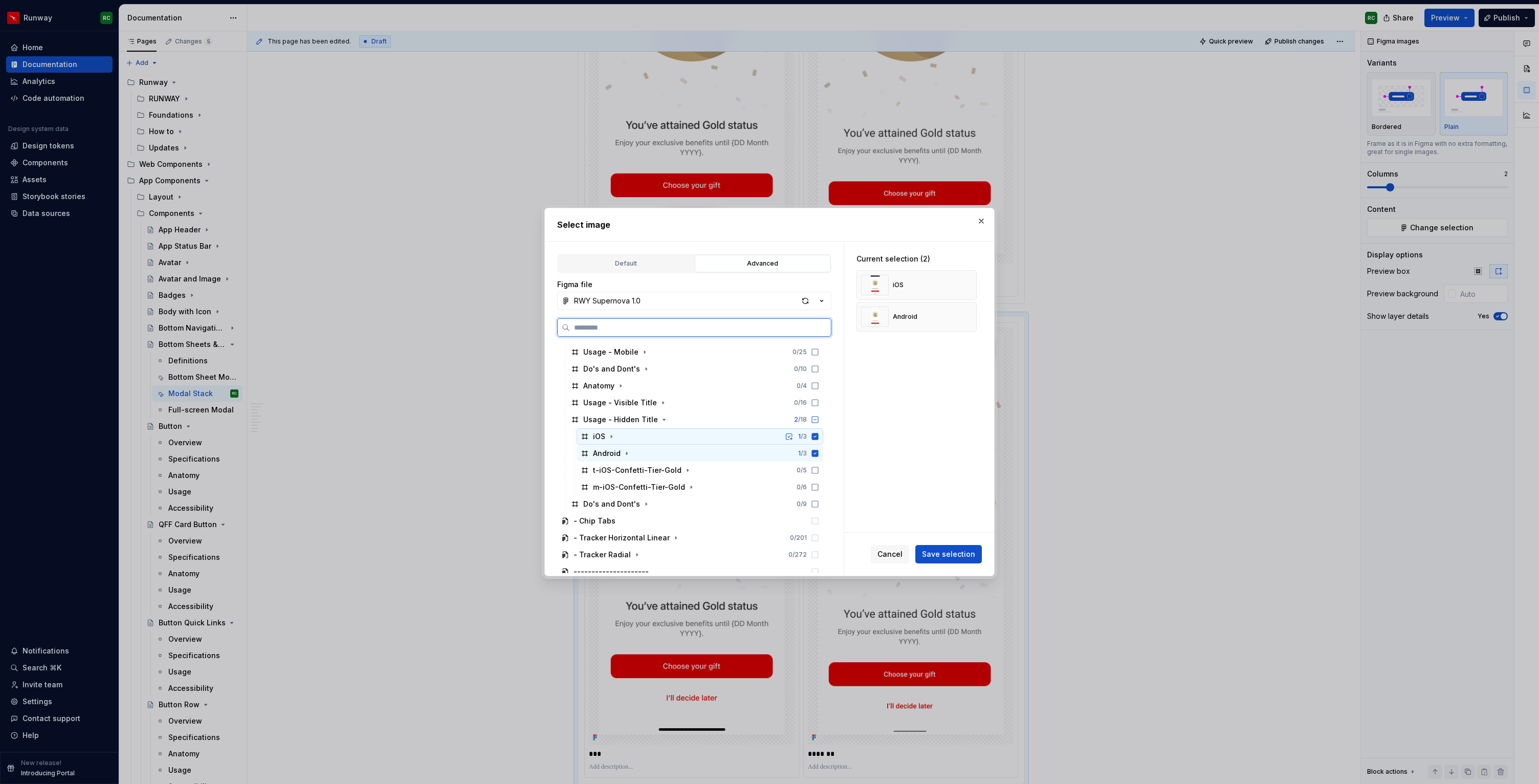
click at [690, 435] on div "iOS 1 / 3" at bounding box center [700, 437] width 247 height 16
click at [690, 456] on div "Android 1 / 3" at bounding box center [700, 453] width 247 height 16
click at [690, 469] on div "t-iOS-Confetti-Tier-Gold 0 / 5" at bounding box center [700, 470] width 247 height 16
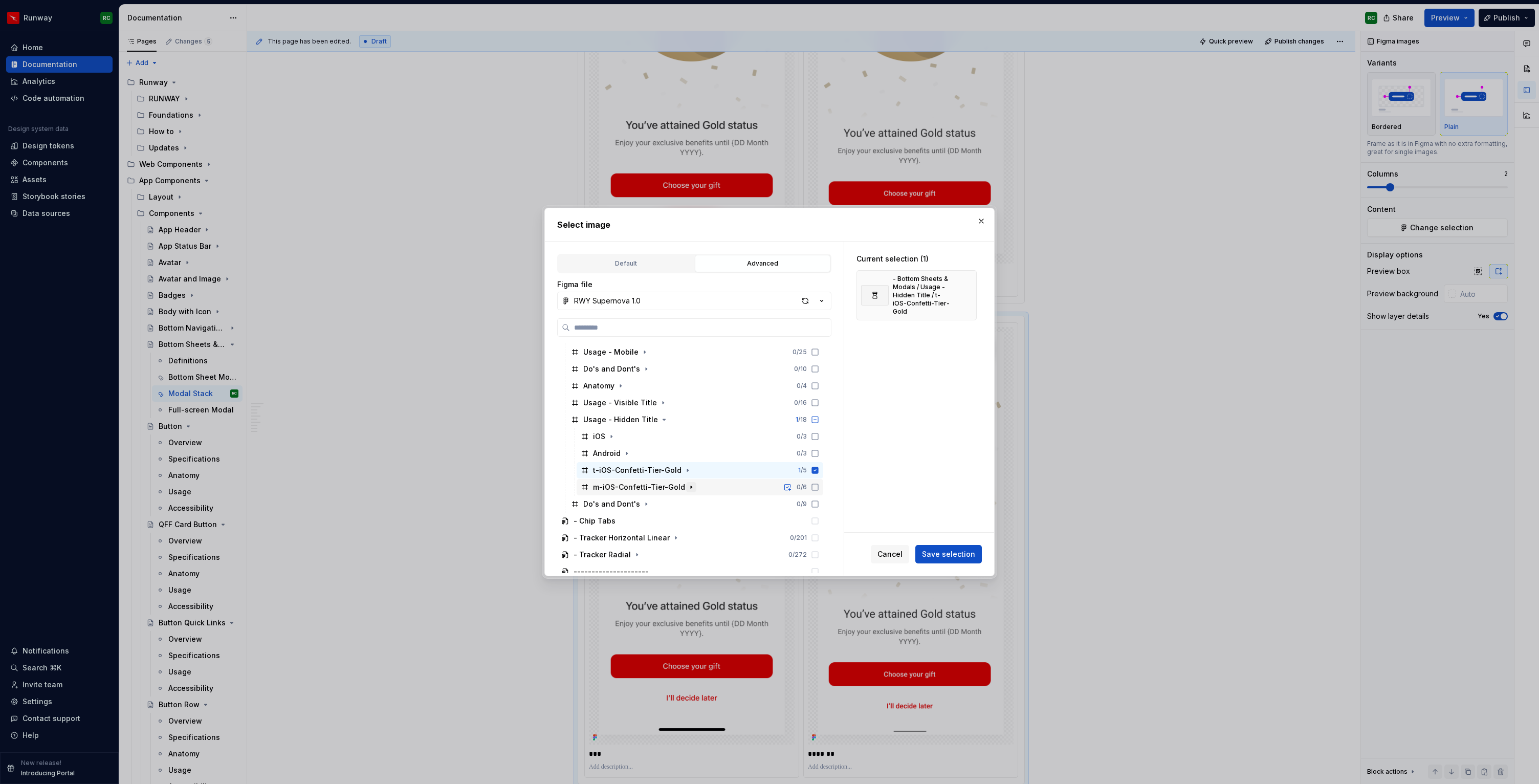
click at [690, 482] on button "button" at bounding box center [691, 486] width 10 height 10
click at [687, 488] on icon "button" at bounding box center [691, 486] width 8 height 8
click at [706, 489] on div "m-iOS-Confetti-Tier-Gold 0 / 6" at bounding box center [700, 487] width 247 height 16
click at [934, 550] on span "Save selection" at bounding box center [949, 554] width 53 height 10
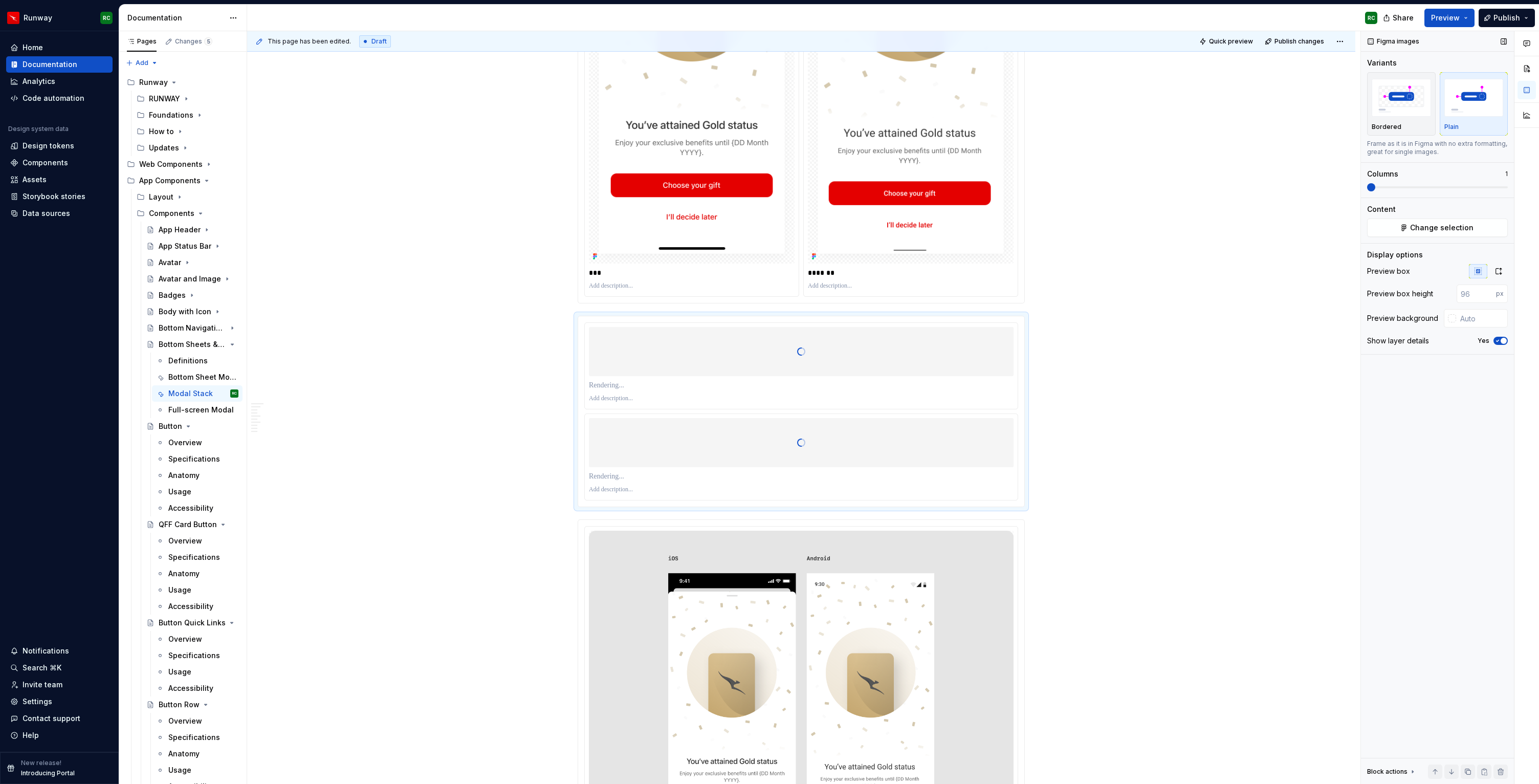
click at [1370, 189] on span at bounding box center [1438, 186] width 141 height 8
click at [1502, 270] on button "button" at bounding box center [1499, 271] width 18 height 15
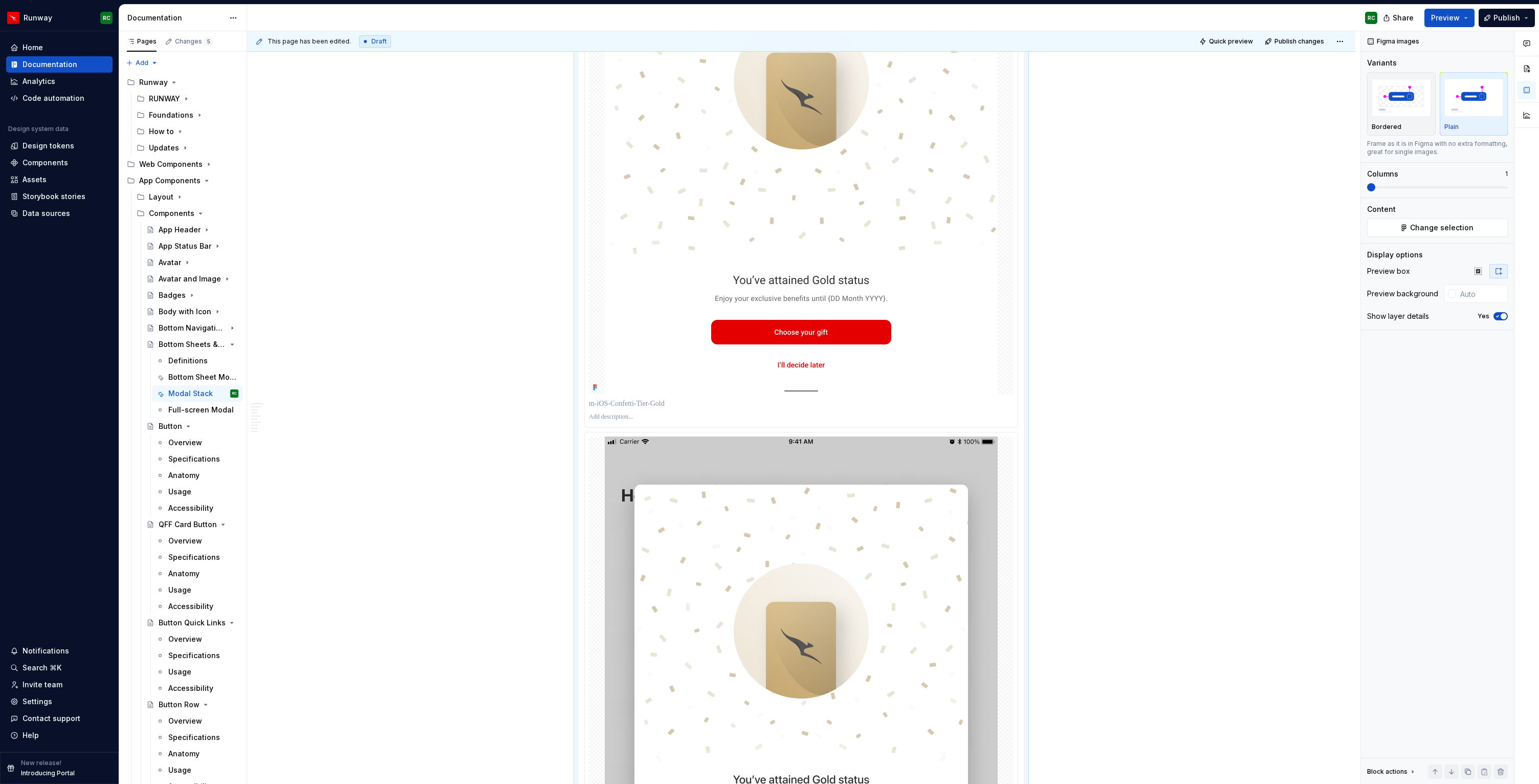
scroll to position [5286, 0]
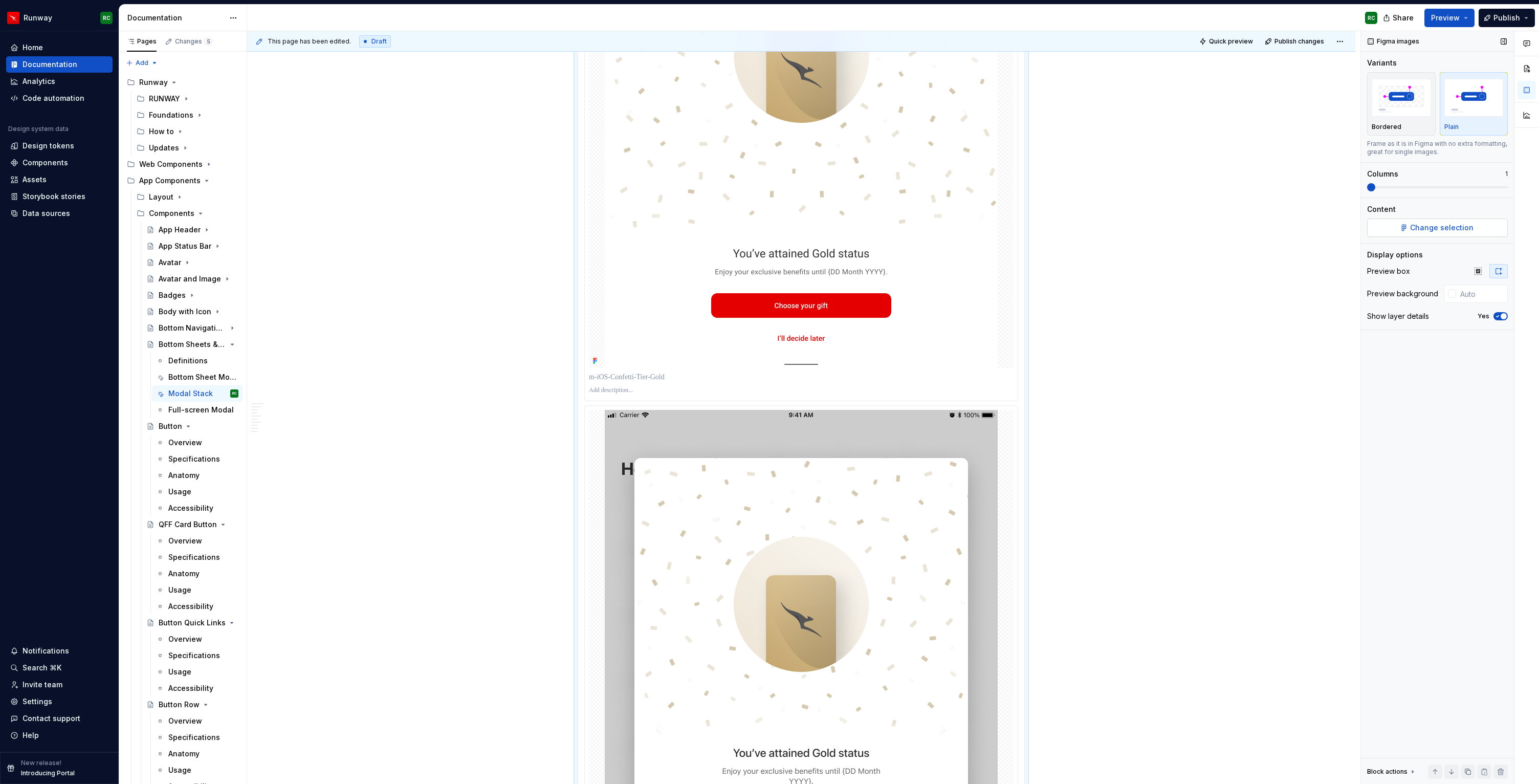
click at [1449, 232] on span "Change selection" at bounding box center [1441, 228] width 63 height 10
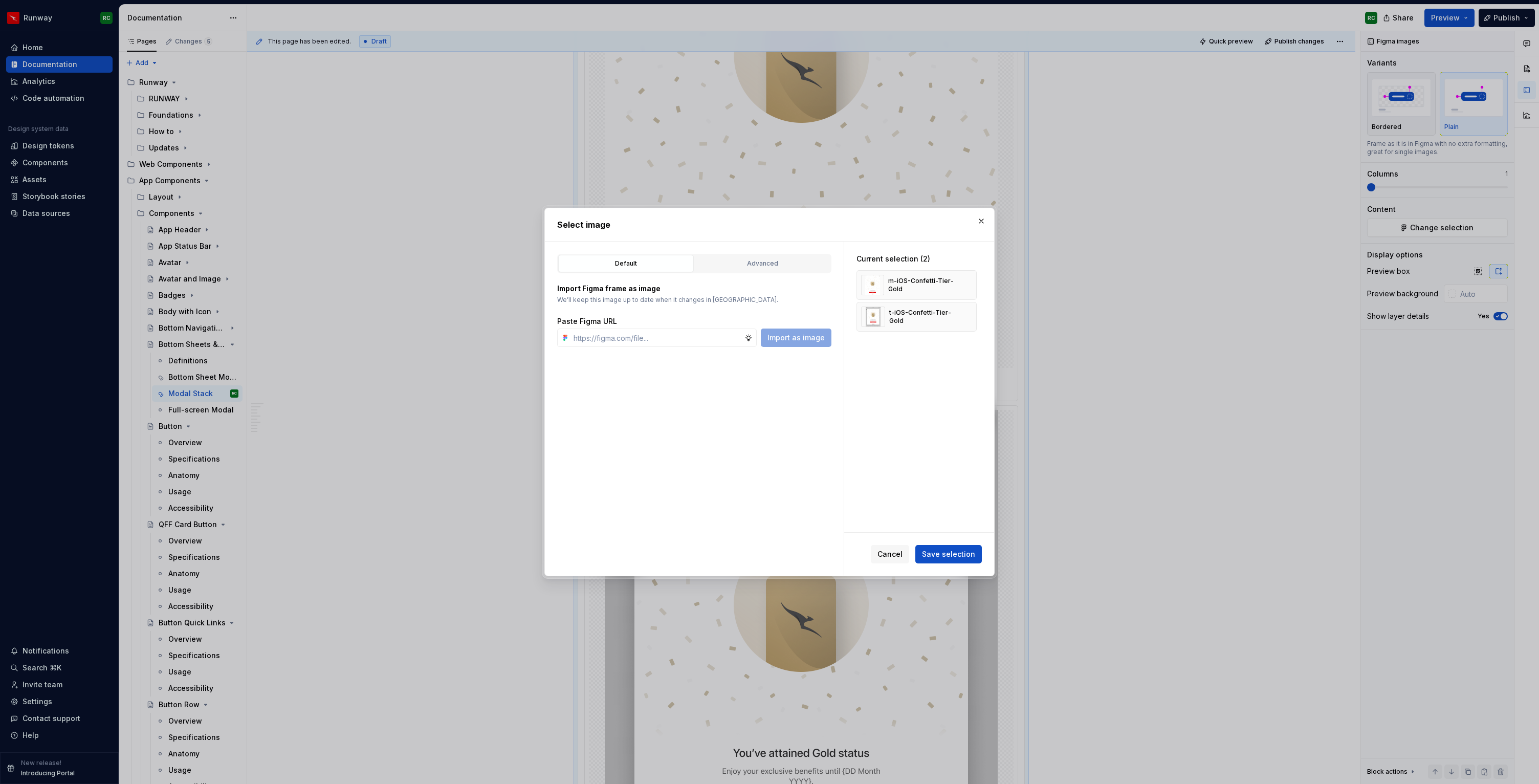
click at [727, 273] on div "Import Figma frame as image We’ll keep this image up to date when it changes in…" at bounding box center [695, 310] width 274 height 74
click at [731, 263] on div "Advanced" at bounding box center [762, 263] width 129 height 10
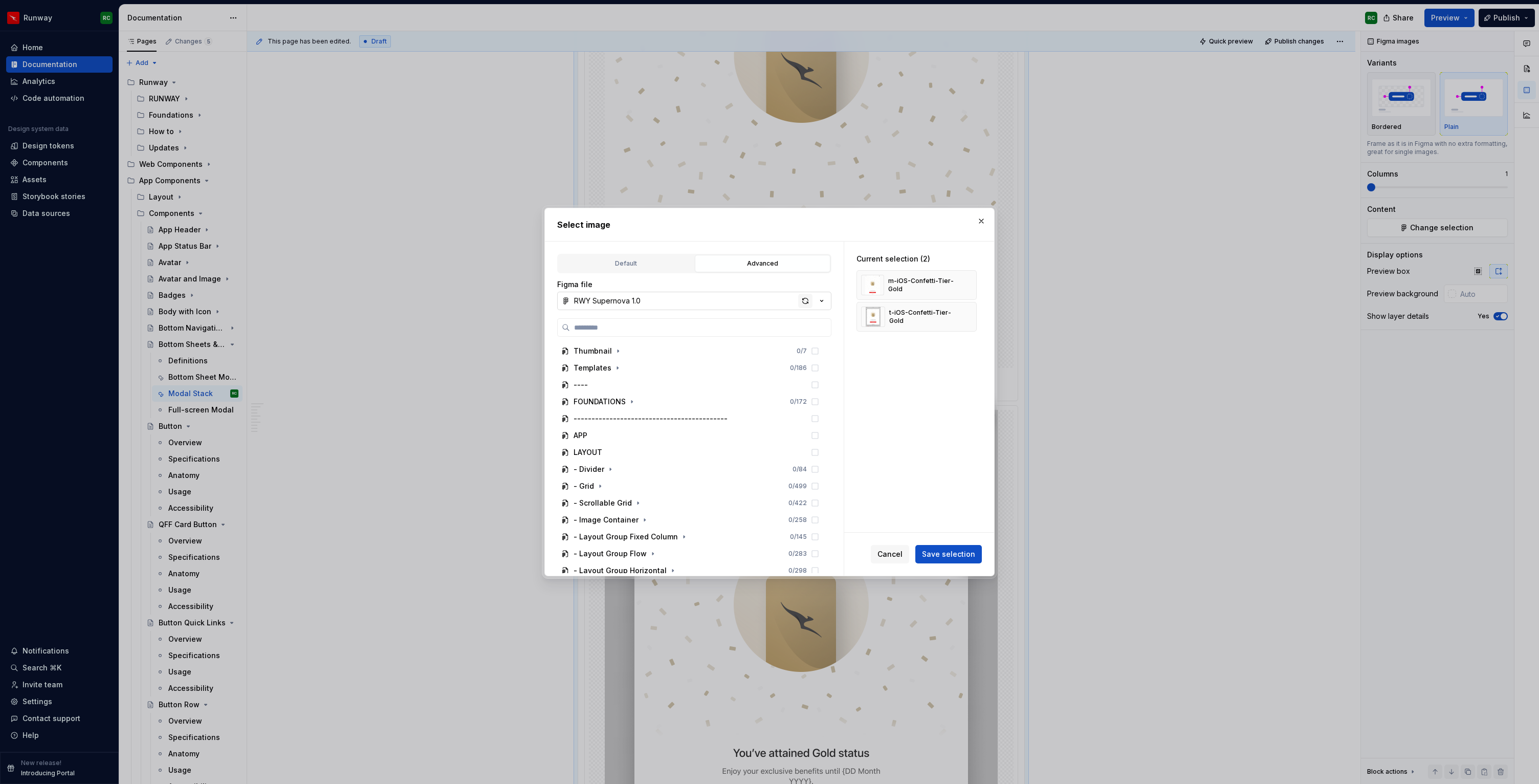
click at [801, 302] on div "button" at bounding box center [805, 301] width 15 height 15
click at [671, 382] on icon "button" at bounding box center [673, 382] width 8 height 8
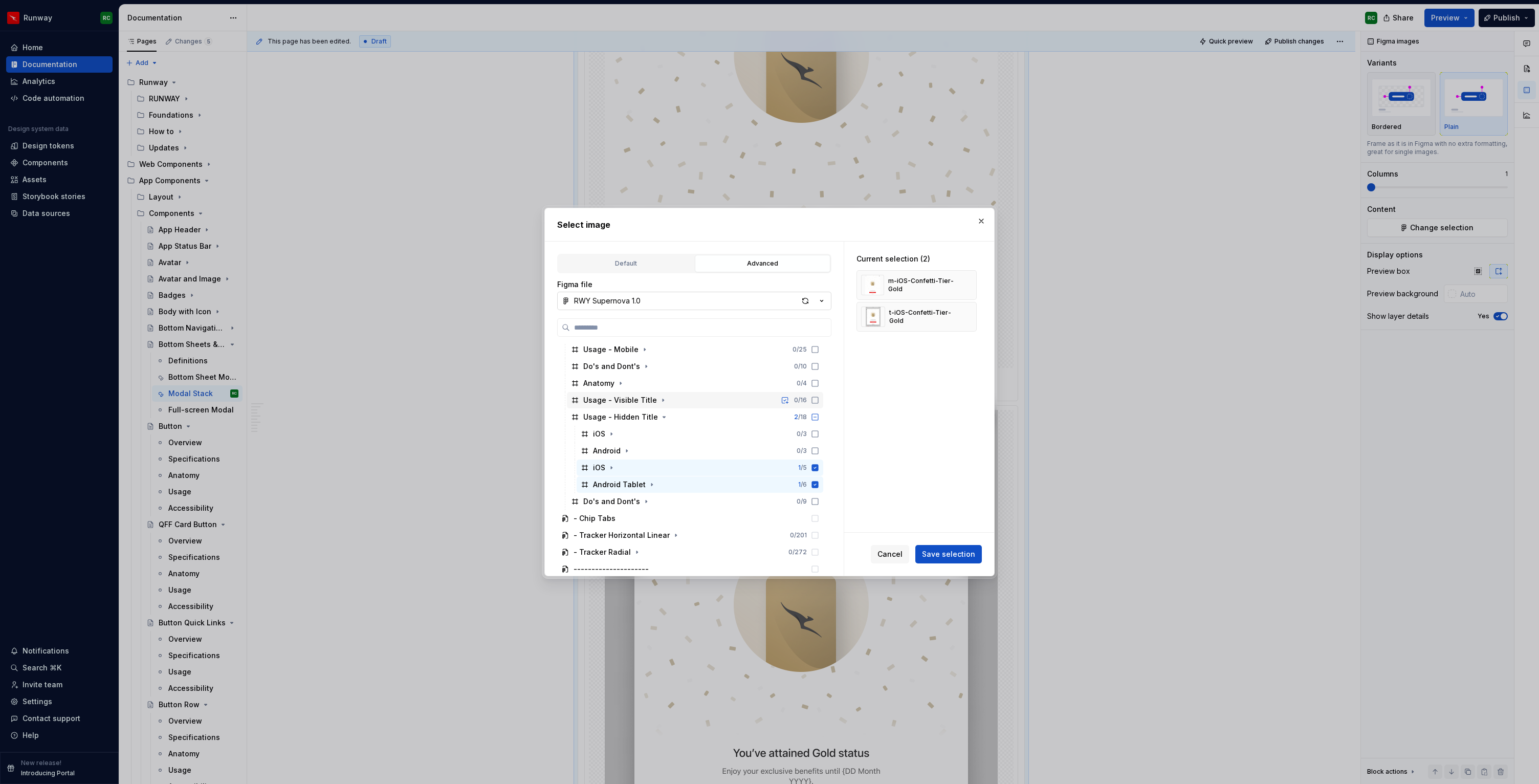
scroll to position [557, 0]
click at [968, 281] on button "button" at bounding box center [965, 285] width 15 height 15
click at [972, 284] on button "button" at bounding box center [965, 285] width 15 height 15
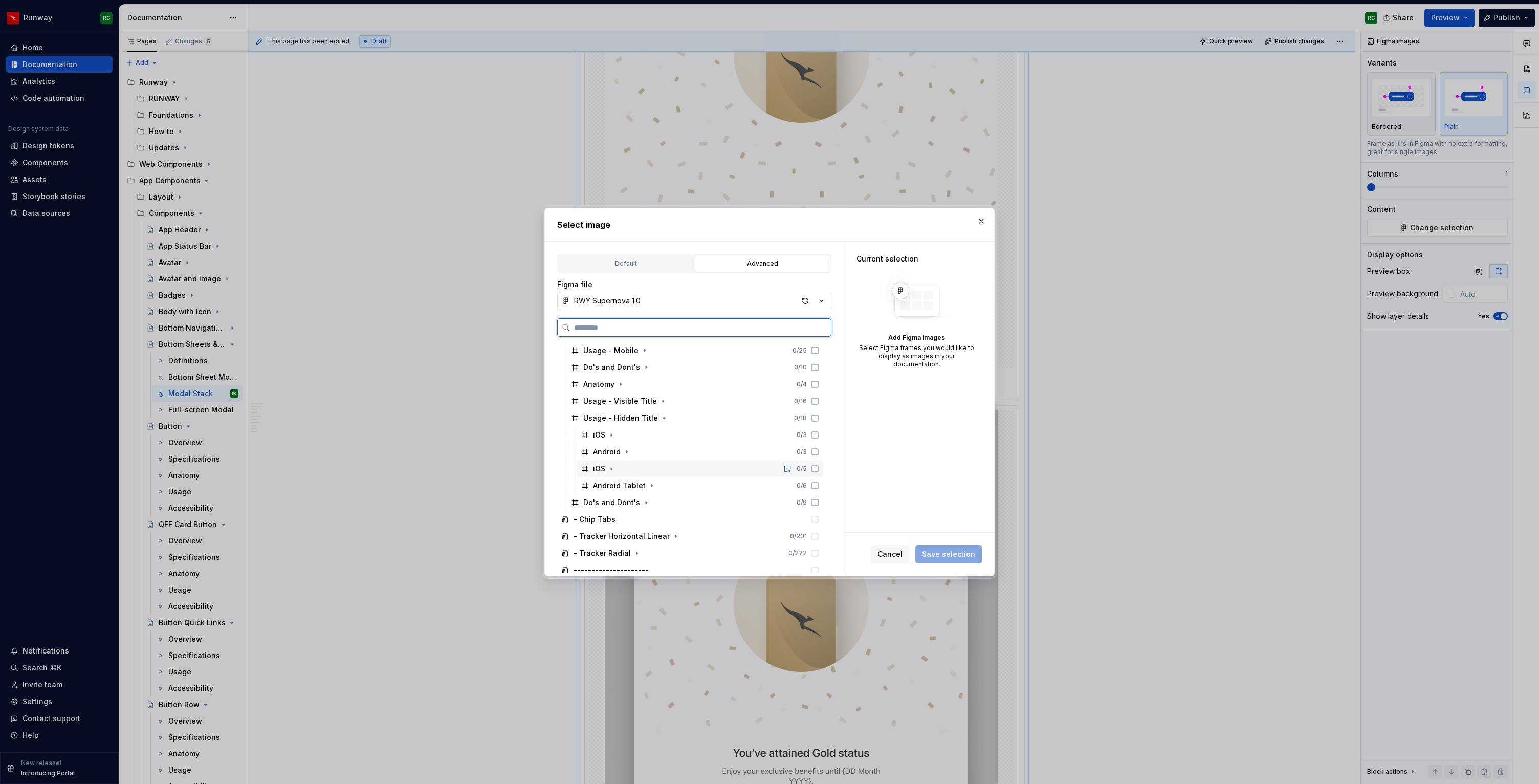
click at [687, 468] on div "iOS 0 / 5" at bounding box center [700, 469] width 247 height 16
click at [687, 480] on div "Android Tablet 0 / 6" at bounding box center [700, 485] width 247 height 16
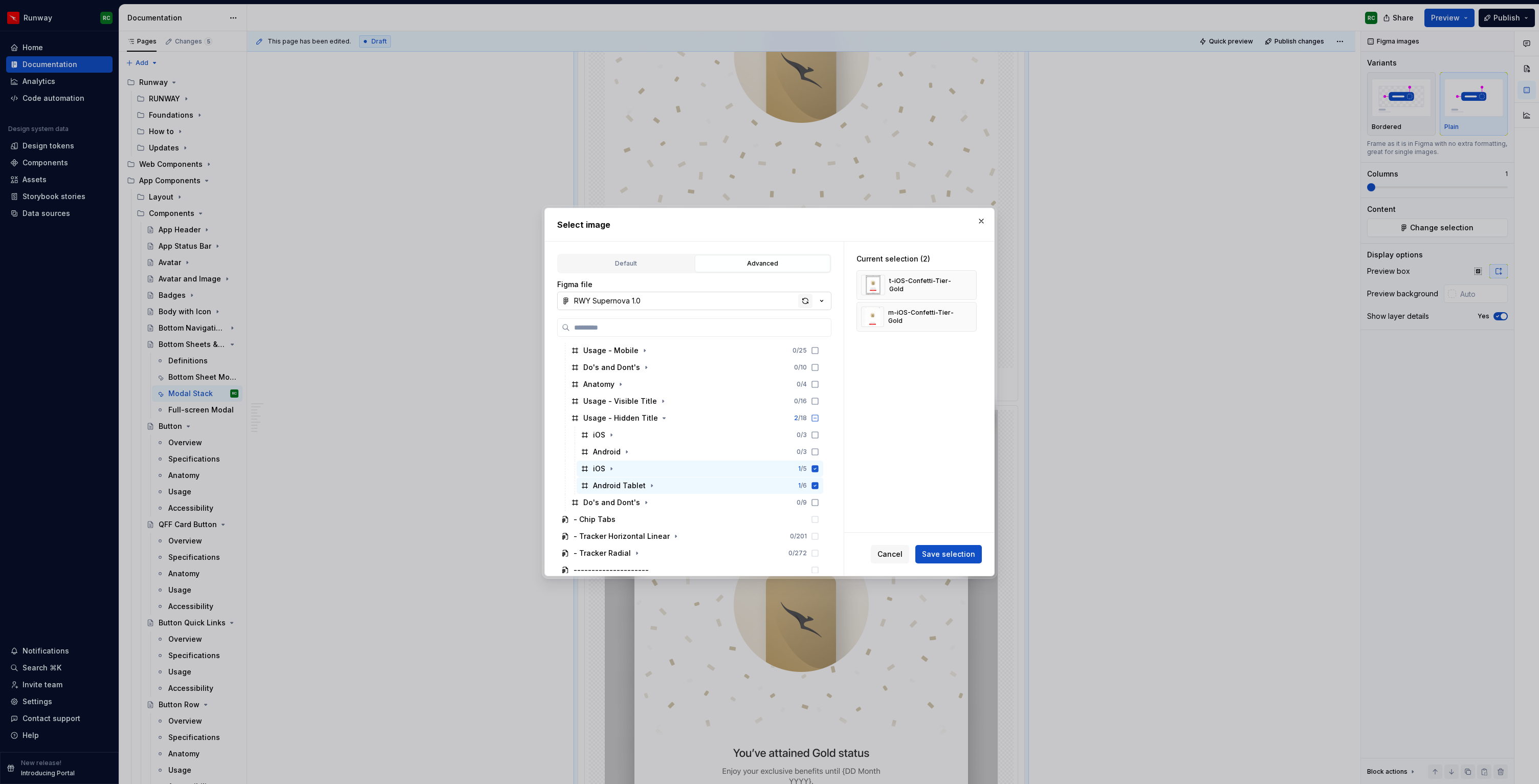
click at [805, 302] on div "button" at bounding box center [805, 301] width 15 height 15
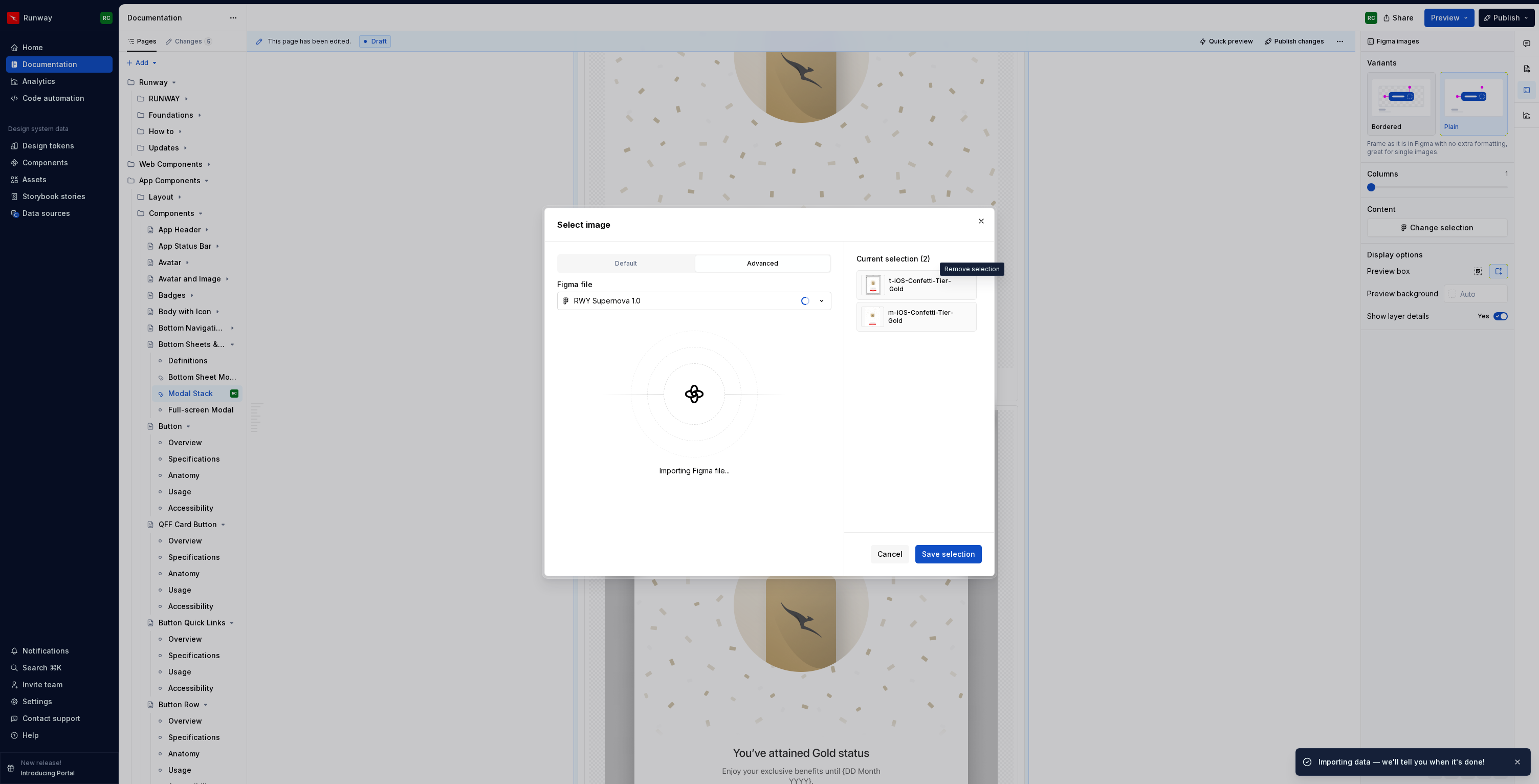
drag, startPoint x: 969, startPoint y: 285, endPoint x: 962, endPoint y: 308, distance: 24.0
click at [969, 285] on button "button" at bounding box center [965, 285] width 15 height 15
click at [970, 289] on button "button" at bounding box center [965, 285] width 15 height 15
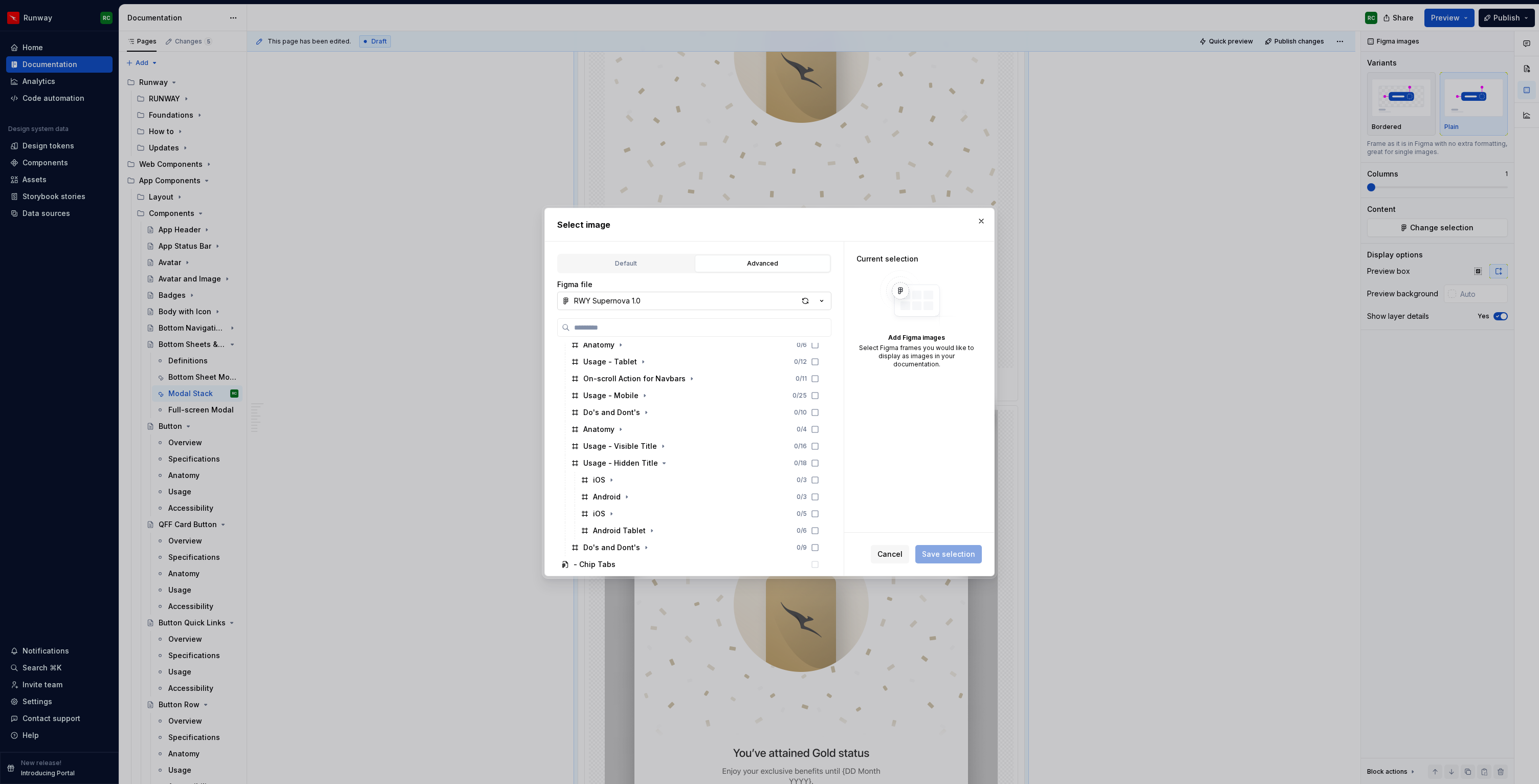
scroll to position [514, 0]
click at [805, 302] on div "button" at bounding box center [805, 301] width 15 height 15
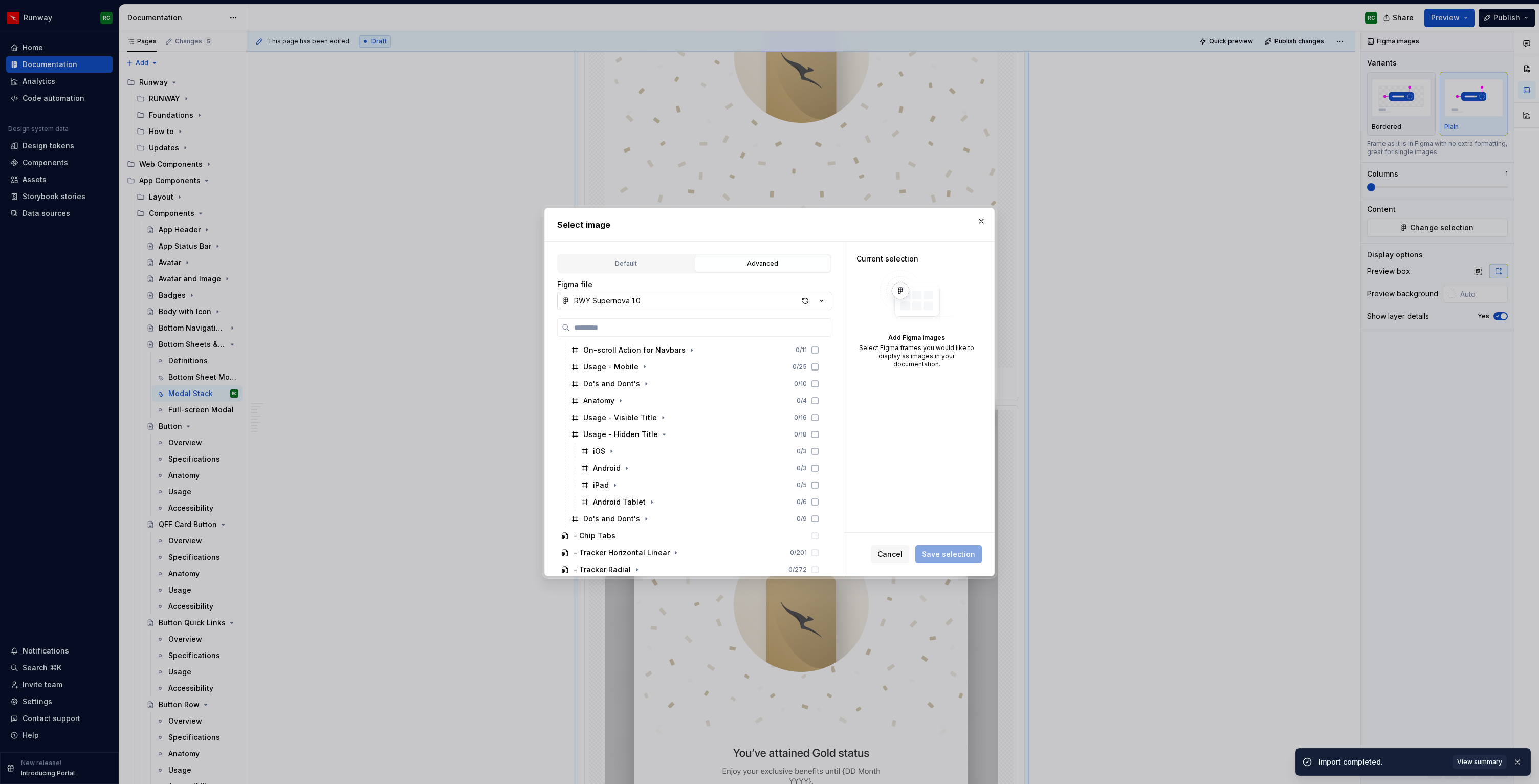
scroll to position [539, 0]
click at [666, 489] on div "iPad 0 / 5" at bounding box center [700, 487] width 247 height 16
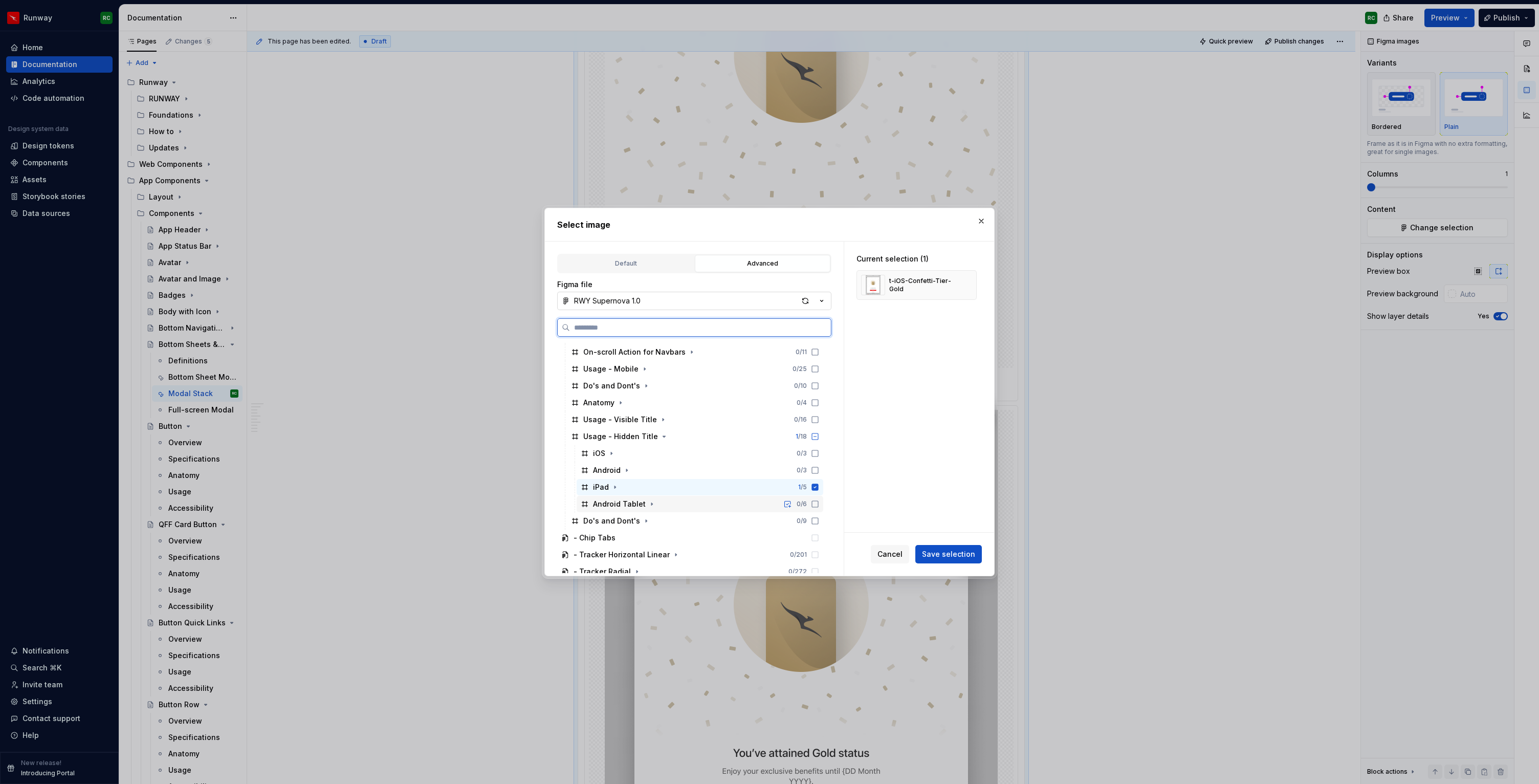
click at [668, 503] on div "Android Tablet 0 / 6" at bounding box center [700, 503] width 247 height 16
click at [938, 547] on button "Save selection" at bounding box center [948, 554] width 67 height 18
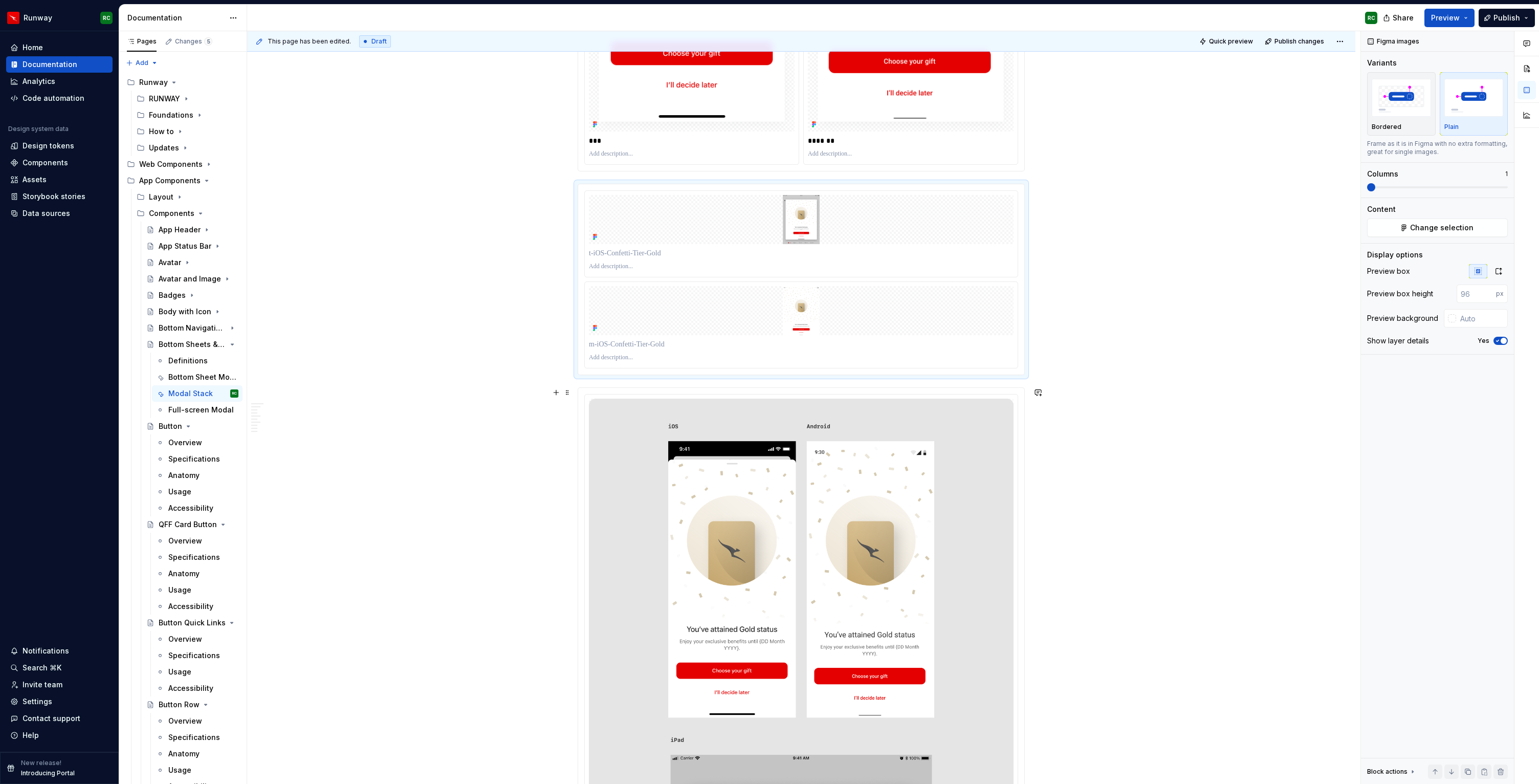
scroll to position [4912, 0]
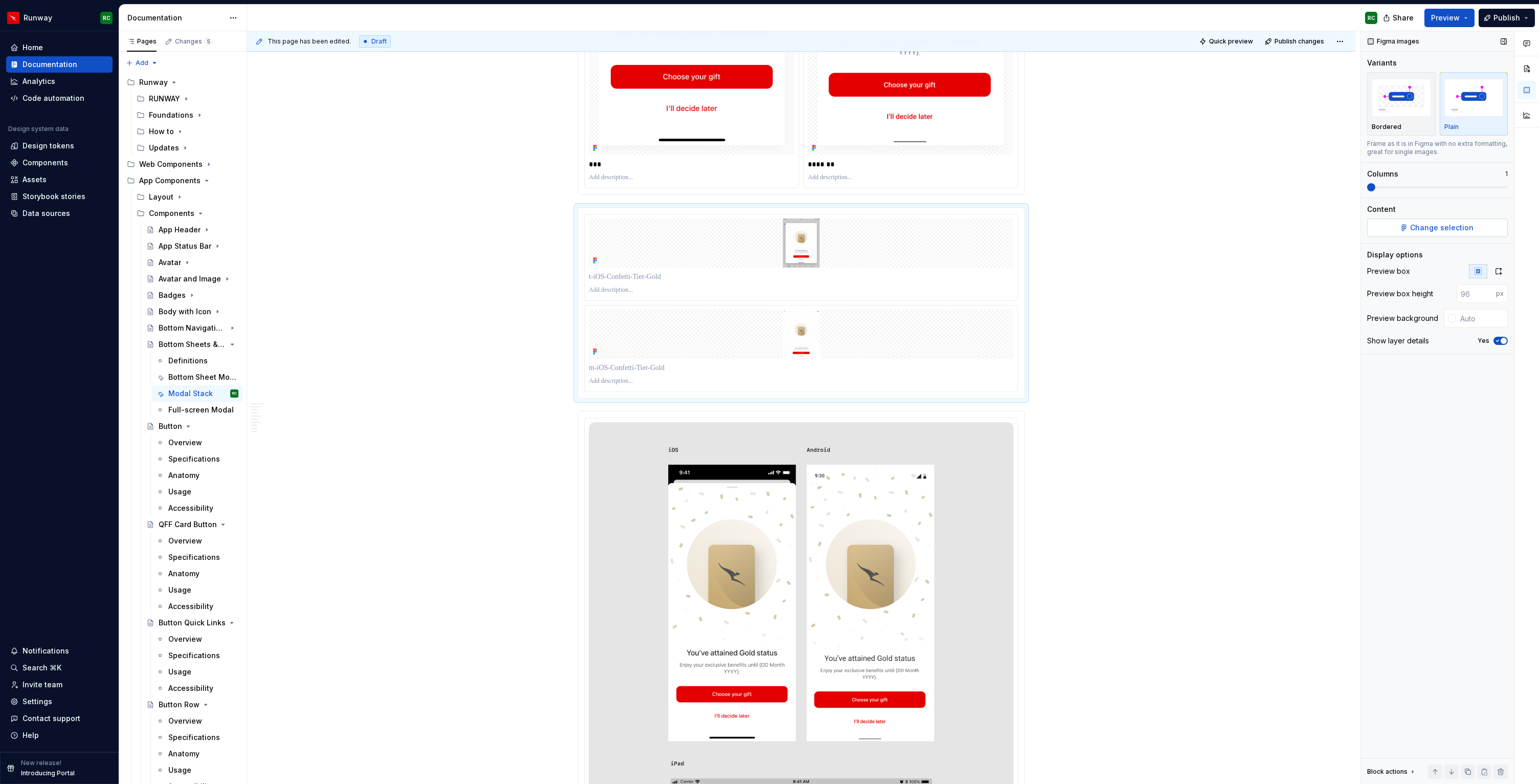
click at [1428, 231] on span "Change selection" at bounding box center [1441, 228] width 63 height 10
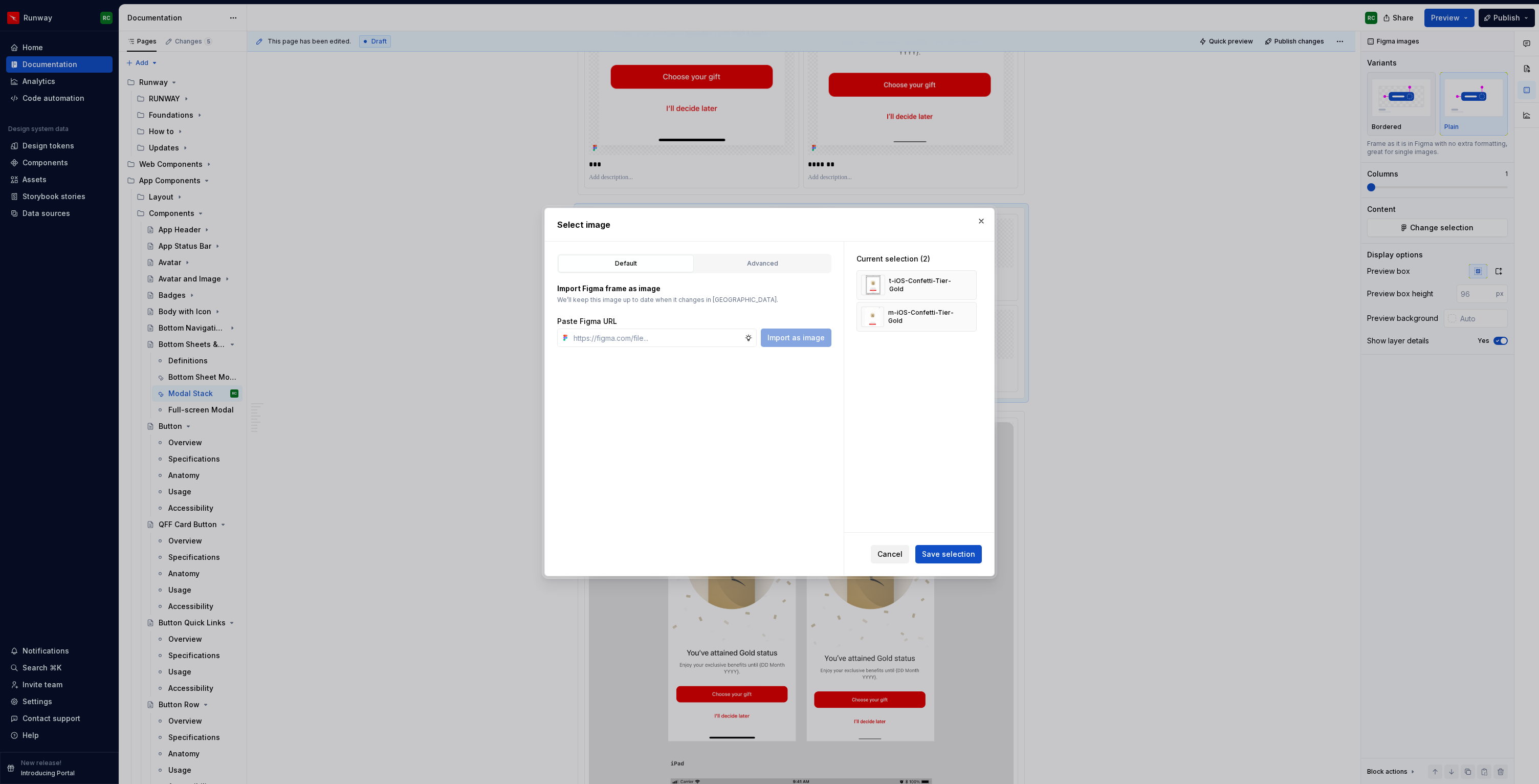
type textarea "*"
click at [980, 219] on button "button" at bounding box center [982, 221] width 15 height 15
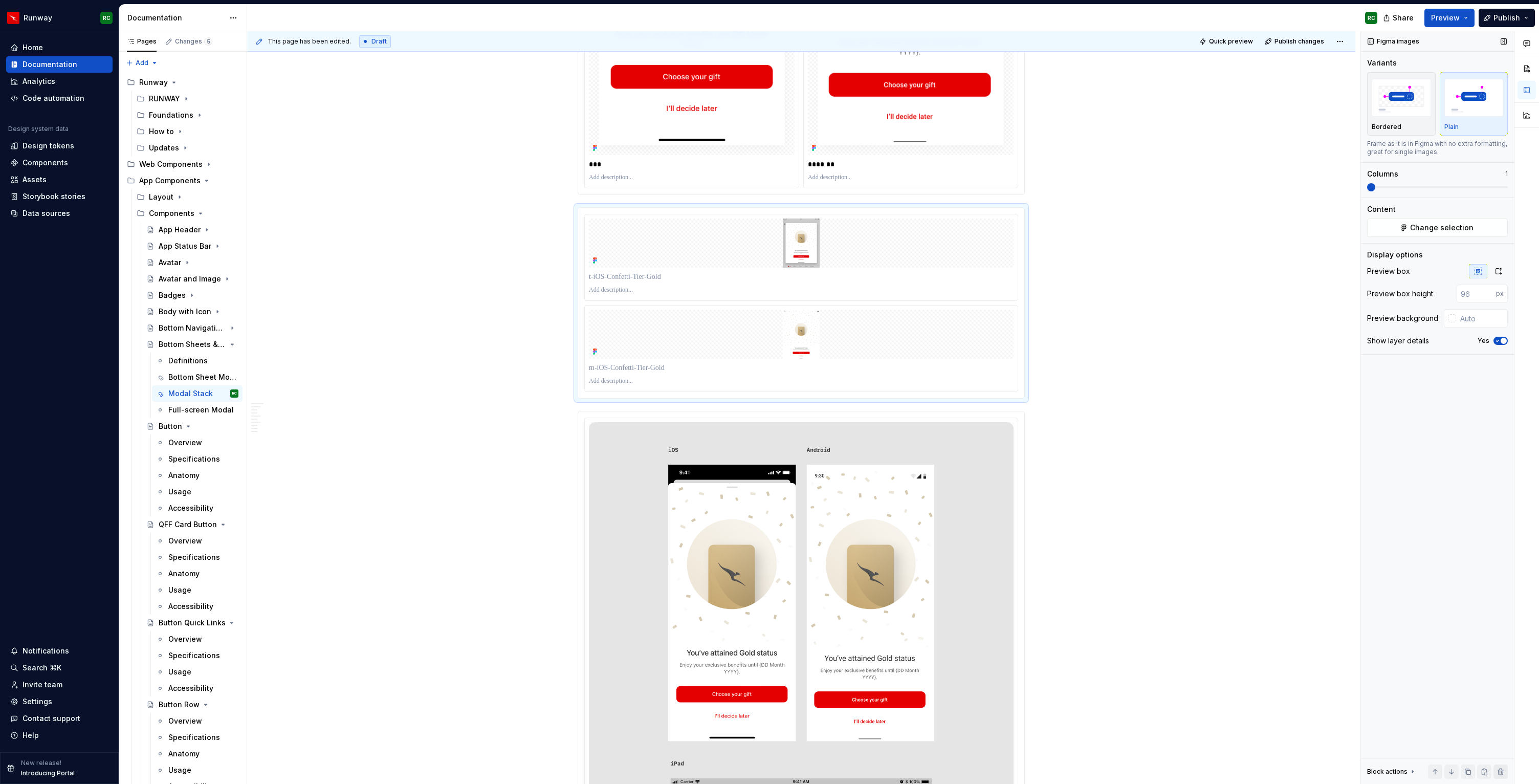
click at [1502, 765] on button "button" at bounding box center [1501, 771] width 15 height 15
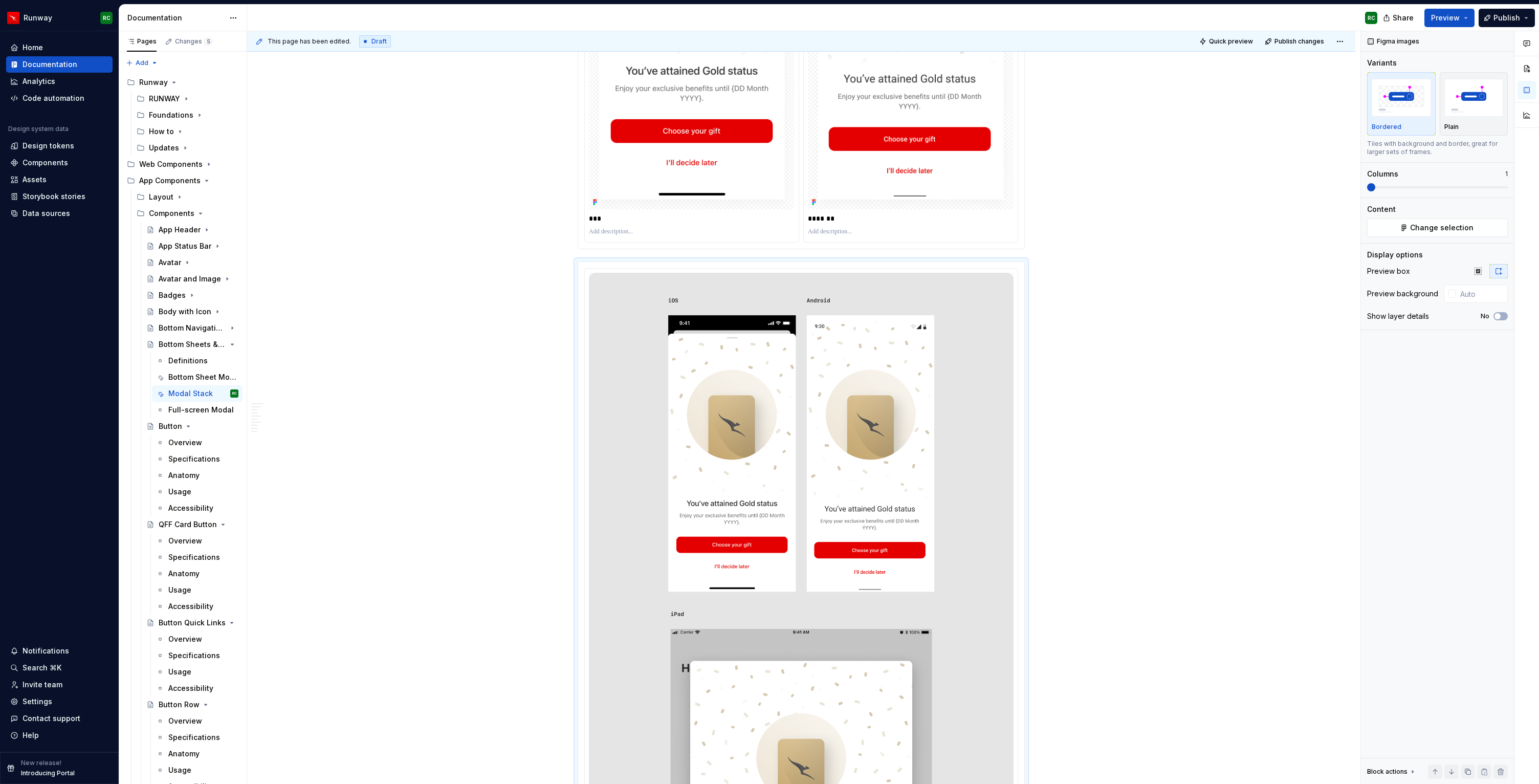
scroll to position [4704, 0]
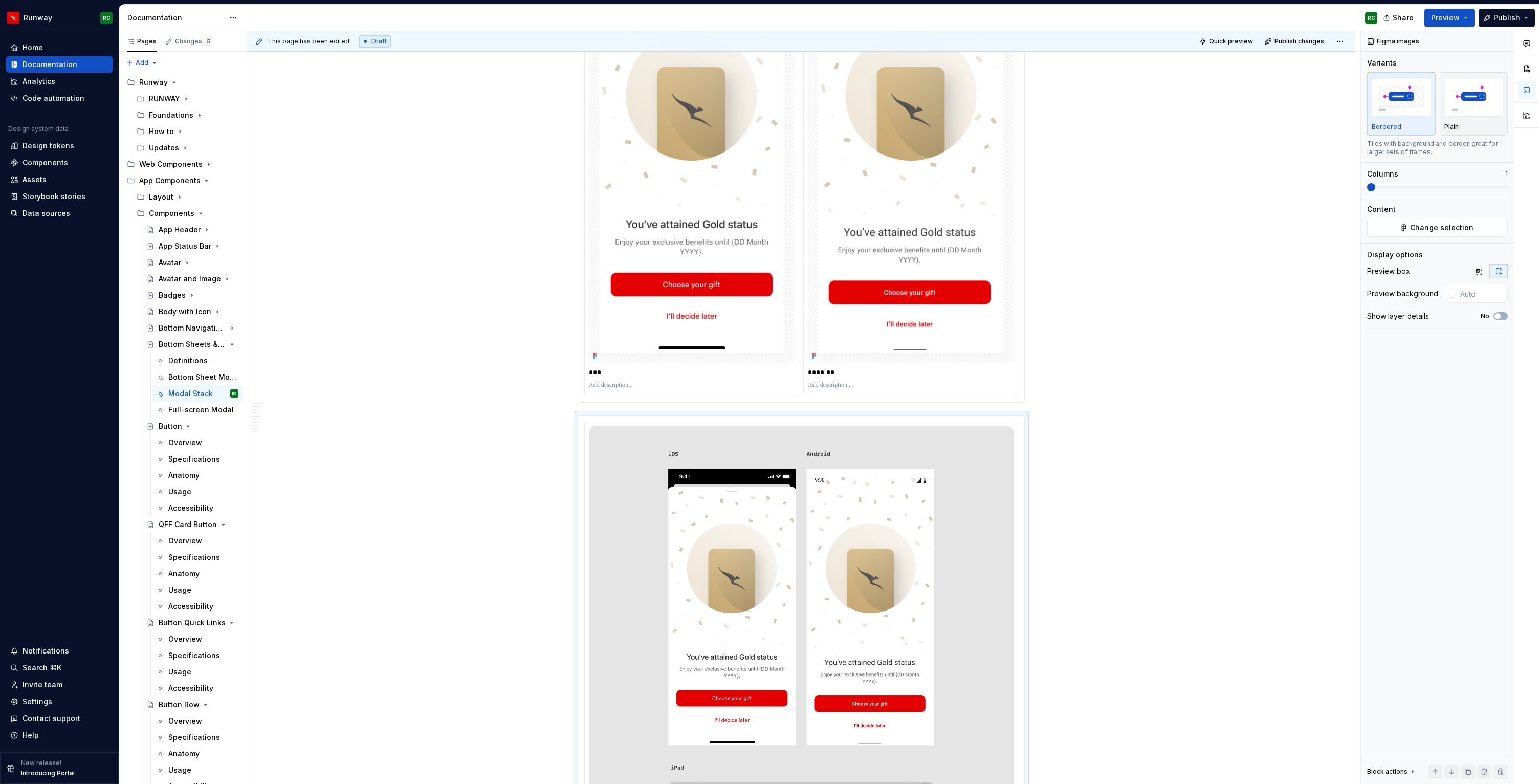
click at [912, 253] on img at bounding box center [910, 154] width 206 height 418
click at [1469, 767] on button "button" at bounding box center [1468, 771] width 15 height 15
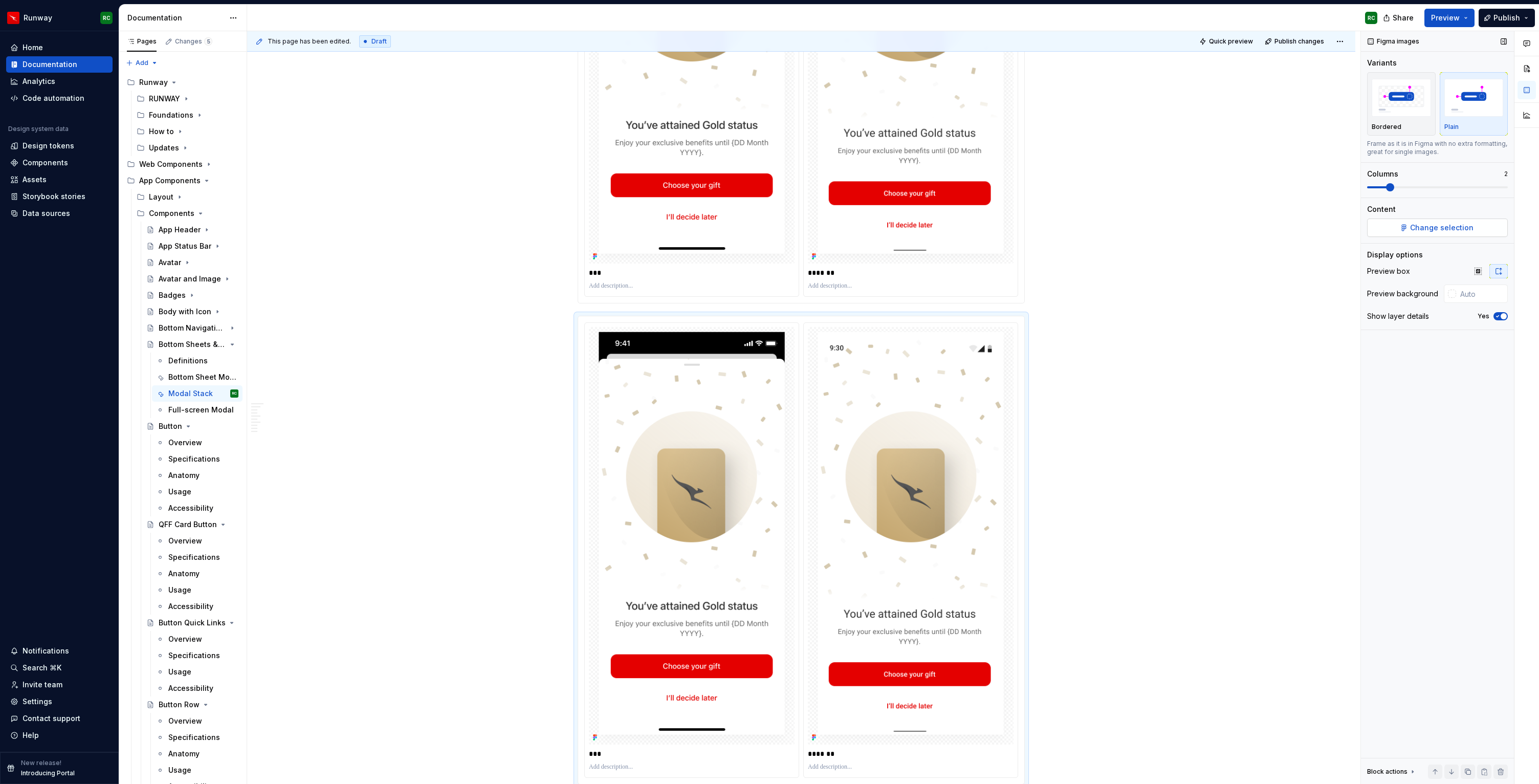
click at [1439, 223] on span "Change selection" at bounding box center [1441, 228] width 63 height 10
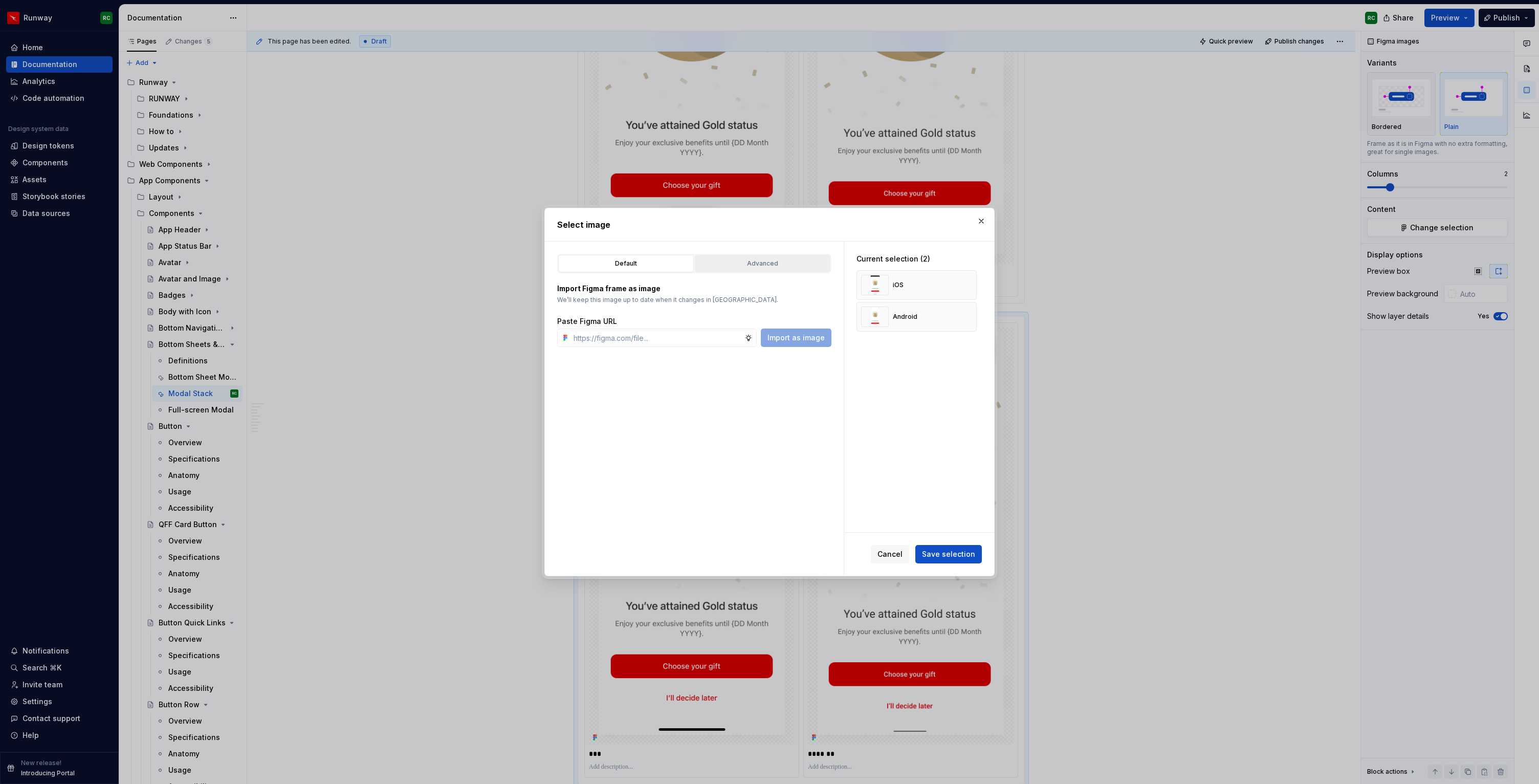
click at [764, 260] on div "Advanced" at bounding box center [762, 263] width 129 height 10
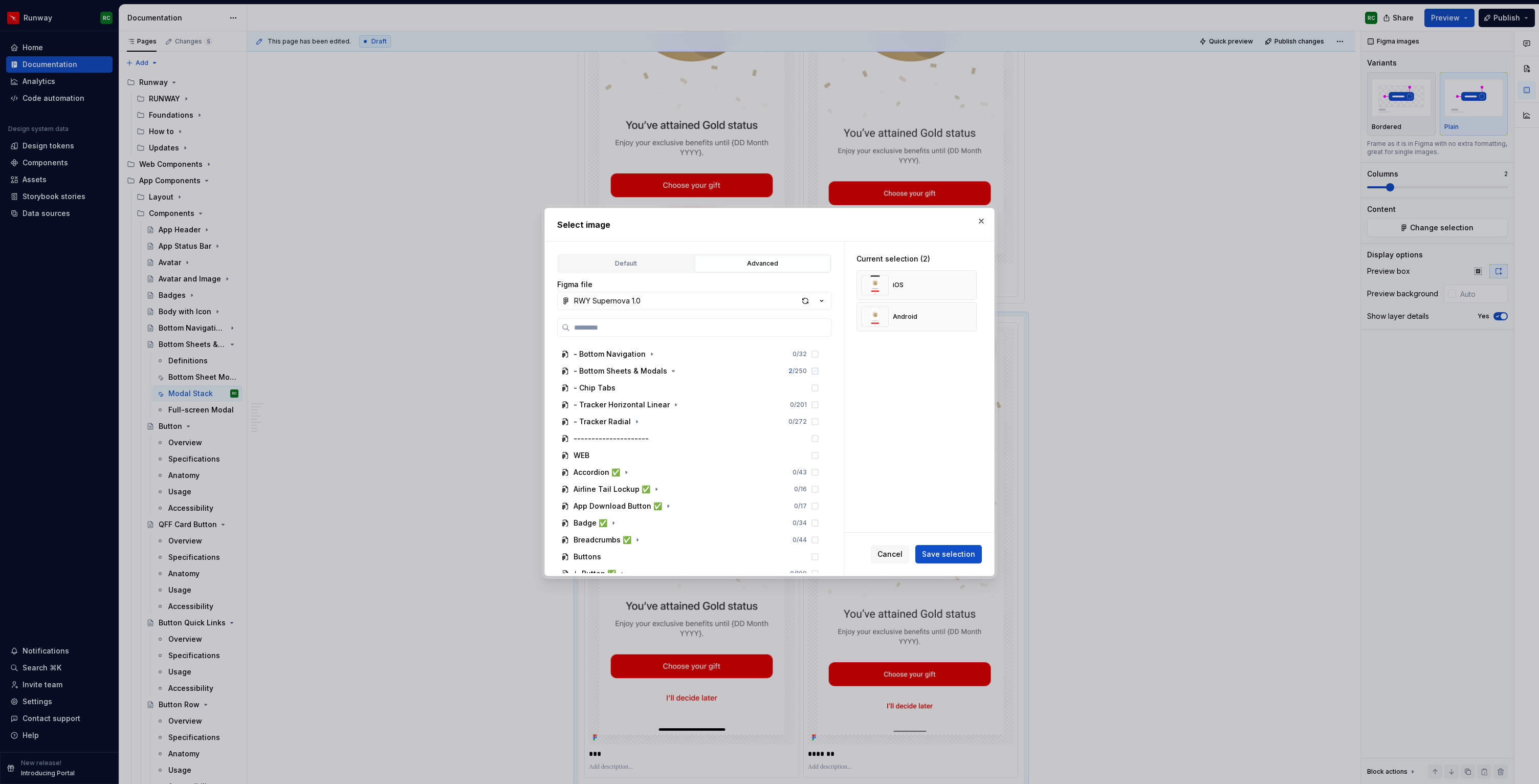
scroll to position [387, 0]
click at [669, 382] on icon "button" at bounding box center [673, 385] width 8 height 8
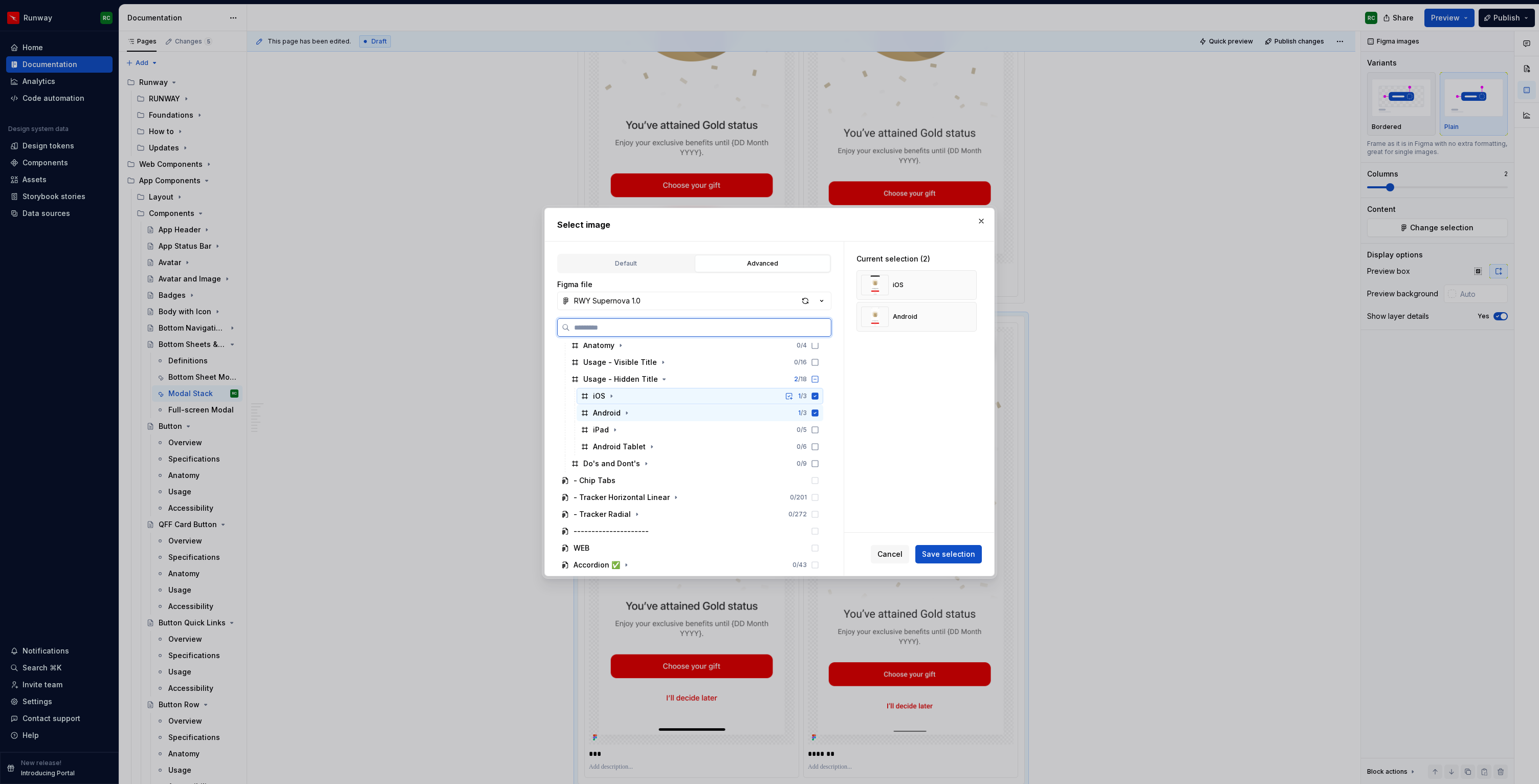
click at [669, 398] on div "iOS 1 / 3" at bounding box center [700, 396] width 247 height 16
click at [668, 406] on div "Android 1 / 3" at bounding box center [700, 413] width 247 height 16
click at [666, 426] on div "iPad 0 / 5" at bounding box center [700, 429] width 247 height 16
click at [678, 447] on div "Android Tablet 0 / 6" at bounding box center [700, 447] width 247 height 16
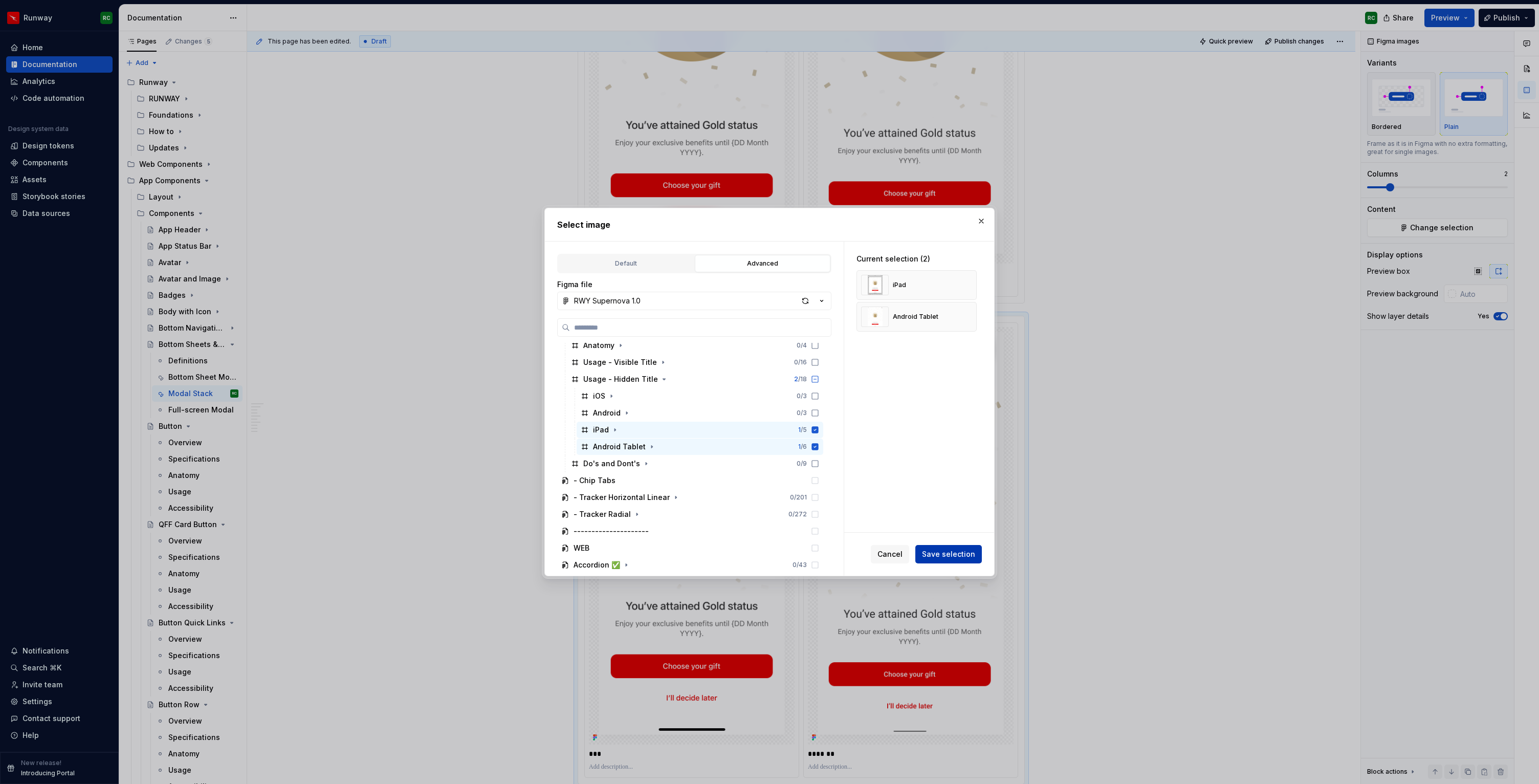
click at [933, 551] on span "Save selection" at bounding box center [949, 554] width 53 height 10
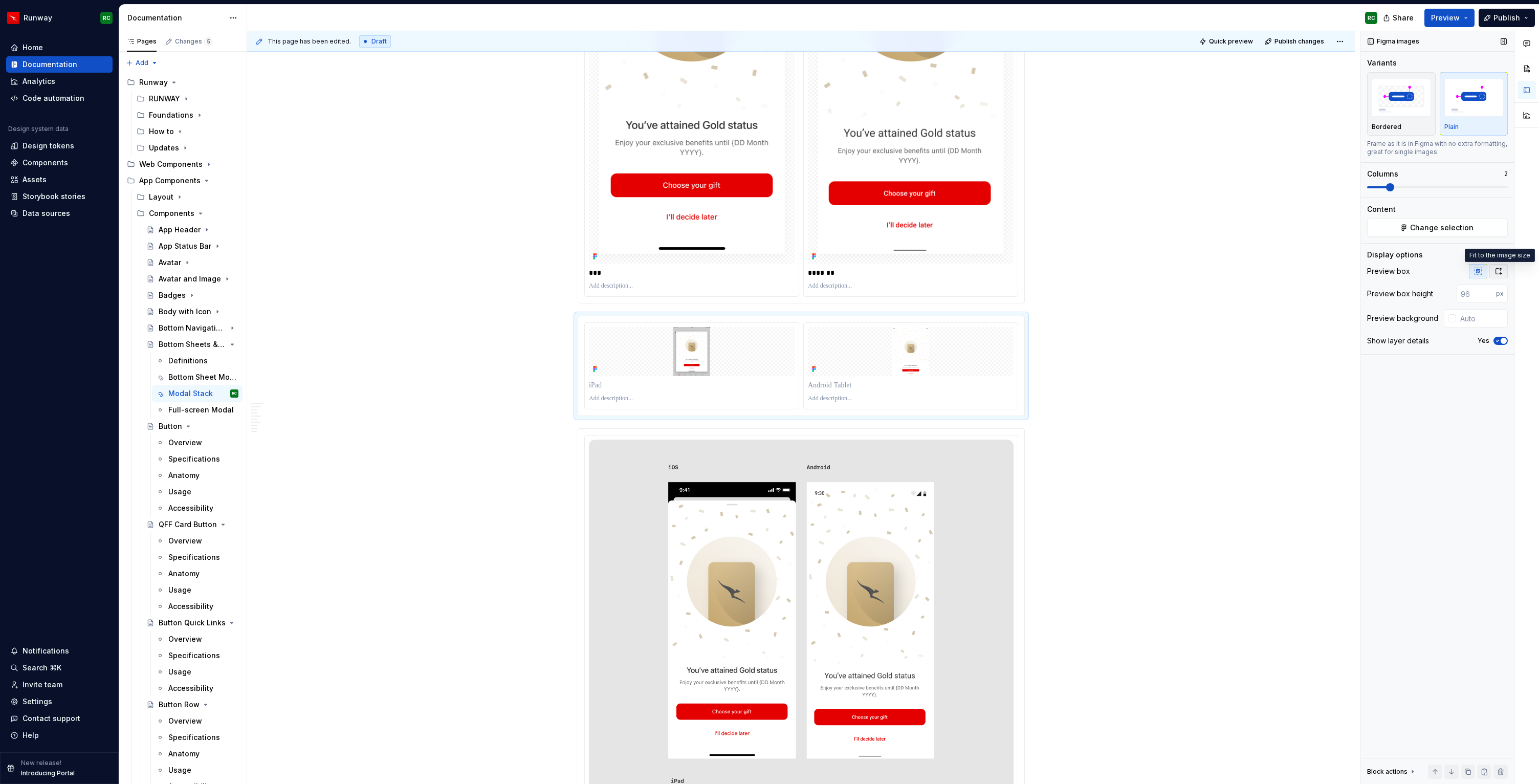
click at [1501, 270] on icon "button" at bounding box center [1498, 270] width 8 height 8
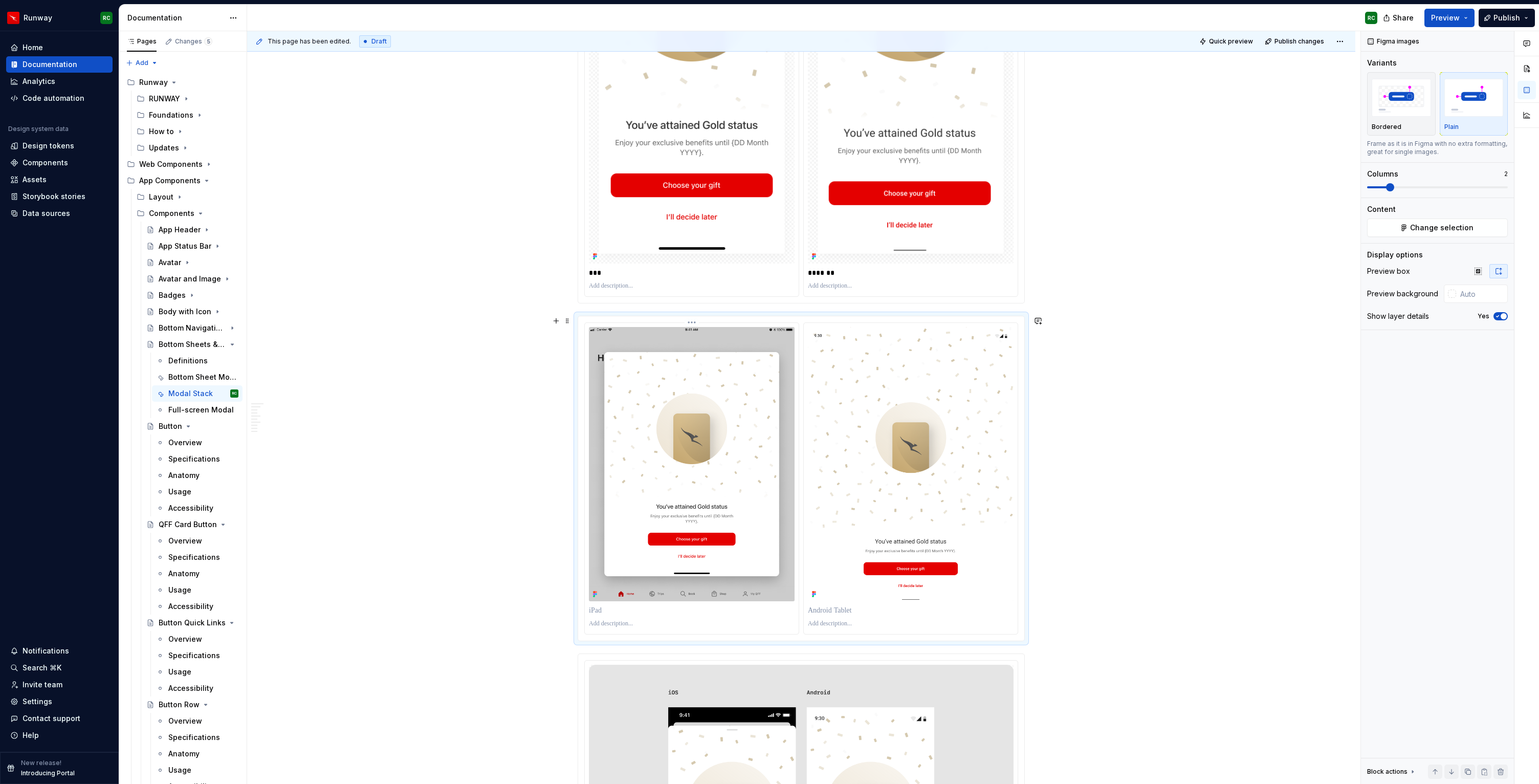
click at [666, 611] on p at bounding box center [691, 609] width 206 height 10
click at [876, 604] on div at bounding box center [910, 610] width 206 height 15
click at [875, 610] on p at bounding box center [910, 609] width 206 height 10
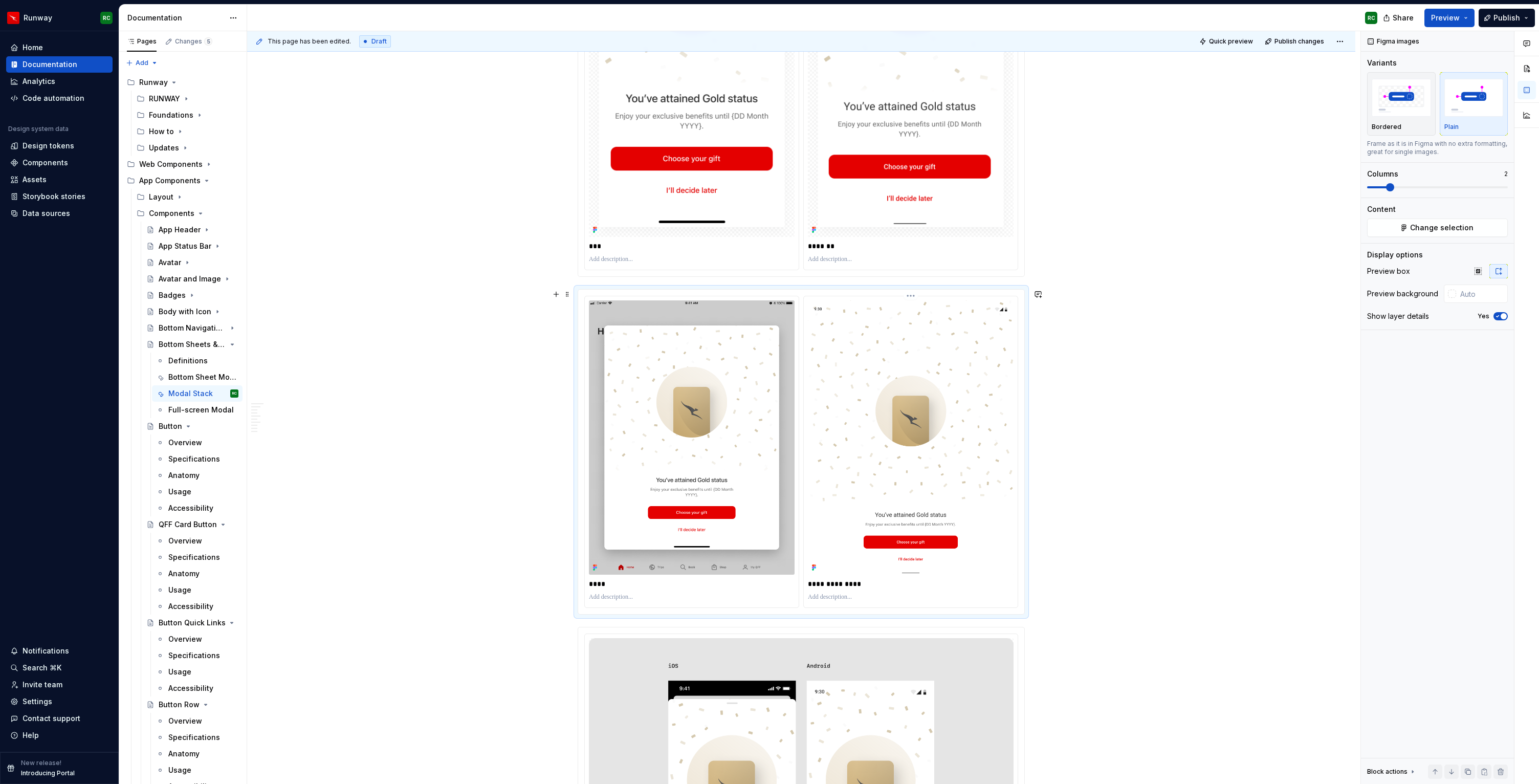
scroll to position [4883, 0]
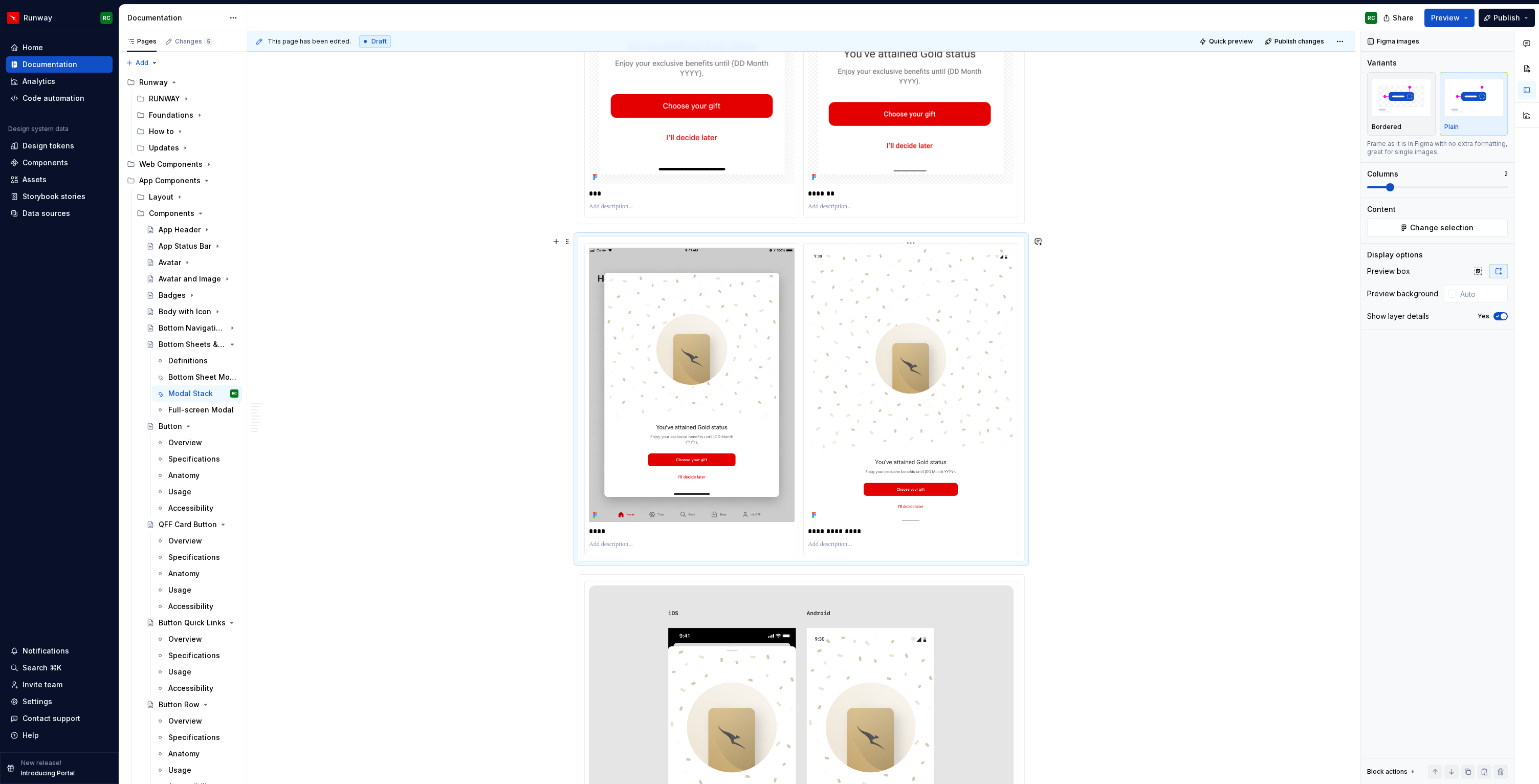
click at [1503, 772] on button "button" at bounding box center [1501, 771] width 15 height 15
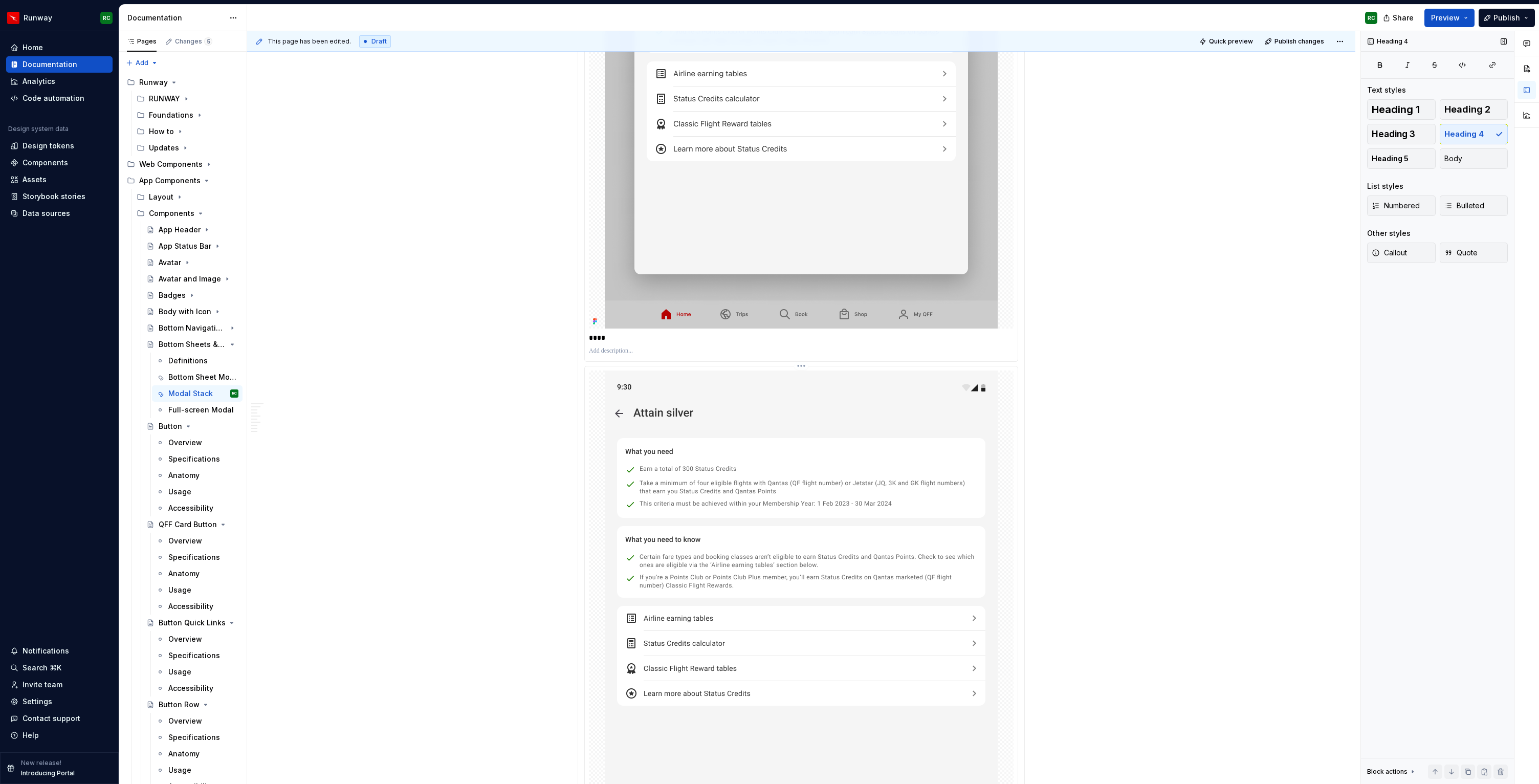
scroll to position [3643, 0]
click at [854, 451] on img at bounding box center [801, 636] width 393 height 524
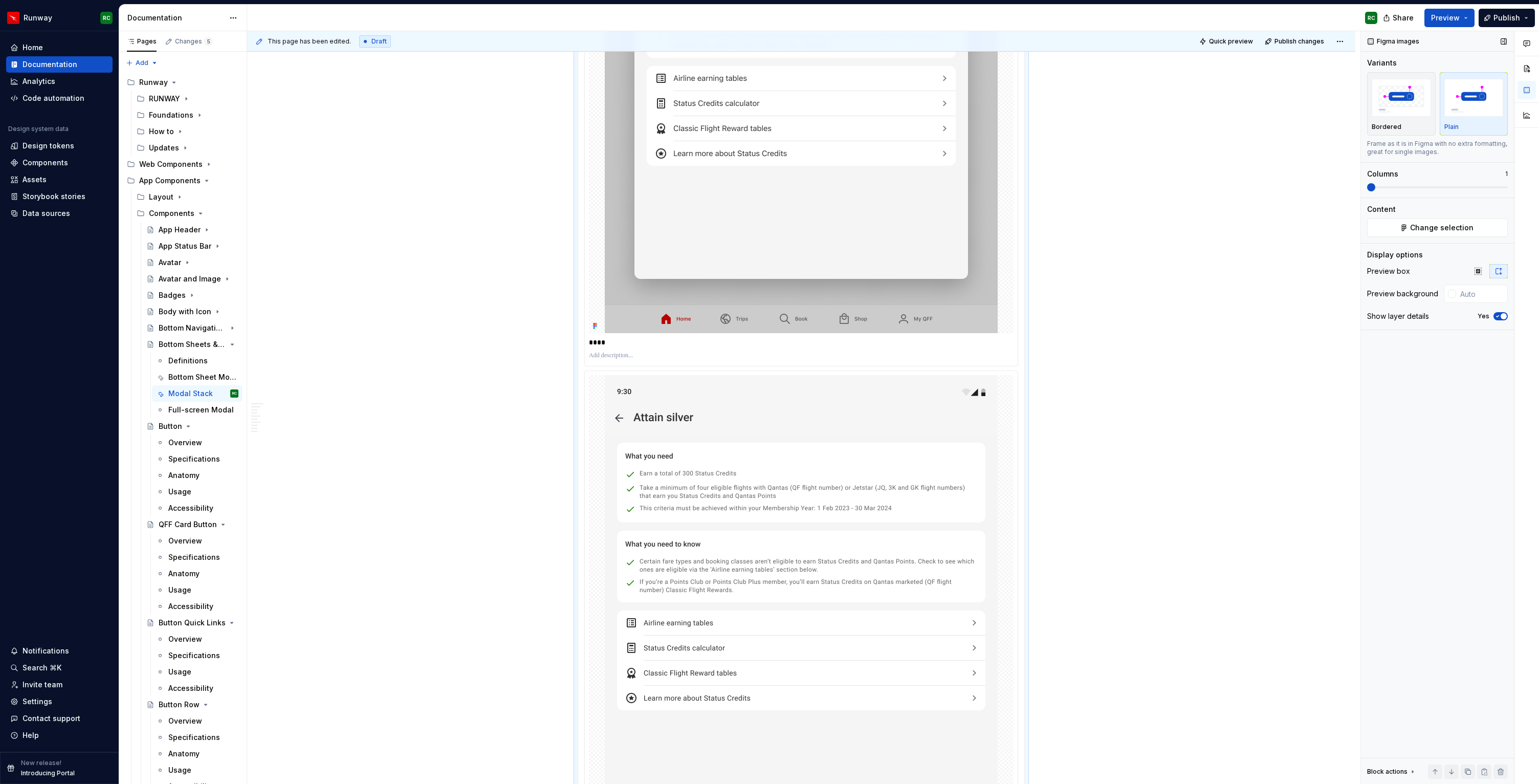
click at [1392, 185] on span at bounding box center [1438, 186] width 141 height 8
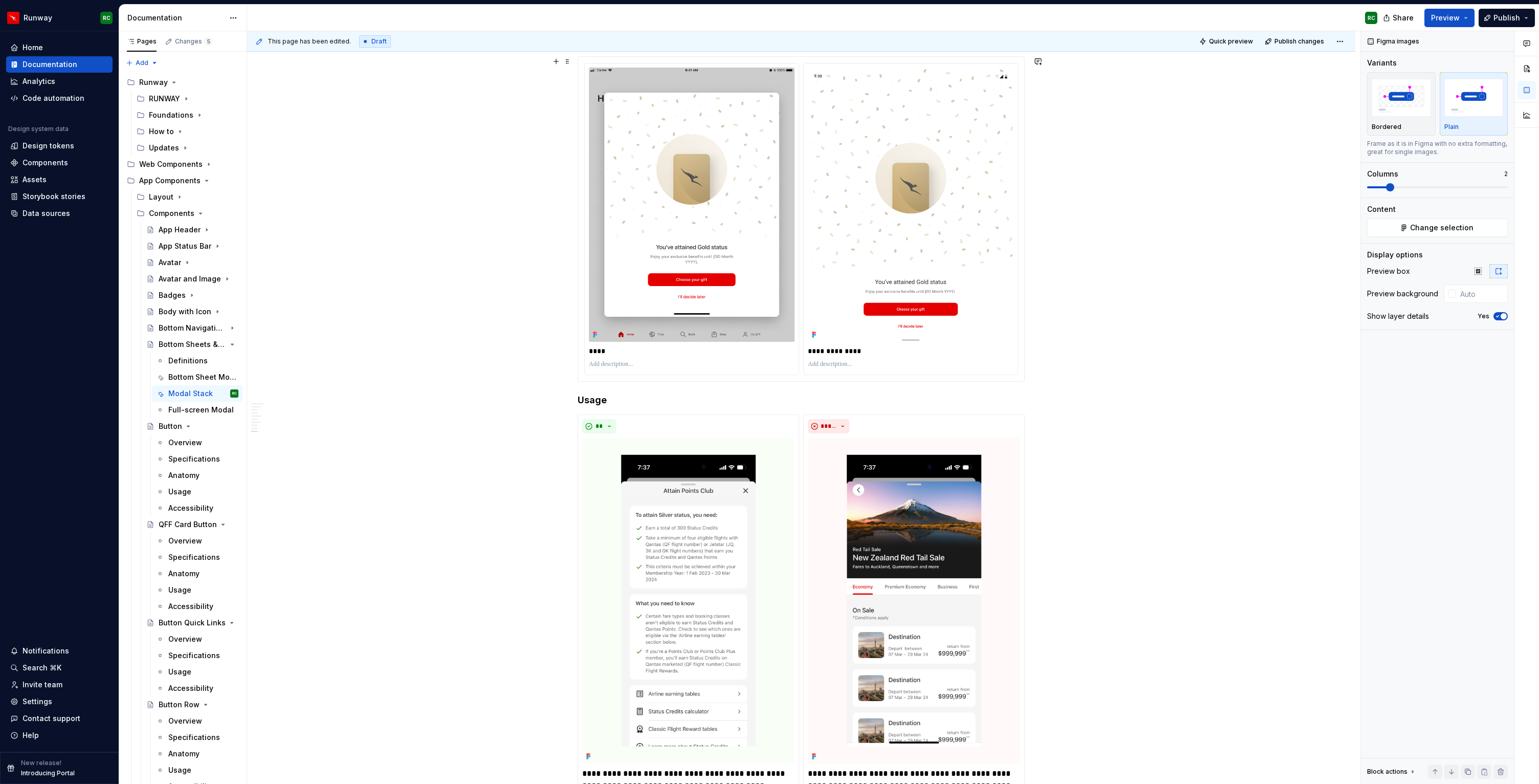
scroll to position [4341, 0]
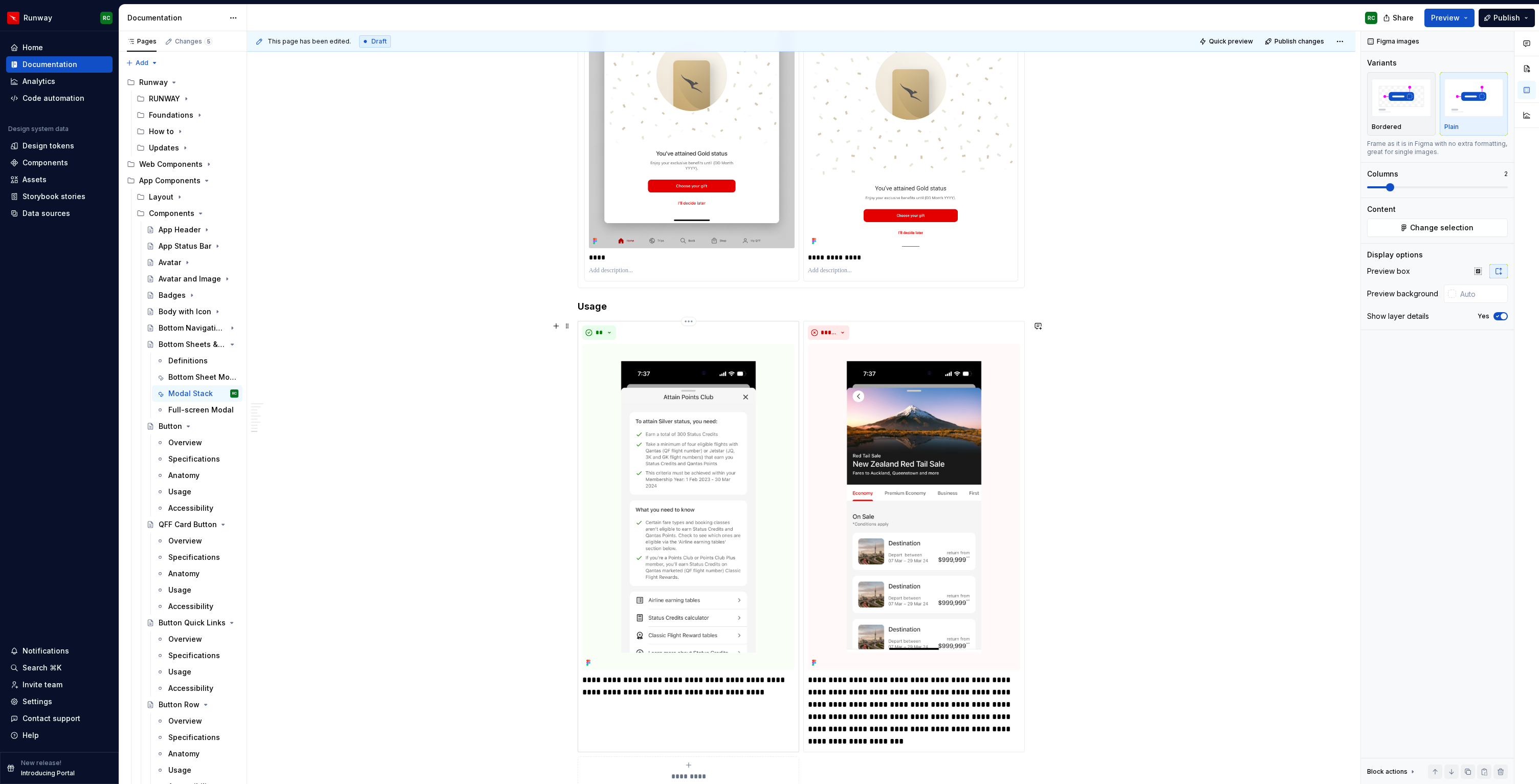
click at [660, 396] on img at bounding box center [688, 506] width 212 height 326
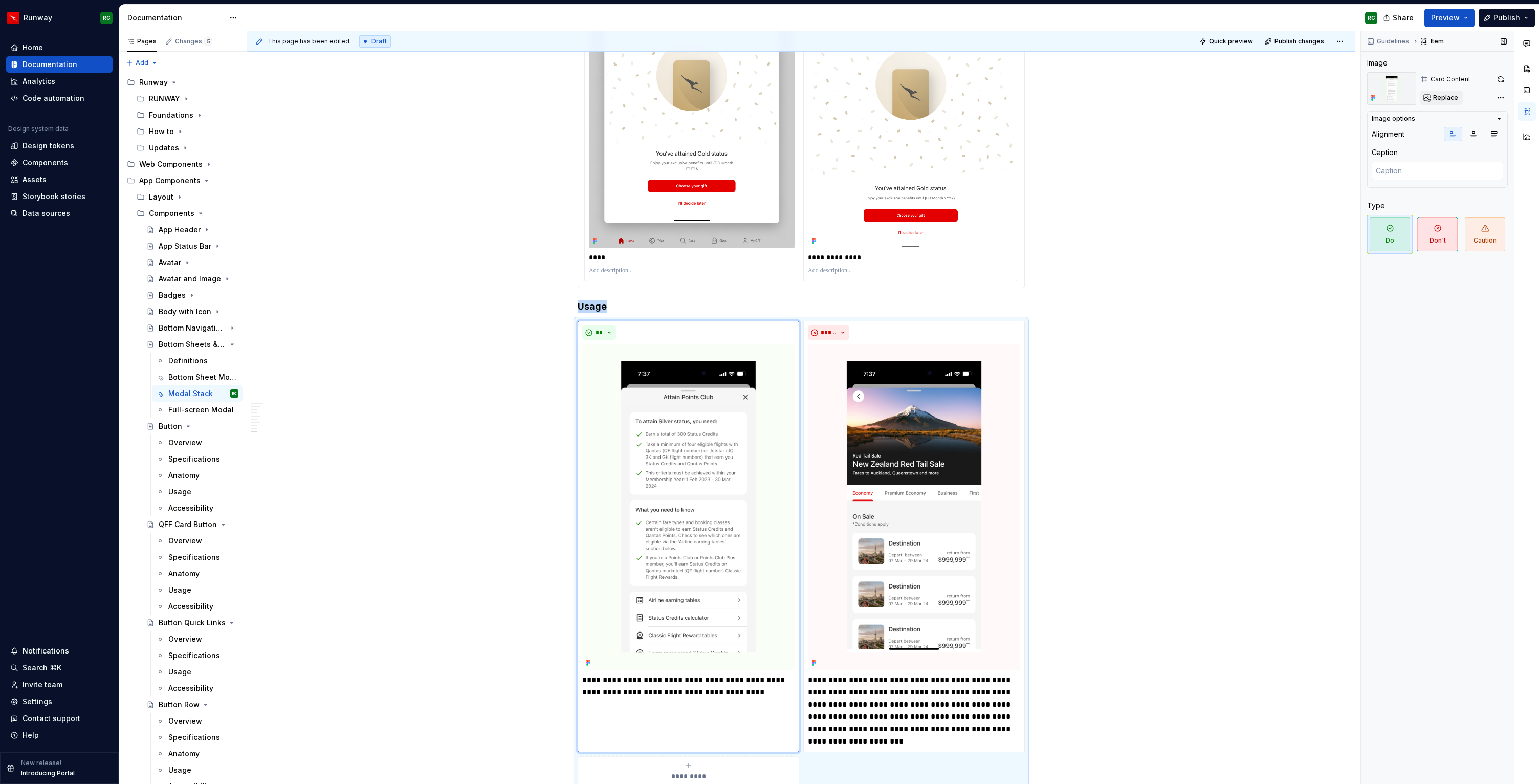
click at [1449, 98] on span "Replace" at bounding box center [1445, 97] width 25 height 8
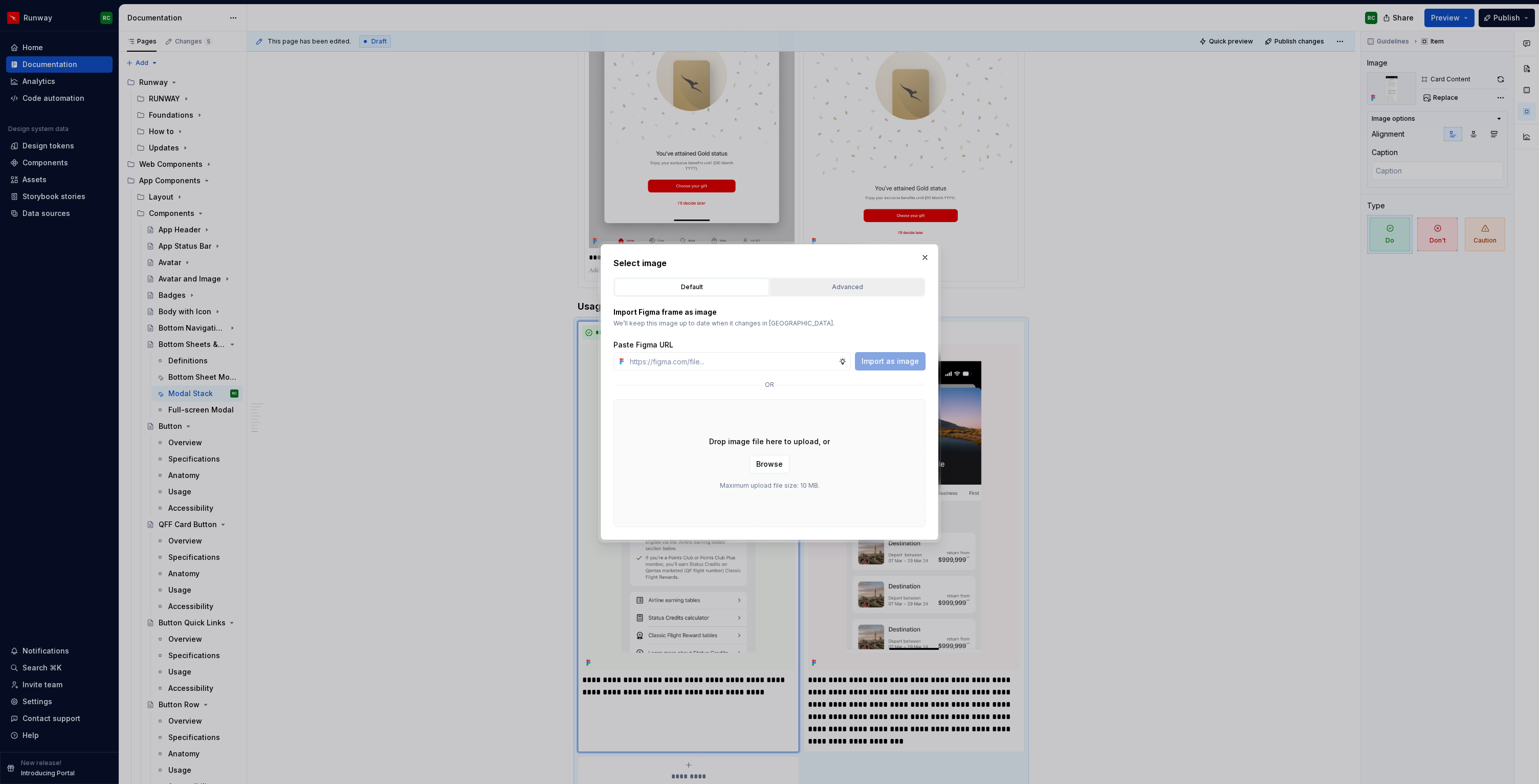
click at [829, 288] on div "Advanced" at bounding box center [846, 286] width 147 height 10
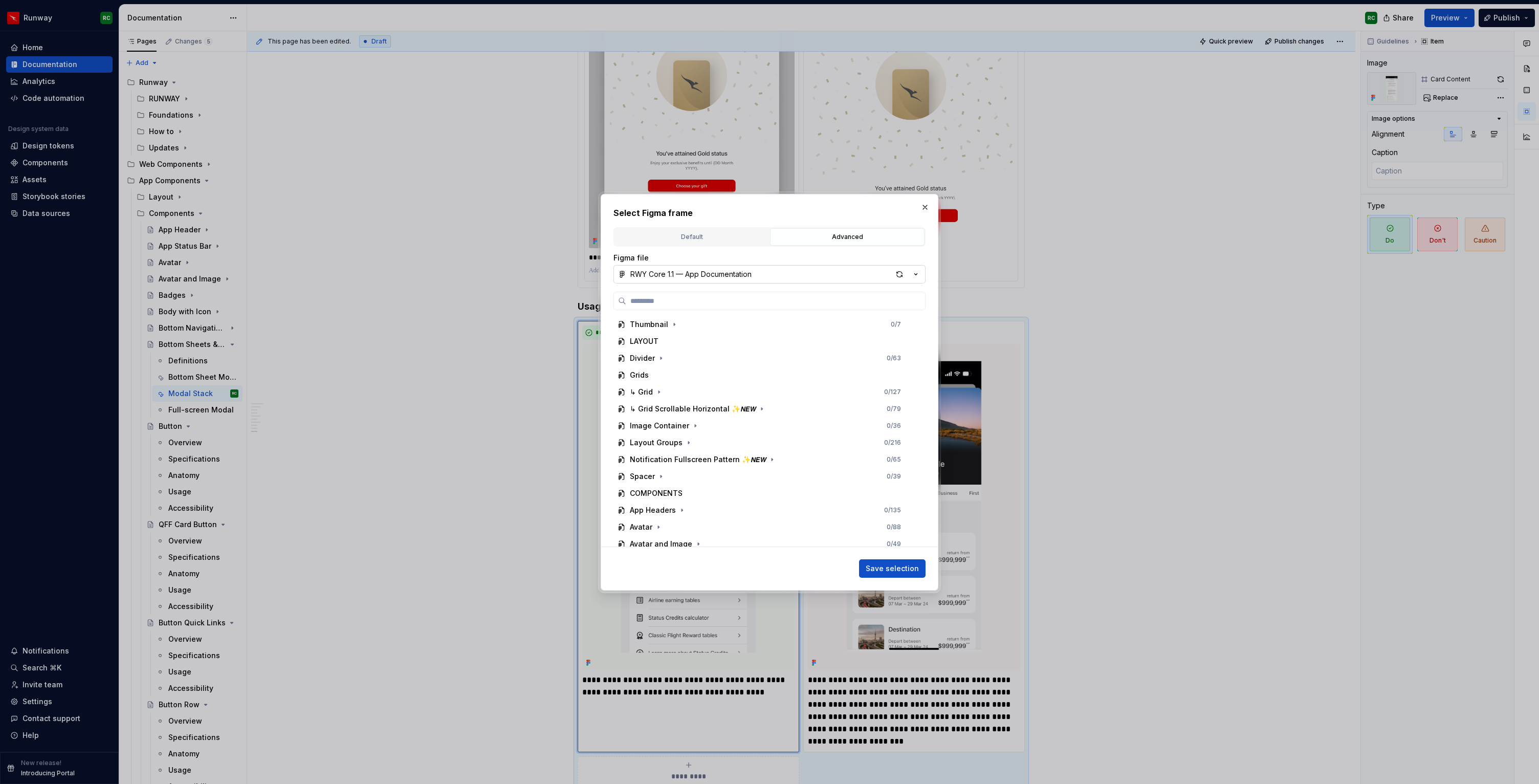
click at [700, 279] on button "RWY Core 1.1 — App Documentation" at bounding box center [769, 274] width 312 height 18
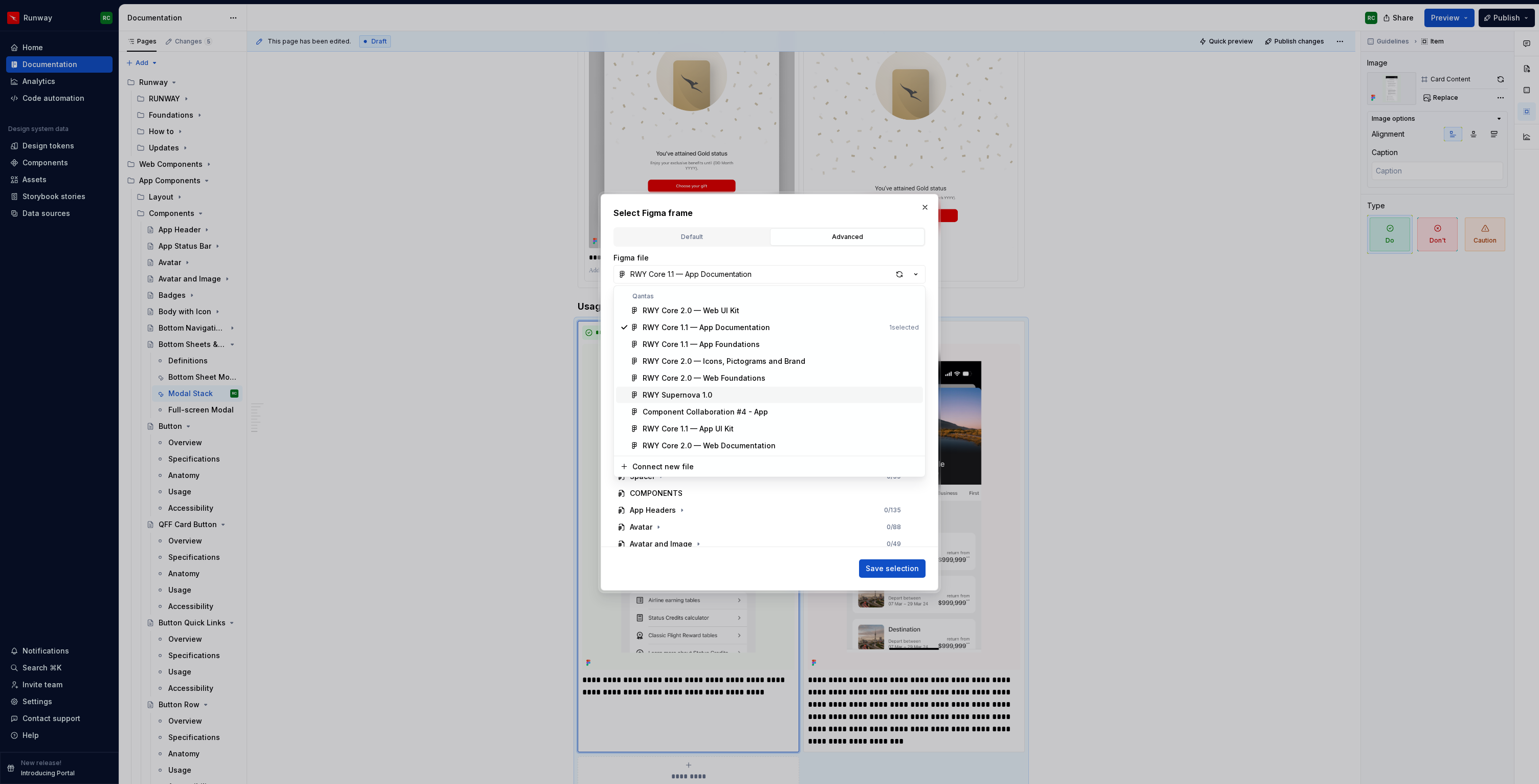
click at [694, 388] on span "RWY Supernova 1.0" at bounding box center [770, 395] width 307 height 16
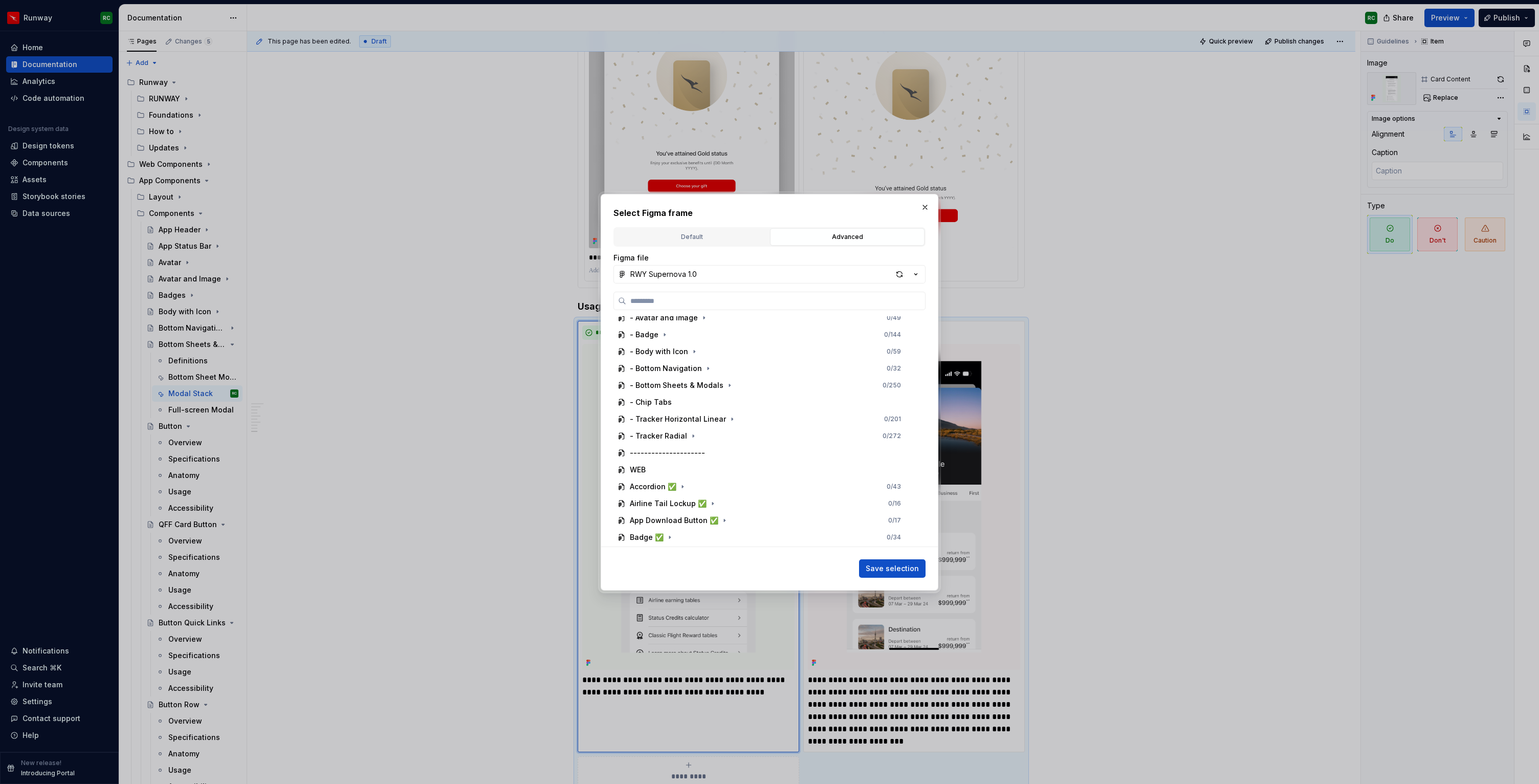
scroll to position [374, 0]
click at [727, 369] on icon "button" at bounding box center [729, 373] width 8 height 8
click at [699, 470] on icon "button" at bounding box center [702, 468] width 8 height 8
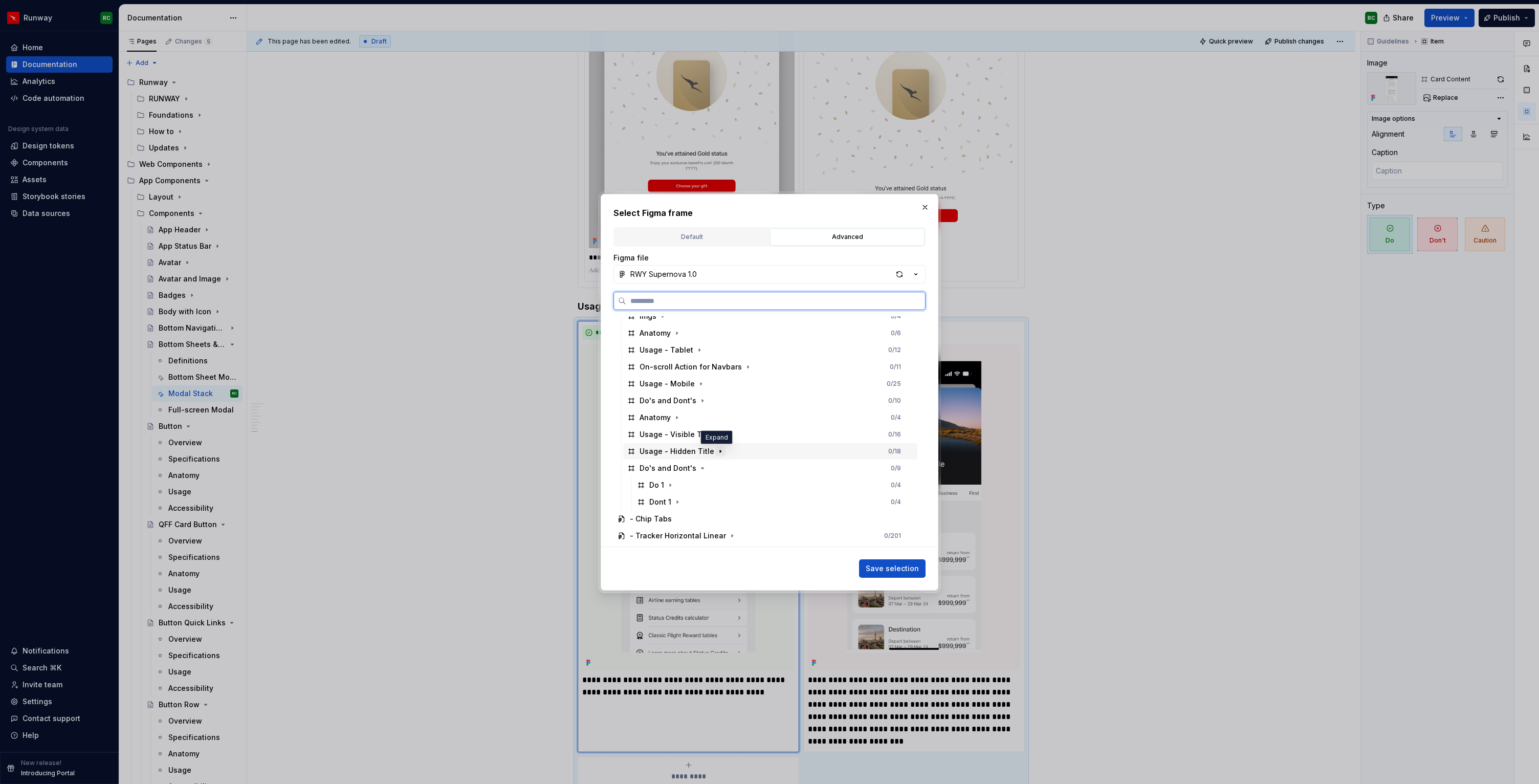
scroll to position [555, 0]
click at [718, 426] on div "Do 1 0 / 4" at bounding box center [774, 429] width 284 height 16
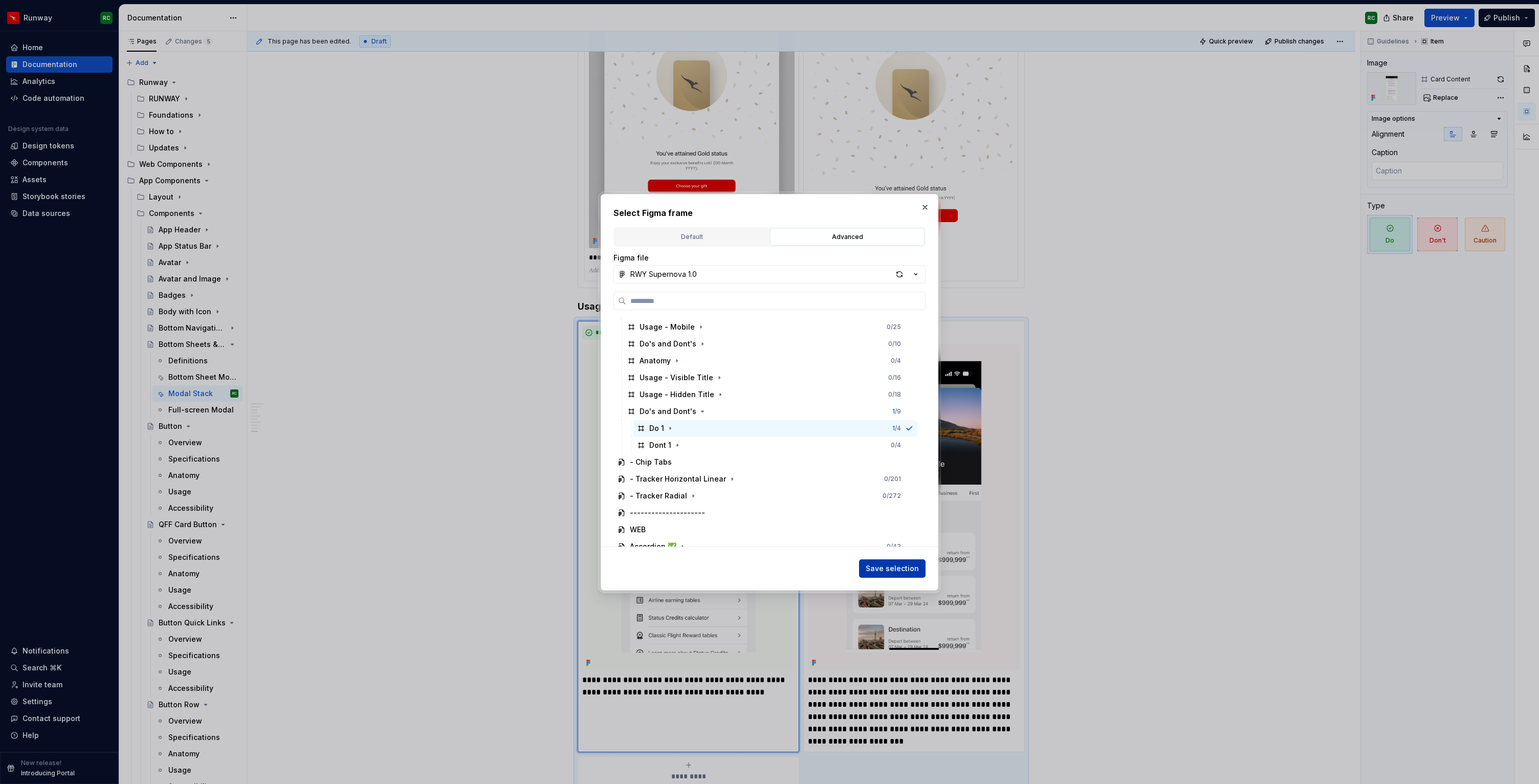
click at [879, 562] on button "Save selection" at bounding box center [892, 568] width 67 height 18
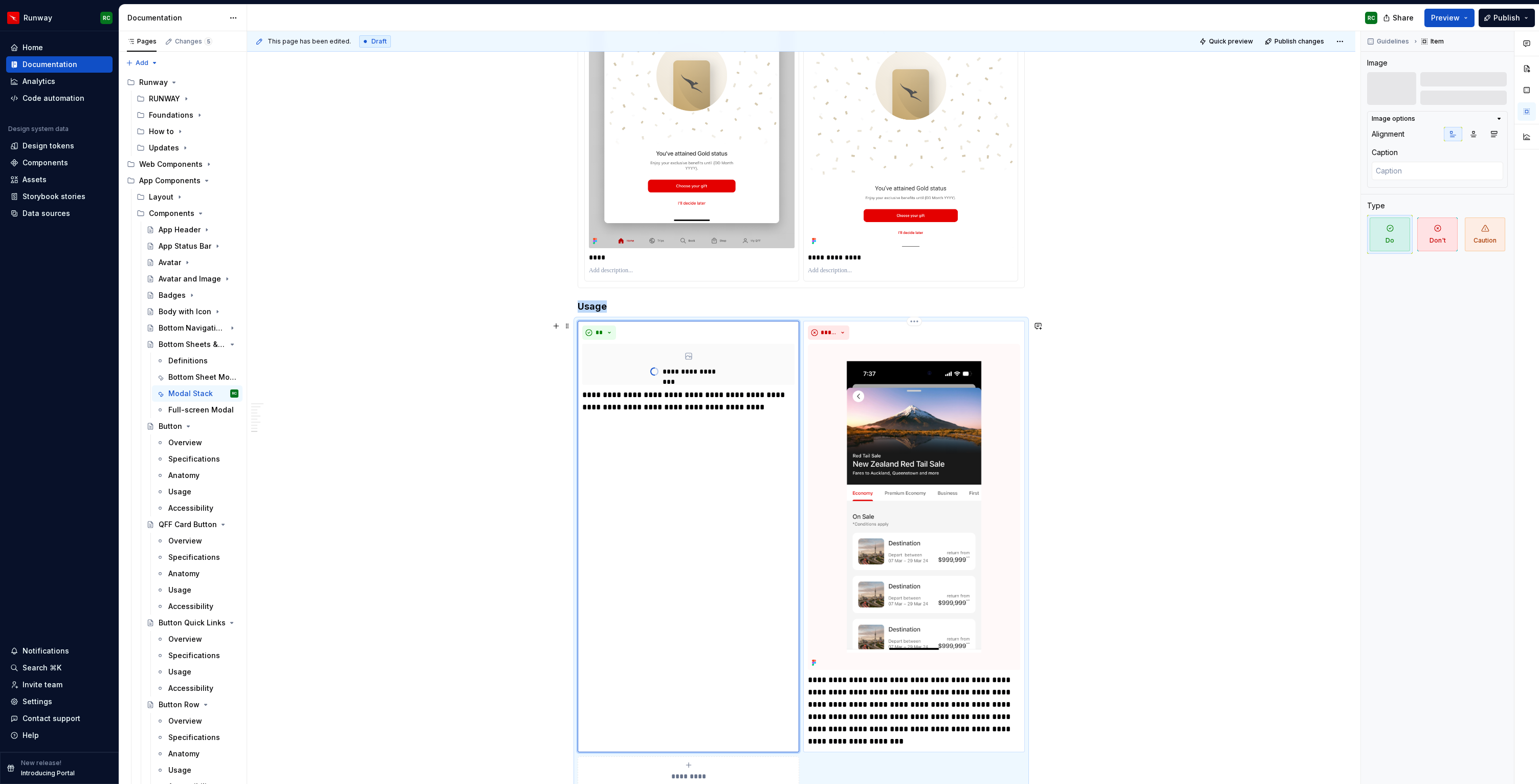
scroll to position [4345, 0]
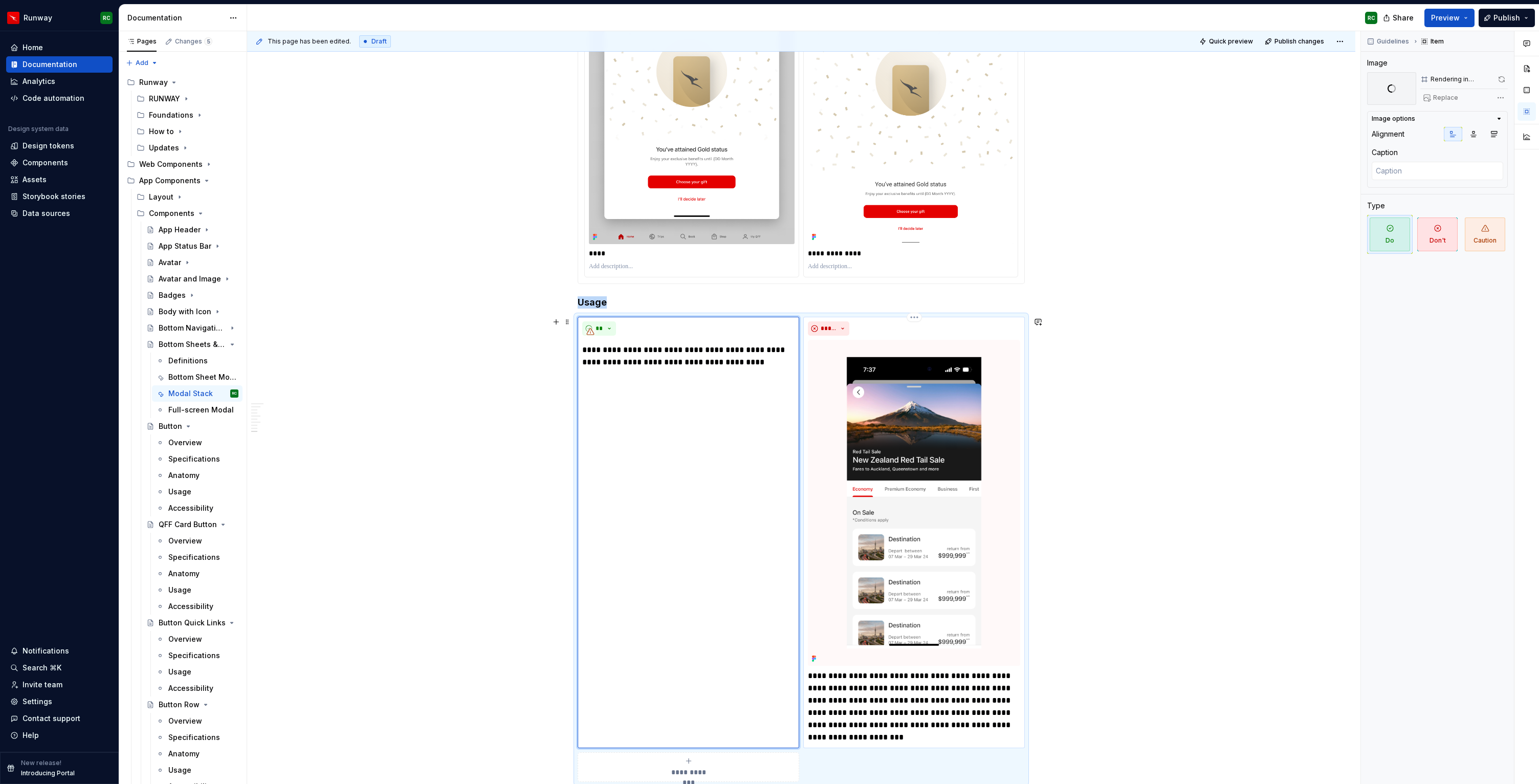
click at [956, 482] on img at bounding box center [914, 503] width 212 height 326
click at [1428, 101] on button "Replace" at bounding box center [1441, 98] width 42 height 15
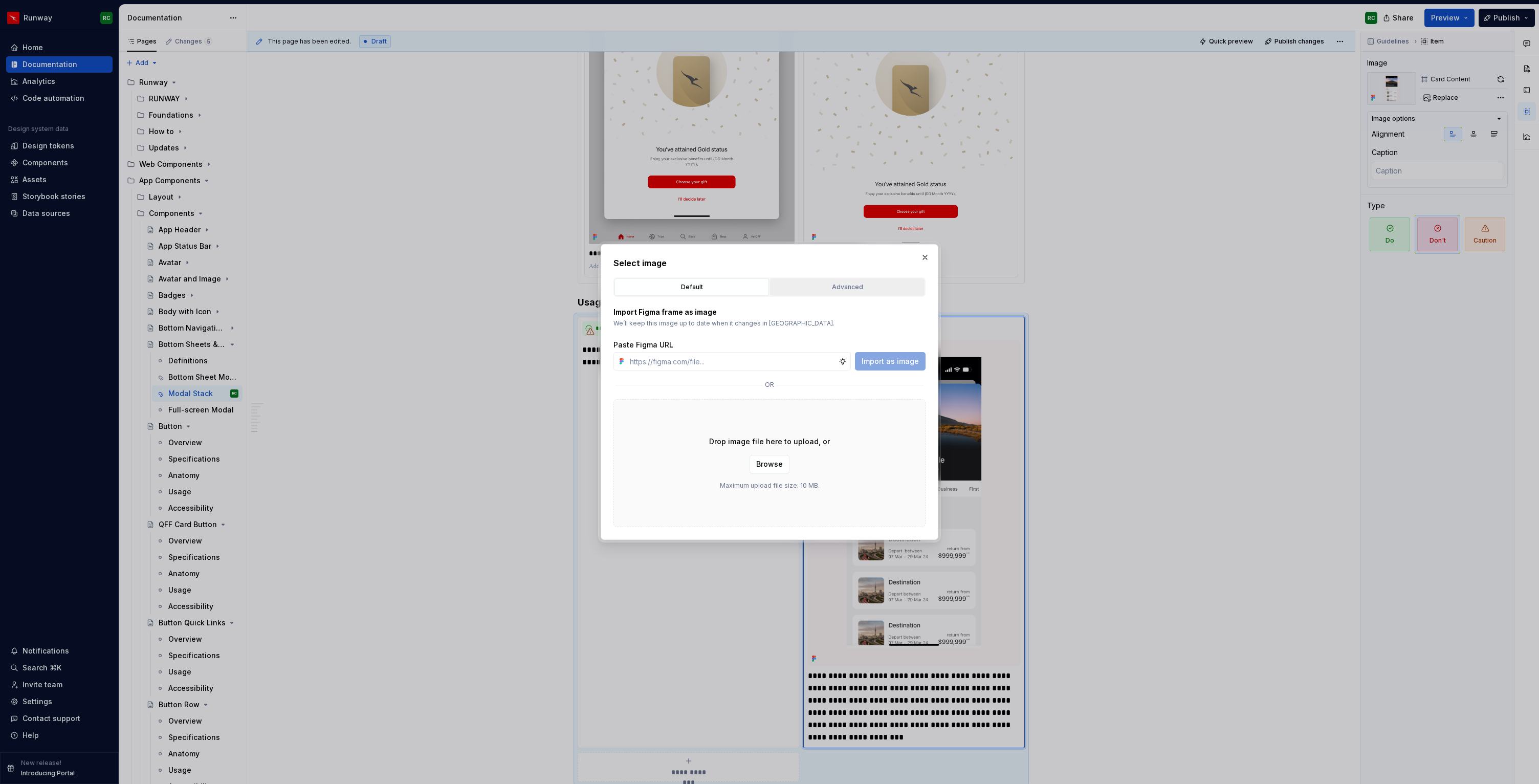
click at [850, 281] on button "Advanced" at bounding box center [846, 287] width 154 height 17
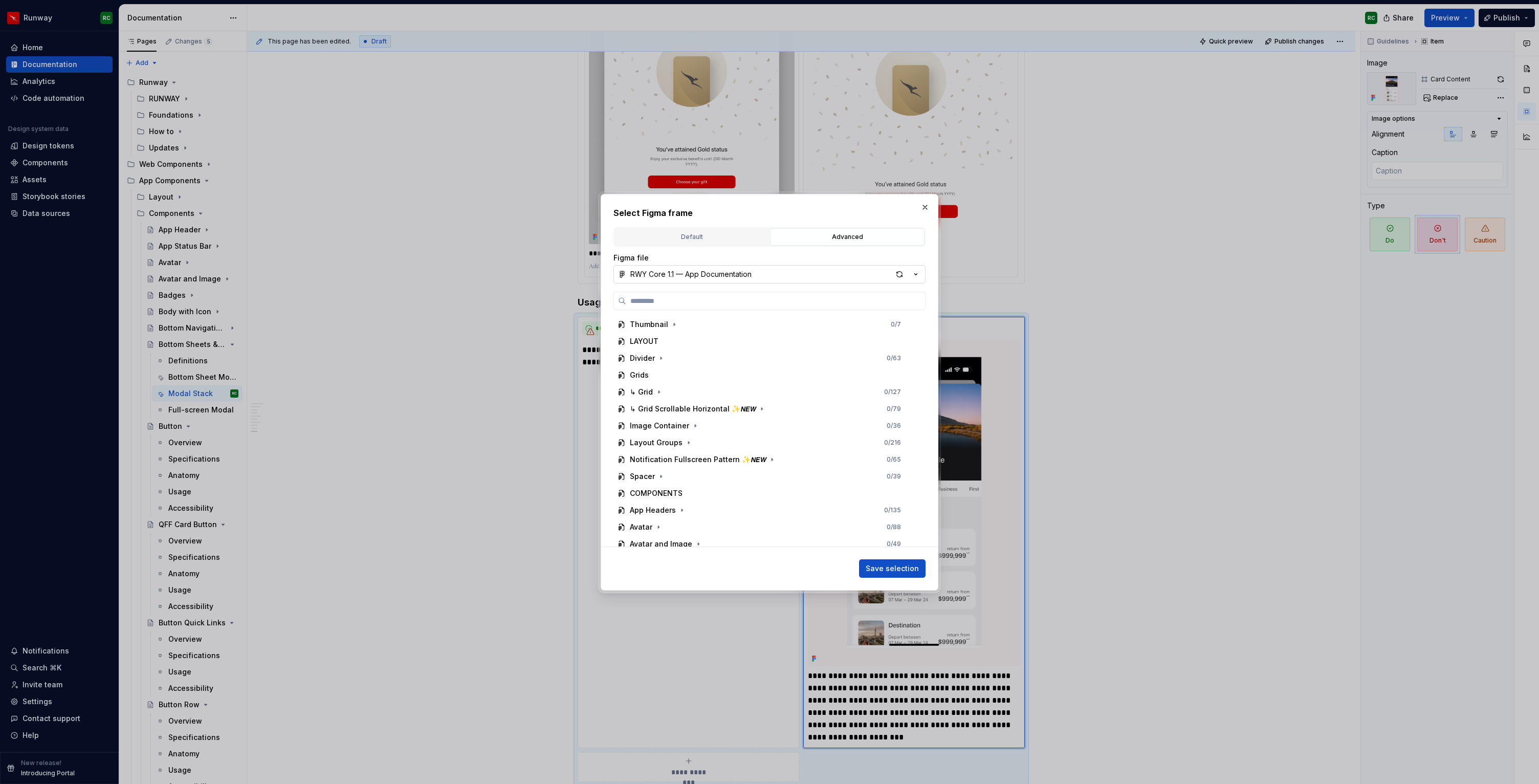
click at [730, 268] on button "RWY Core 1.1 — App Documentation" at bounding box center [769, 274] width 312 height 18
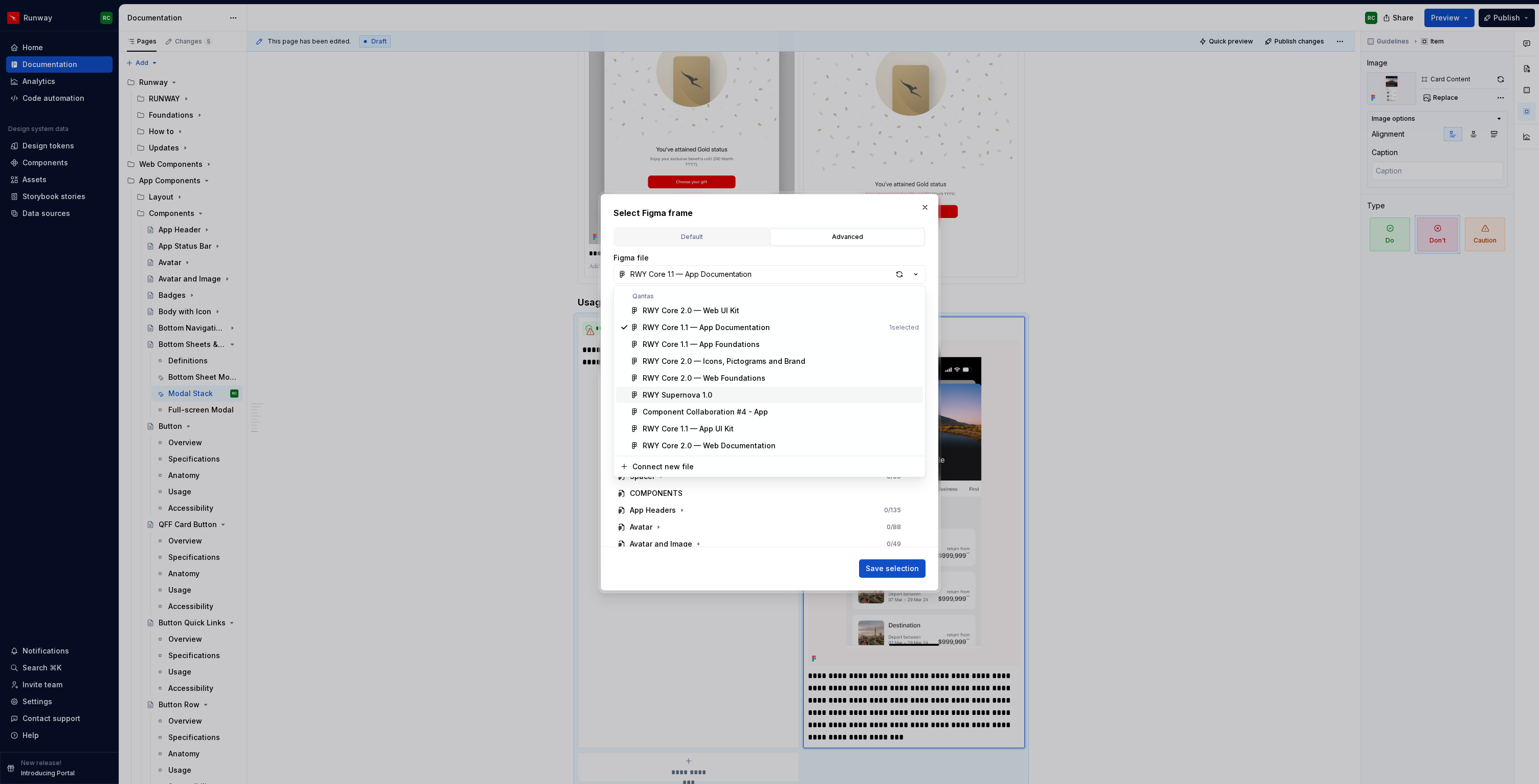
click at [691, 394] on div "RWY Supernova 1.0" at bounding box center [677, 395] width 69 height 10
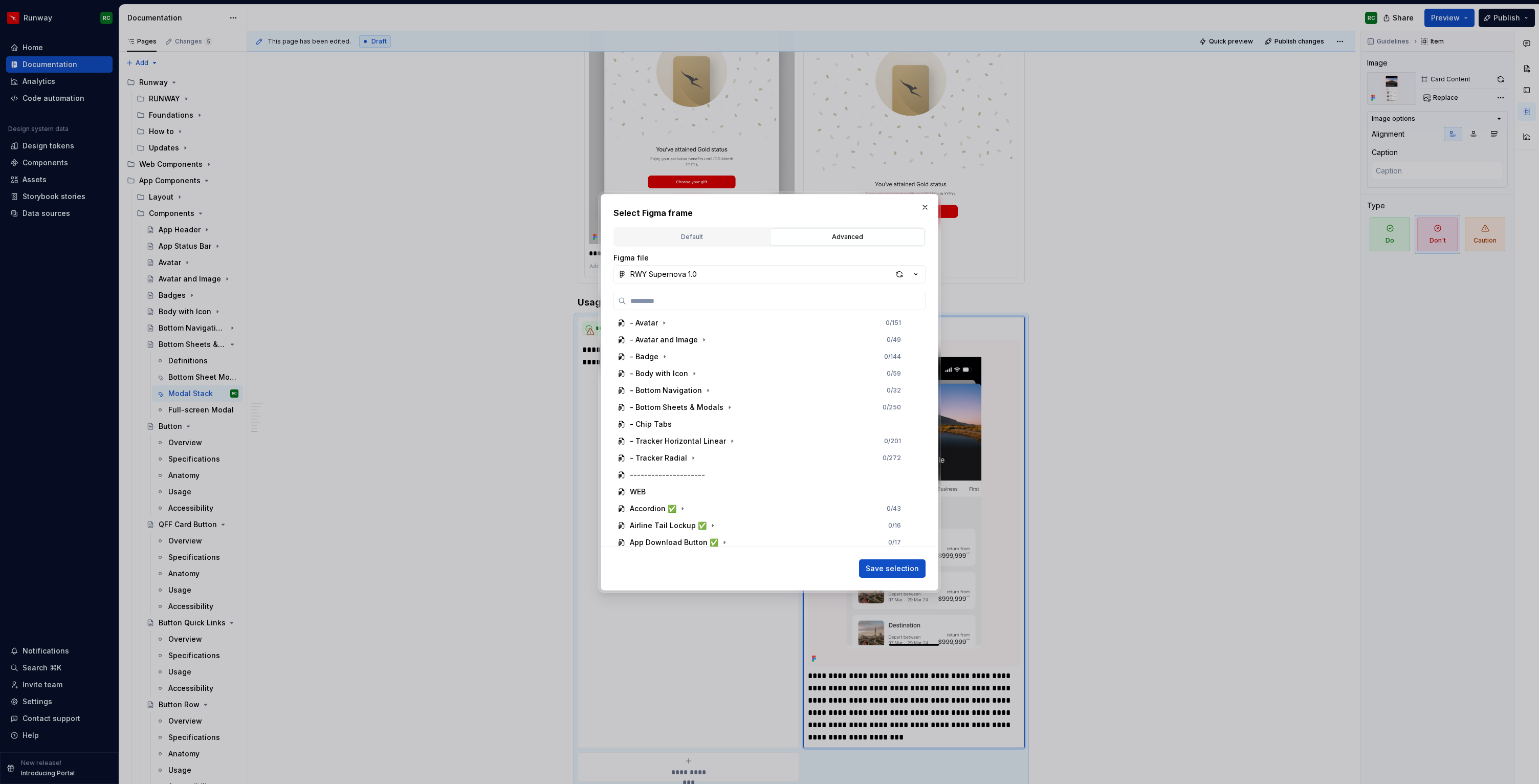
scroll to position [349, 0]
click at [727, 395] on icon "button" at bounding box center [729, 397] width 8 height 8
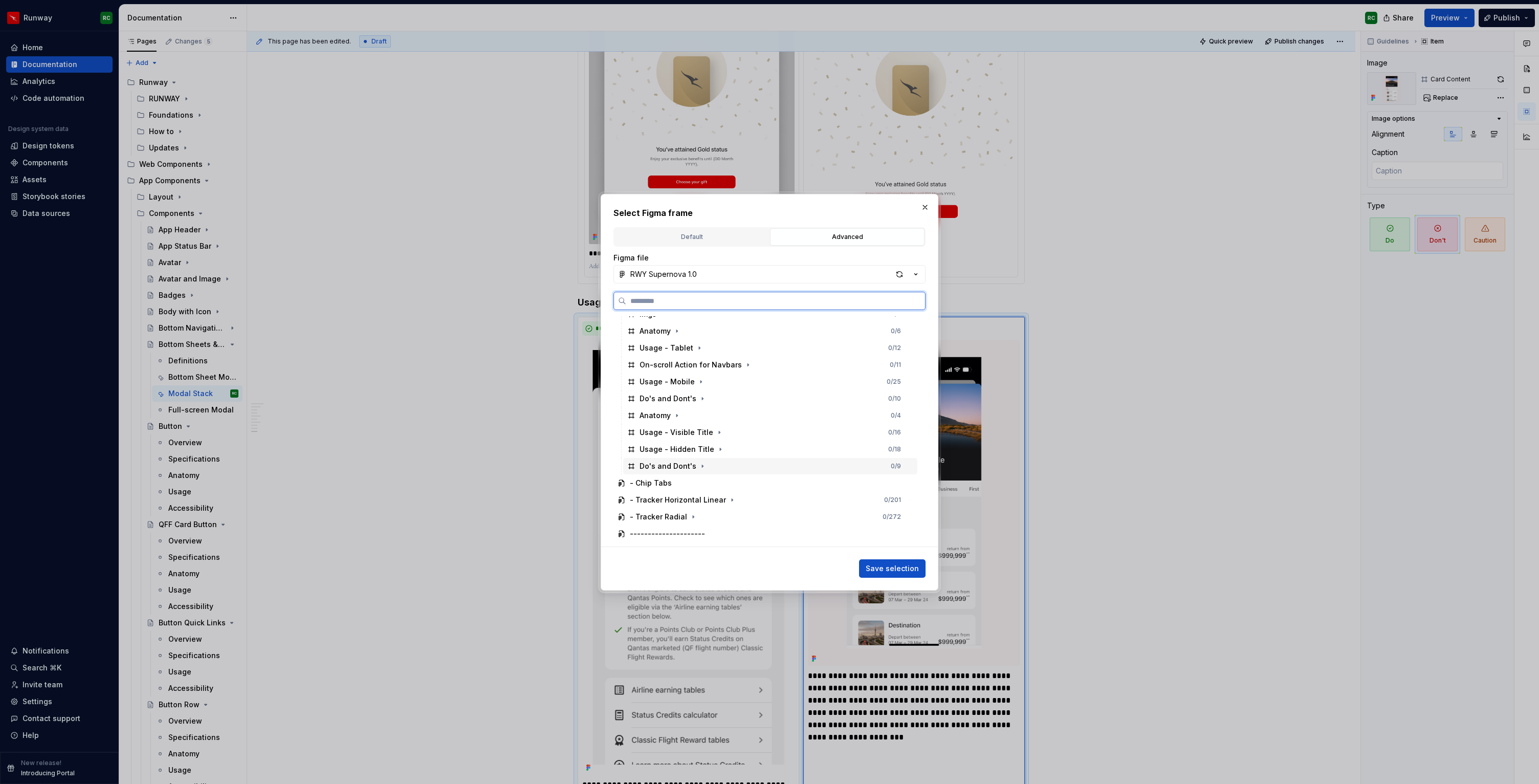
click at [705, 463] on div "Do's and Dont's 0 / 9" at bounding box center [770, 466] width 294 height 16
click at [701, 464] on icon "button" at bounding box center [702, 465] width 8 height 8
click at [724, 500] on div "Dont 1 0 / 4" at bounding box center [774, 500] width 284 height 16
click at [875, 565] on span "Save selection" at bounding box center [892, 567] width 53 height 10
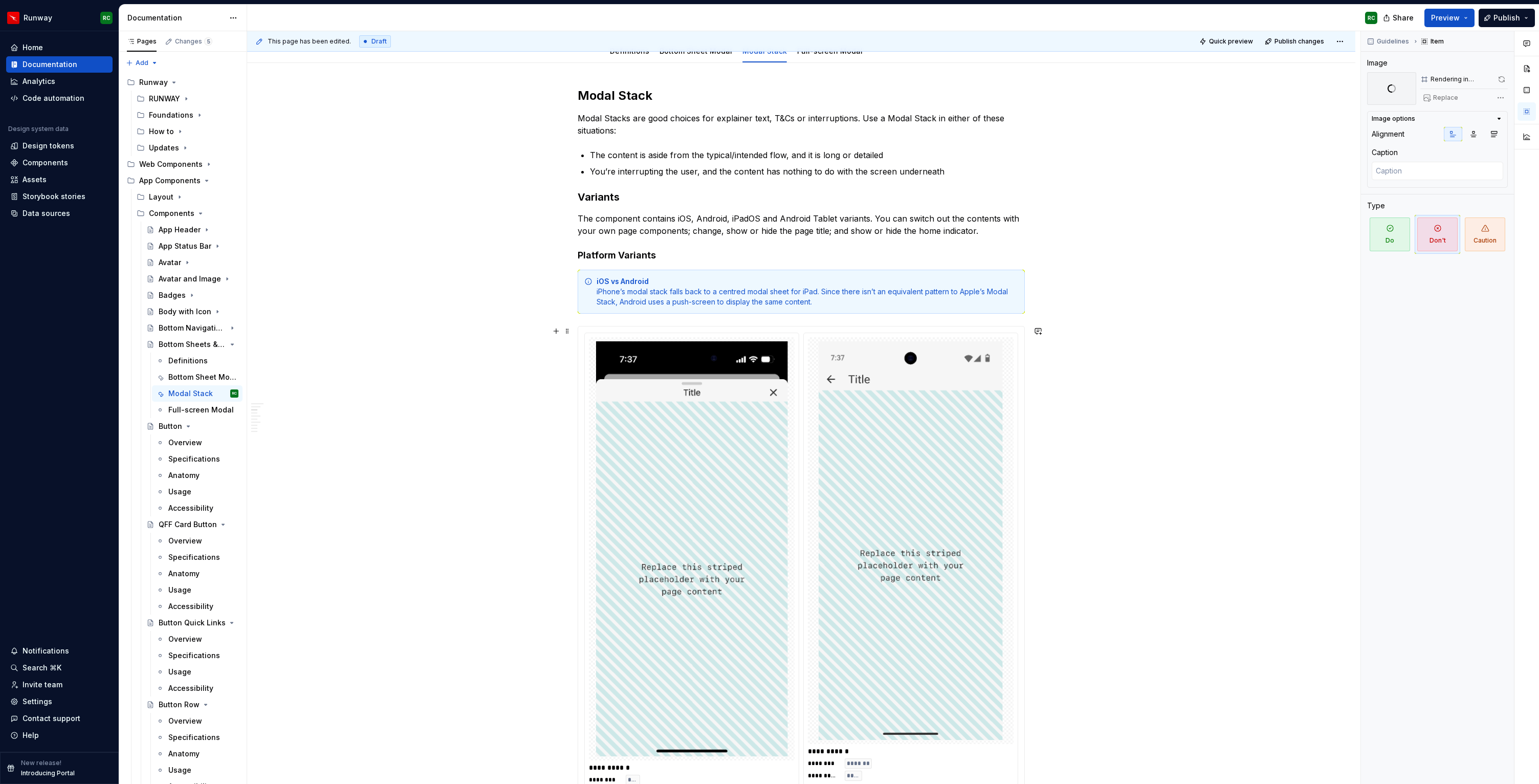
scroll to position [0, 0]
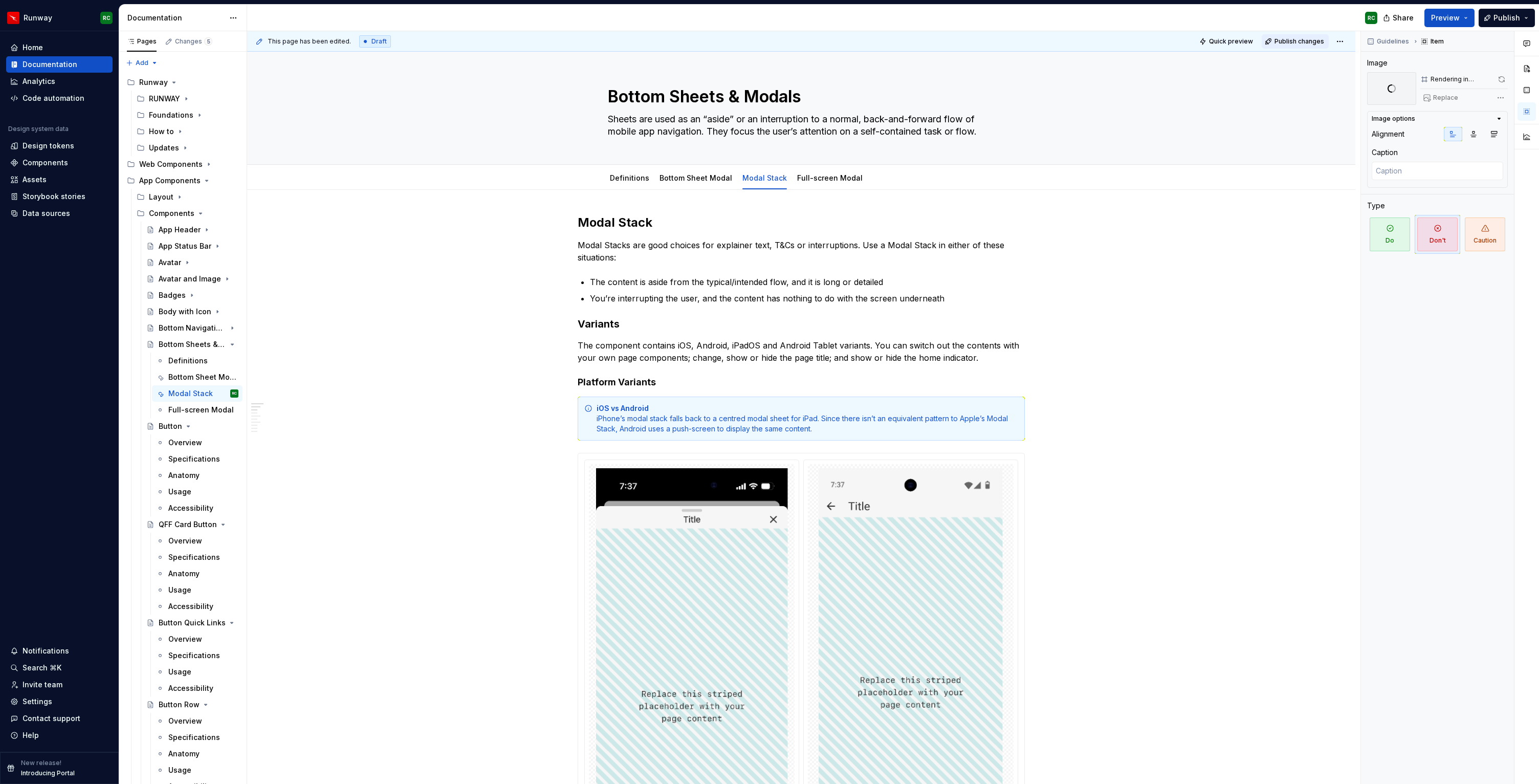
click at [1280, 46] on button "Publish changes" at bounding box center [1294, 42] width 67 height 15
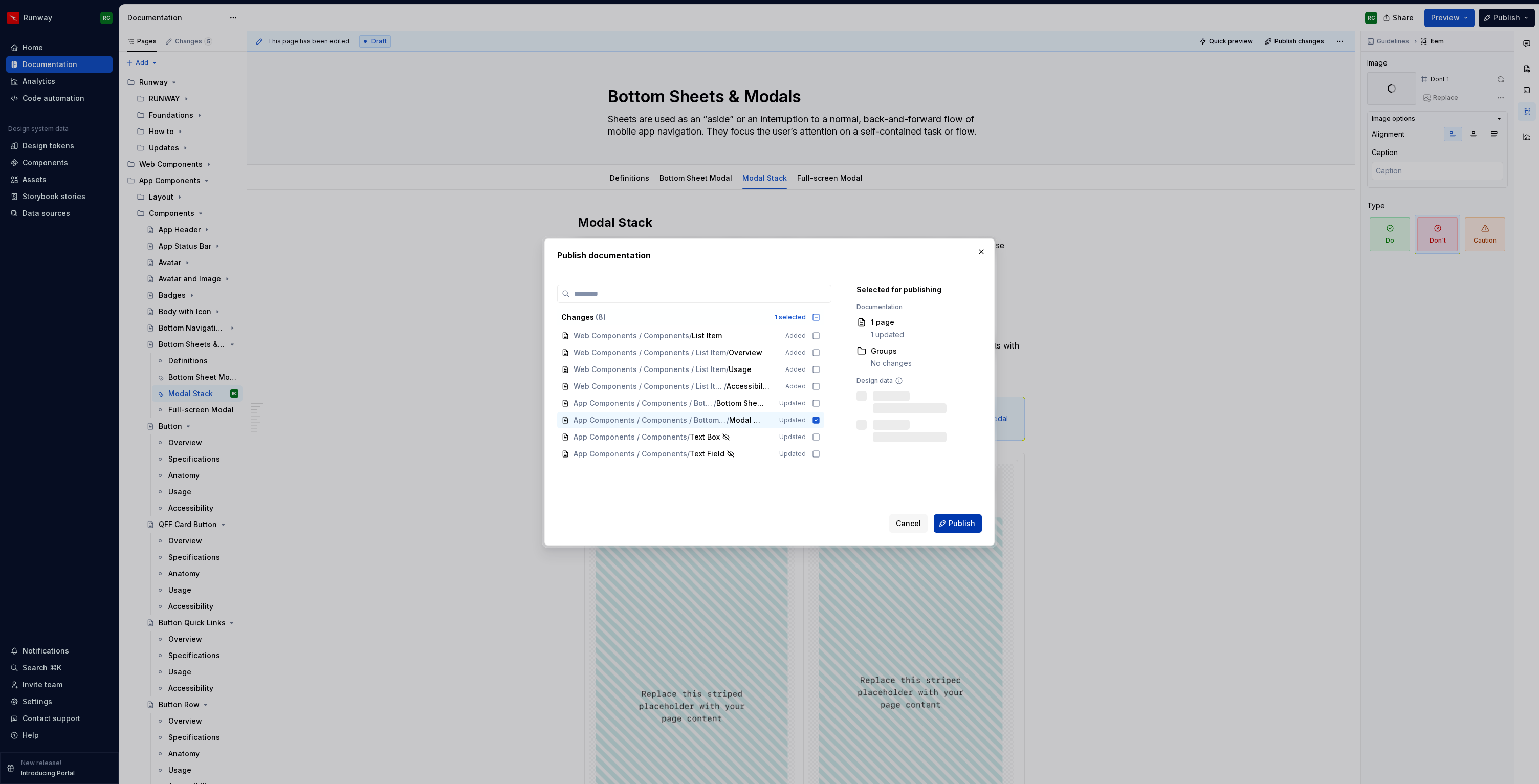
click at [958, 520] on span "Publish" at bounding box center [961, 523] width 27 height 10
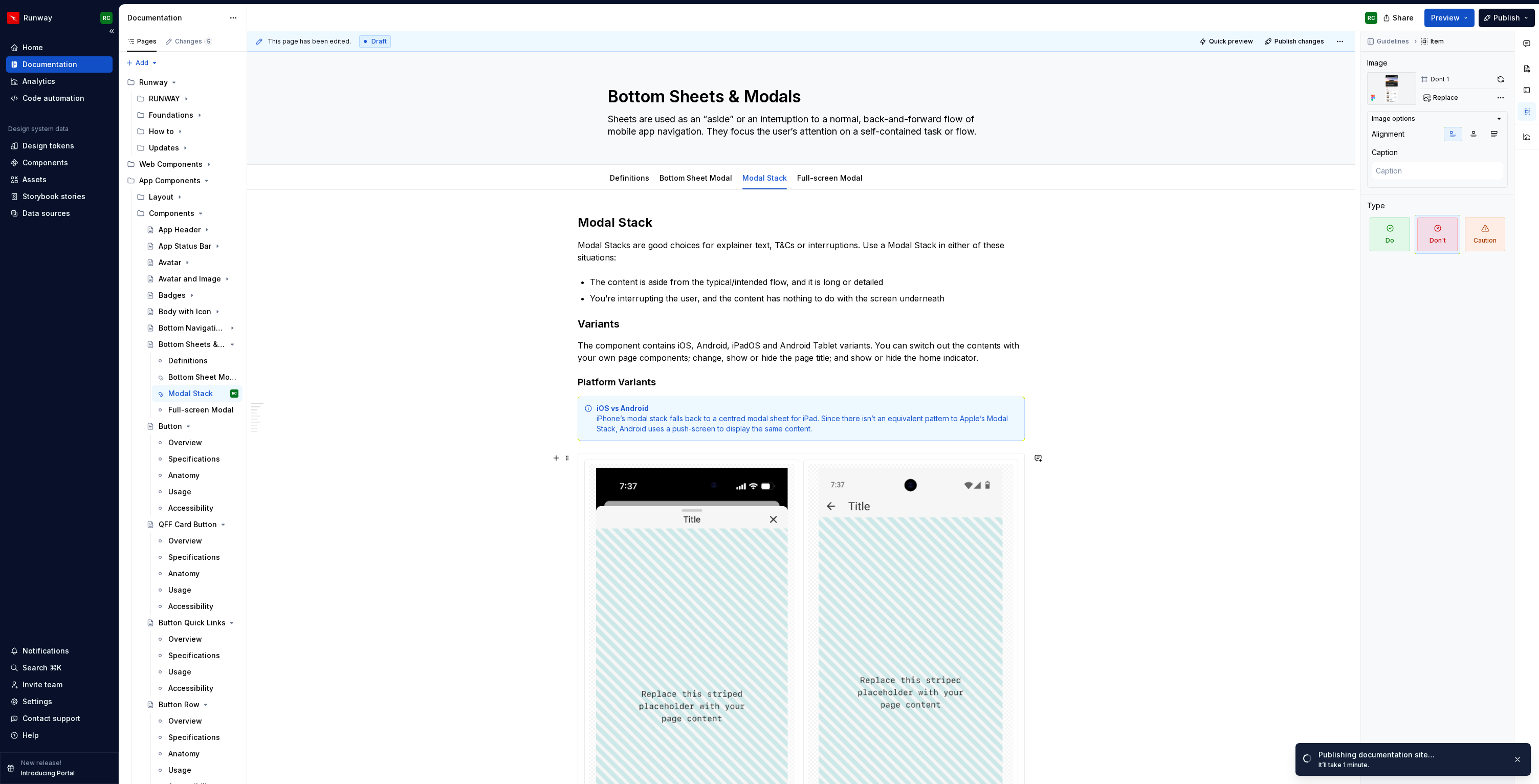
scroll to position [1, 0]
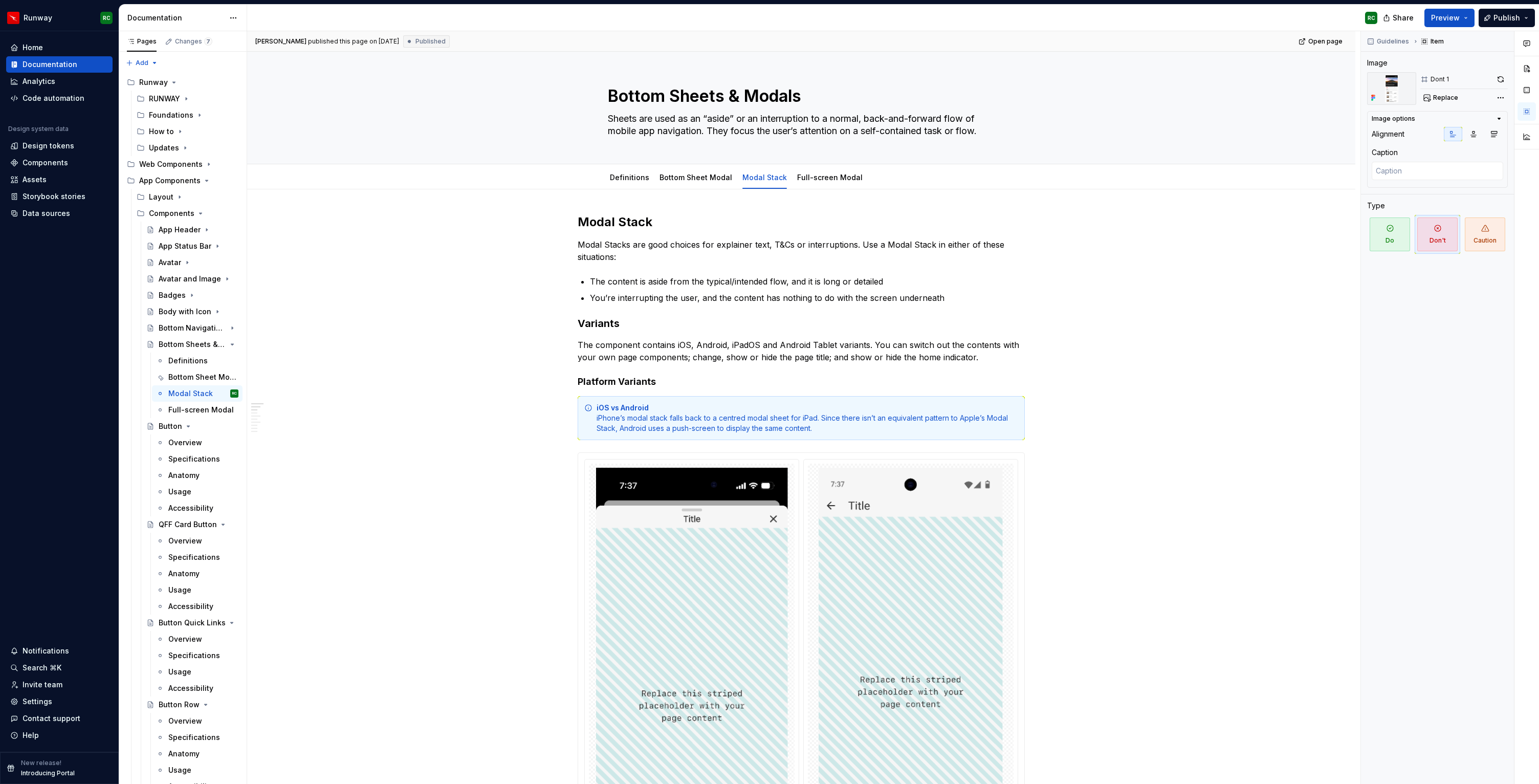
type textarea "*"
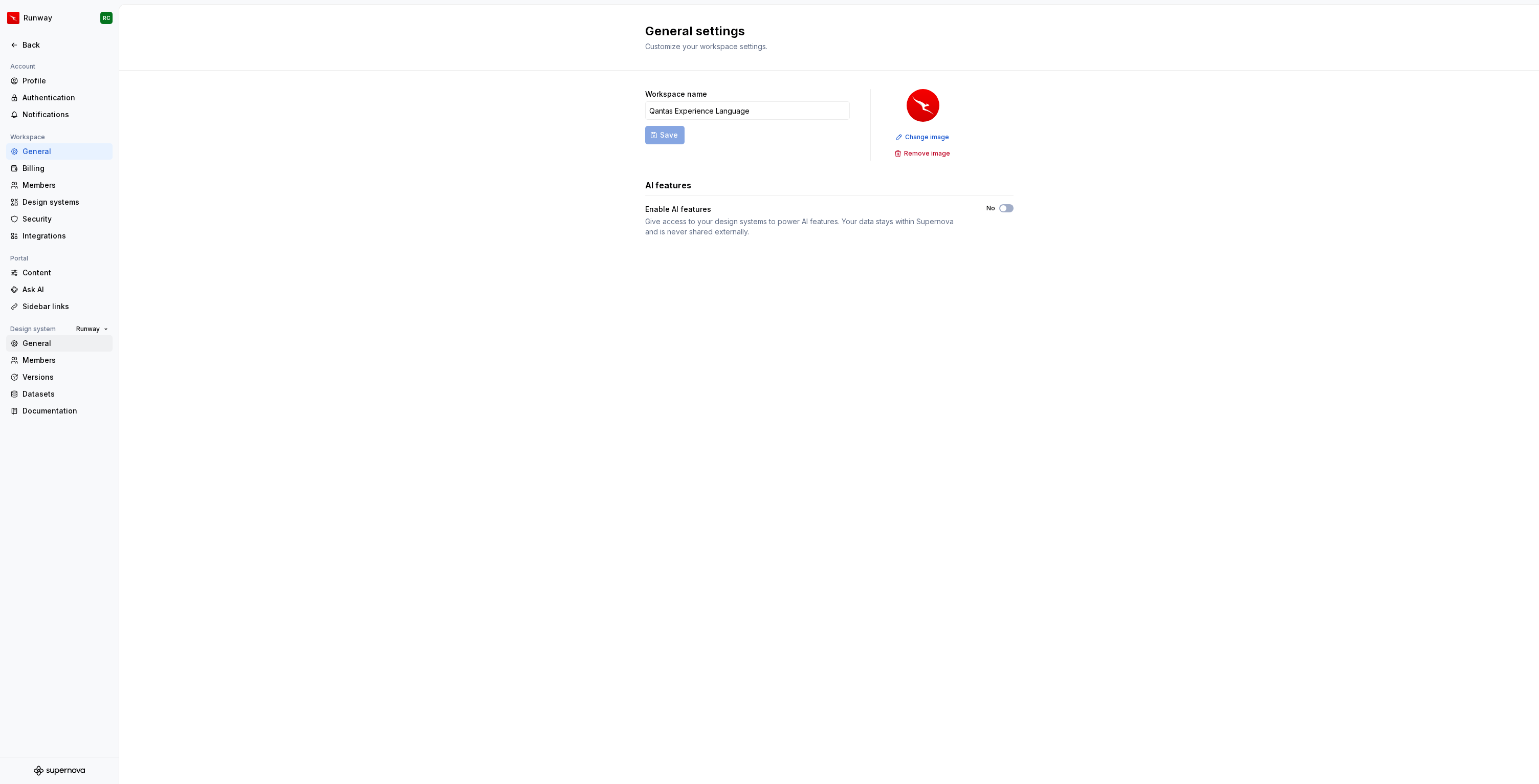
click at [52, 345] on div "General" at bounding box center [66, 343] width 86 height 10
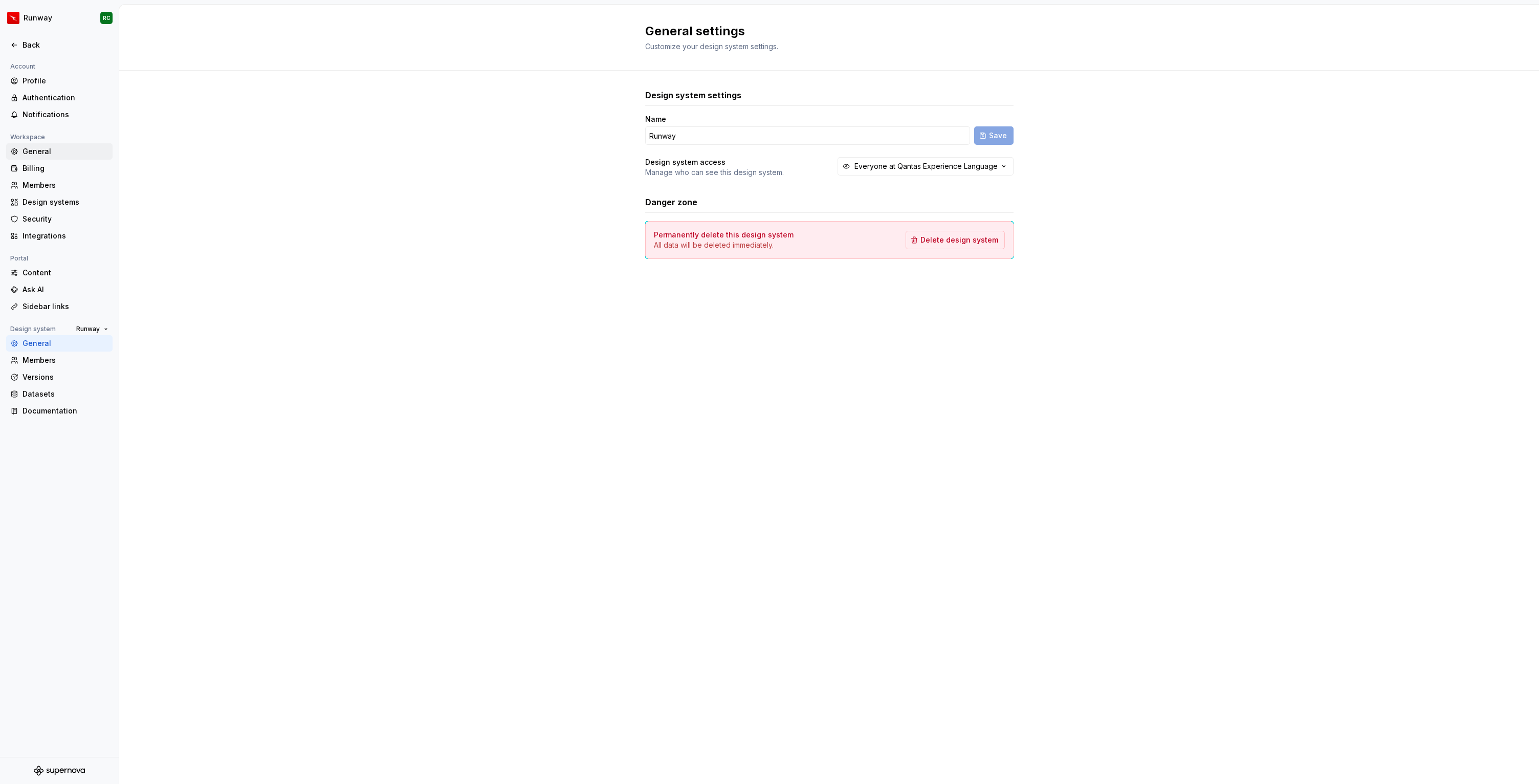
click at [58, 154] on div "General" at bounding box center [66, 151] width 86 height 10
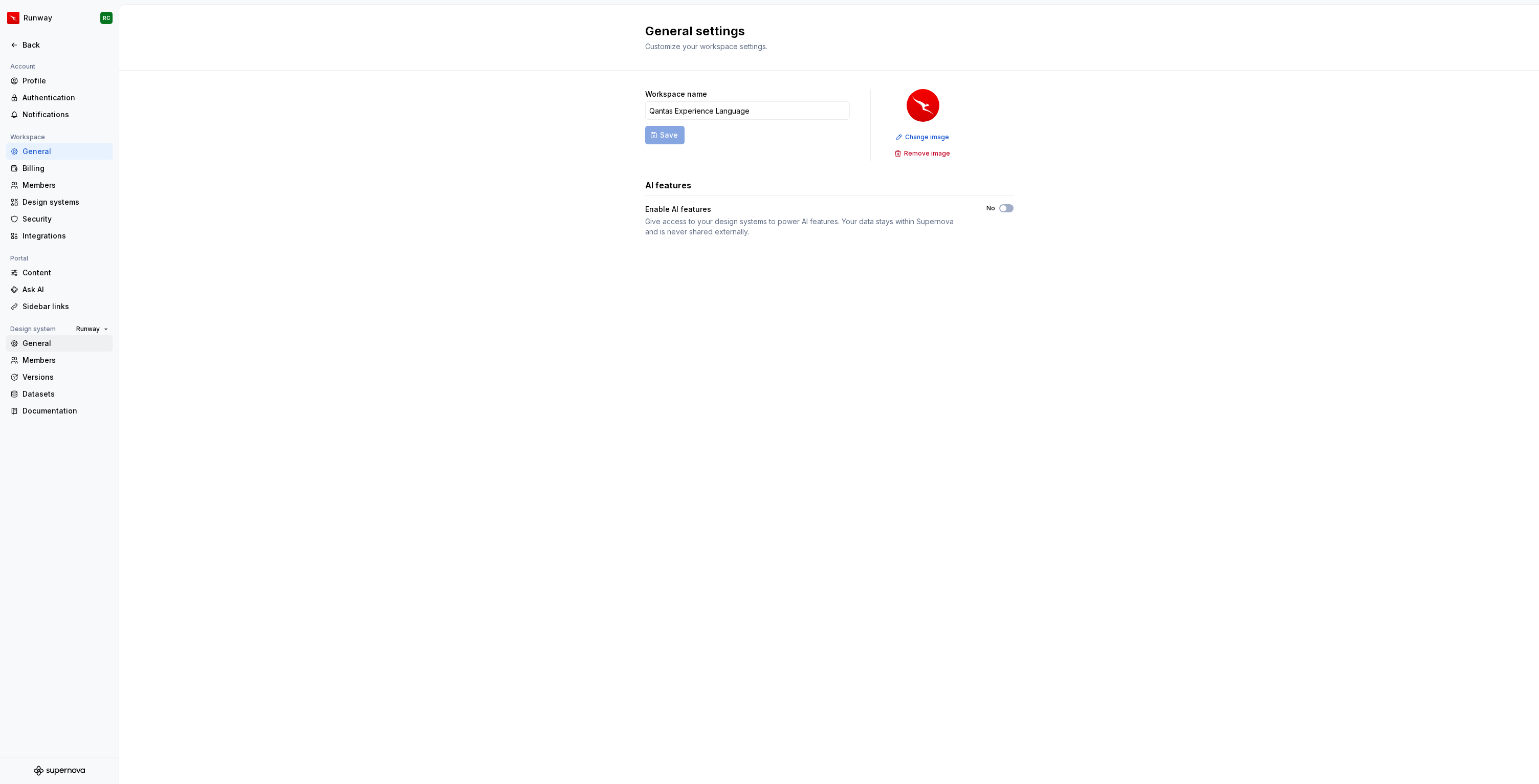
click at [48, 340] on div "General" at bounding box center [66, 343] width 86 height 10
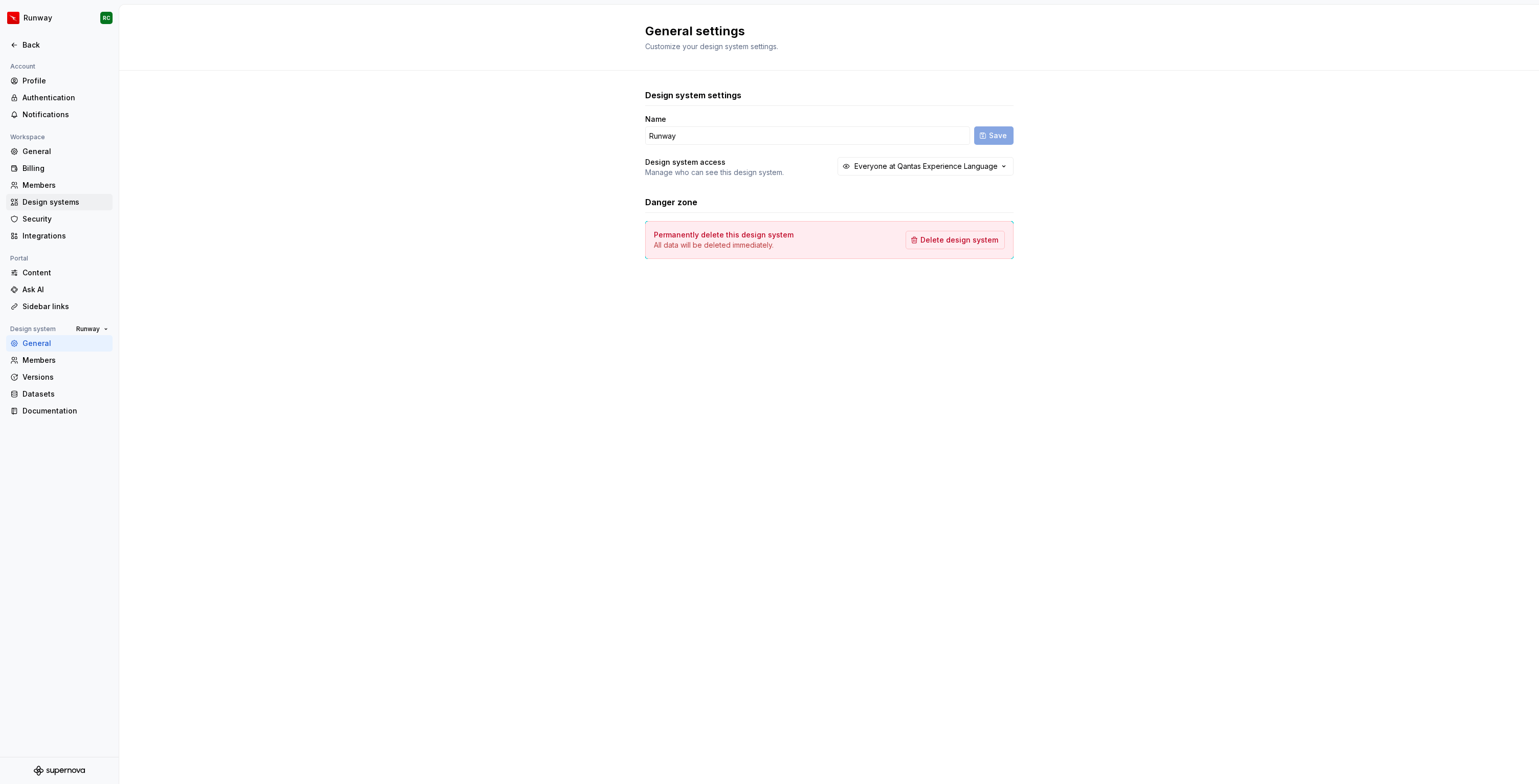
click at [66, 204] on div "Design systems" at bounding box center [66, 202] width 86 height 10
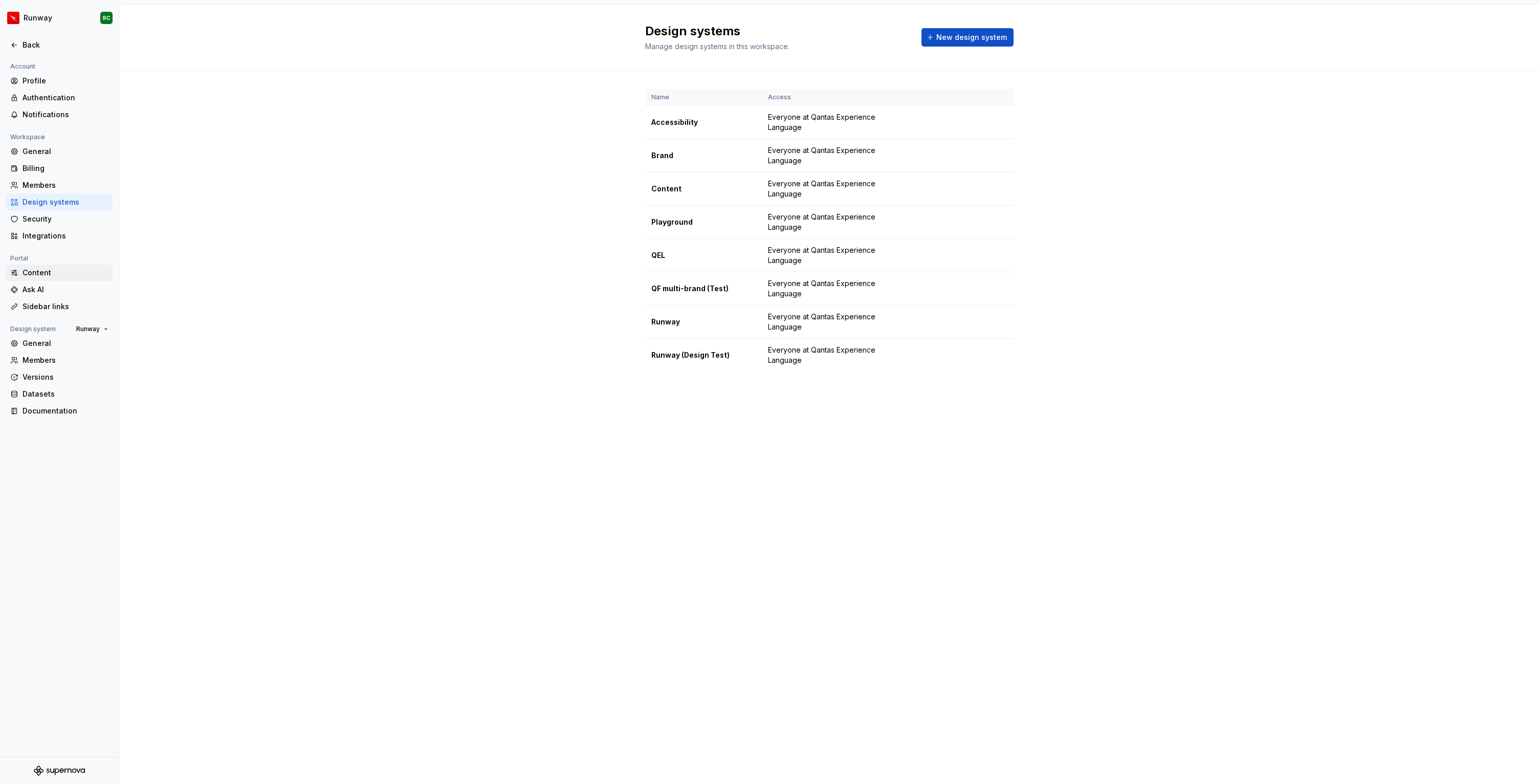
click at [48, 273] on div "Content" at bounding box center [66, 272] width 86 height 10
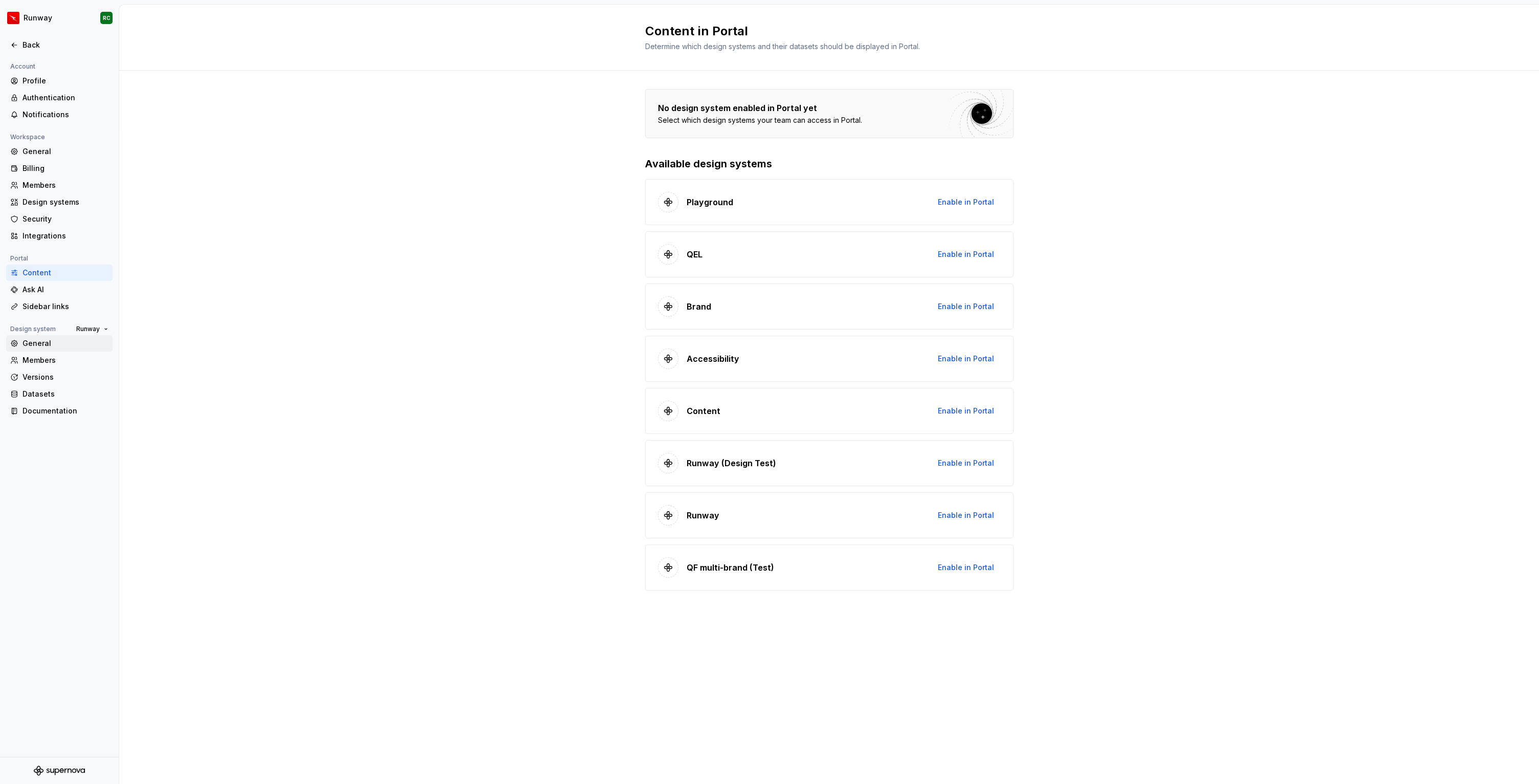
click at [42, 342] on div "General" at bounding box center [66, 343] width 86 height 10
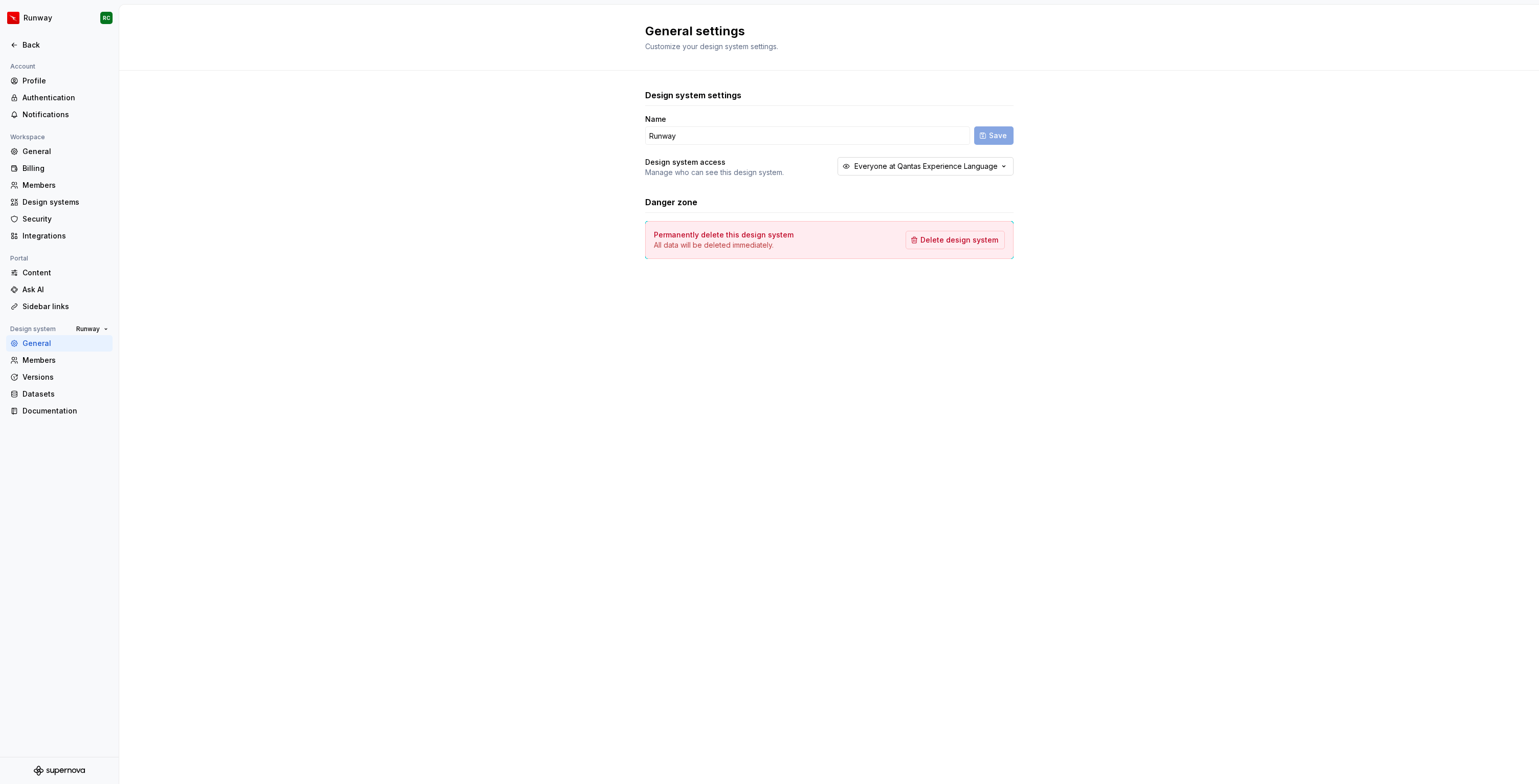
click at [898, 166] on div "Everyone at Qantas Experience Language" at bounding box center [926, 165] width 143 height 10
click at [567, 169] on div "Design system settings Name Runway Save Design system access Manage who can see…" at bounding box center [828, 184] width 1419 height 228
click at [776, 134] on input "Runway" at bounding box center [807, 135] width 324 height 18
type input "Runway Design System"
click at [1007, 132] on button "Save" at bounding box center [993, 135] width 39 height 18
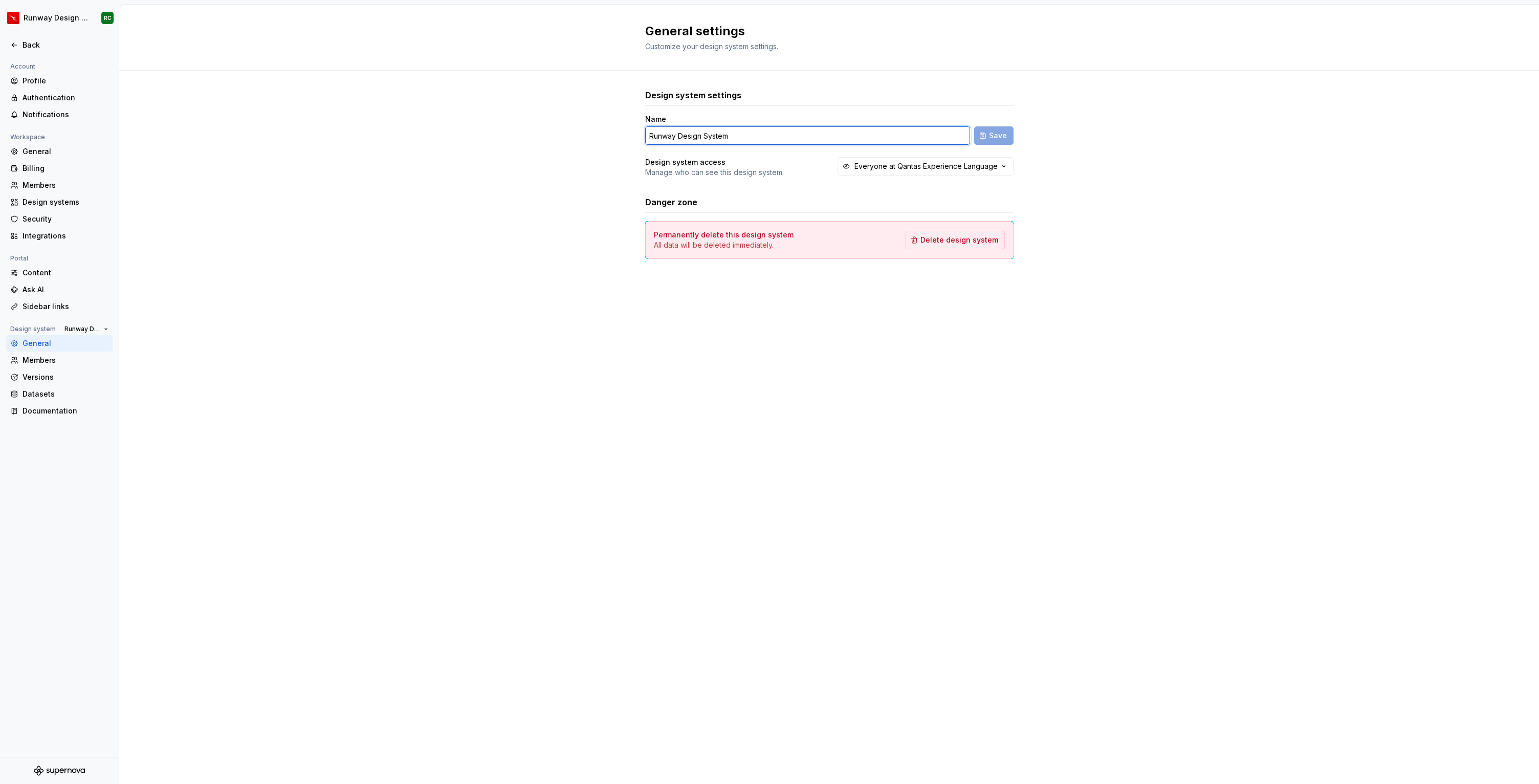
drag, startPoint x: 676, startPoint y: 135, endPoint x: 827, endPoint y: 146, distance: 151.4
click at [827, 146] on div "Name Runway Design System Save Design system access Manage who can see this des…" at bounding box center [829, 145] width 368 height 63
type input "Runway"
click at [1015, 135] on div "Design system settings Name Runway Save Design system access Manage who can see…" at bounding box center [828, 184] width 1419 height 228
click at [1003, 138] on span "Save" at bounding box center [998, 135] width 18 height 10
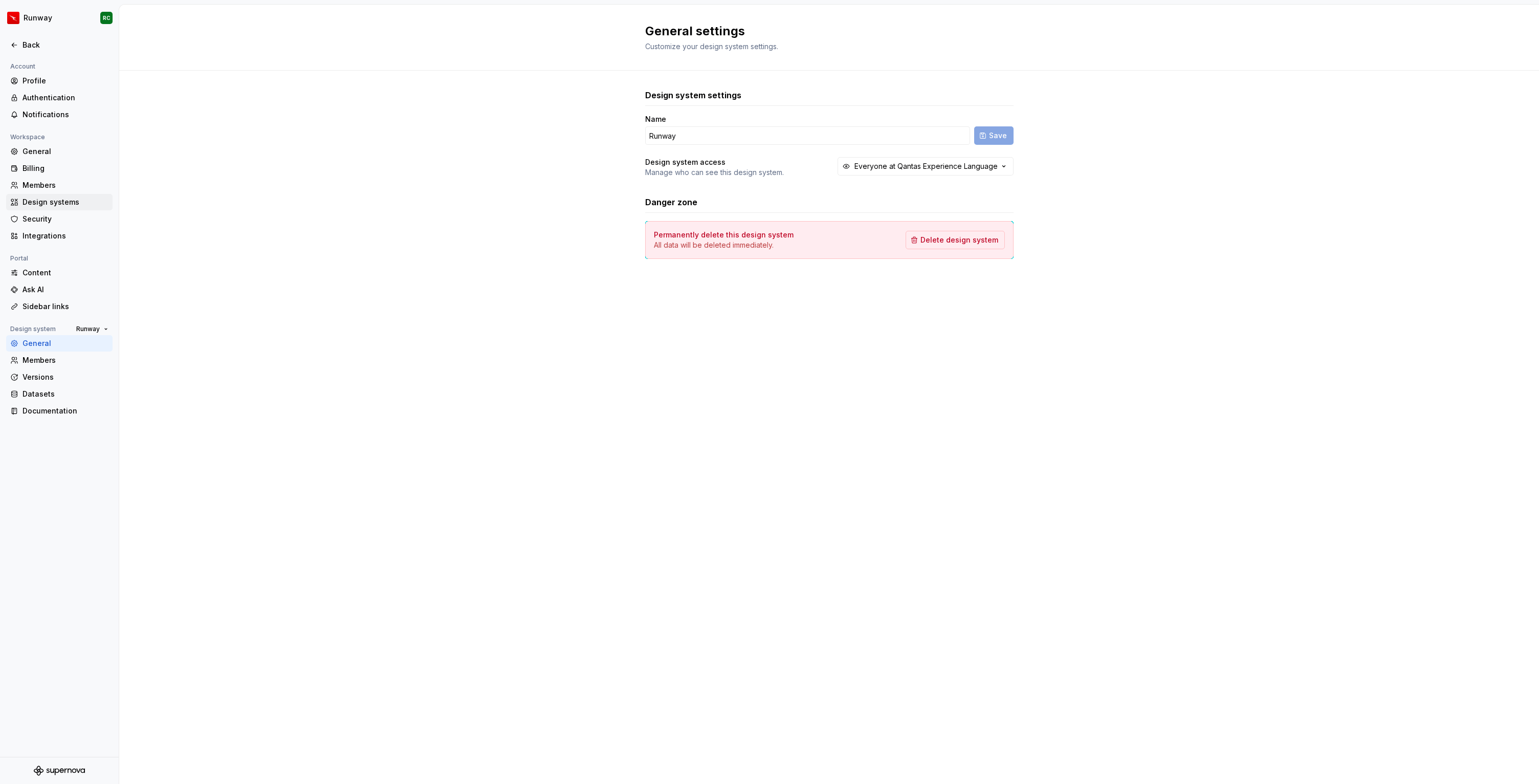
click at [64, 196] on div "Design systems" at bounding box center [59, 202] width 106 height 16
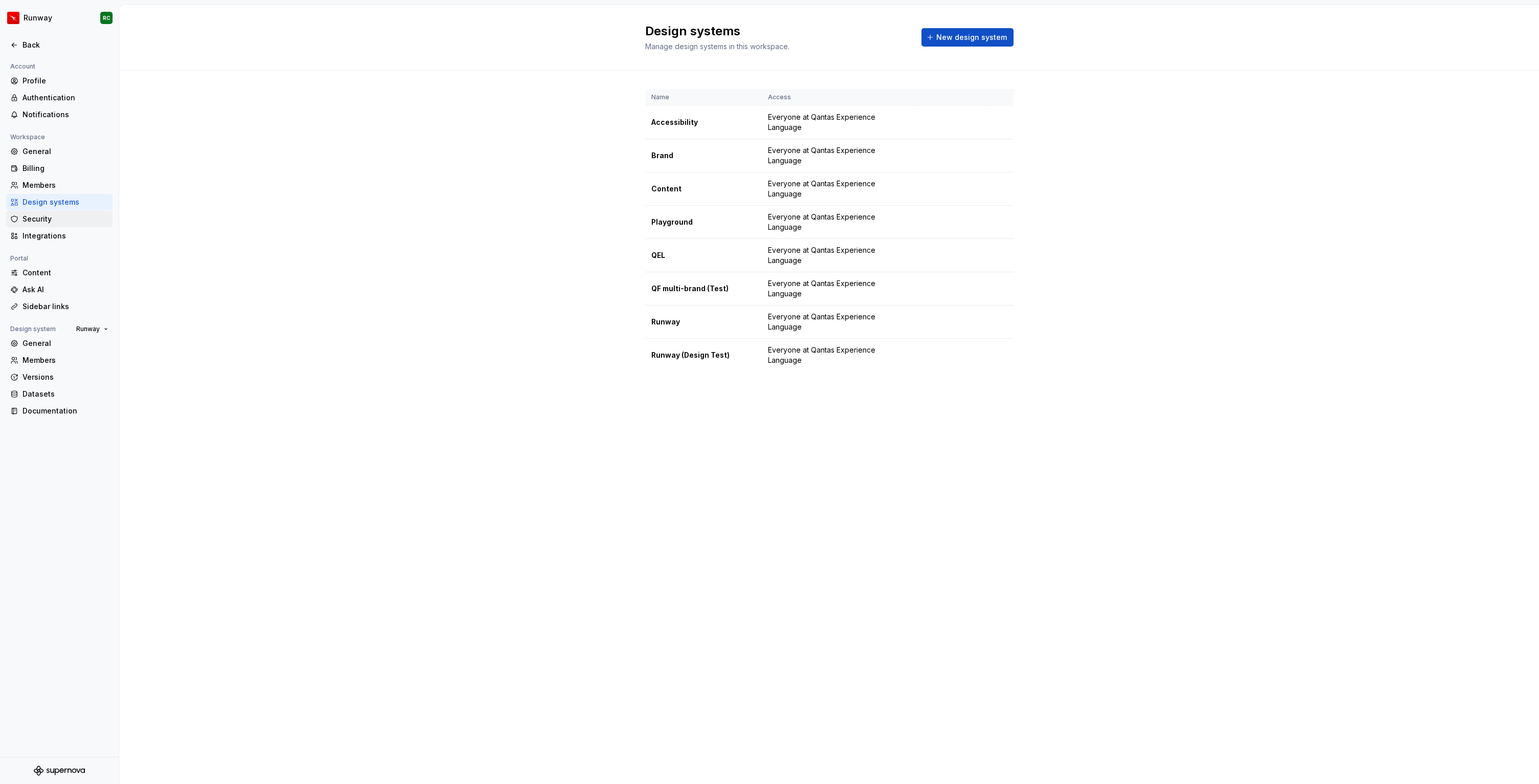
click at [59, 212] on div "Security" at bounding box center [59, 219] width 106 height 16
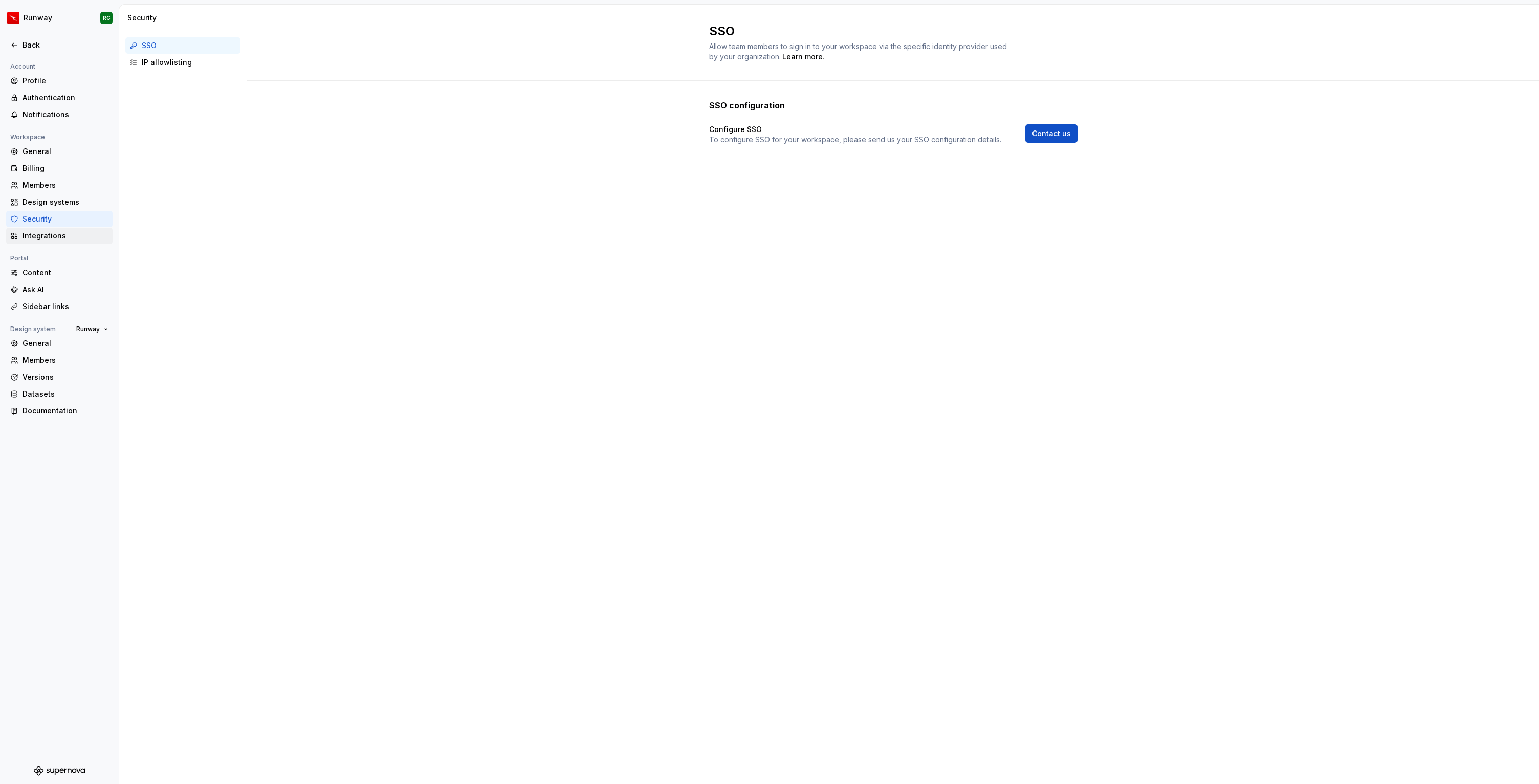
click at [65, 230] on div "Integrations" at bounding box center [66, 235] width 86 height 10
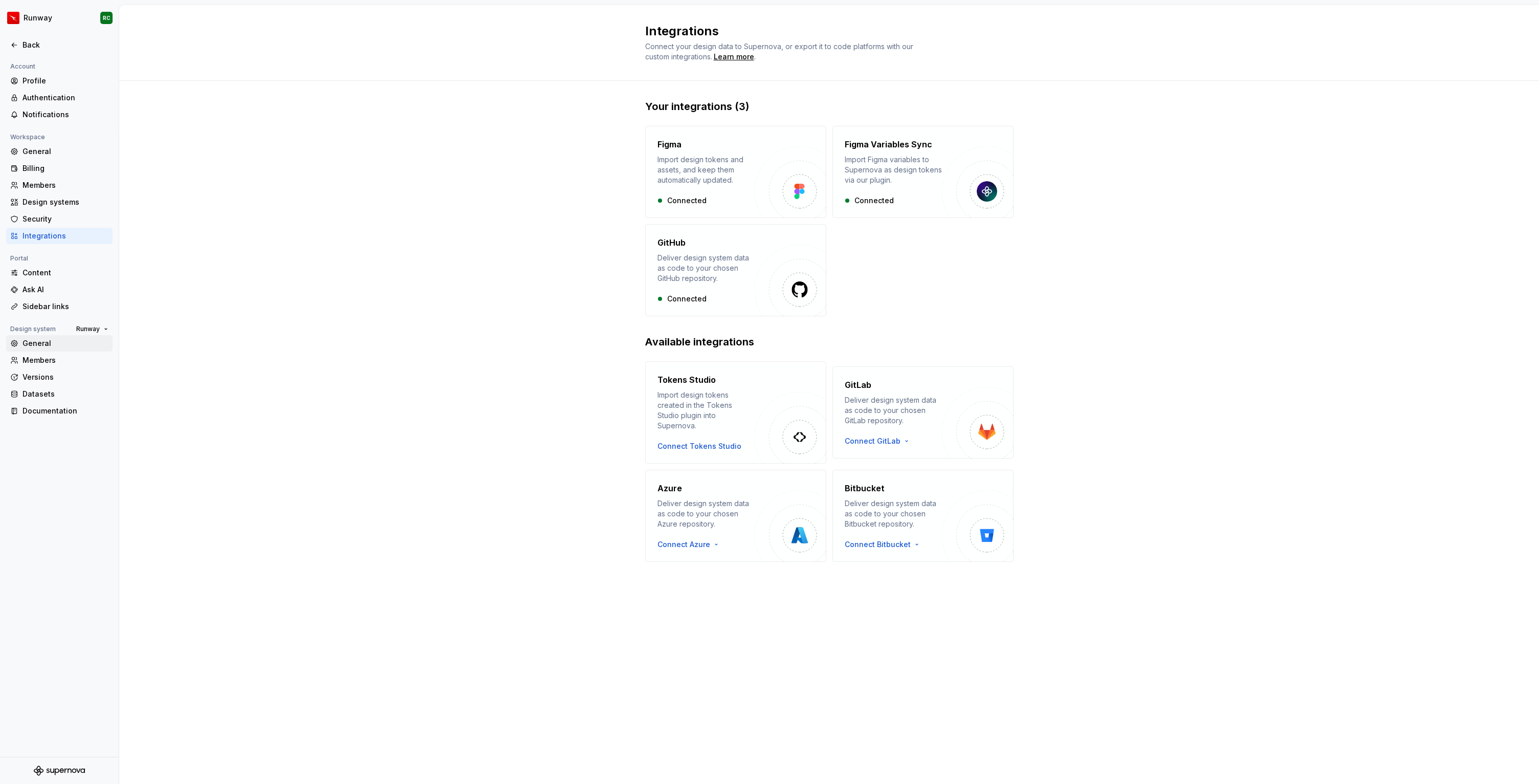
click at [49, 343] on div "General" at bounding box center [66, 343] width 86 height 10
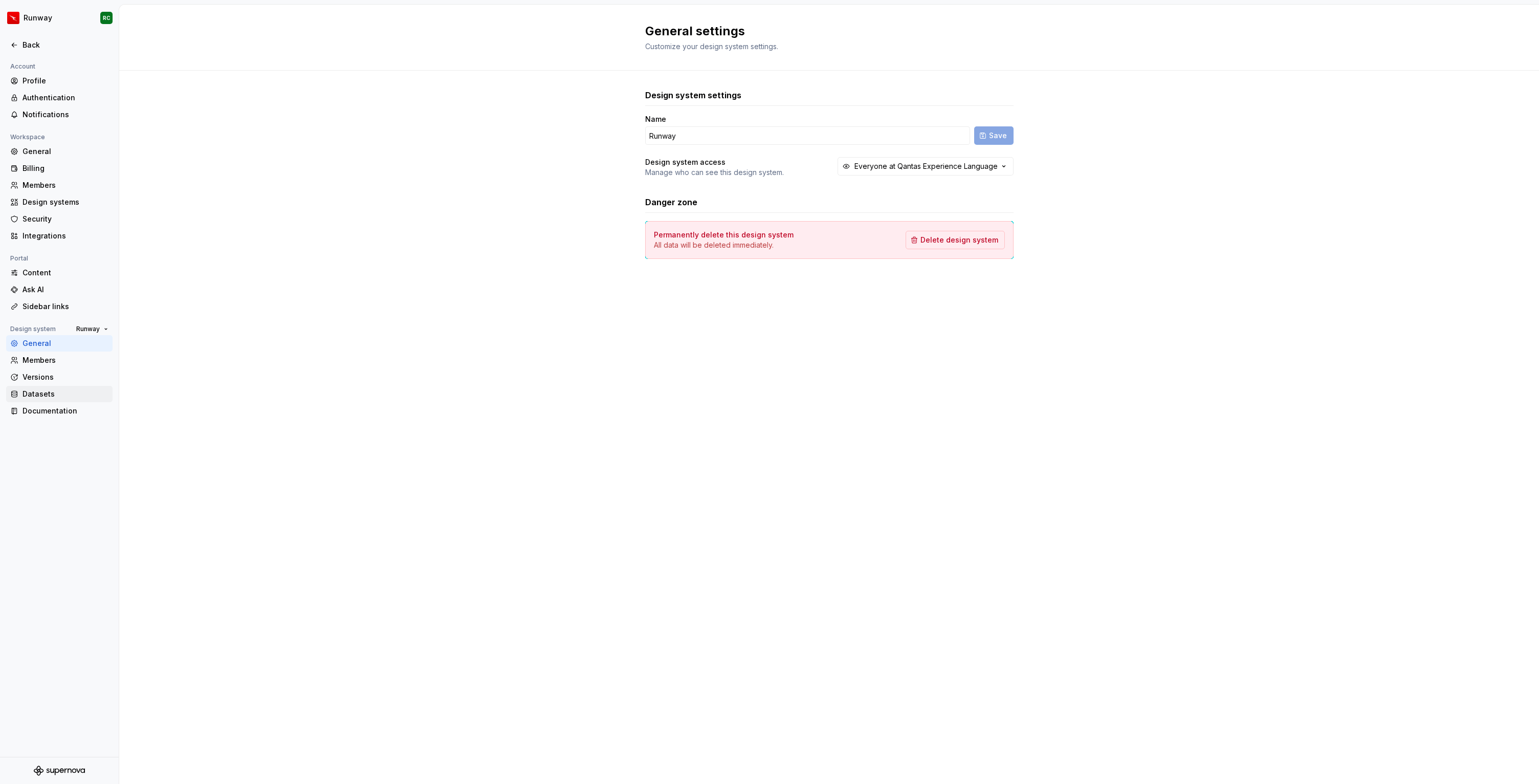
click at [68, 399] on div "Datasets" at bounding box center [59, 394] width 106 height 16
click at [66, 413] on div "Documentation" at bounding box center [66, 410] width 86 height 10
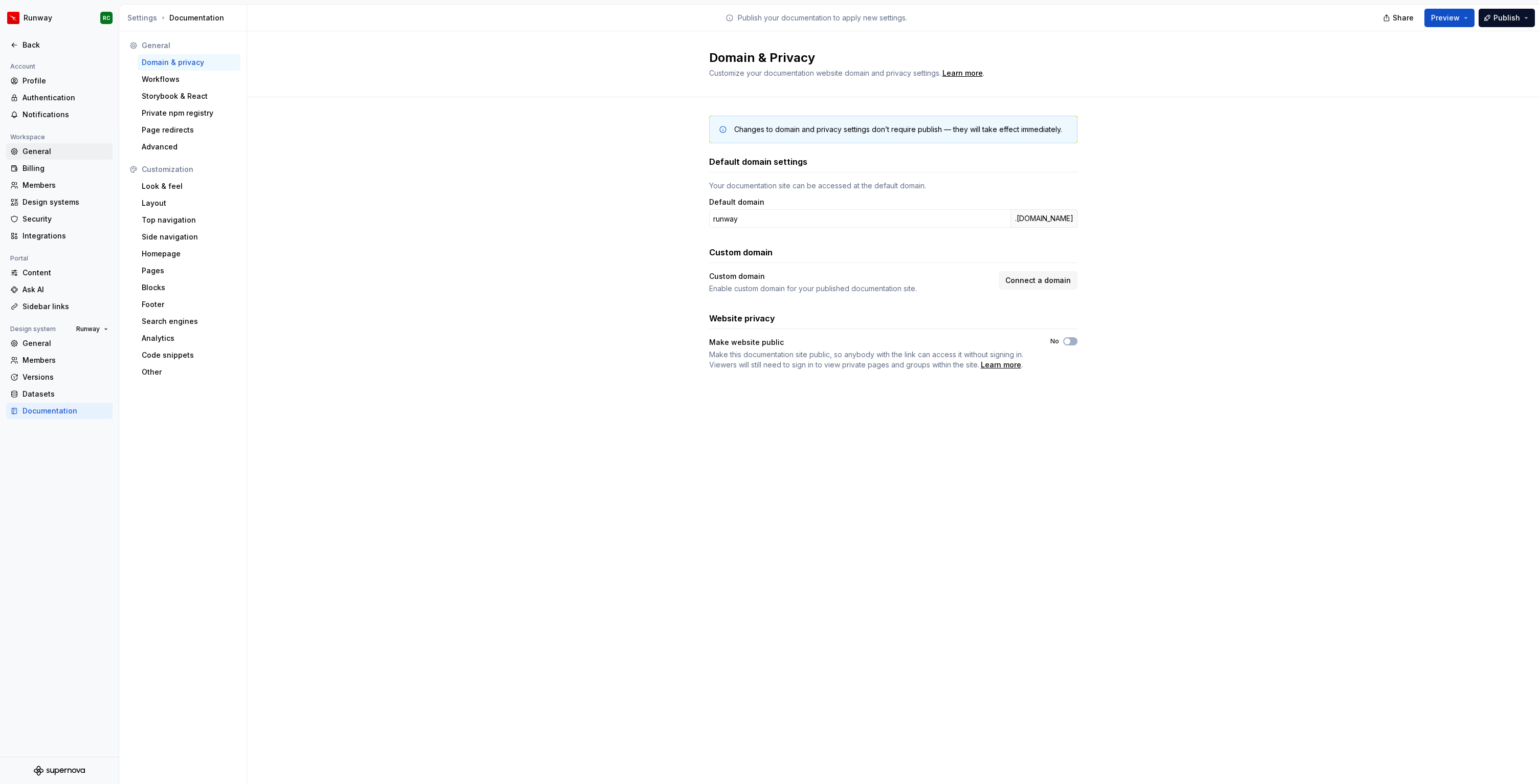
click at [71, 156] on div "General" at bounding box center [66, 151] width 86 height 10
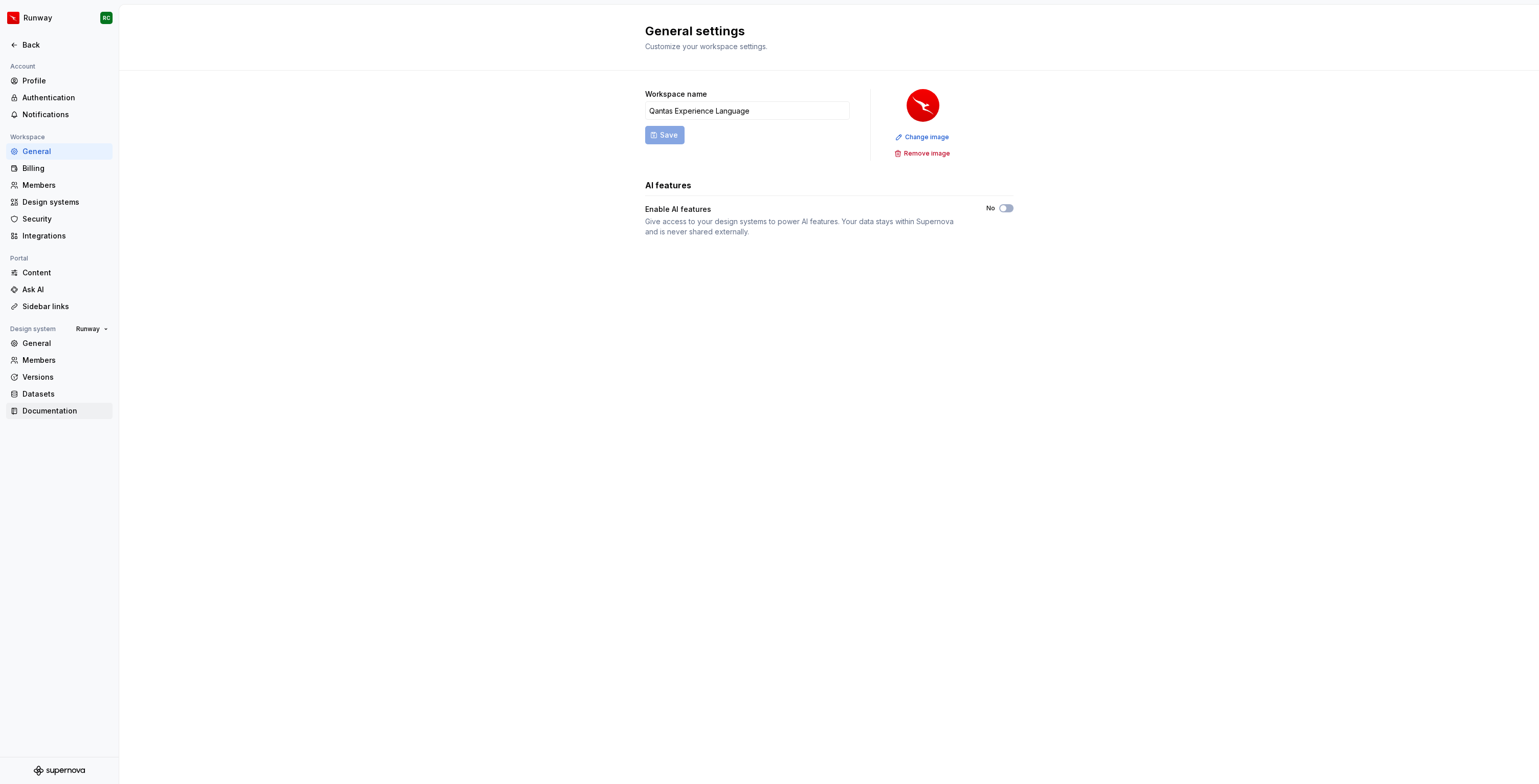
click at [57, 414] on div "Documentation" at bounding box center [66, 410] width 86 height 10
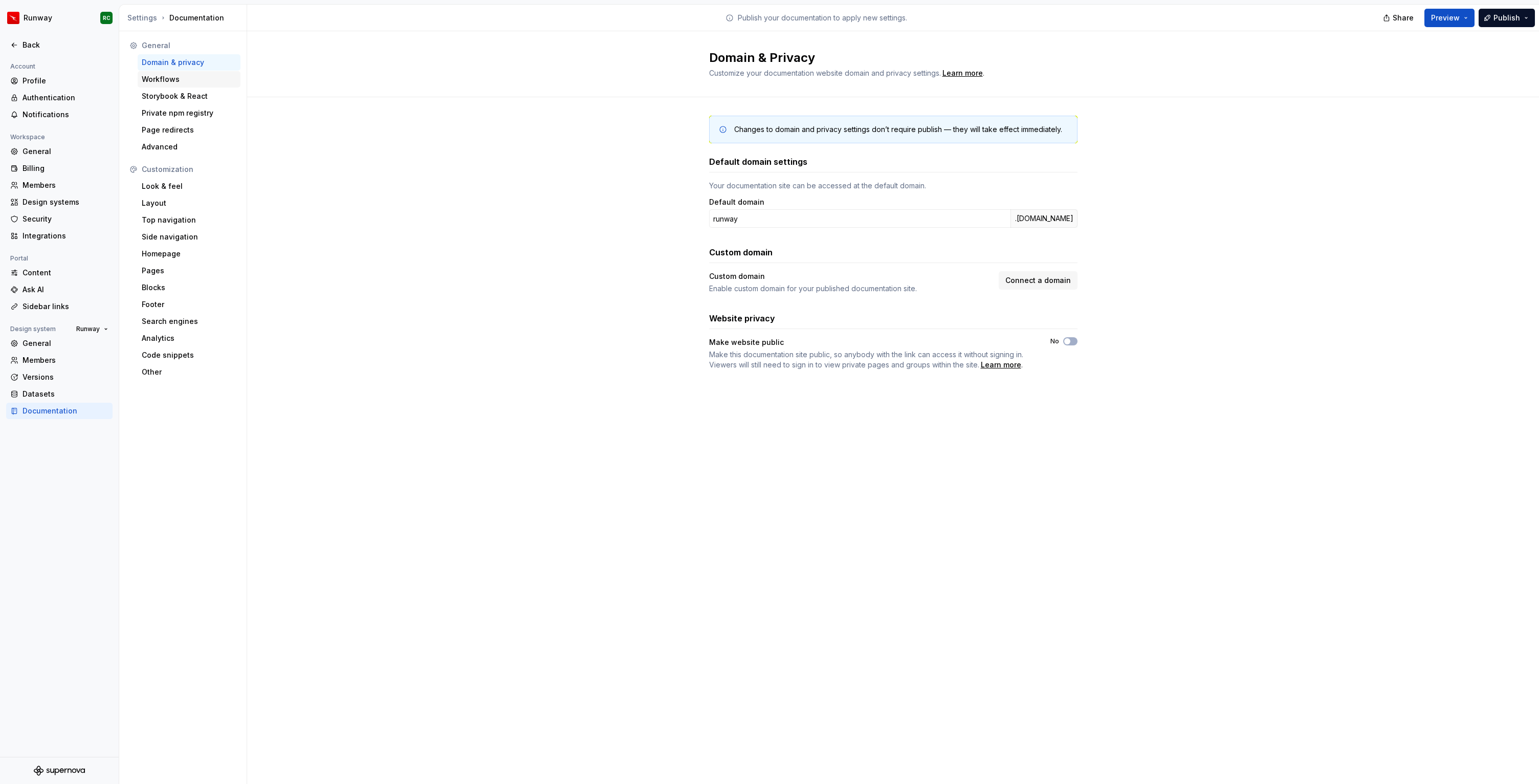
click at [170, 81] on div "Workflows" at bounding box center [189, 79] width 95 height 10
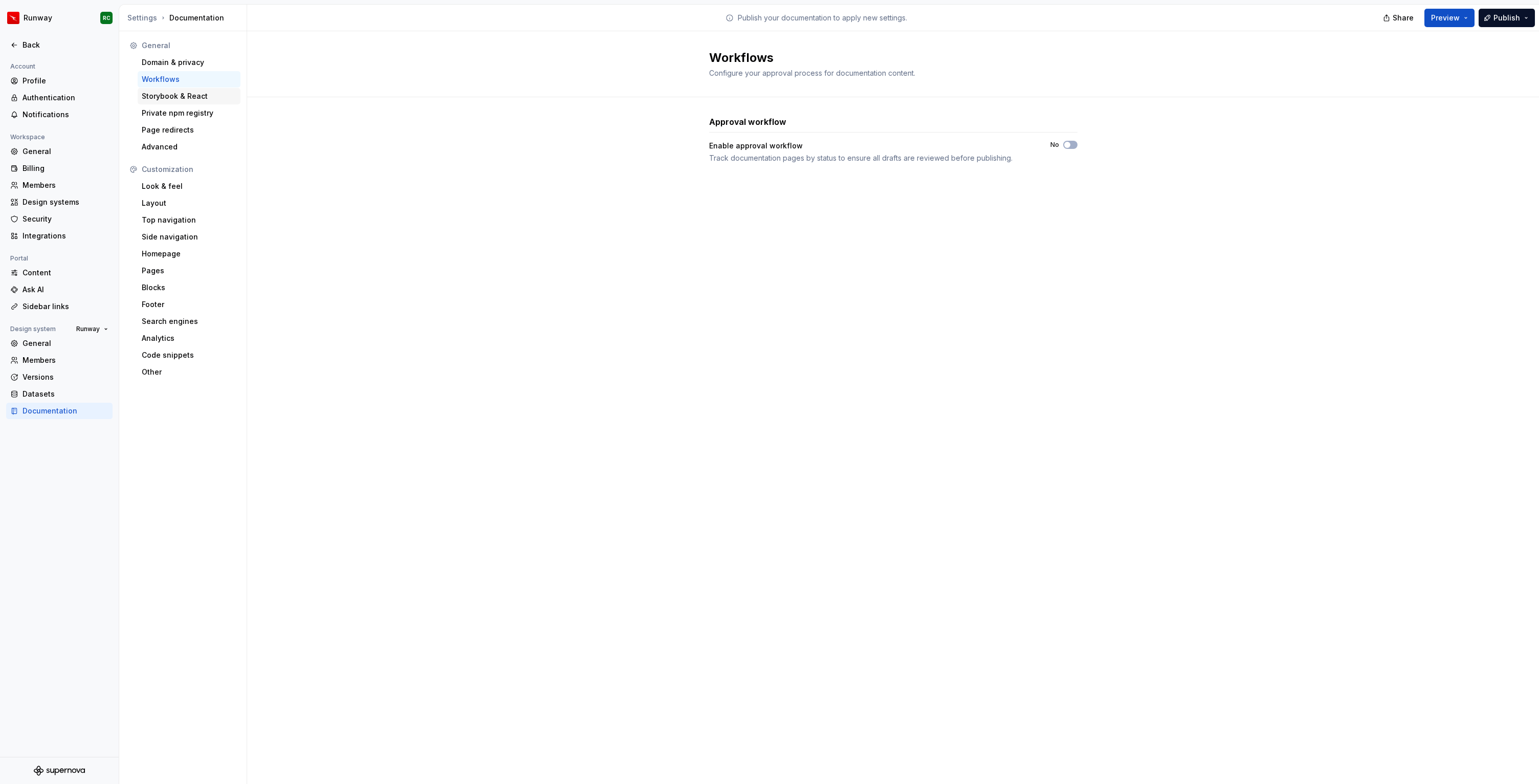
click at [168, 95] on div "Storybook & React" at bounding box center [189, 96] width 95 height 10
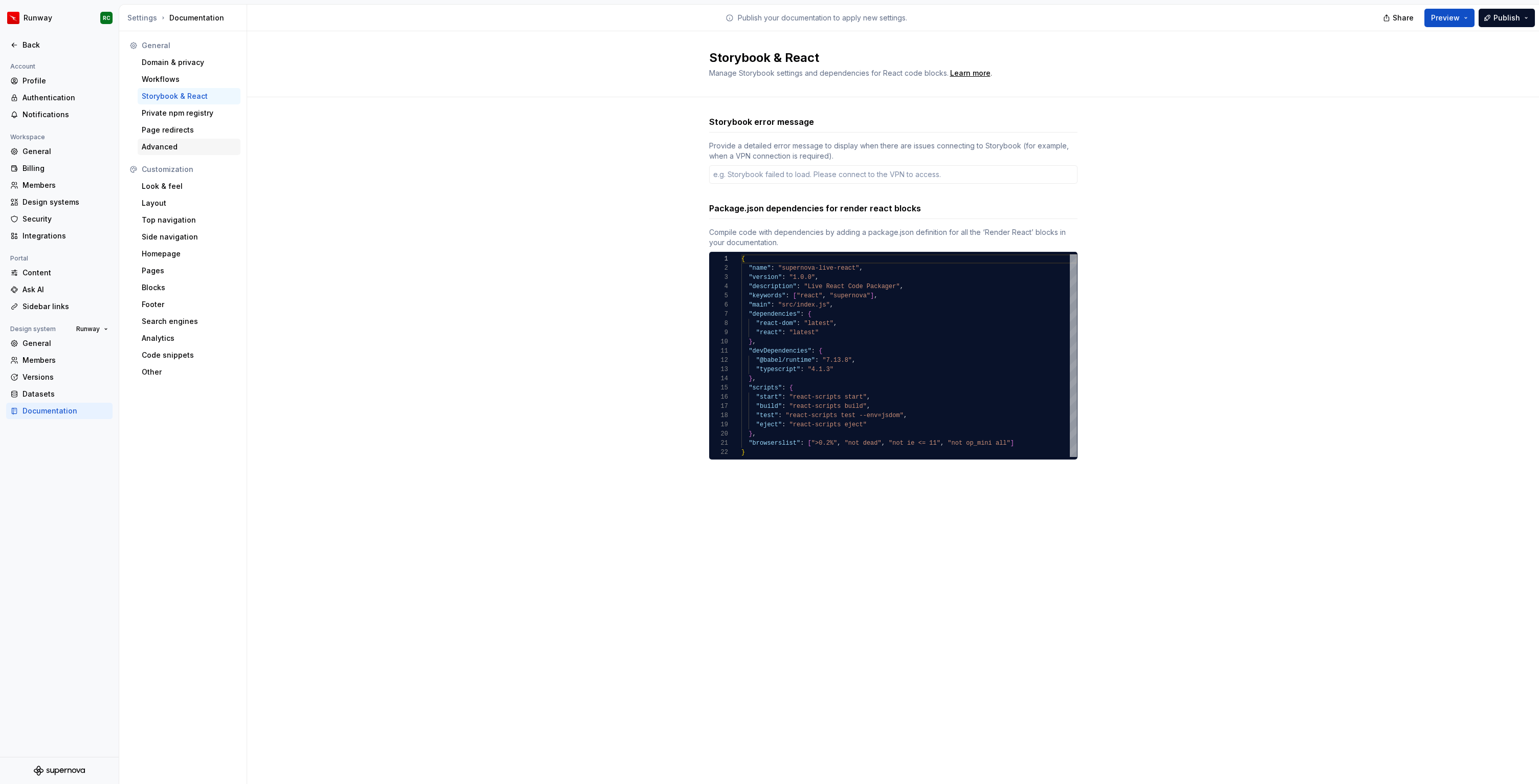
click at [174, 143] on div "Advanced" at bounding box center [189, 146] width 95 height 10
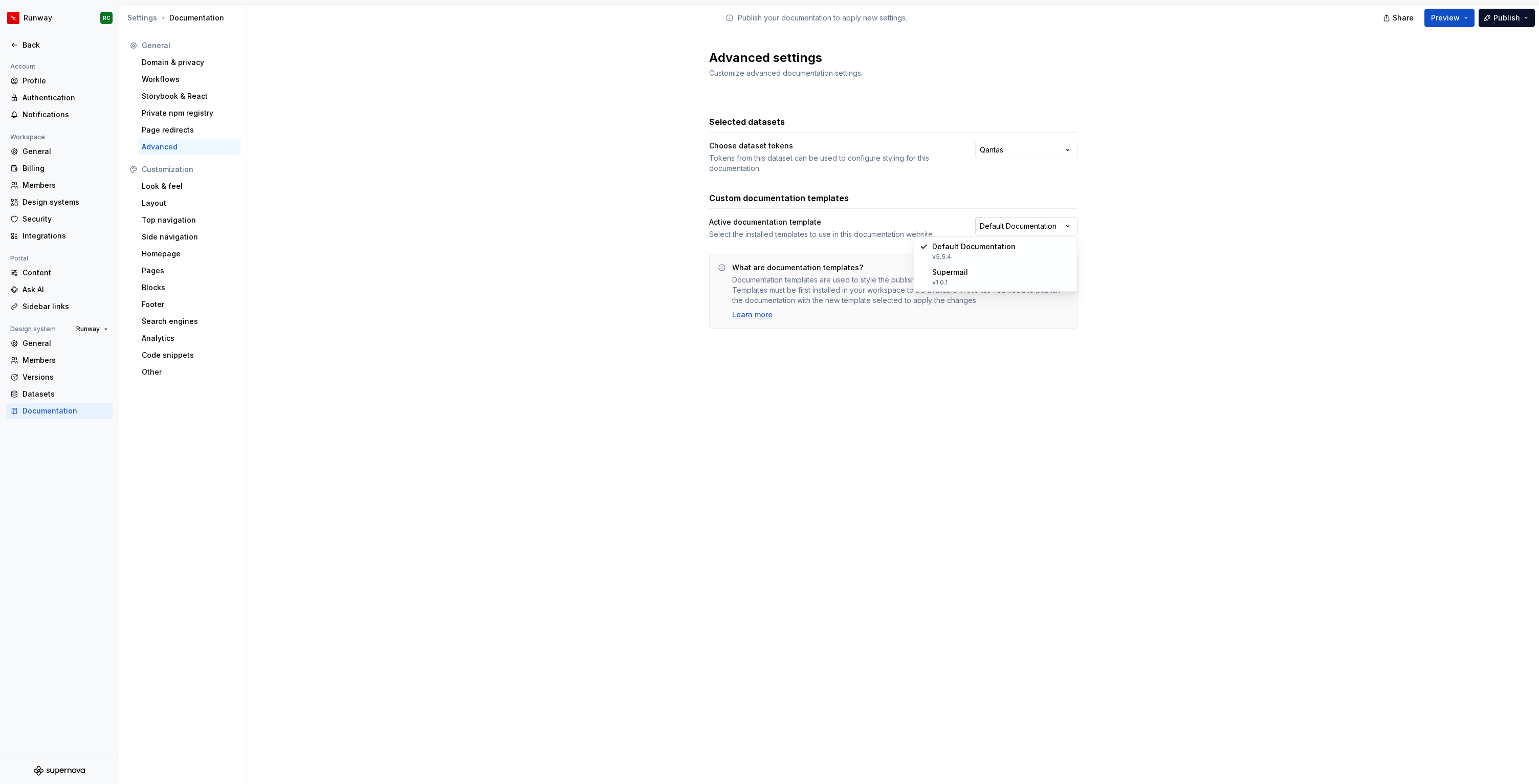
click at [1041, 227] on html "Runway RC Back Account Profile Authentication Notifications Workspace General B…" at bounding box center [770, 392] width 1539 height 784
click at [938, 212] on html "Runway RC Back Account Profile Authentication Notifications Workspace General B…" at bounding box center [770, 392] width 1539 height 784
click at [1024, 232] on html "Runway RC Back Account Profile Authentication Notifications Workspace General B…" at bounding box center [770, 392] width 1539 height 784
click at [411, 255] on html "Runway RC Back Account Profile Authentication Notifications Workspace General B…" at bounding box center [770, 392] width 1539 height 784
click at [176, 370] on div "Other" at bounding box center [189, 371] width 95 height 10
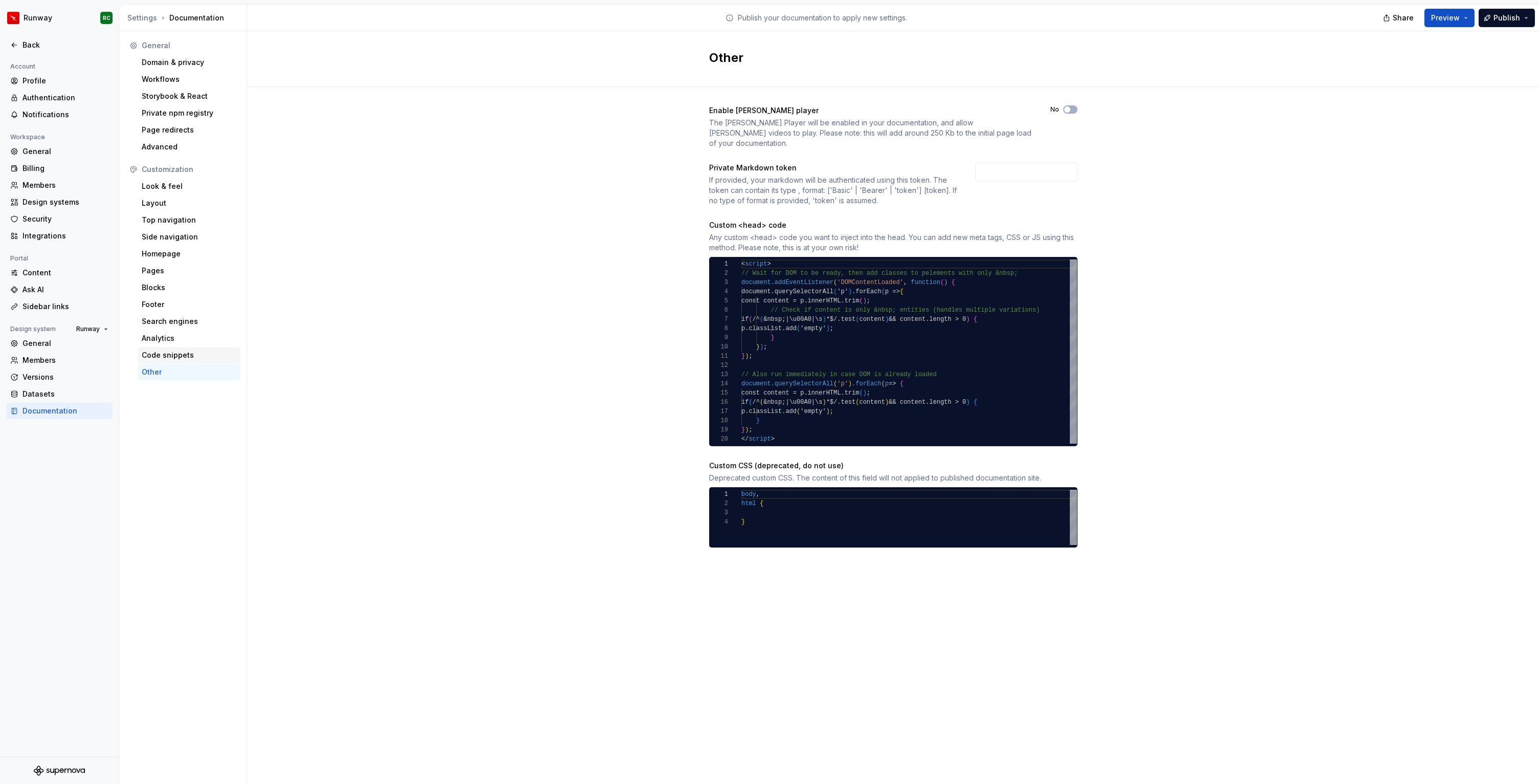
click at [180, 354] on div "Code snippets" at bounding box center [189, 355] width 95 height 10
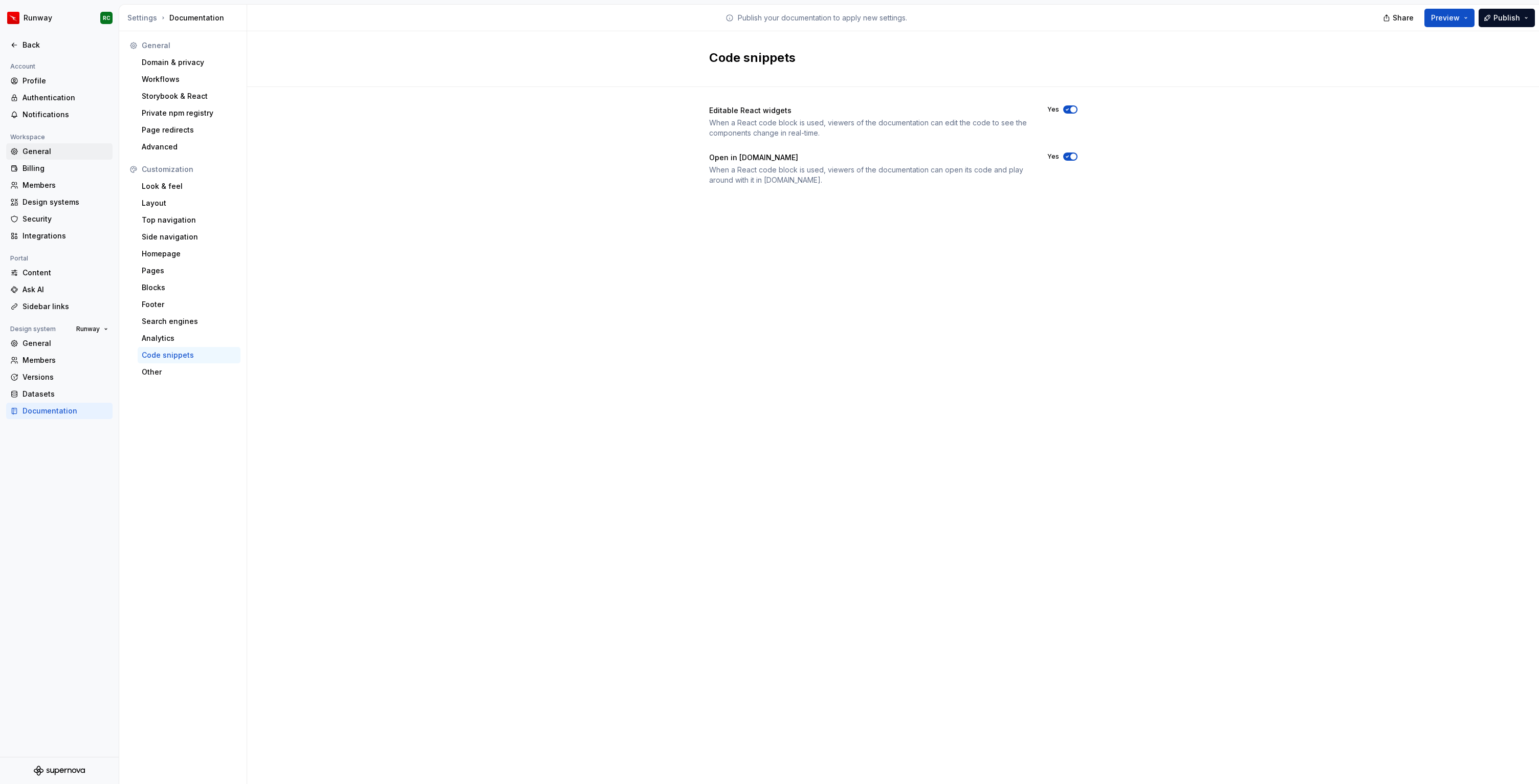
click at [67, 156] on div "General" at bounding box center [59, 152] width 106 height 16
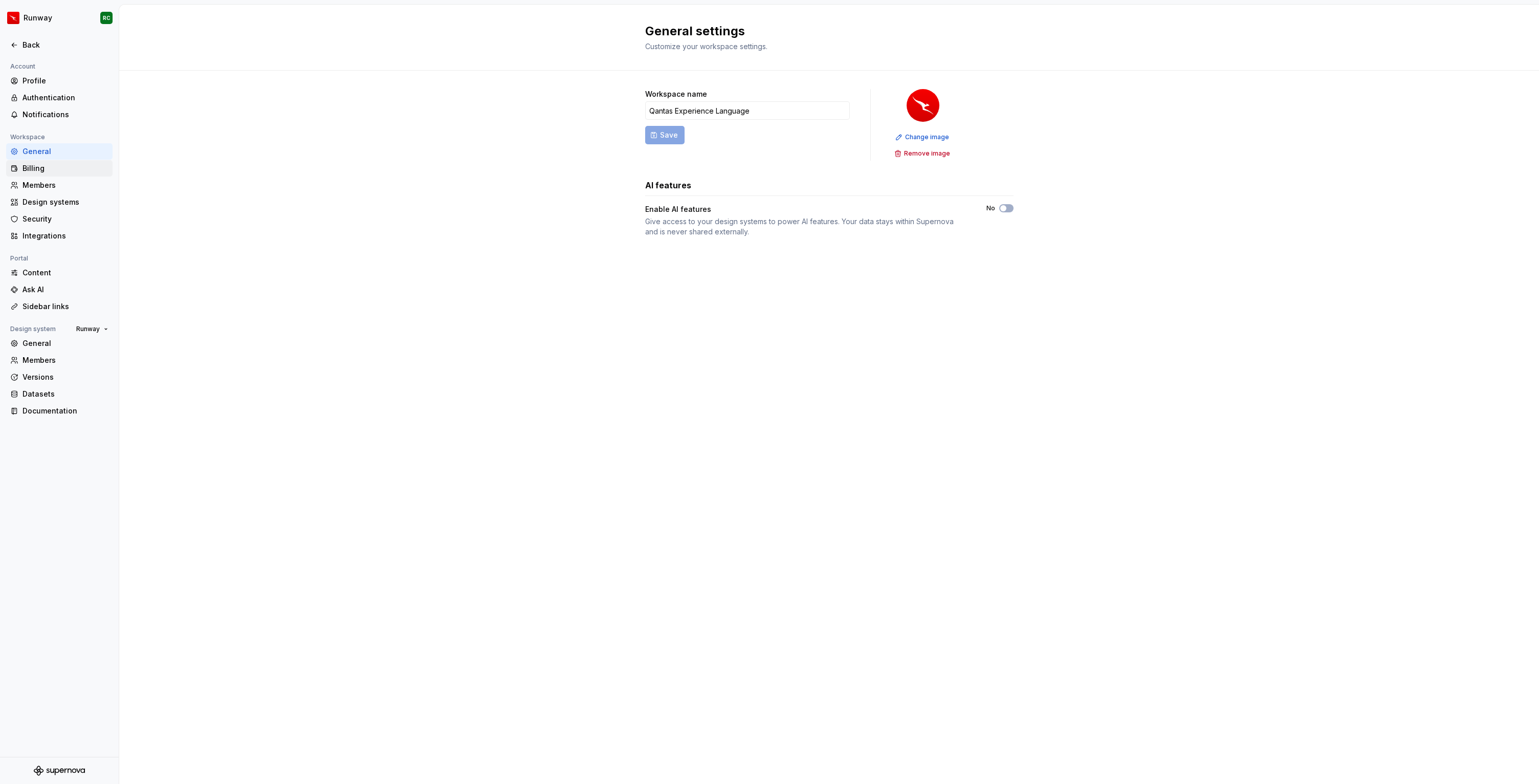
click at [60, 172] on div "Billing" at bounding box center [66, 168] width 86 height 10
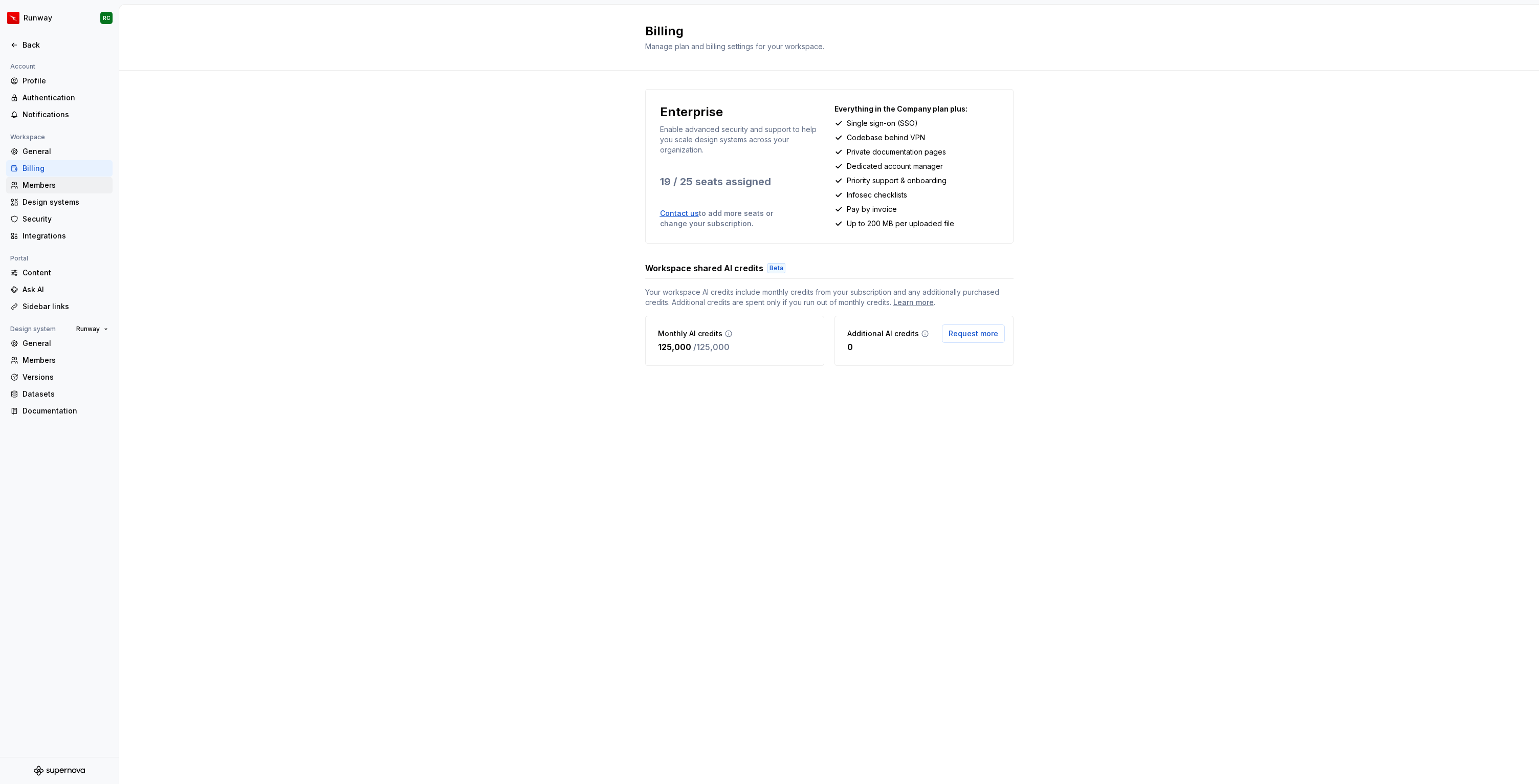
click at [62, 186] on div "Members" at bounding box center [66, 185] width 86 height 10
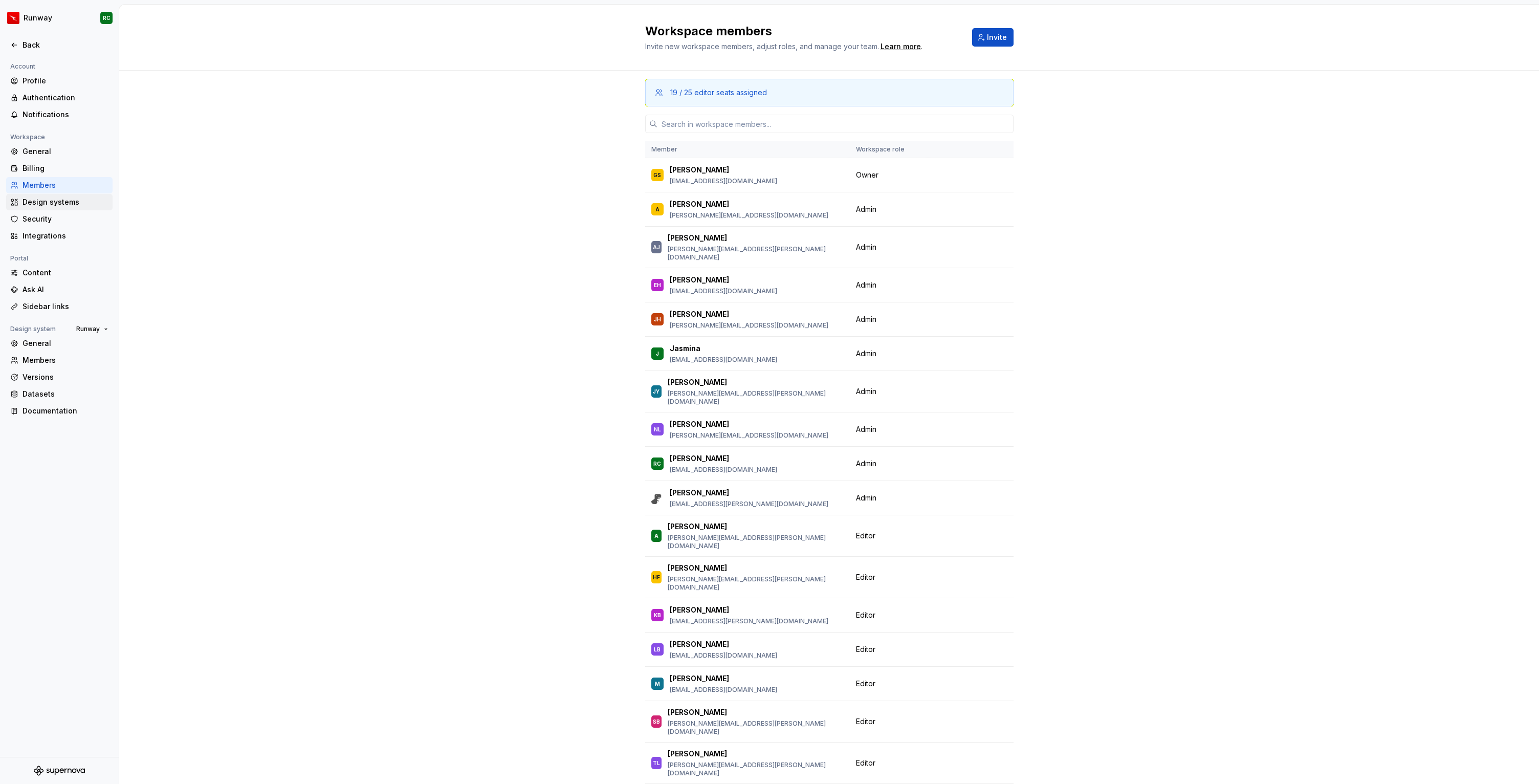
click at [63, 200] on div "Design systems" at bounding box center [66, 202] width 86 height 10
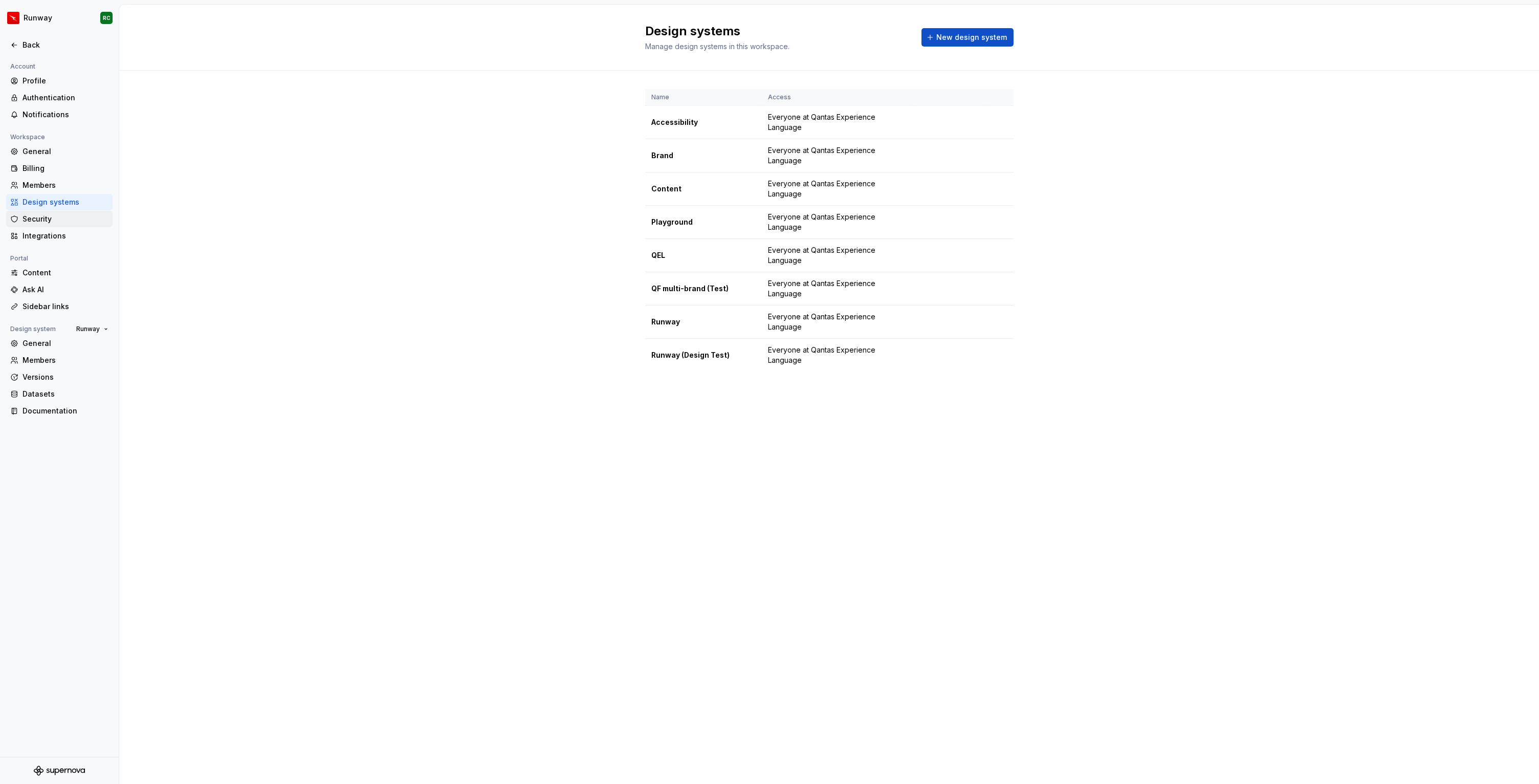
click at [64, 219] on div "Security" at bounding box center [66, 218] width 86 height 10
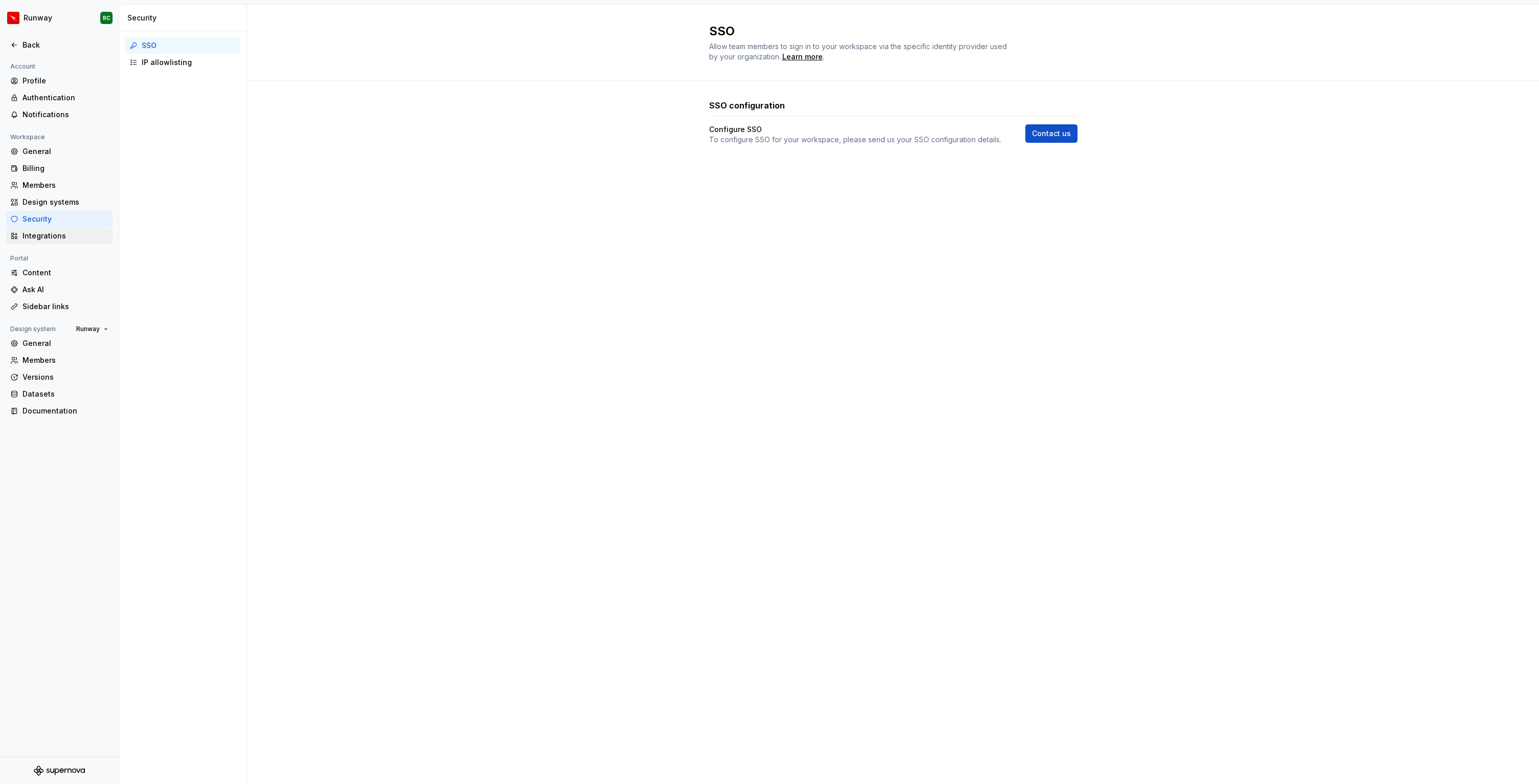
click at [65, 238] on div "Integrations" at bounding box center [66, 235] width 86 height 10
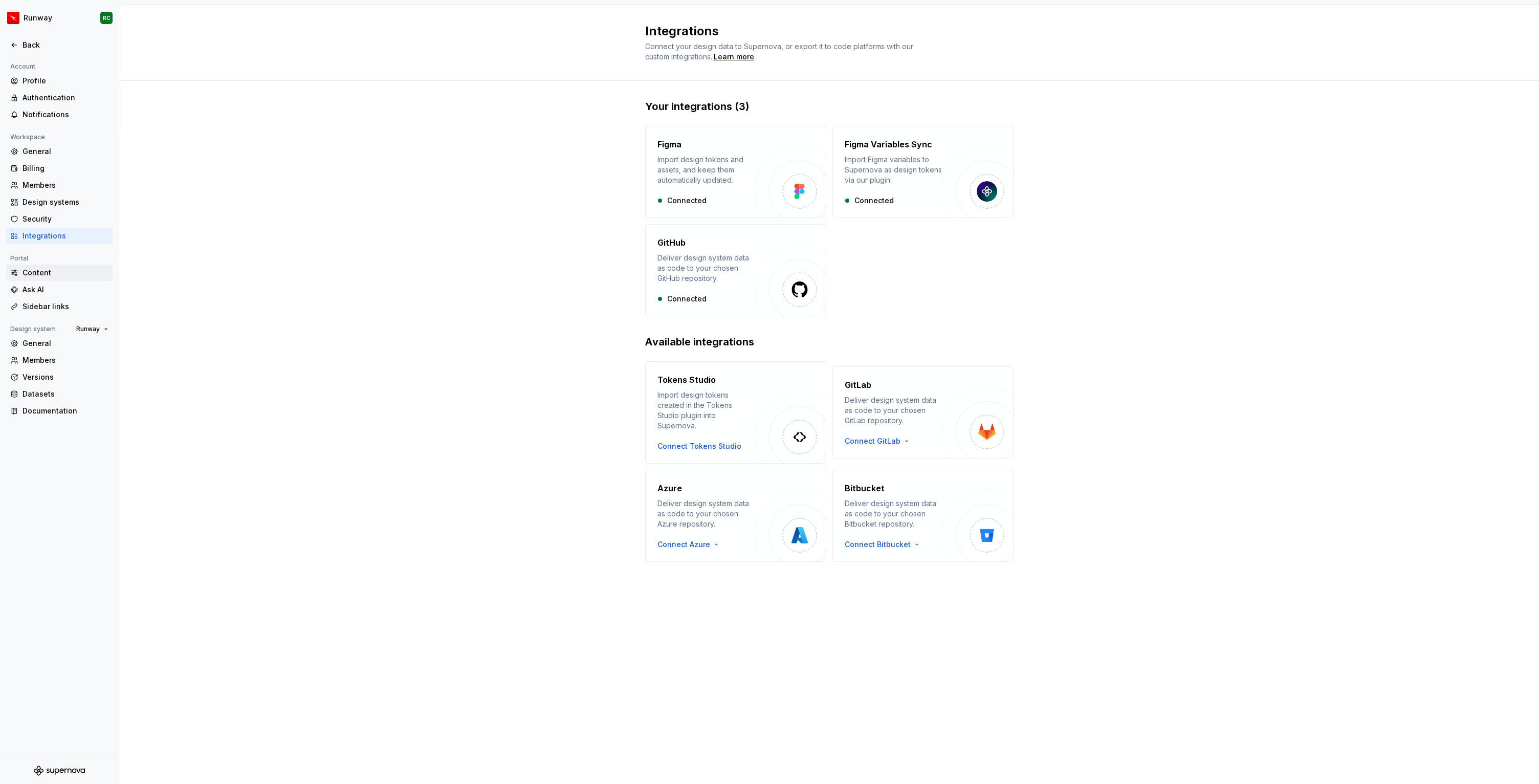
click at [54, 269] on div "Content" at bounding box center [66, 272] width 86 height 10
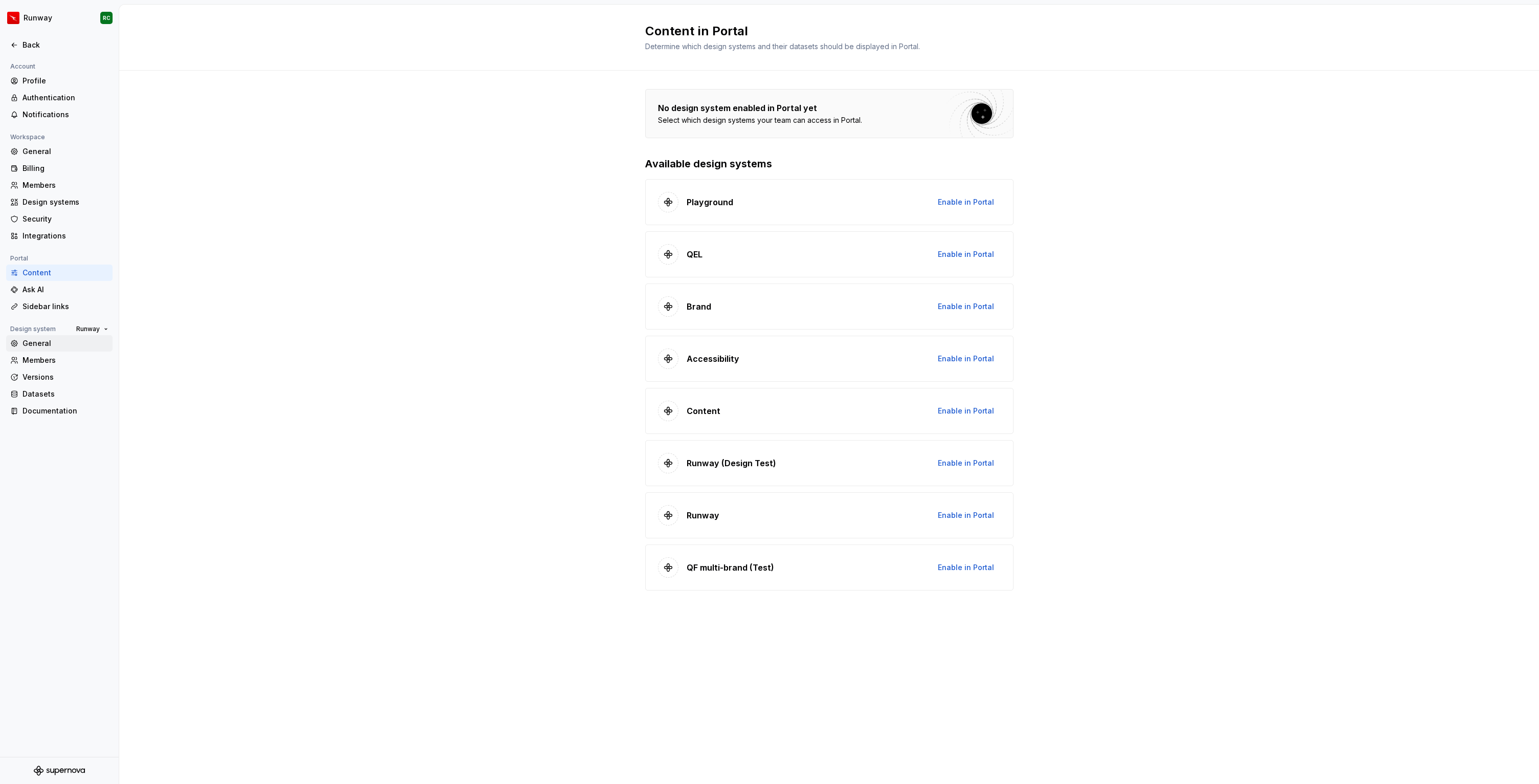
click at [42, 348] on div "General" at bounding box center [59, 344] width 106 height 16
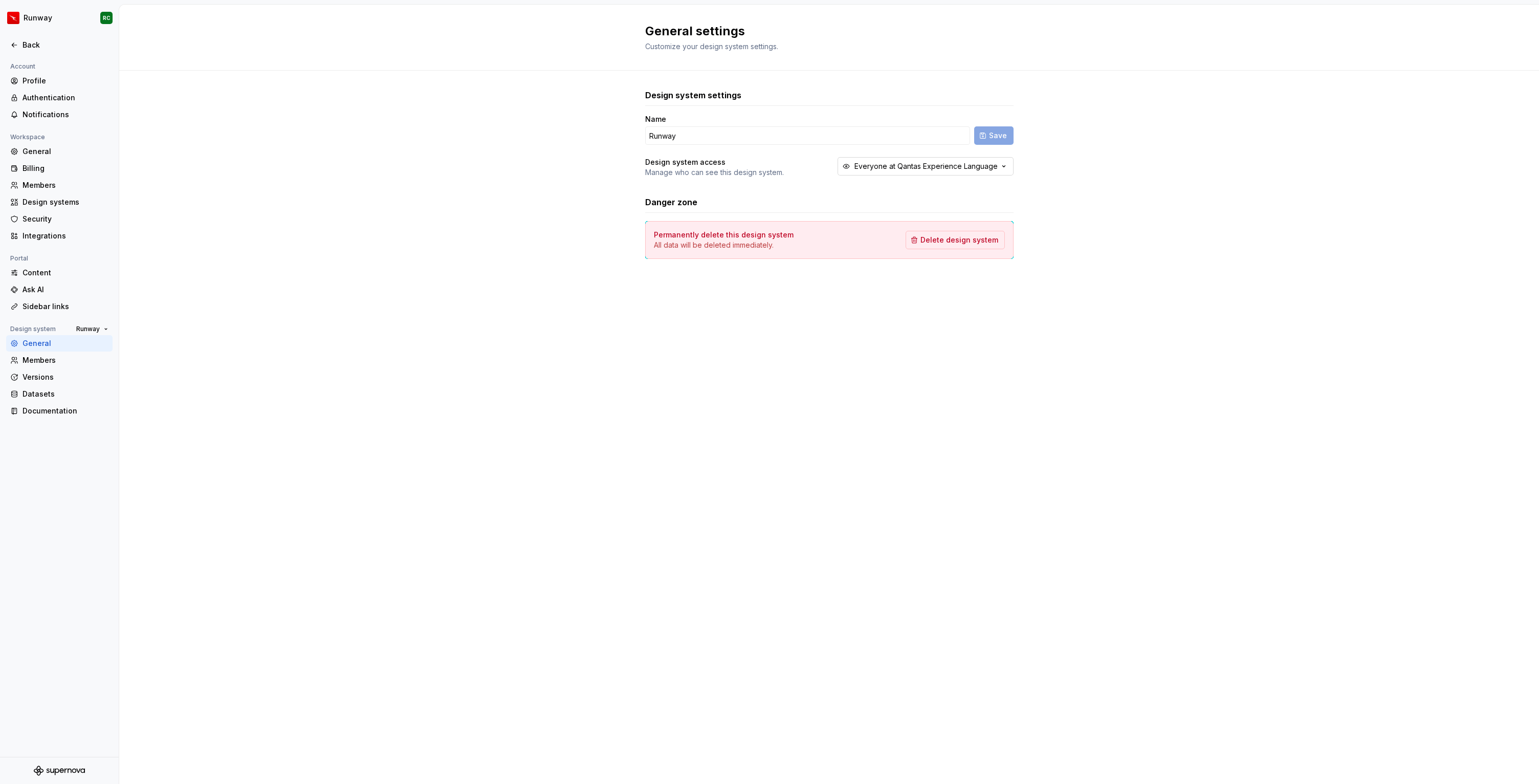
click at [864, 164] on div "Everyone at Qantas Experience Language" at bounding box center [926, 165] width 143 height 10
click at [323, 171] on div "Design system settings Name Runway Save Design system access Manage who can see…" at bounding box center [828, 184] width 1419 height 228
click at [48, 370] on div "Versions" at bounding box center [59, 377] width 106 height 16
click at [55, 360] on div "Members" at bounding box center [66, 359] width 86 height 10
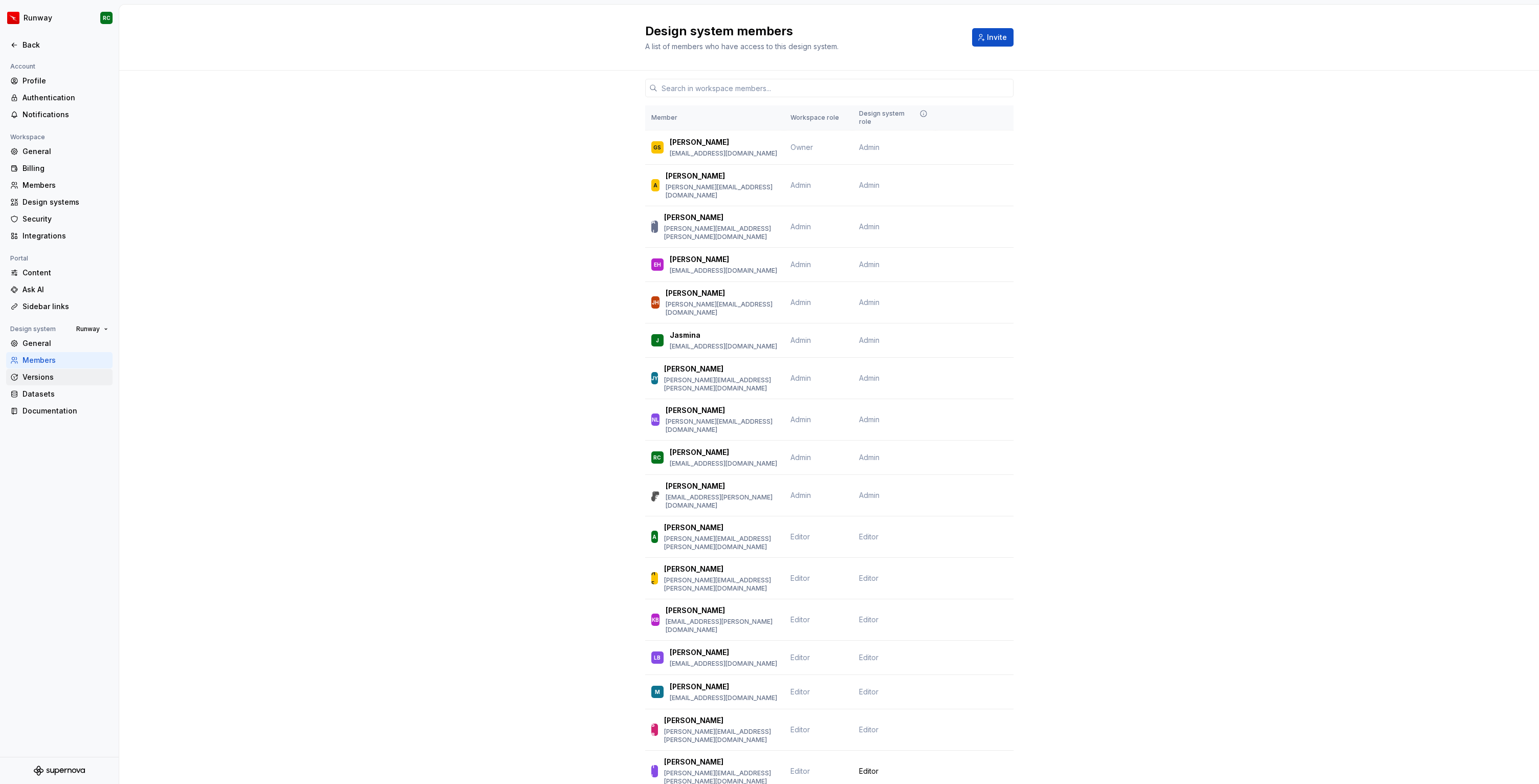
click at [48, 370] on div "Versions" at bounding box center [59, 377] width 106 height 16
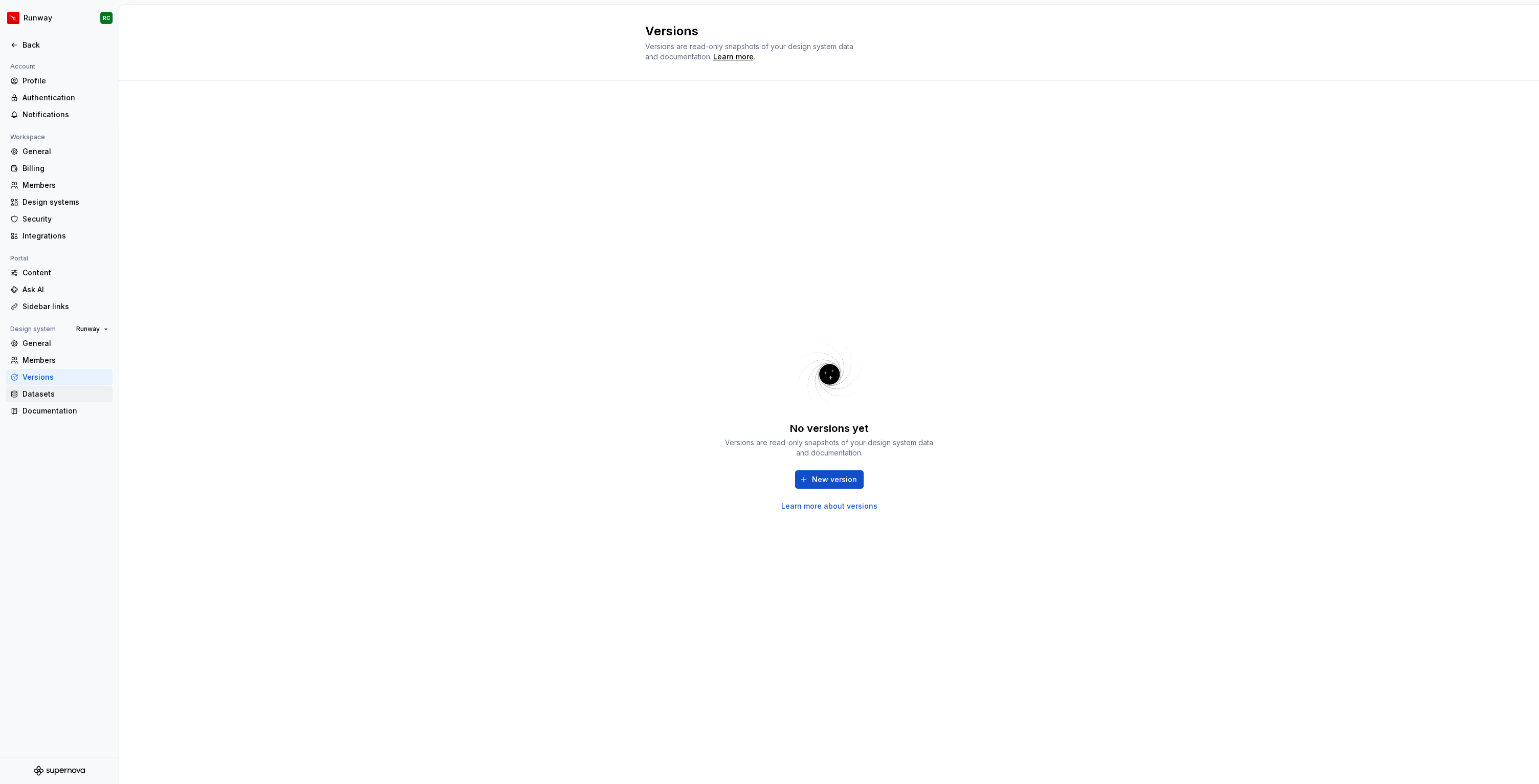
click at [75, 399] on div "Datasets" at bounding box center [59, 394] width 106 height 16
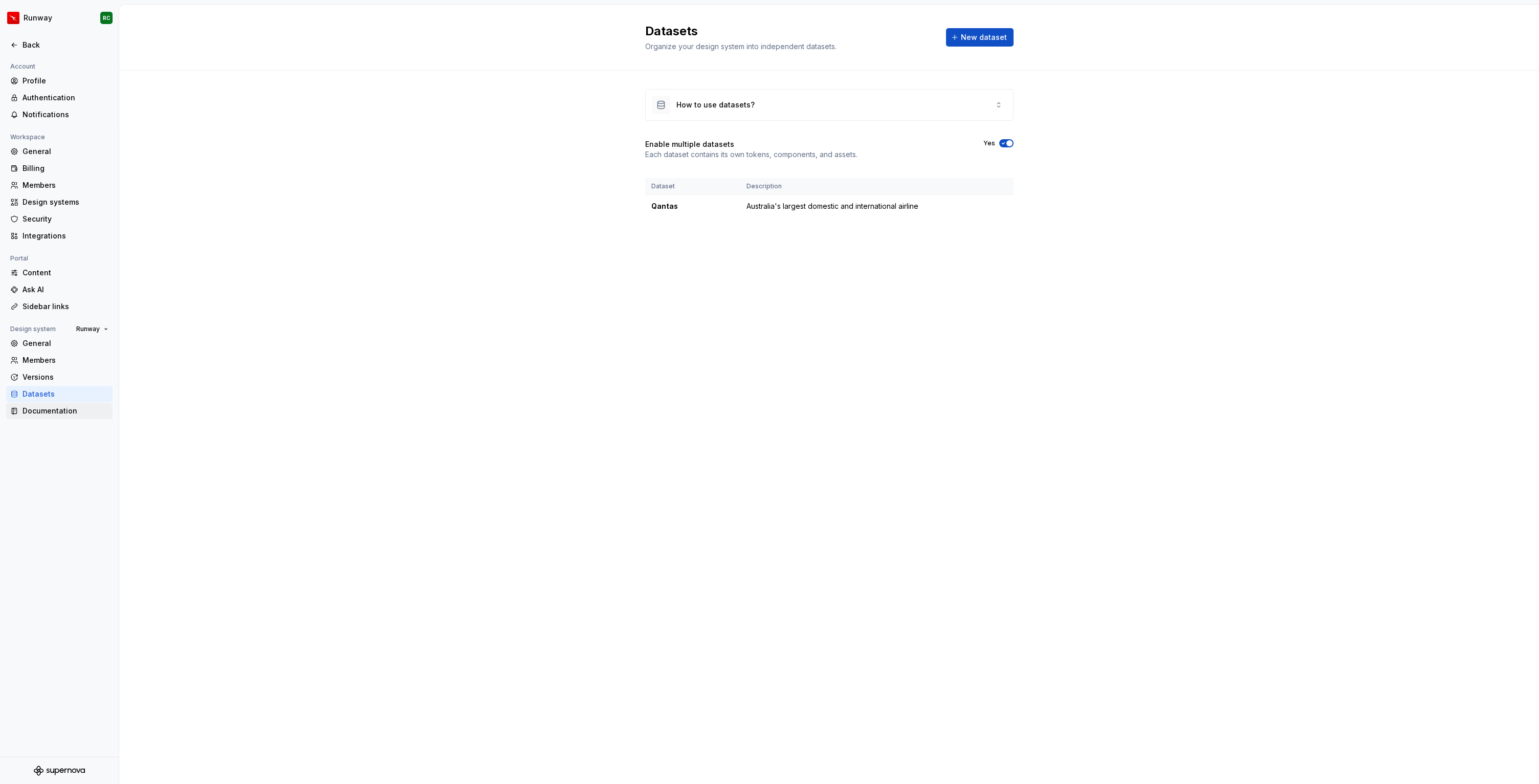
click at [68, 417] on div "Documentation" at bounding box center [59, 411] width 106 height 16
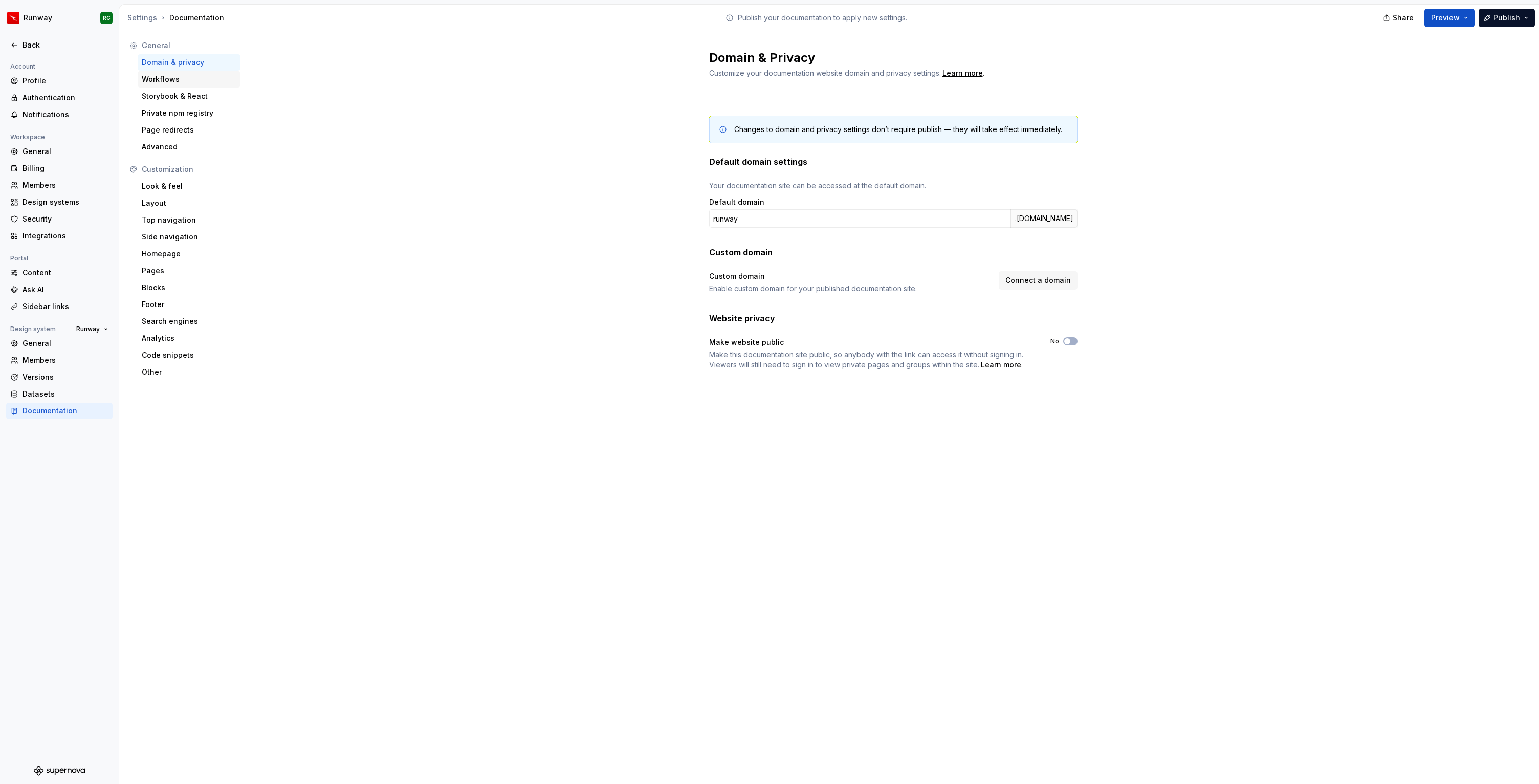
click at [184, 78] on div "Workflows" at bounding box center [189, 79] width 95 height 10
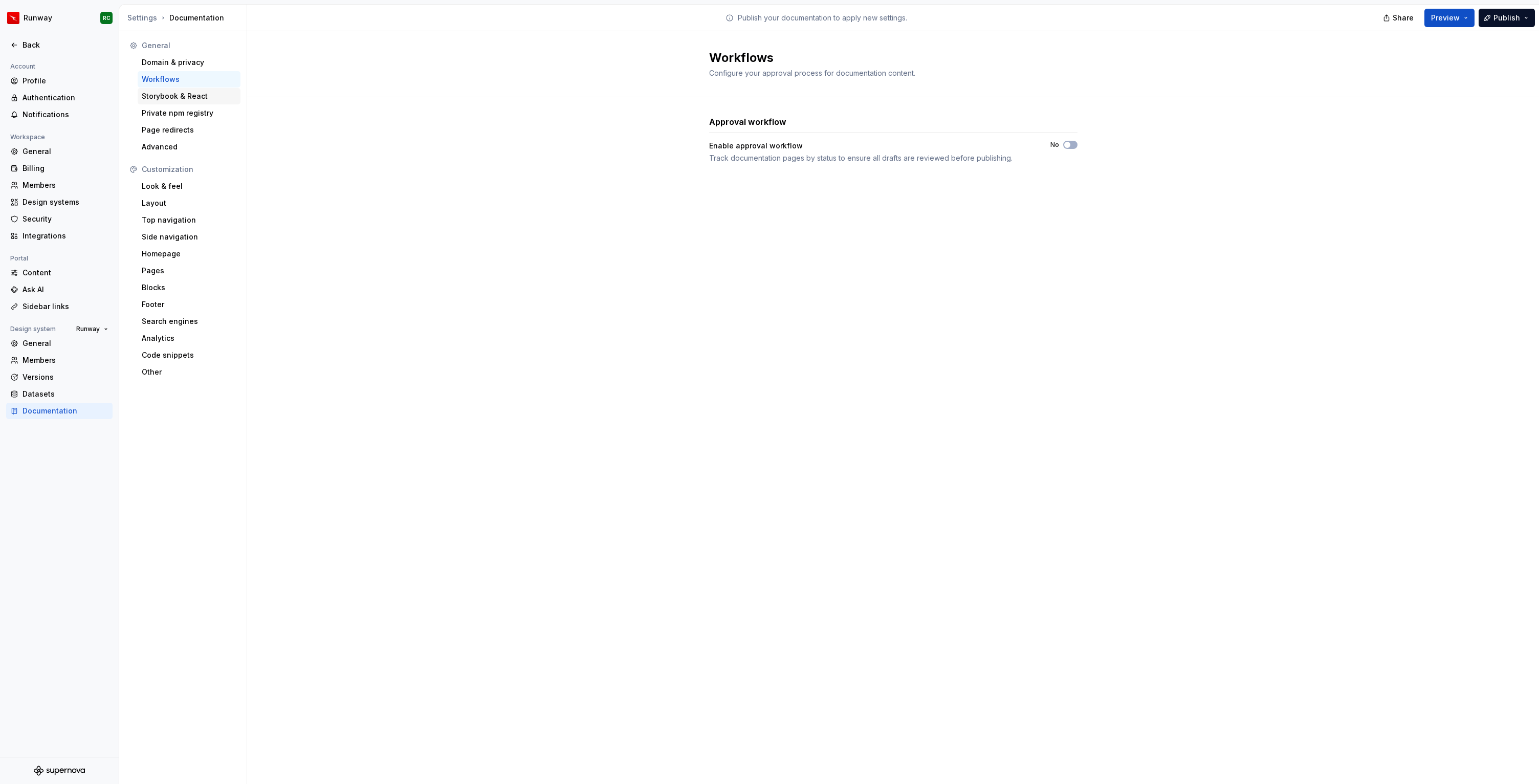
click at [186, 94] on div "Storybook & React" at bounding box center [189, 96] width 95 height 10
type textarea "*"
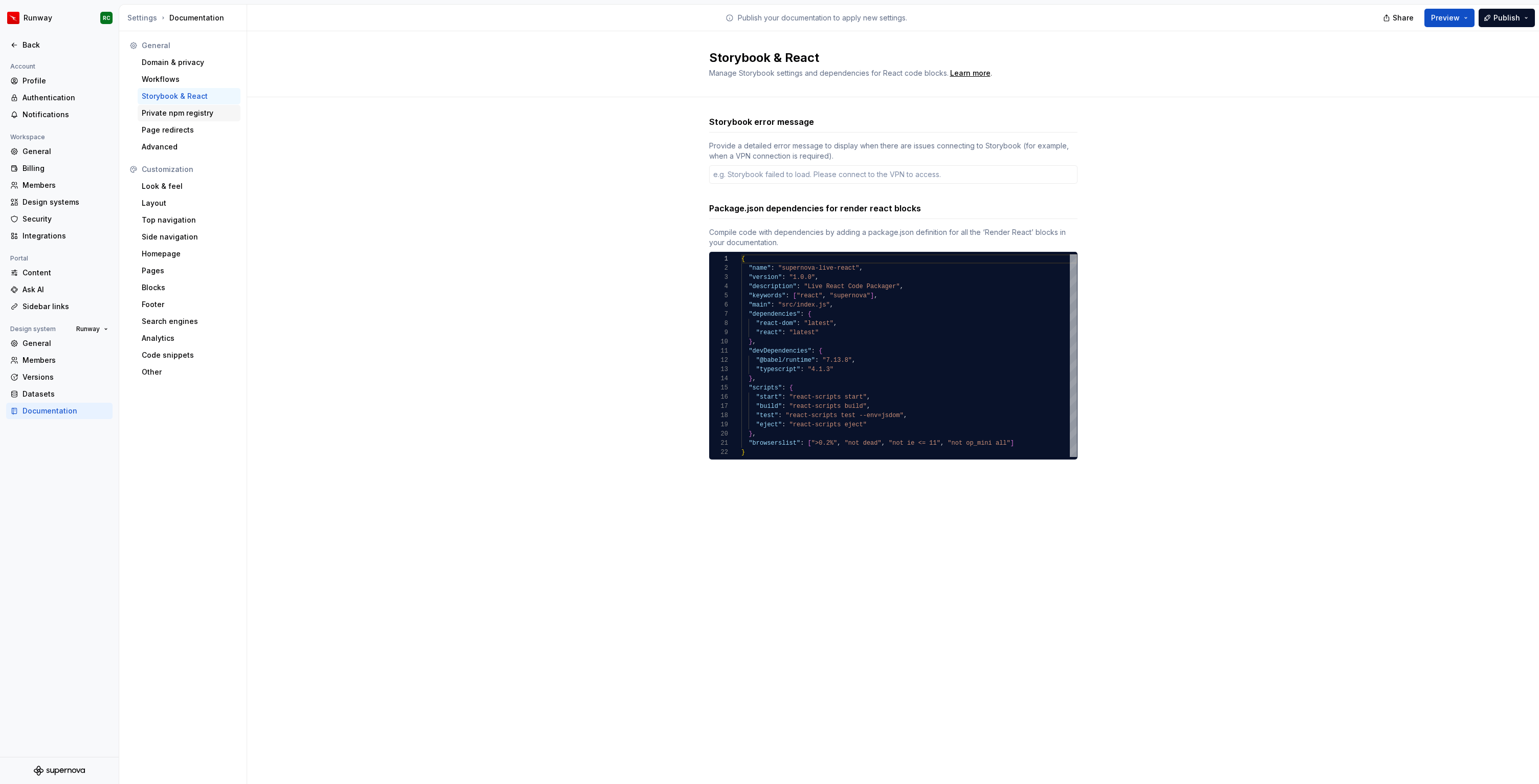
click at [176, 119] on div "Private npm registry" at bounding box center [189, 113] width 103 height 16
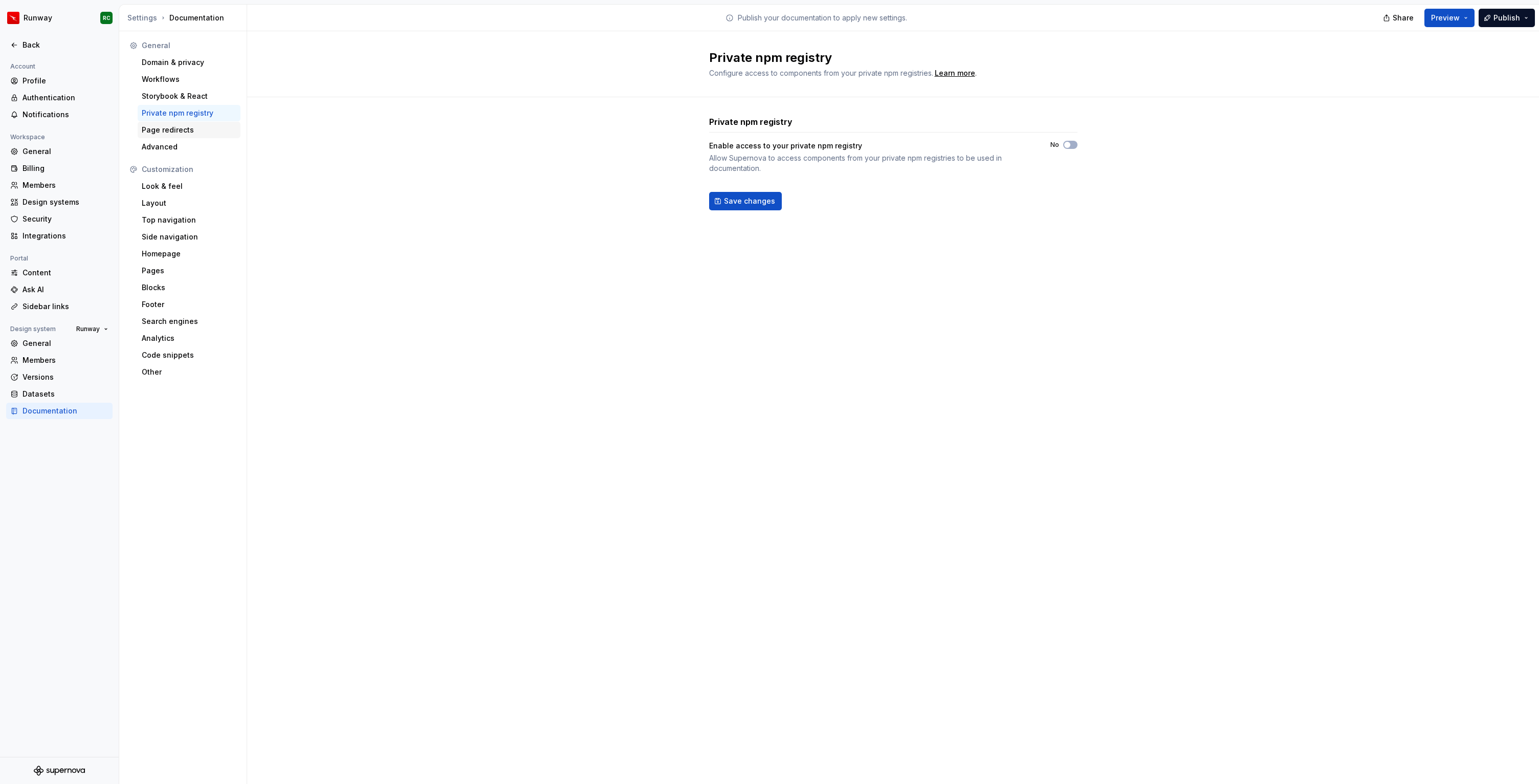
click at [175, 132] on div "Page redirects" at bounding box center [189, 130] width 95 height 10
click at [175, 140] on div "Advanced" at bounding box center [189, 147] width 103 height 16
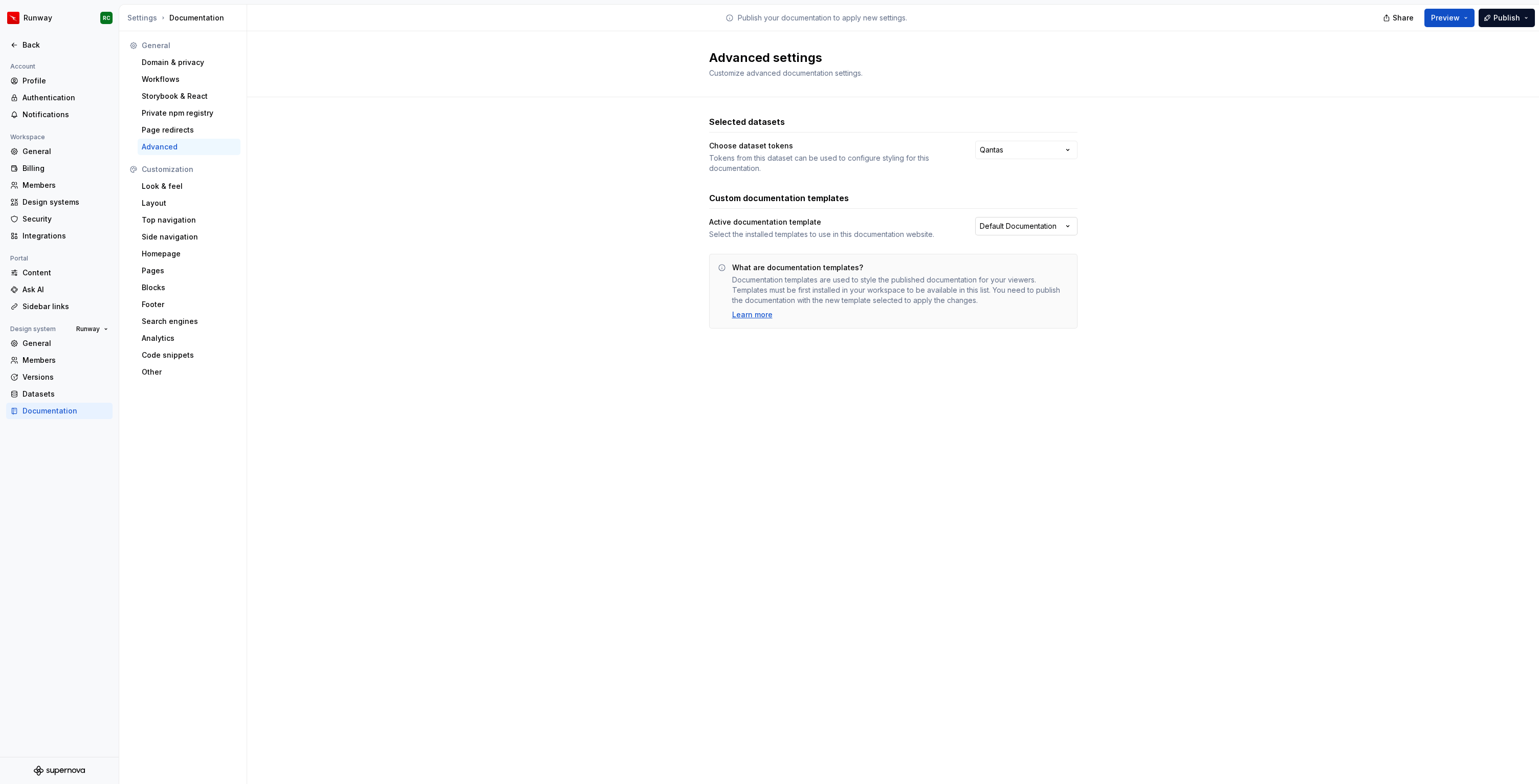
click at [1025, 224] on html "Runway RC Back Account Profile Authentication Notifications Workspace General B…" at bounding box center [770, 392] width 1539 height 784
click at [864, 224] on html "Runway RC Back Account Profile Authentication Notifications Workspace General B…" at bounding box center [770, 392] width 1539 height 784
click at [1078, 228] on div "Selected datasets Choose dataset tokens Tokens from this dataset can be used to…" at bounding box center [892, 232] width 1291 height 270
click at [1067, 227] on html "Runway RC Back Account Profile Authentication Notifications Workspace General B…" at bounding box center [770, 392] width 1539 height 784
click at [751, 339] on html "Runway RC Back Account Profile Authentication Notifications Workspace General B…" at bounding box center [770, 392] width 1539 height 784
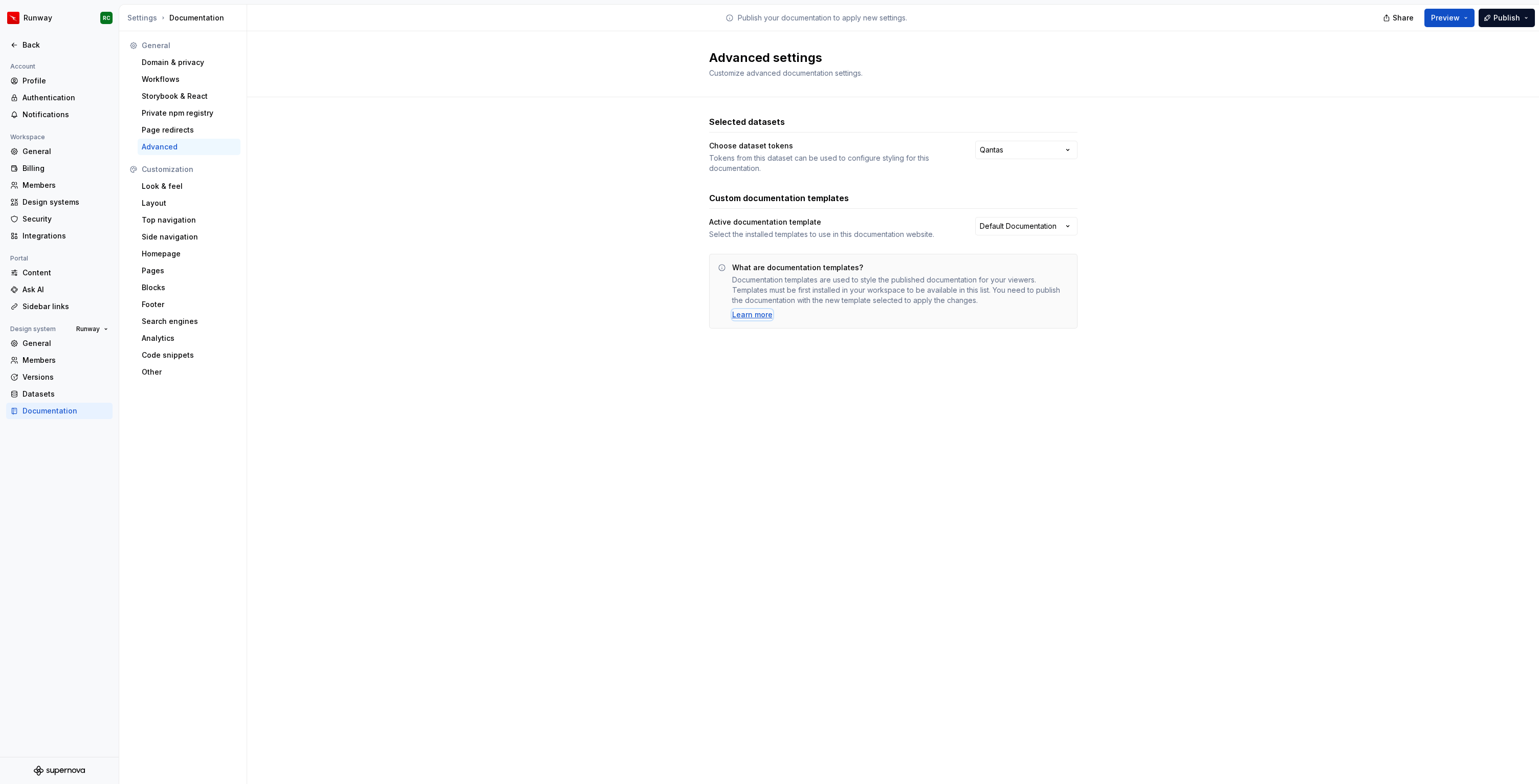
click at [754, 317] on div "Learn more" at bounding box center [752, 314] width 40 height 10
click at [187, 185] on div "Look & feel" at bounding box center [189, 185] width 95 height 10
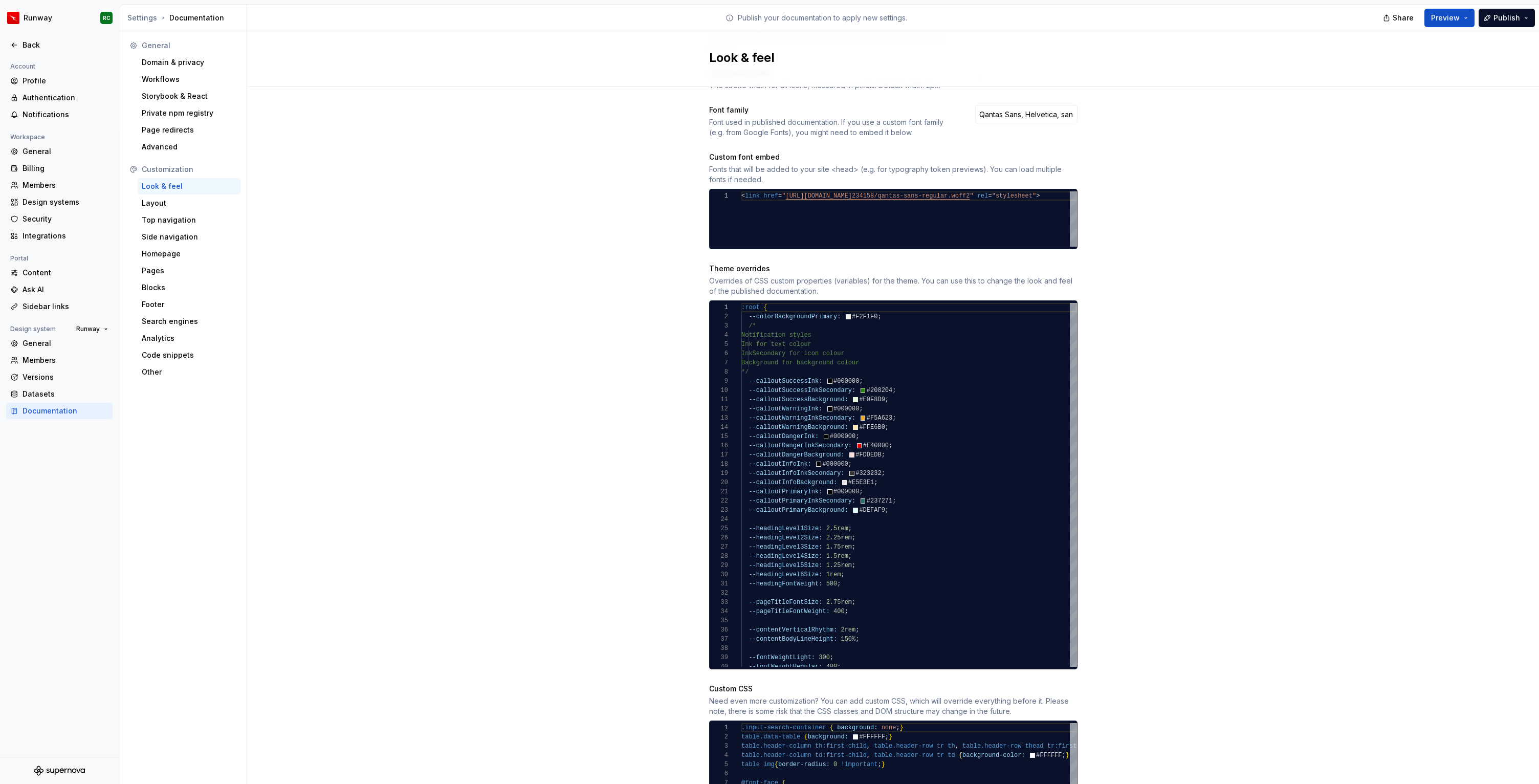
scroll to position [678, 0]
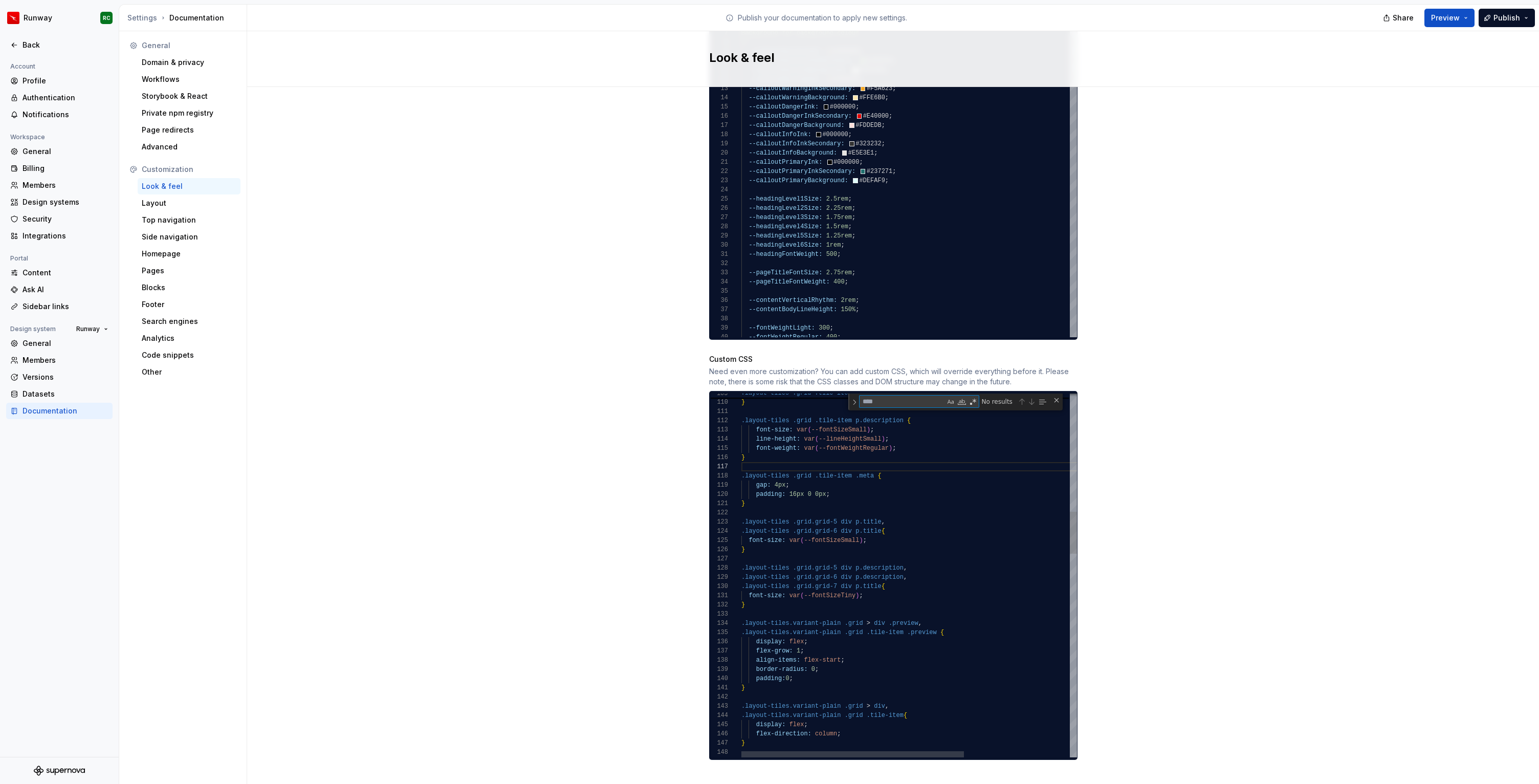
type textarea "**********"
type textarea "**"
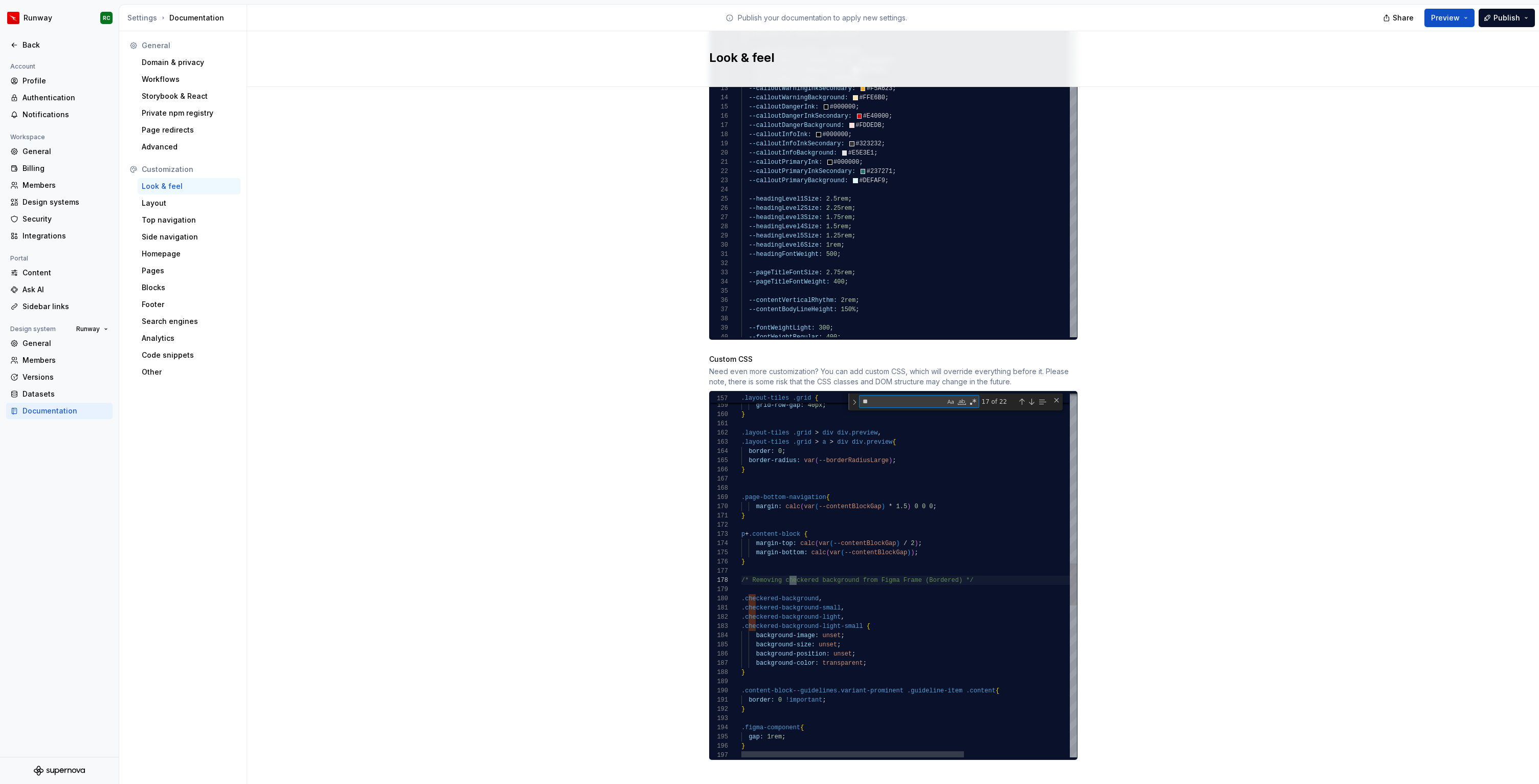
type textarea "**********"
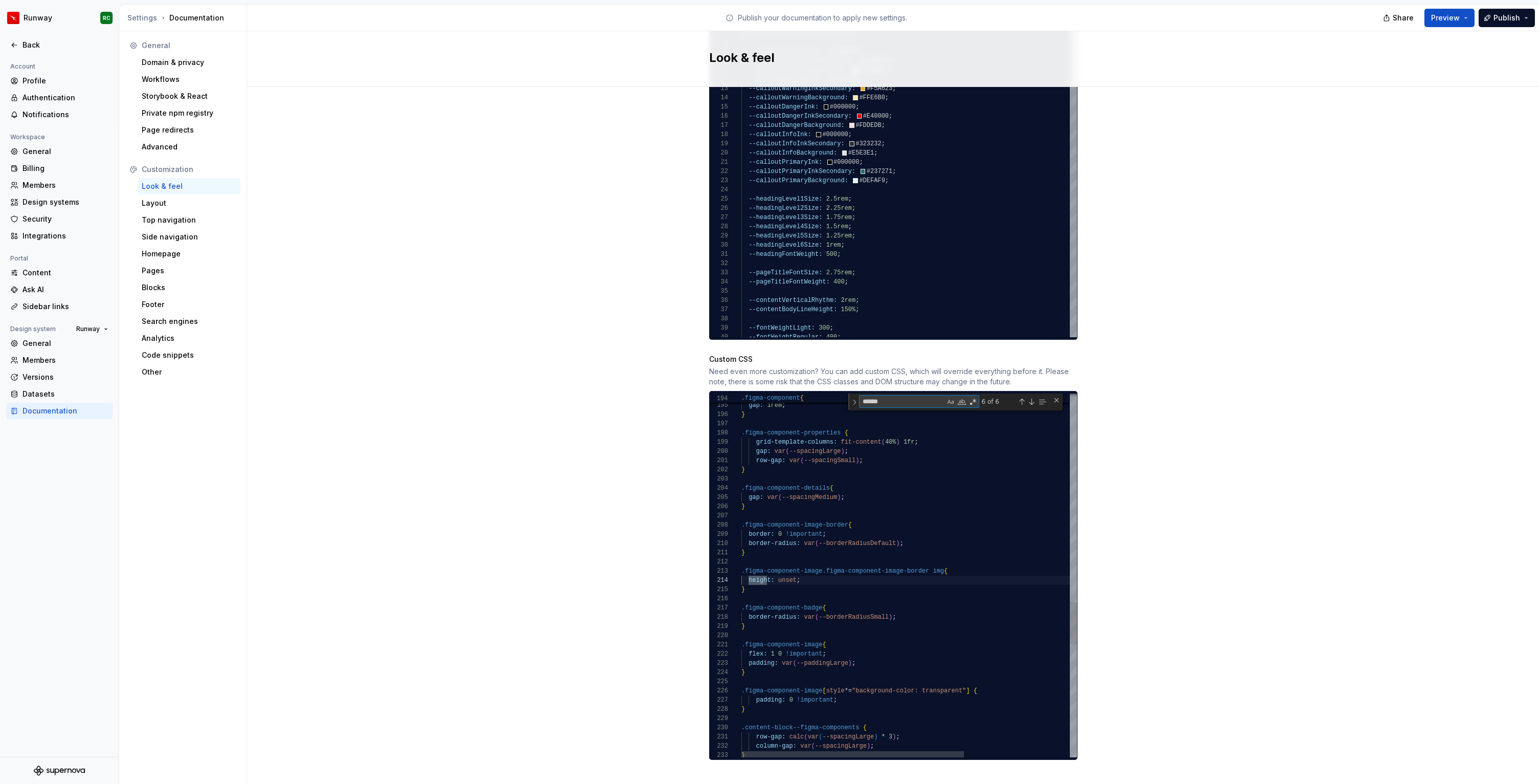
scroll to position [92, 29]
type textarea "******"
click at [808, 575] on div ".figma-component { gap: 1rem ; } .figma-component-properties { grid-template-co…" at bounding box center [988, 164] width 494 height 3135
drag, startPoint x: 781, startPoint y: 579, endPoint x: 728, endPoint y: 561, distance: 56.0
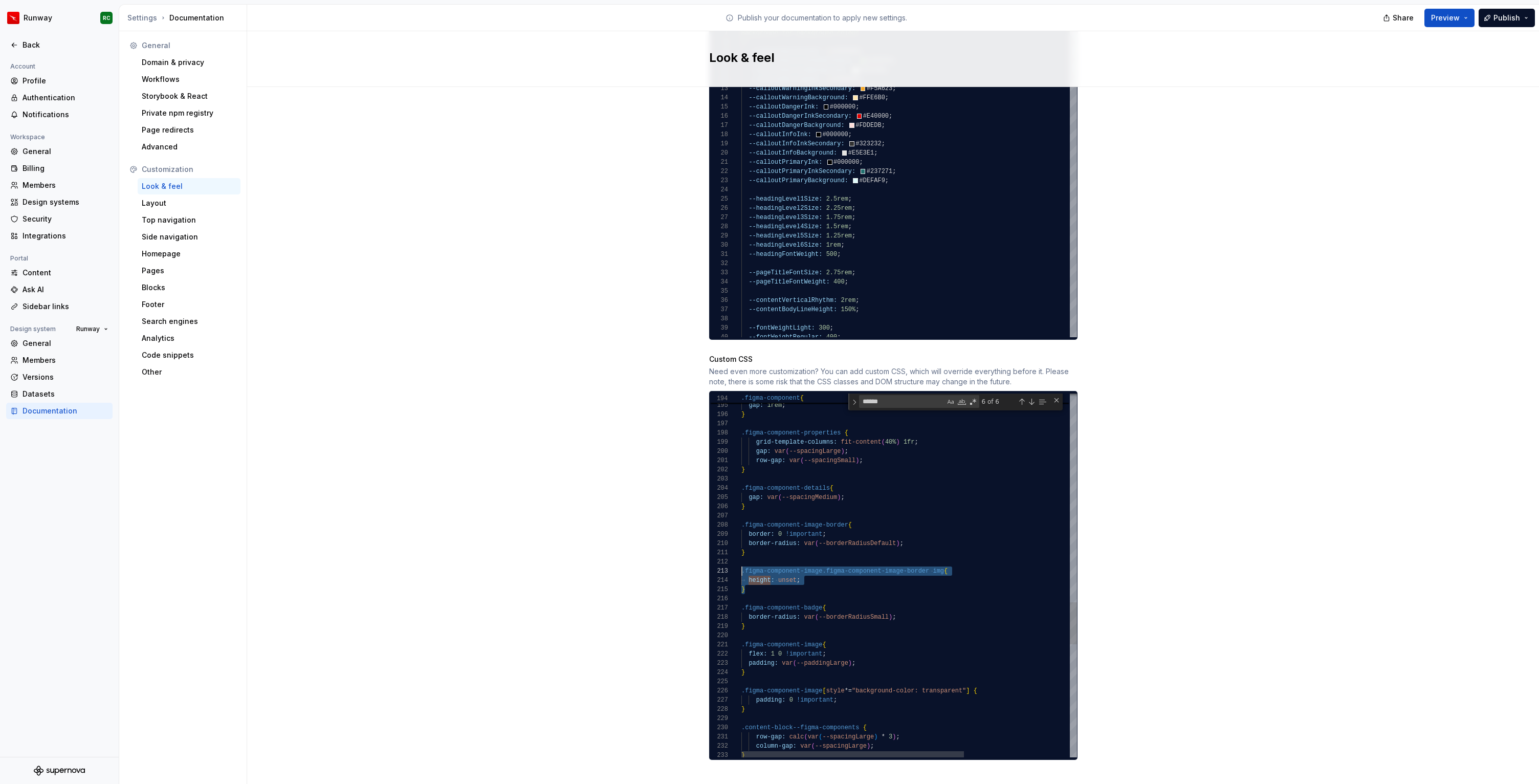
click at [741, 561] on div ".figma-component { gap: 1rem ; } .figma-component-properties { grid-template-co…" at bounding box center [988, 164] width 494 height 3135
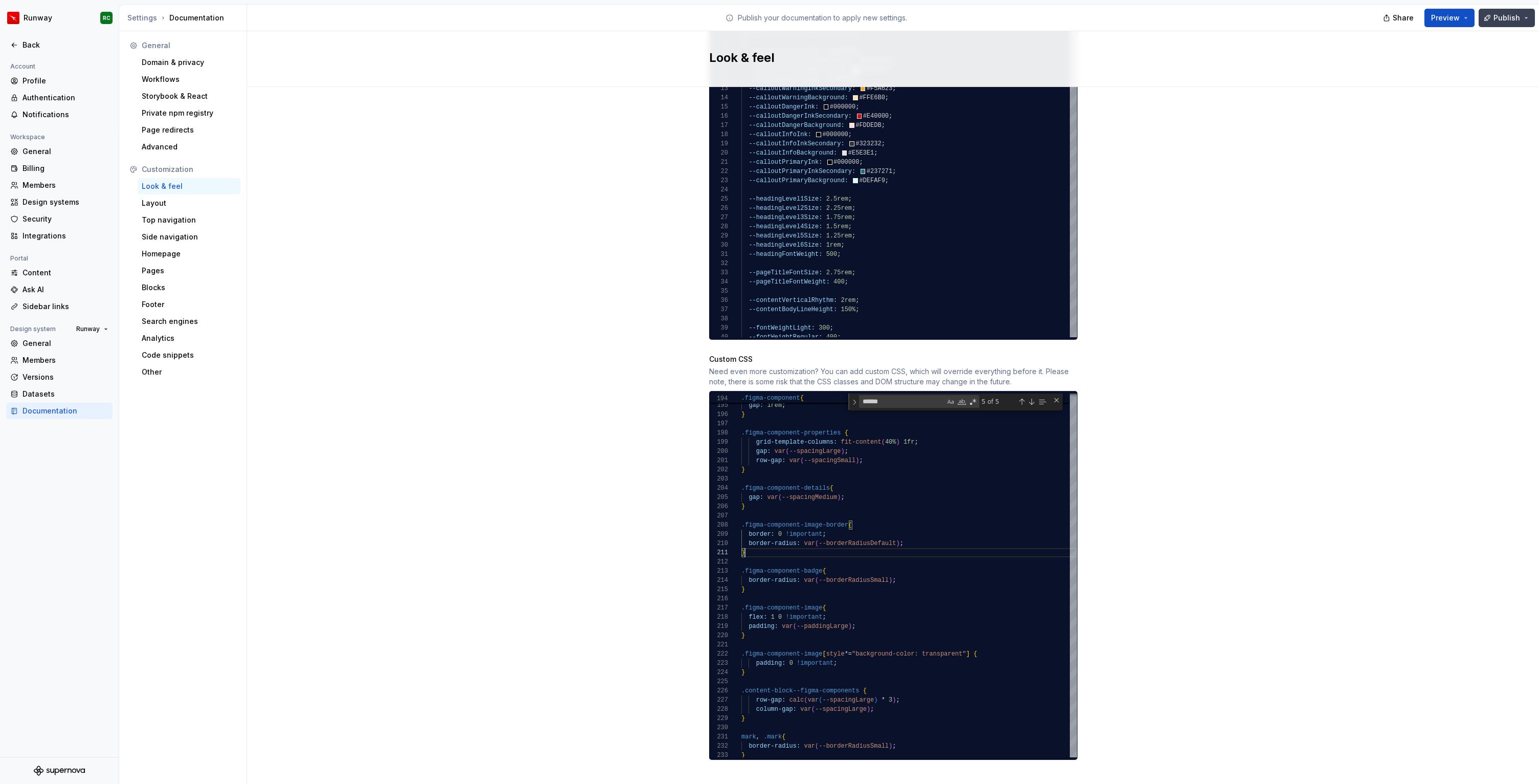
click at [1504, 19] on span "Publish" at bounding box center [1506, 17] width 27 height 10
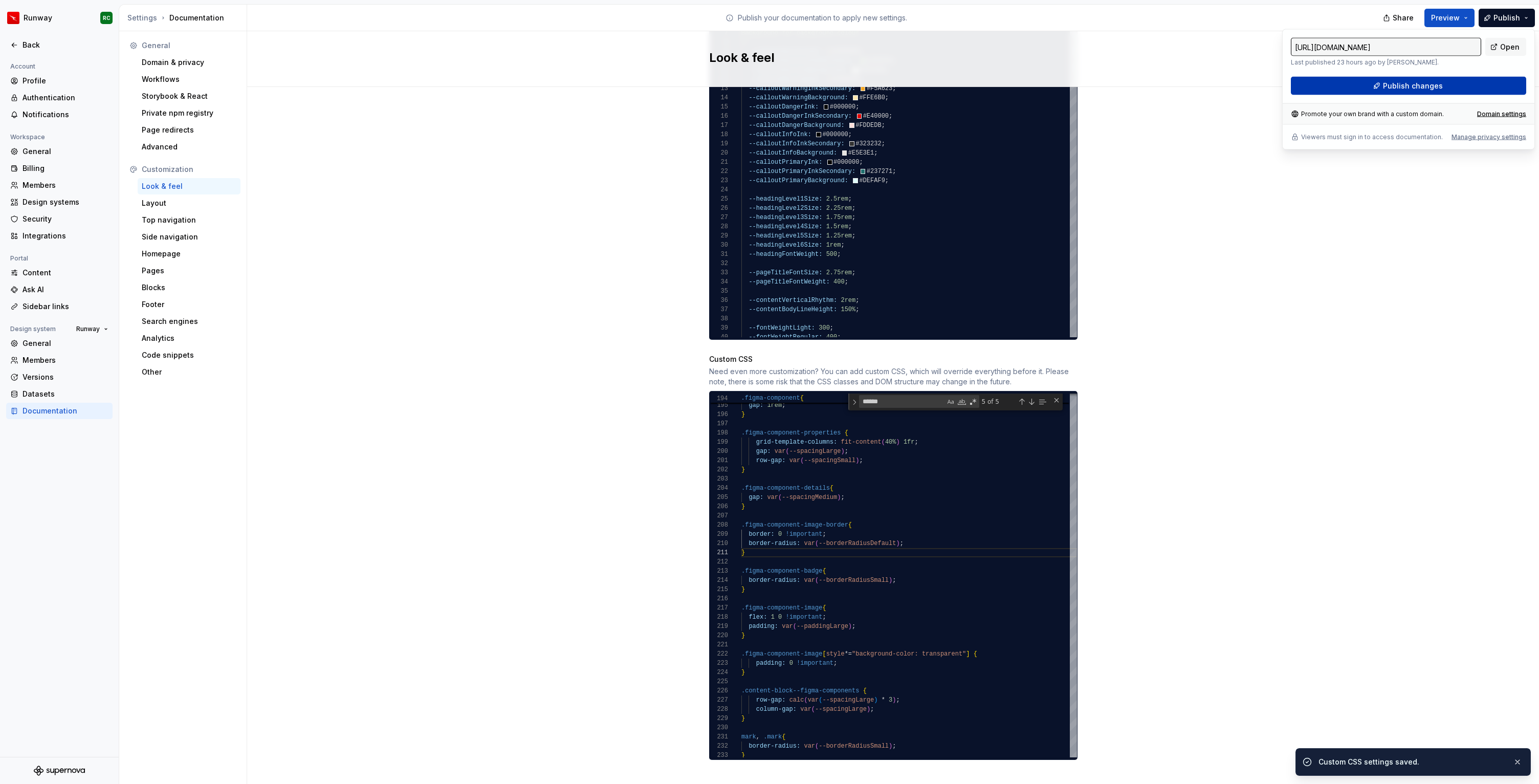
click at [1410, 90] on span "Publish changes" at bounding box center [1412, 85] width 59 height 10
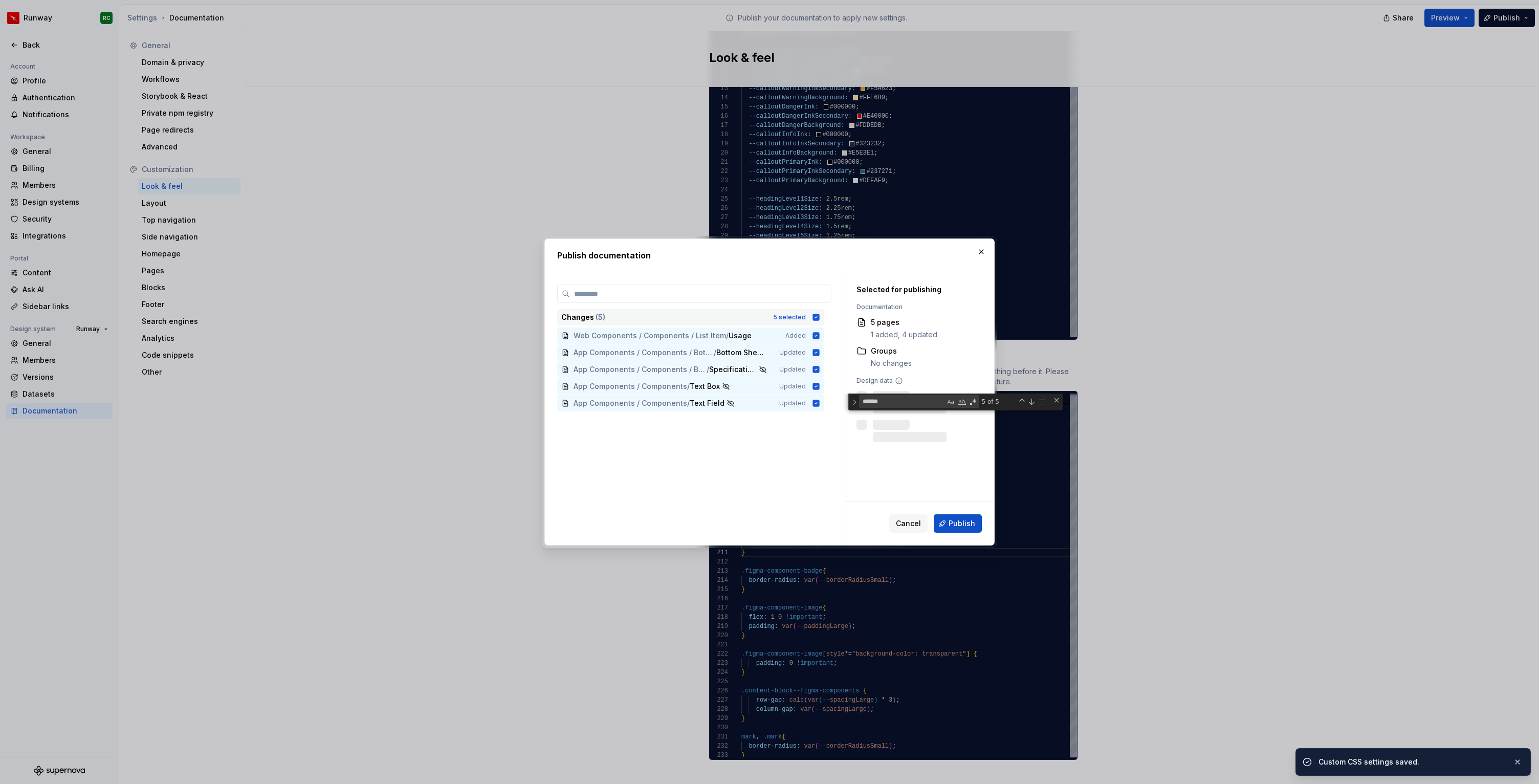
click at [793, 323] on div "Changes ( 5 ) 5 selected" at bounding box center [691, 317] width 267 height 16
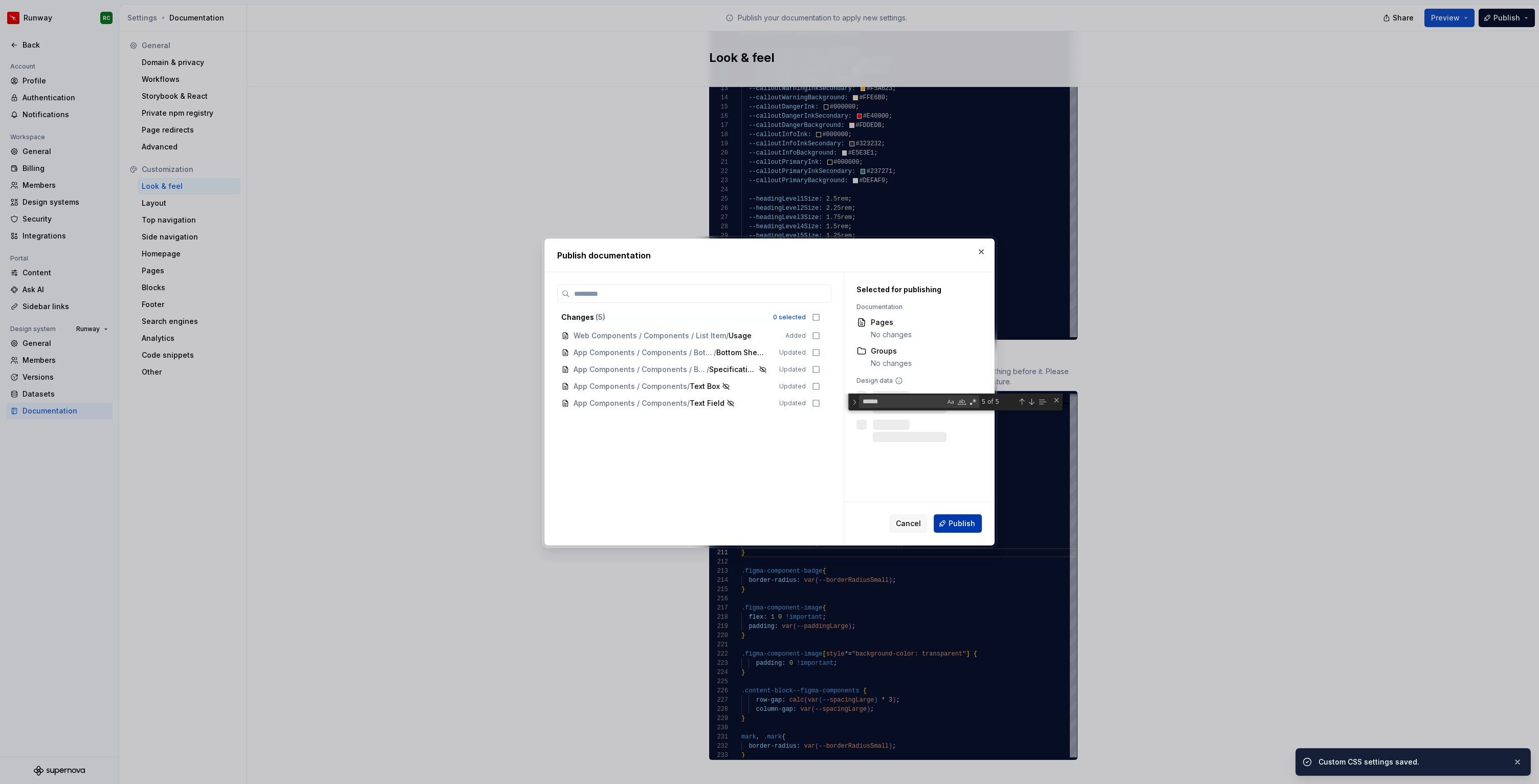
click at [952, 528] on span "Publish" at bounding box center [961, 523] width 27 height 10
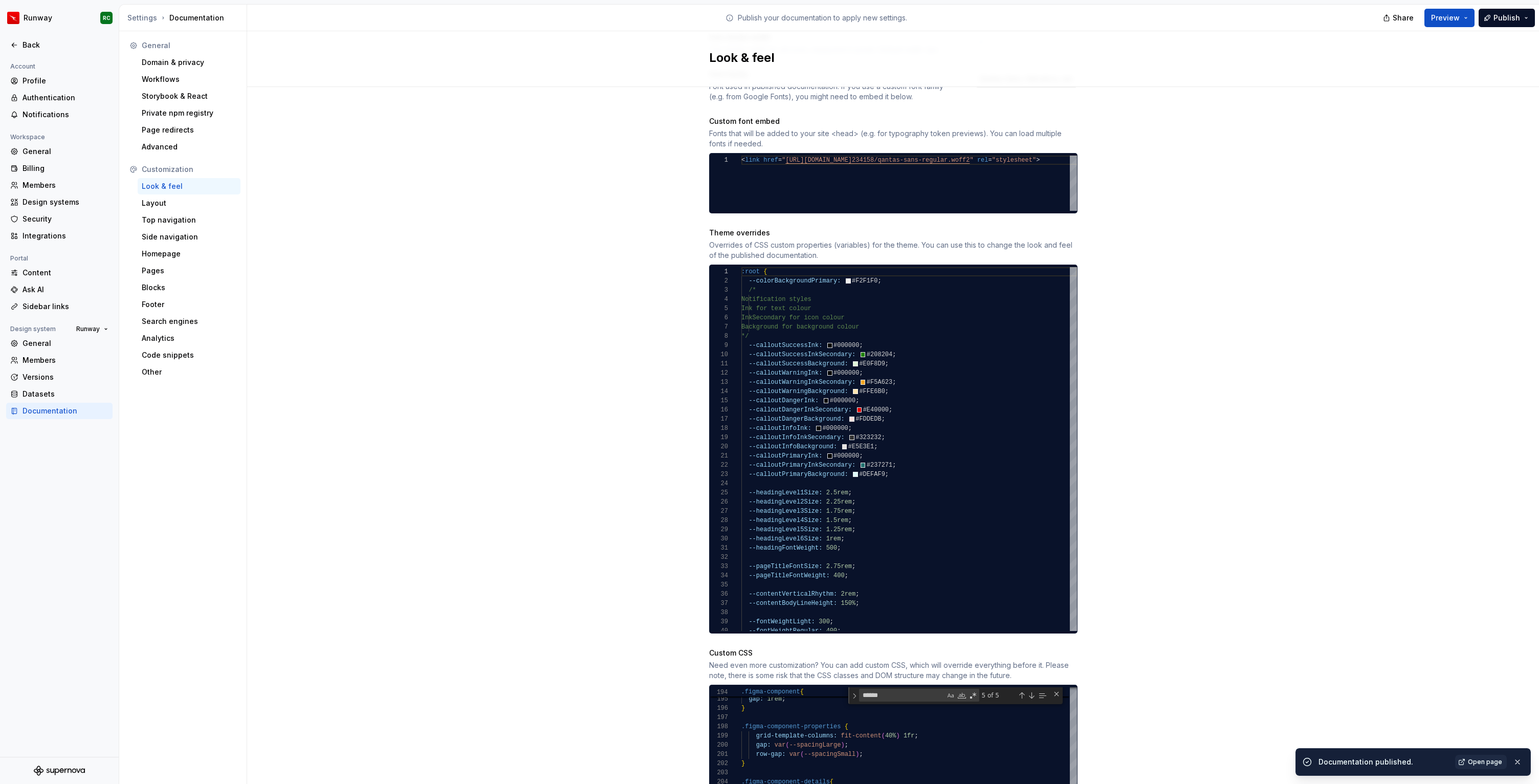
scroll to position [678, 0]
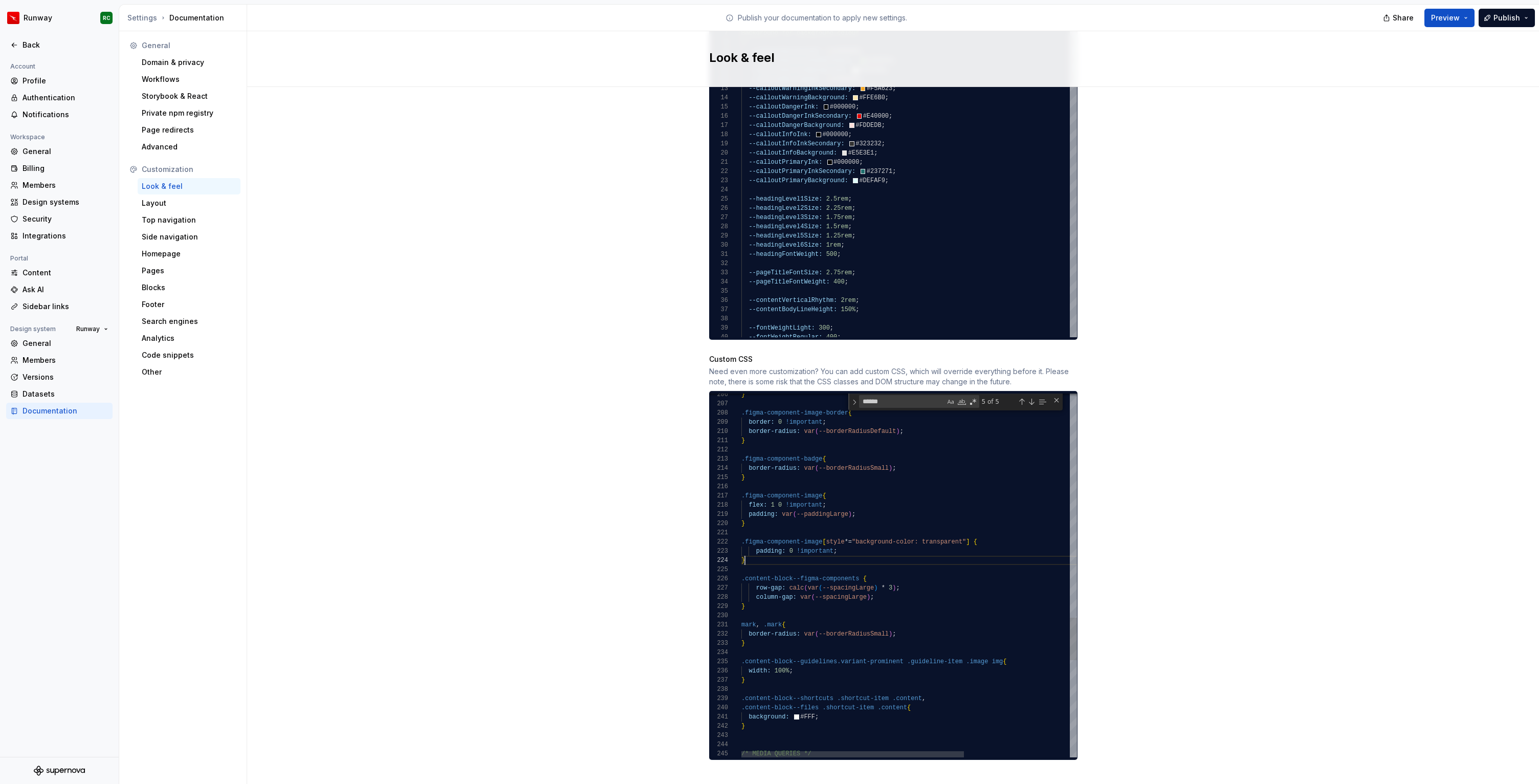
click at [852, 548] on div "} .figma-component-image-border { border: 0 !important ; border-radius: var ( -…" at bounding box center [988, 34] width 494 height 3099
type textarea "**********"
click at [1119, 453] on div "Site logo A company logo that will be displayed on all pages on your documentat…" at bounding box center [892, 103] width 1291 height 1389
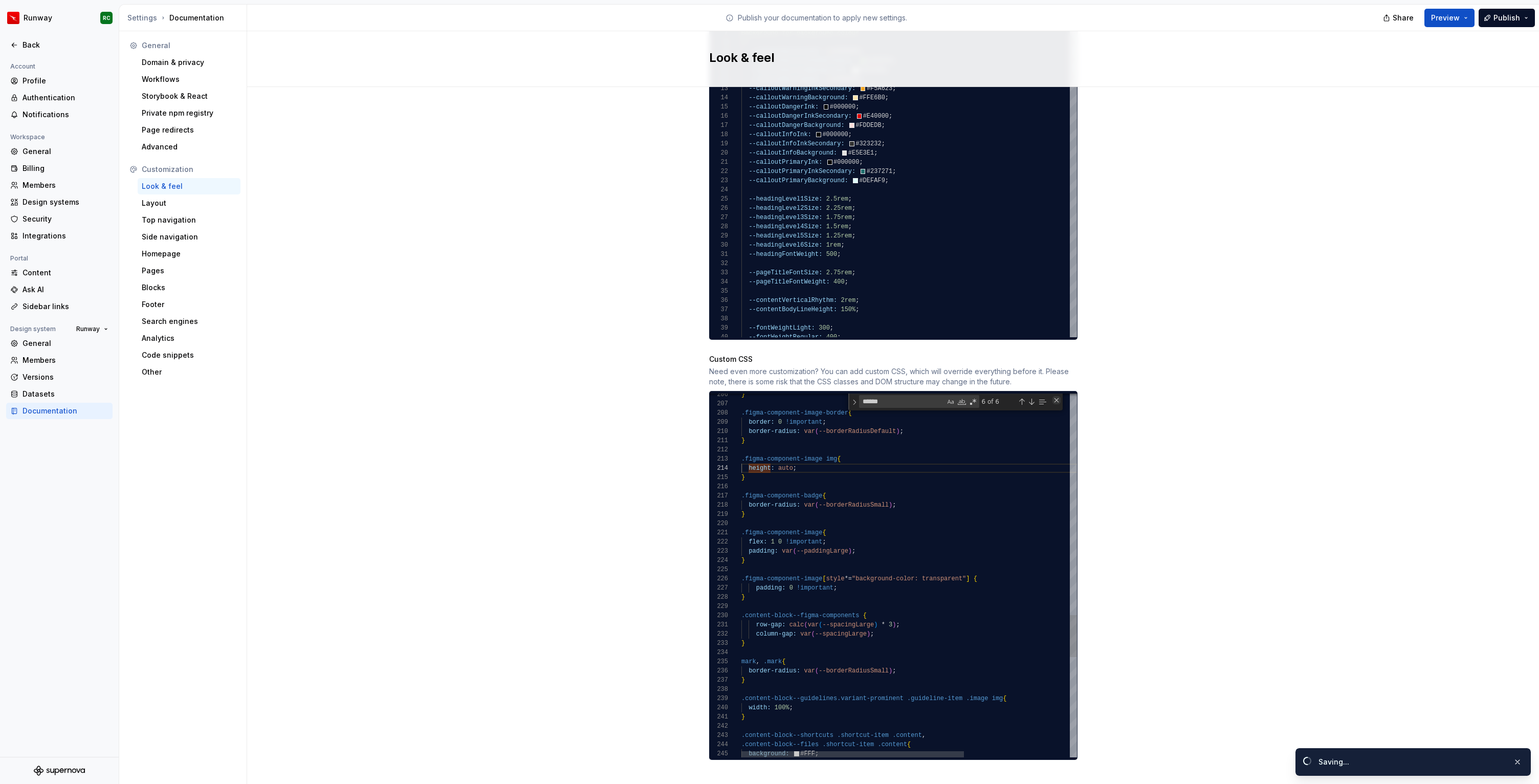
click at [1056, 396] on div "Close (Escape)" at bounding box center [1056, 399] width 8 height 8
click at [1527, 12] on button "Publish" at bounding box center [1507, 18] width 57 height 18
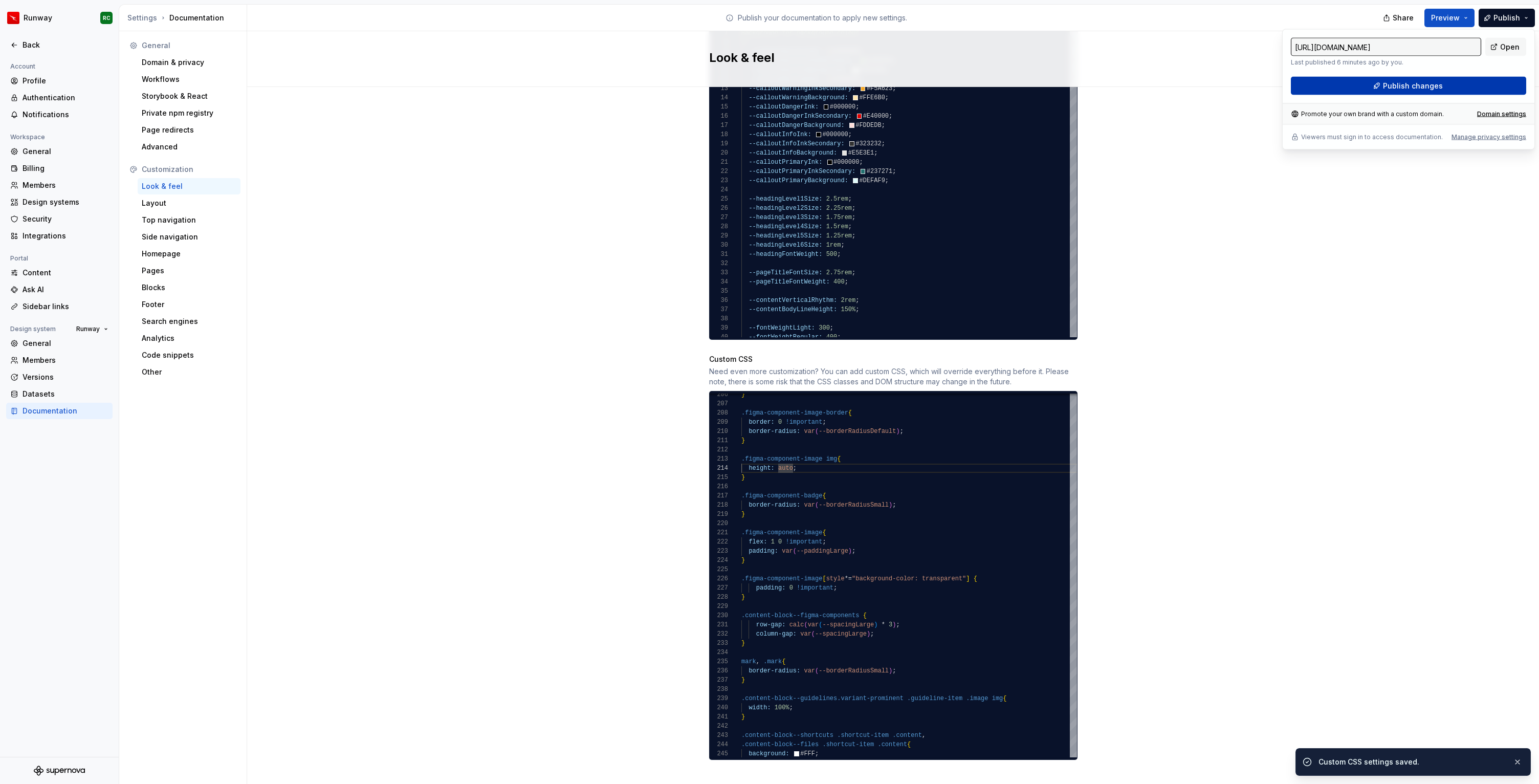
click at [1420, 92] on button "Publish changes" at bounding box center [1408, 86] width 236 height 18
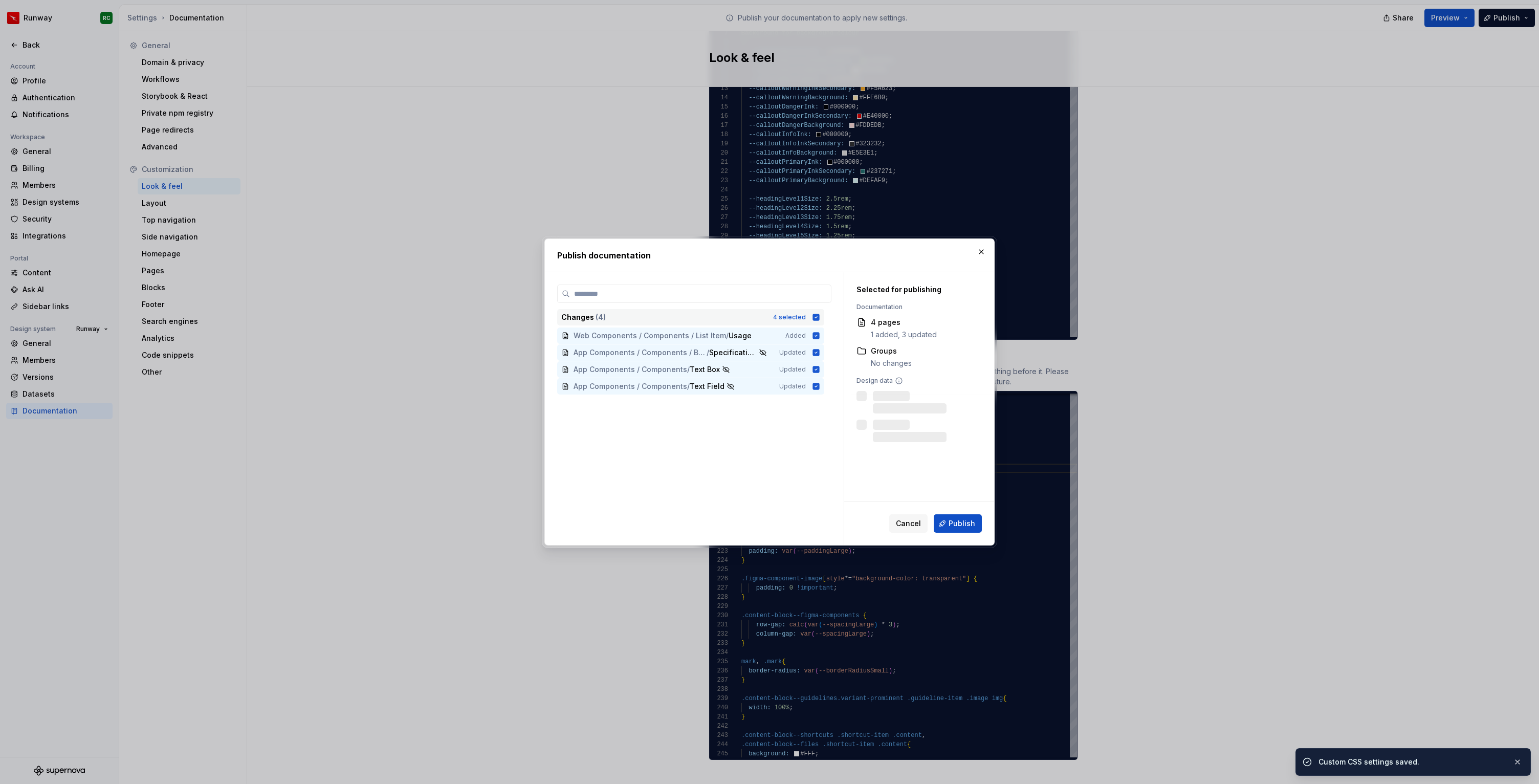
click at [767, 321] on div "Changes ( 4 )" at bounding box center [663, 316] width 206 height 10
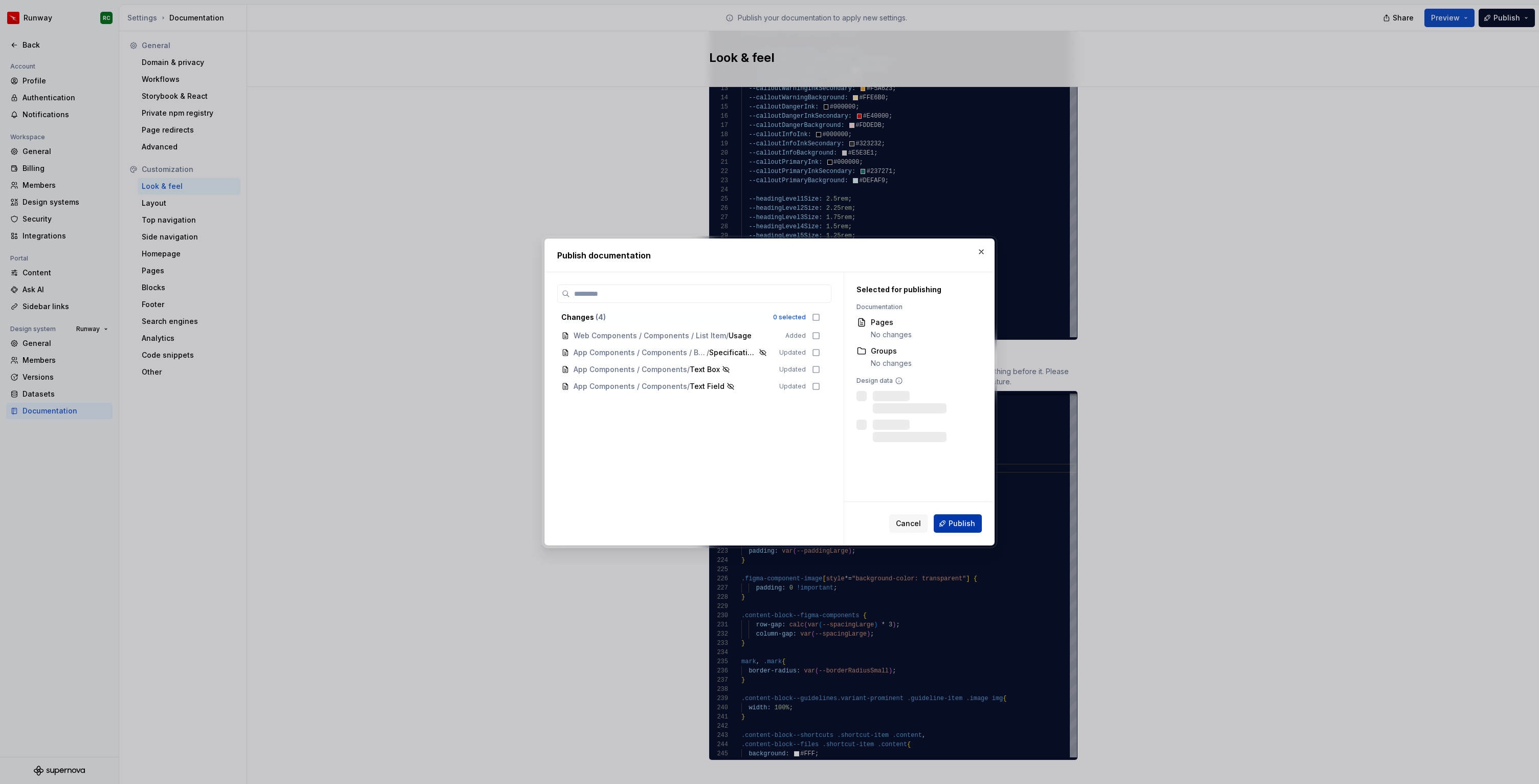
click at [954, 531] on button "Publish" at bounding box center [958, 524] width 48 height 18
